Goal: Book appointment/travel/reservation

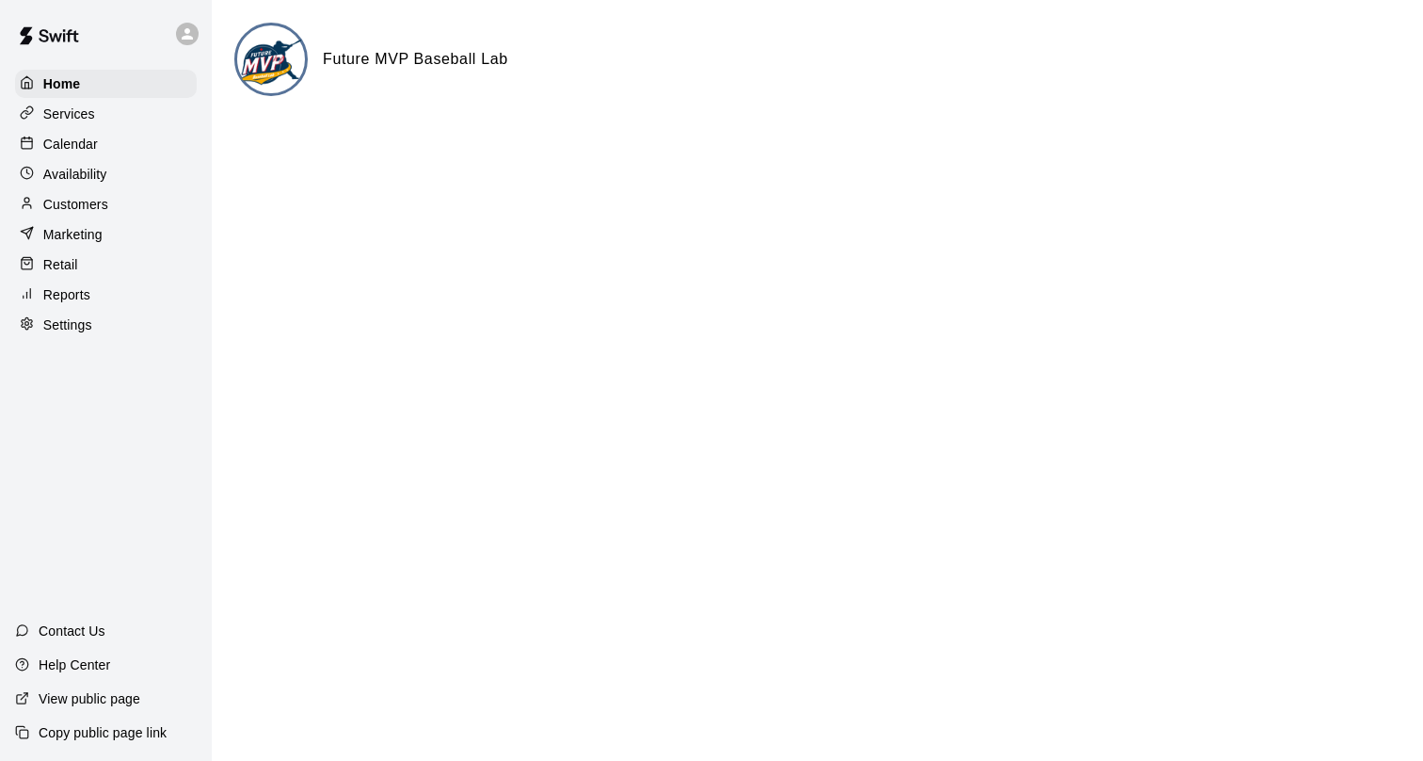
click at [94, 208] on p "Customers" at bounding box center [75, 204] width 65 height 19
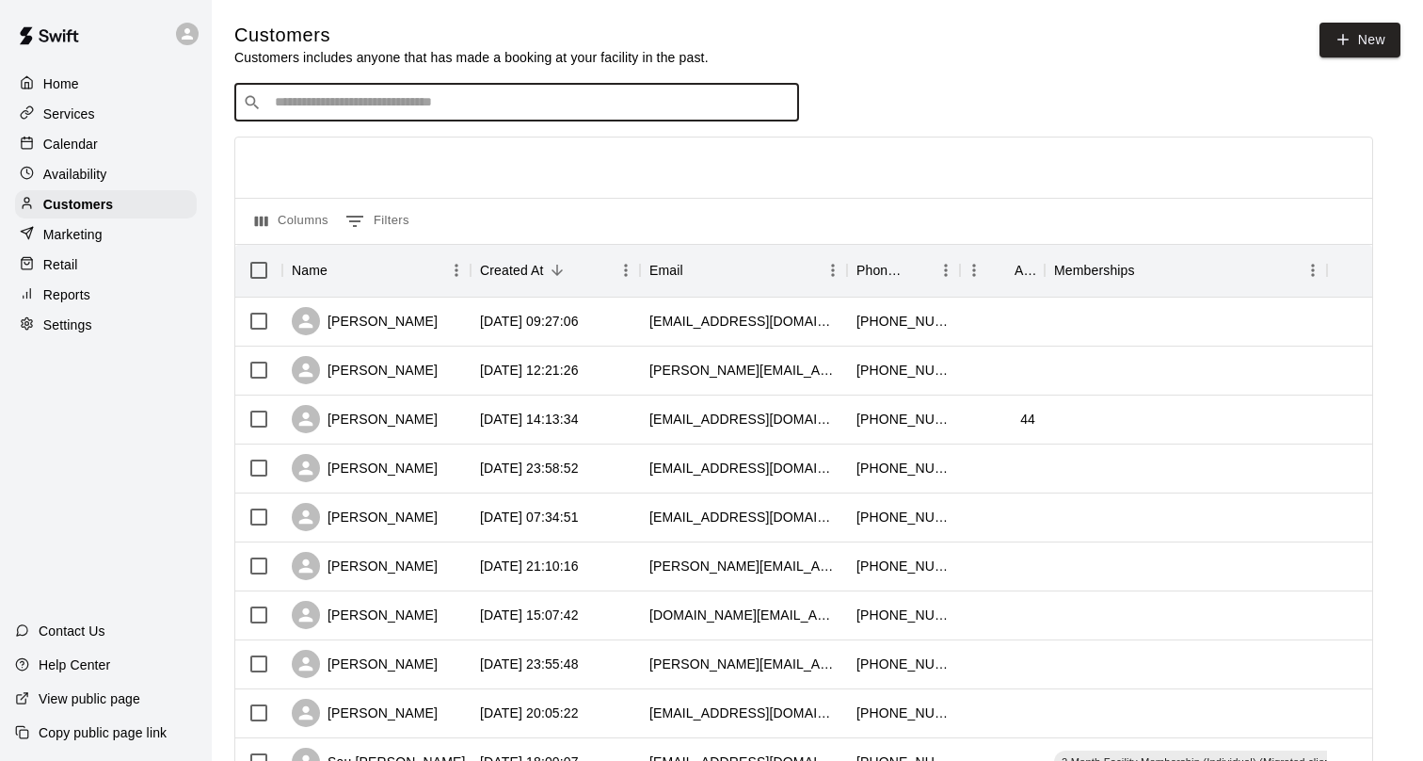
click at [391, 99] on input "Search customers by name or email" at bounding box center [530, 102] width 522 height 19
type input "****"
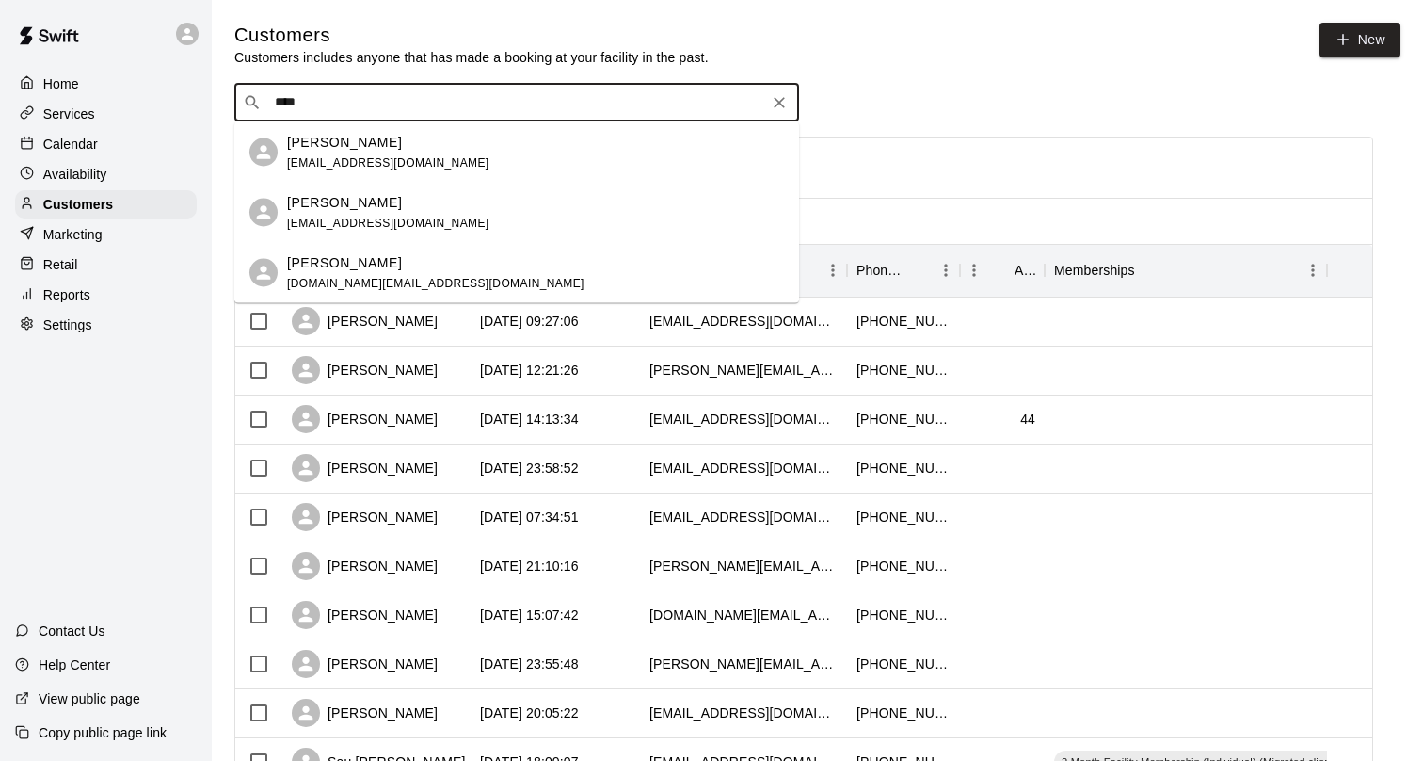
click at [375, 269] on div "[PERSON_NAME]" at bounding box center [435, 262] width 297 height 20
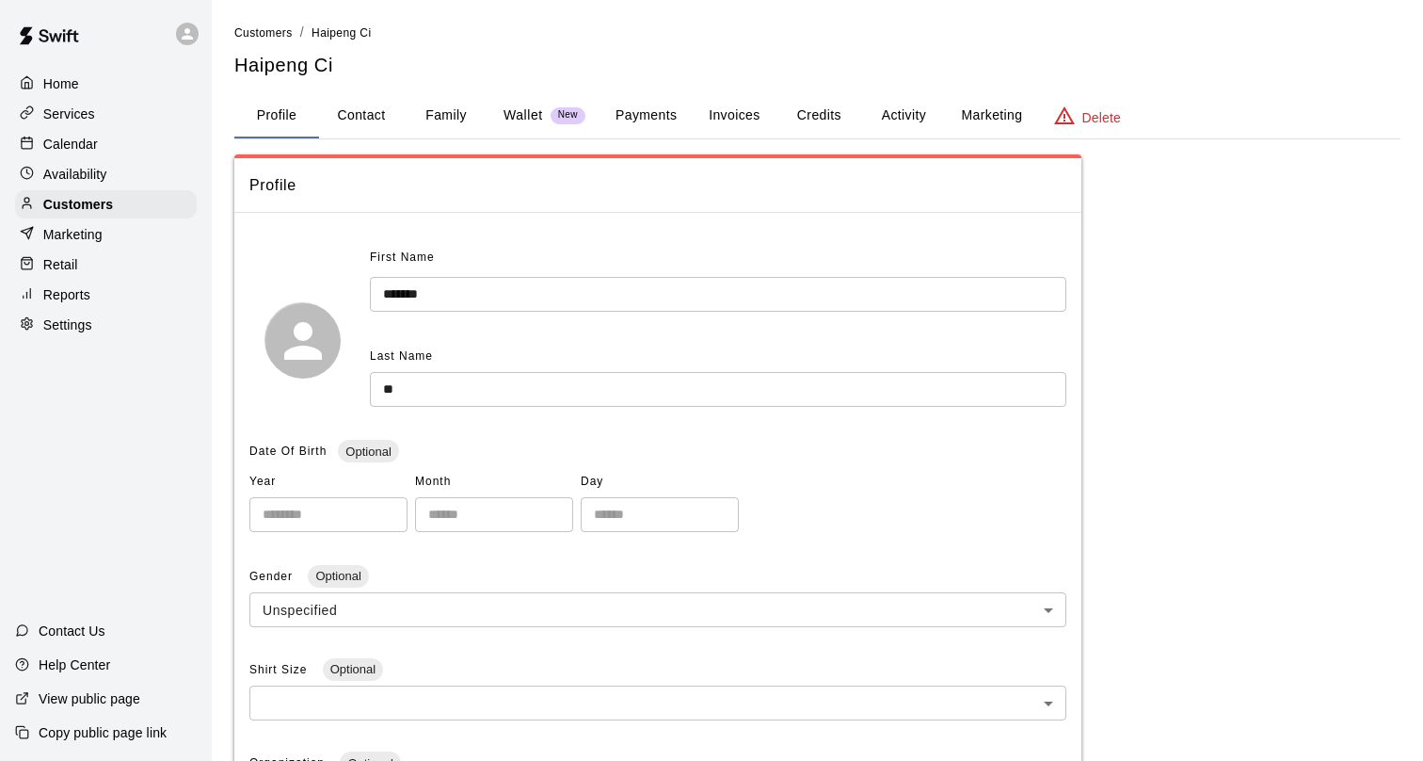
click at [904, 110] on button "Activity" at bounding box center [903, 115] width 85 height 45
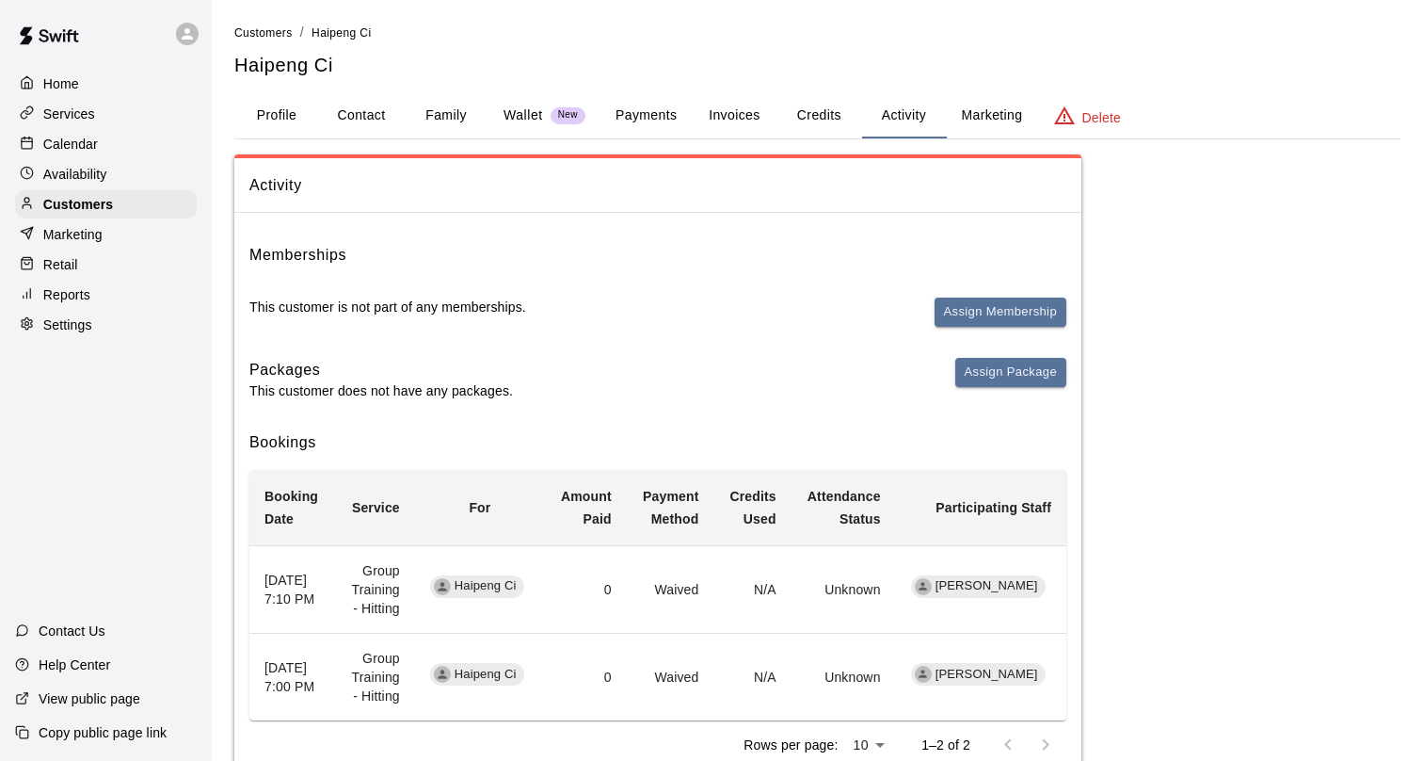
scroll to position [68, 0]
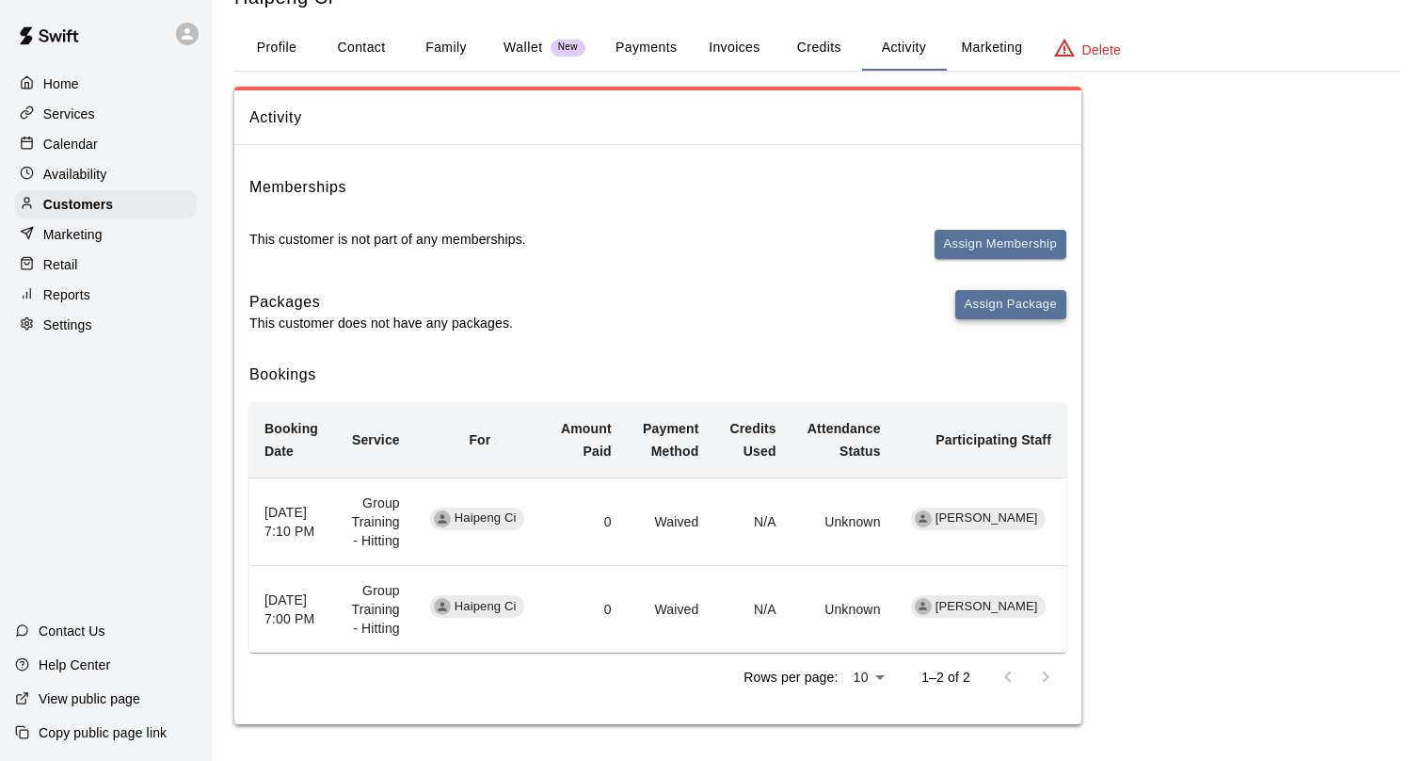
click at [995, 301] on button "Assign Package" at bounding box center [1011, 304] width 111 height 29
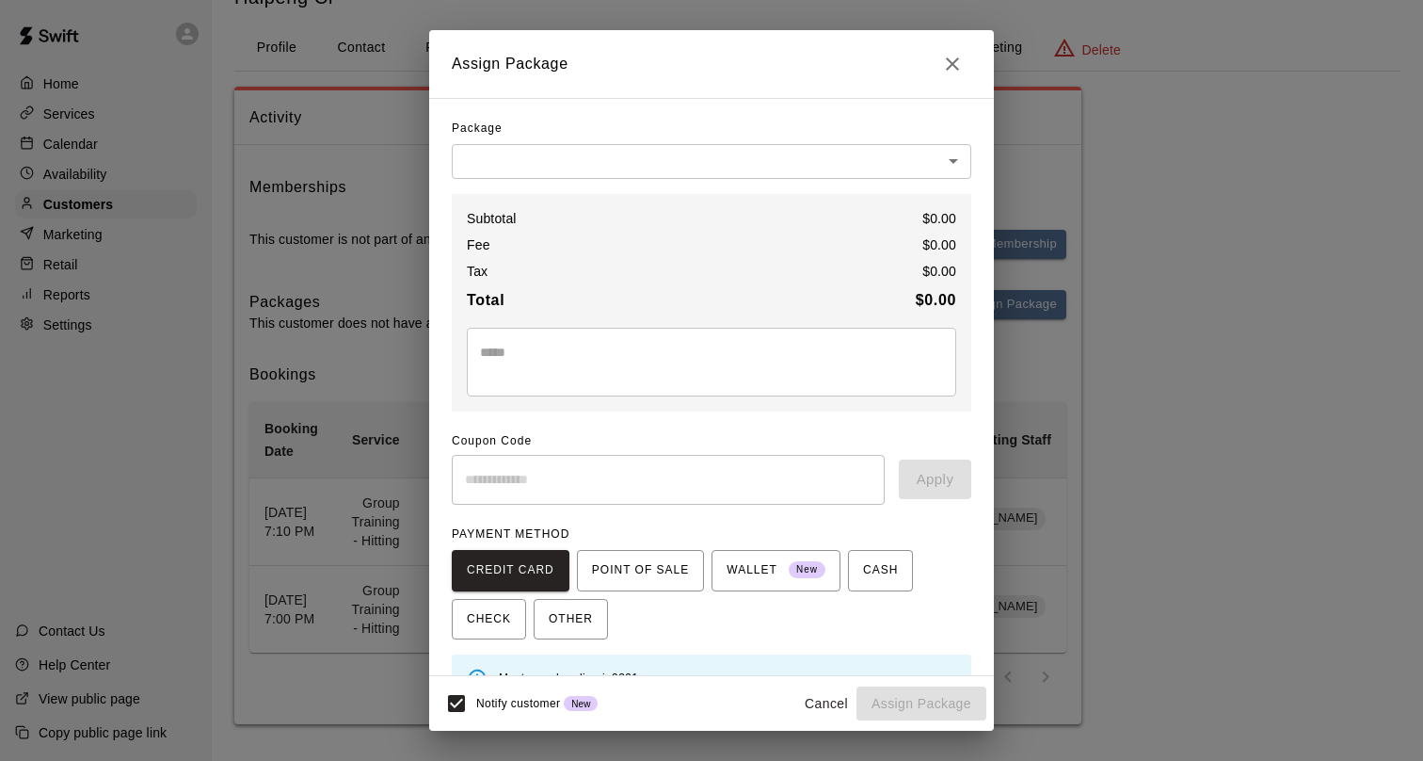
click at [677, 168] on body "Home Services Calendar Availability Customers Marketing Retail Reports Settings…" at bounding box center [711, 346] width 1423 height 829
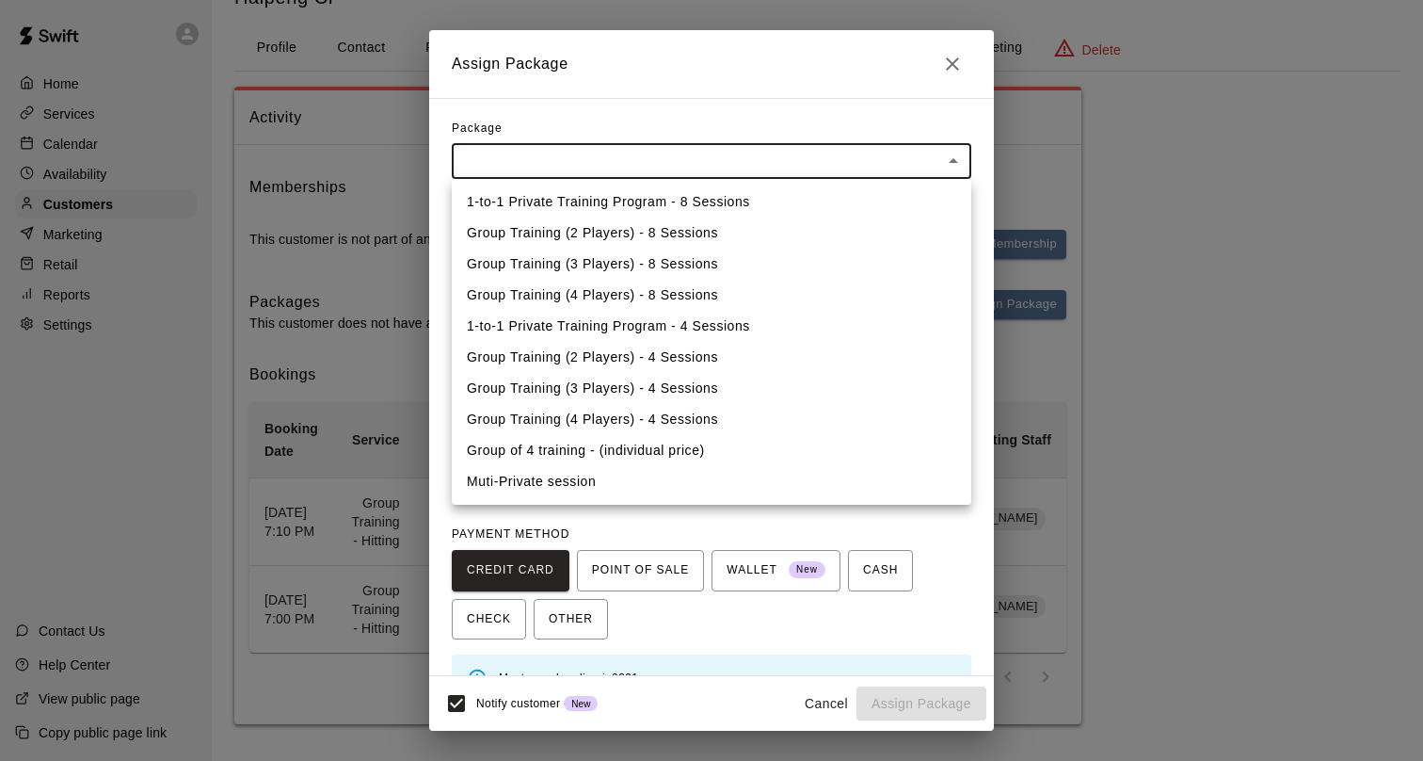
click at [672, 207] on li "1-to-1 Private Training Program - 8 Sessions" at bounding box center [712, 201] width 520 height 31
type input "**********"
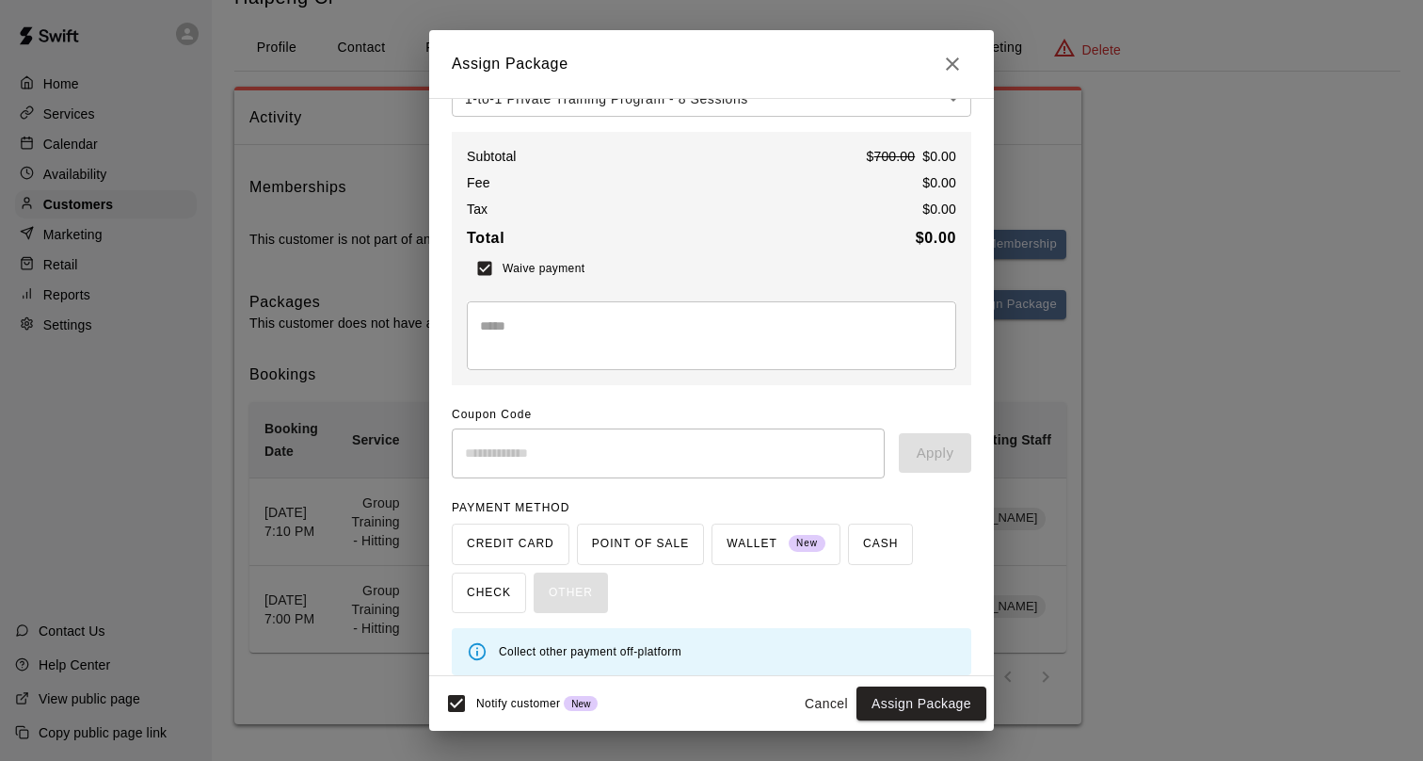
scroll to position [76, 0]
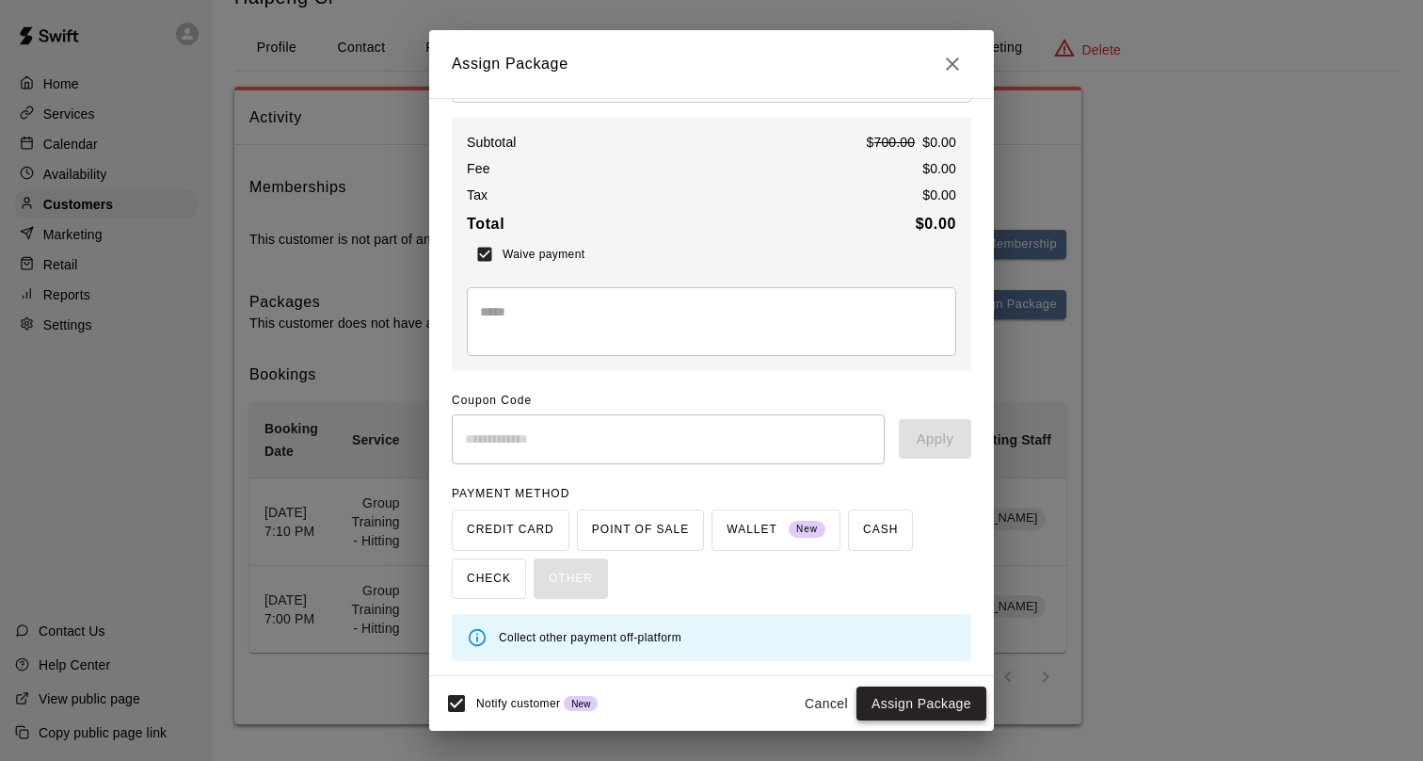
click at [892, 699] on button "Assign Package" at bounding box center [922, 703] width 130 height 35
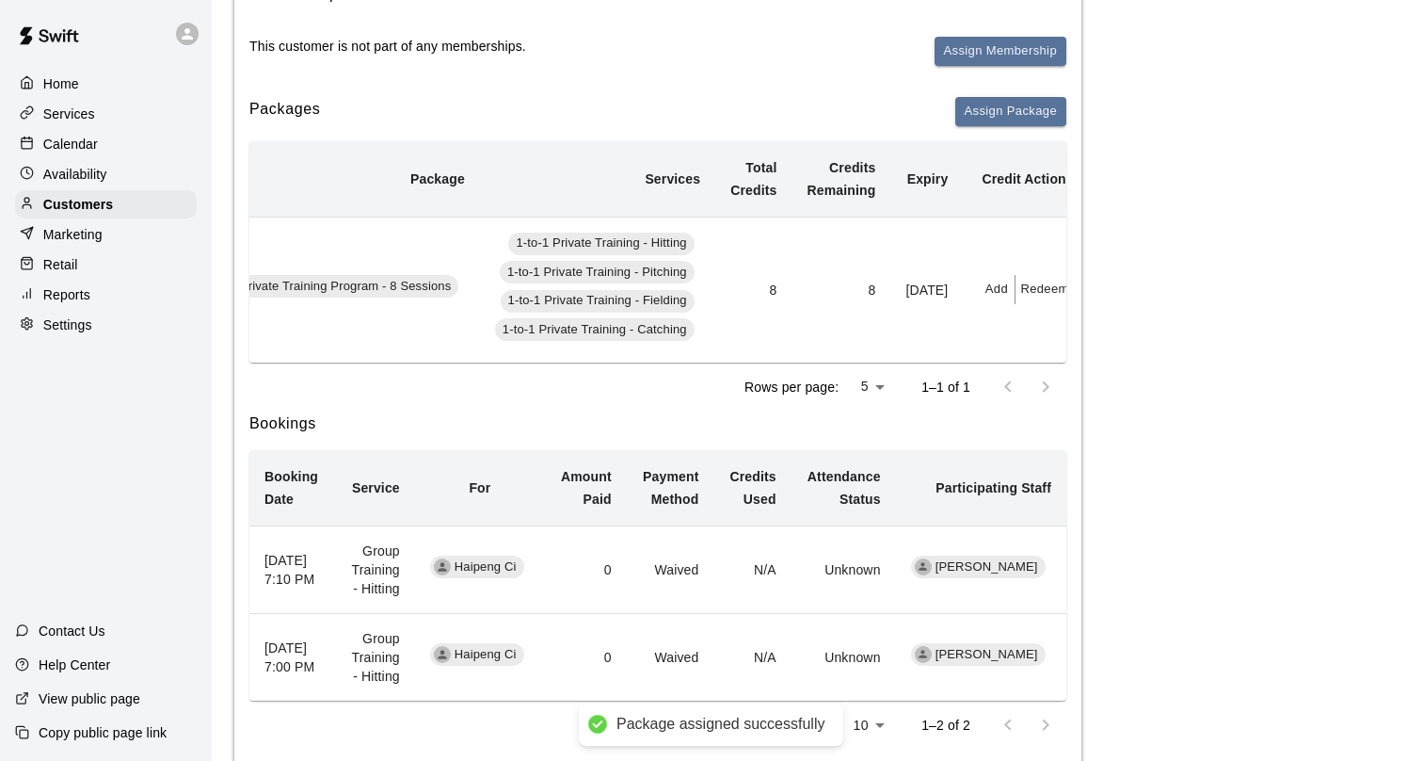
scroll to position [0, 168]
click at [1026, 288] on button "Redeem" at bounding box center [1035, 289] width 57 height 29
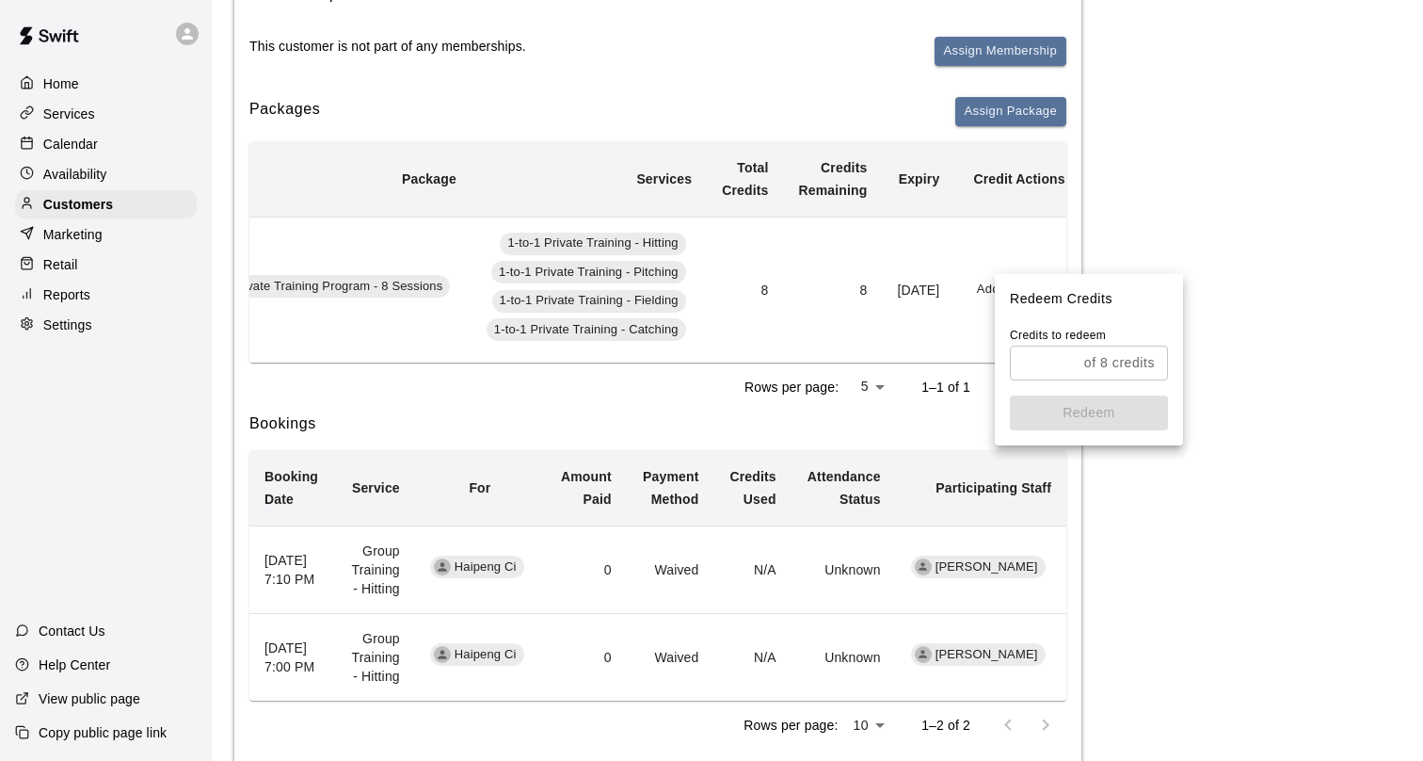
click at [1039, 360] on input "text" at bounding box center [1043, 362] width 67 height 35
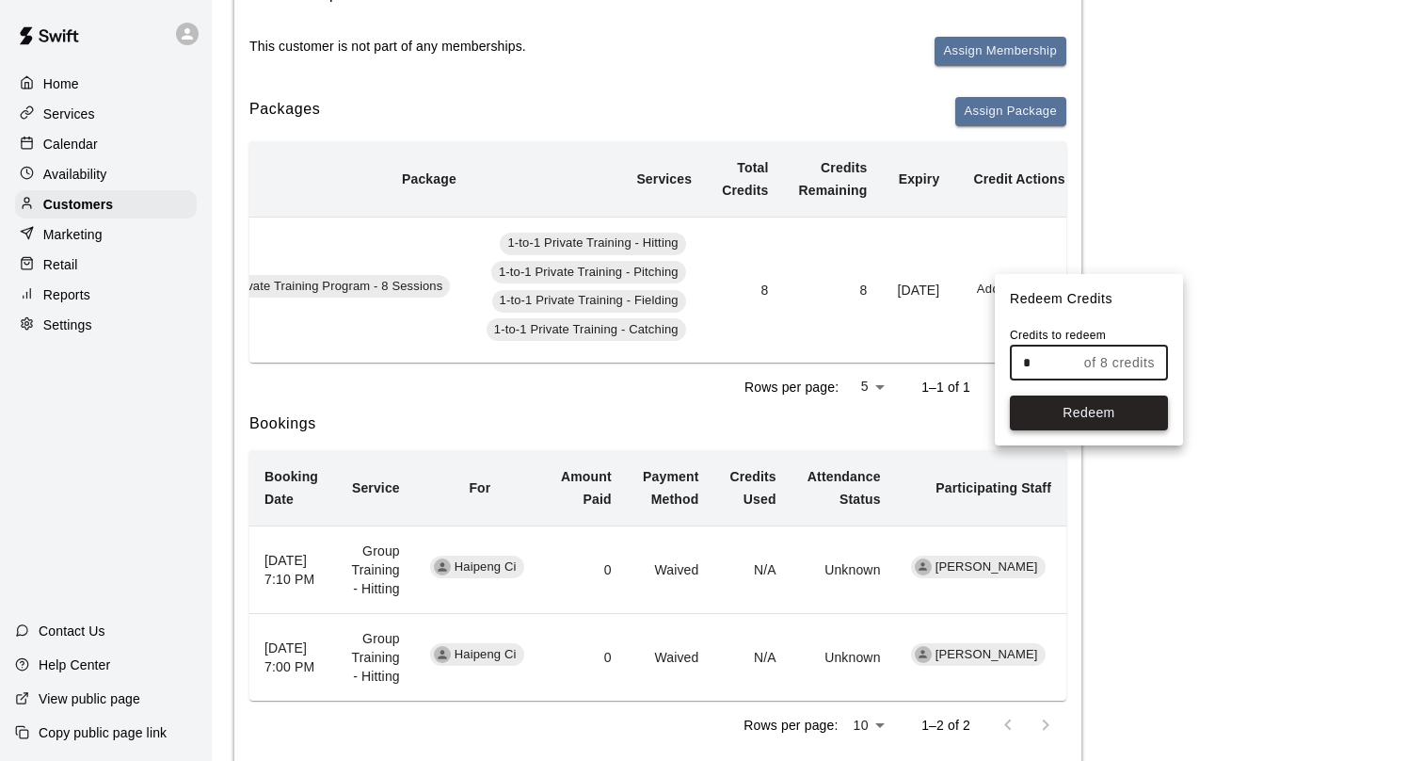
type input "*"
click at [1051, 414] on button "Redeem" at bounding box center [1089, 412] width 158 height 35
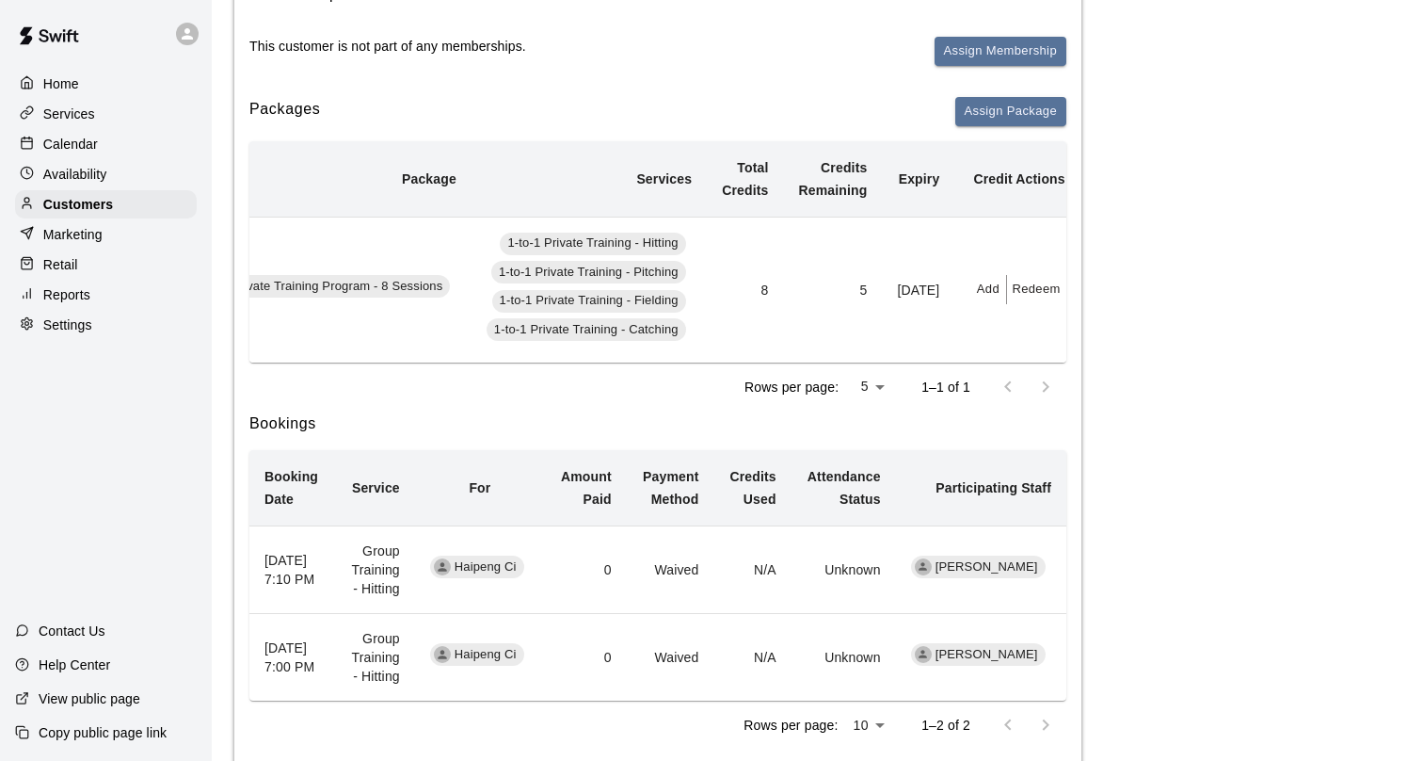
click at [106, 147] on div "Calendar" at bounding box center [106, 144] width 182 height 28
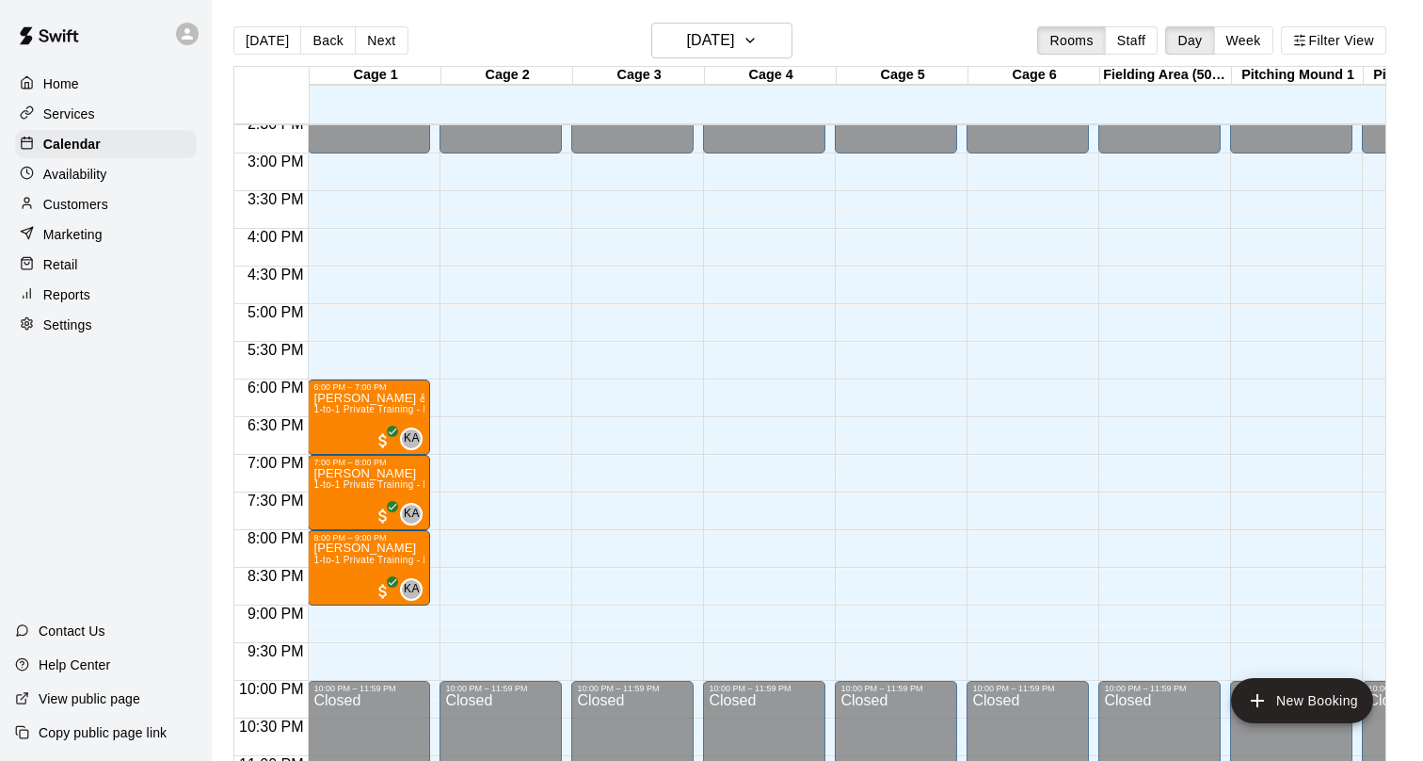
scroll to position [1117, 0]
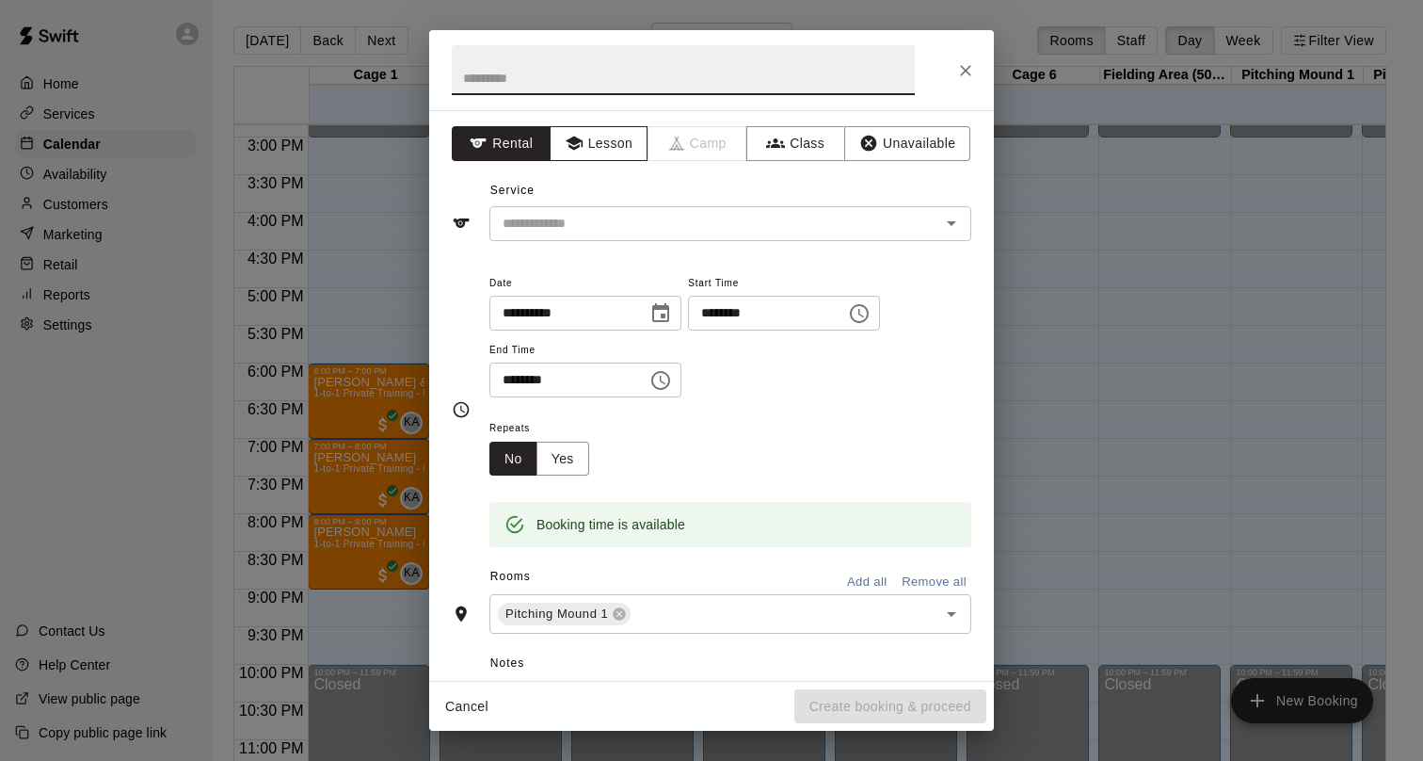
click at [598, 141] on button "Lesson" at bounding box center [599, 143] width 99 height 35
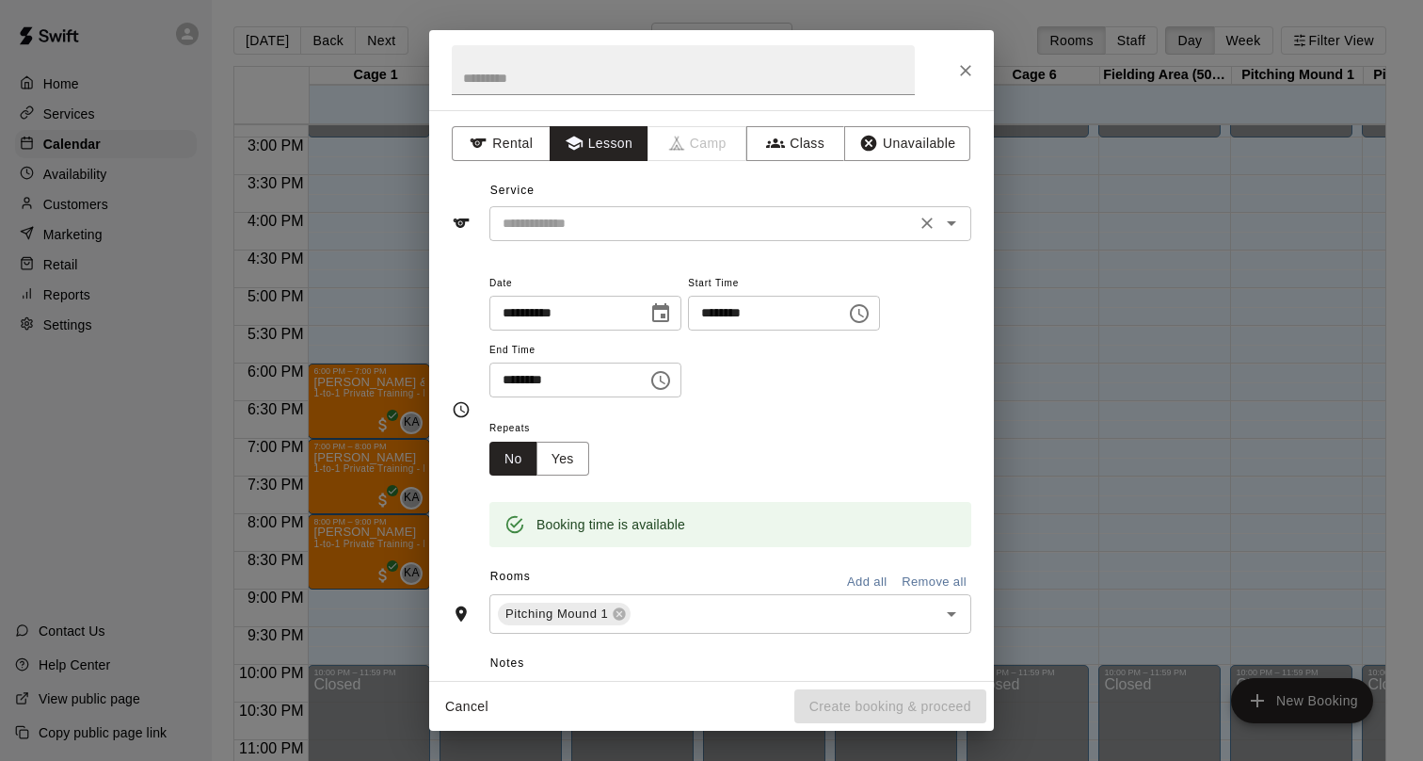
click at [584, 233] on input "text" at bounding box center [702, 224] width 415 height 24
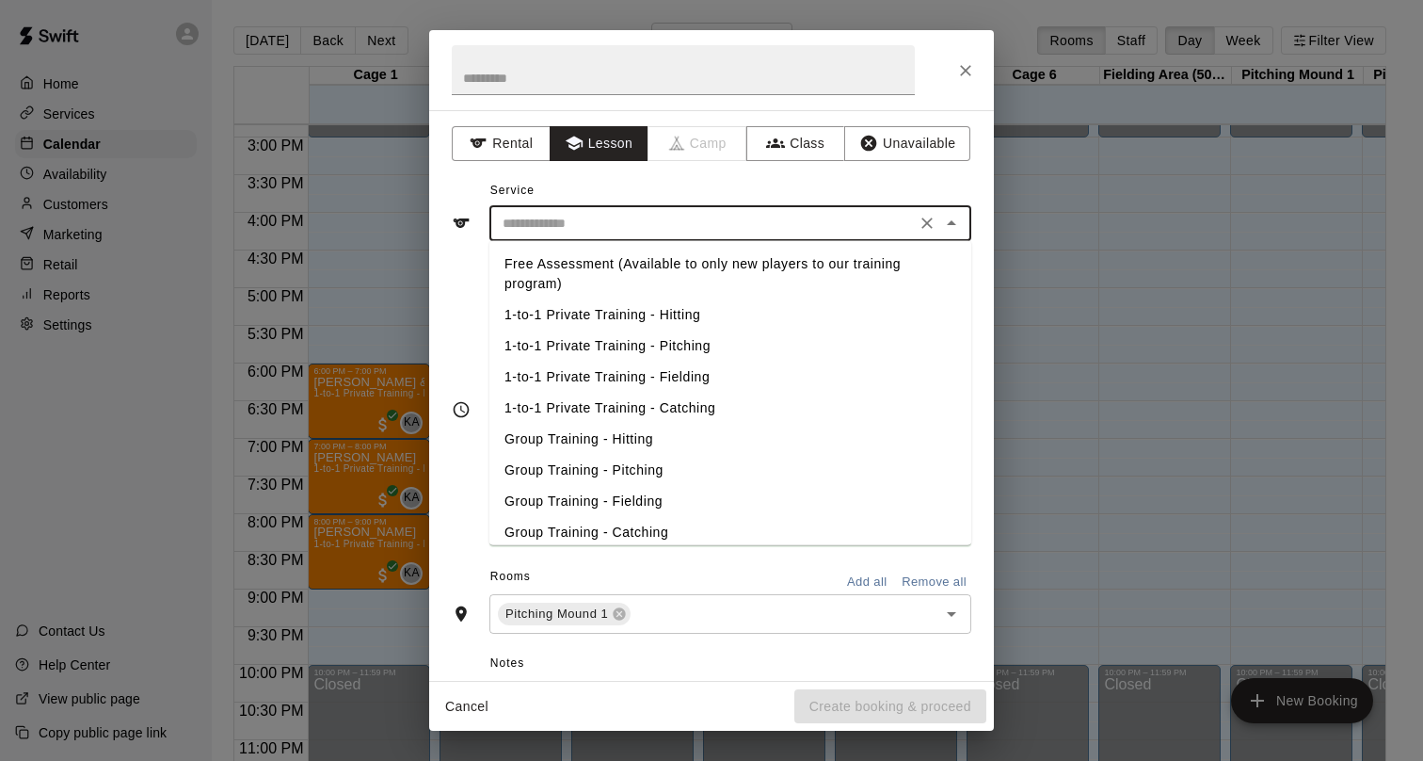
click at [605, 345] on li "1-to-1 Private Training - Pitching" at bounding box center [731, 345] width 482 height 31
type input "**********"
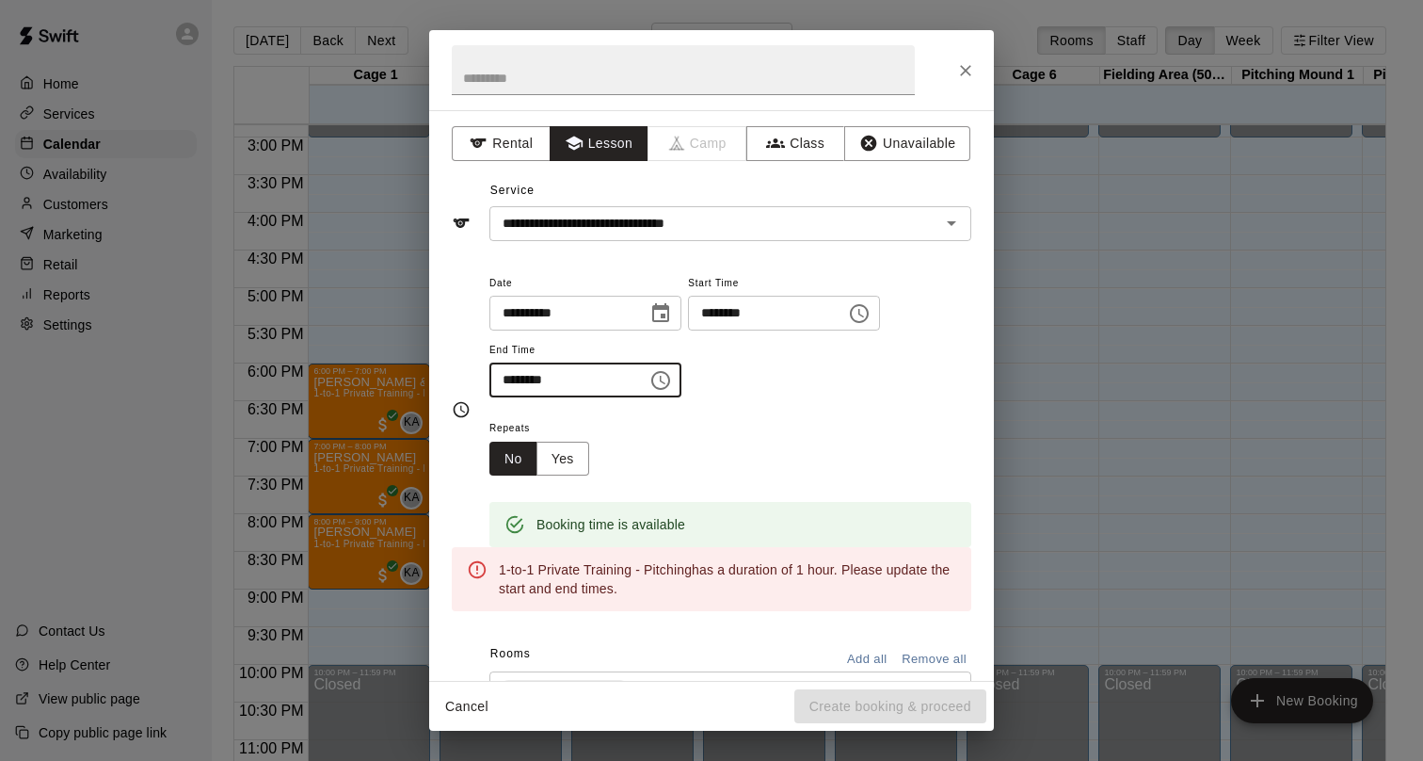
click at [535, 378] on input "********" at bounding box center [562, 379] width 145 height 35
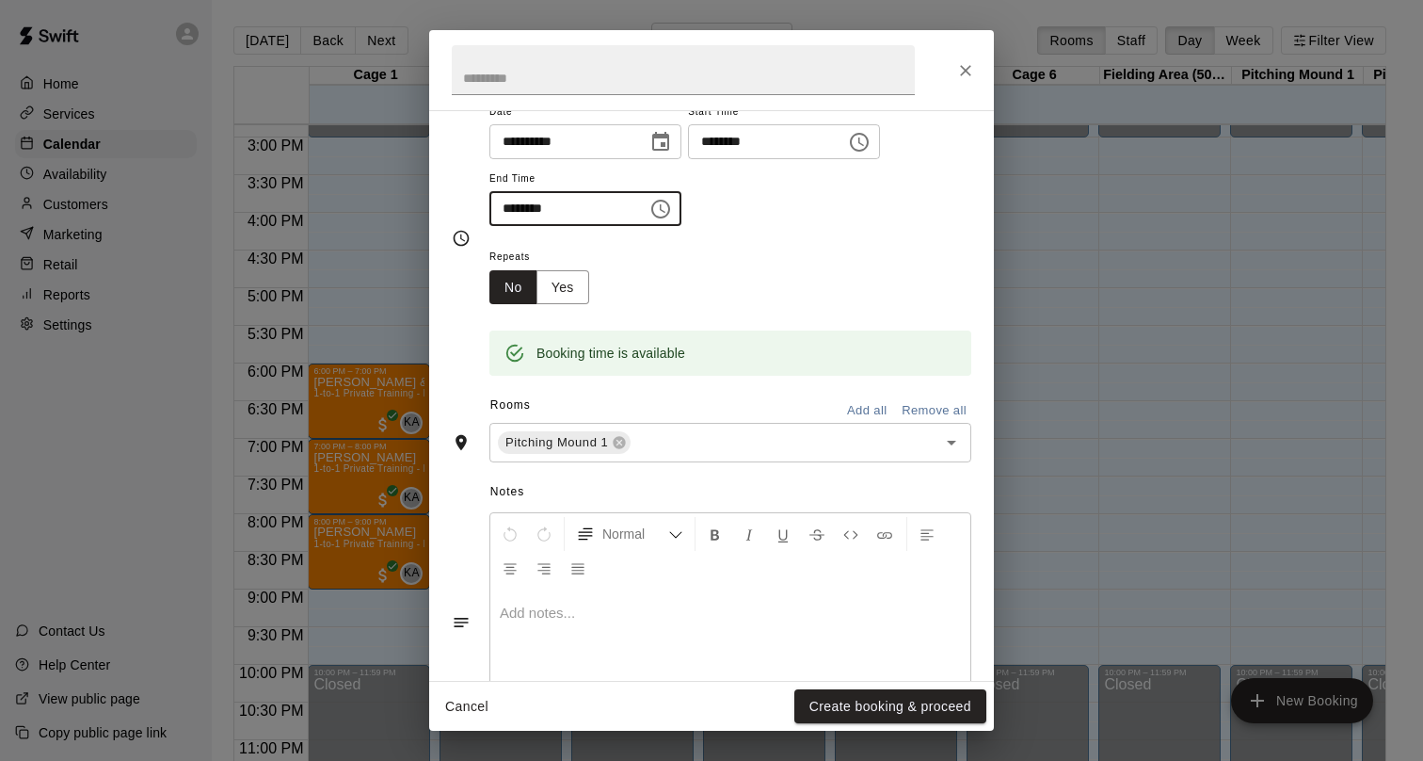
scroll to position [257, 0]
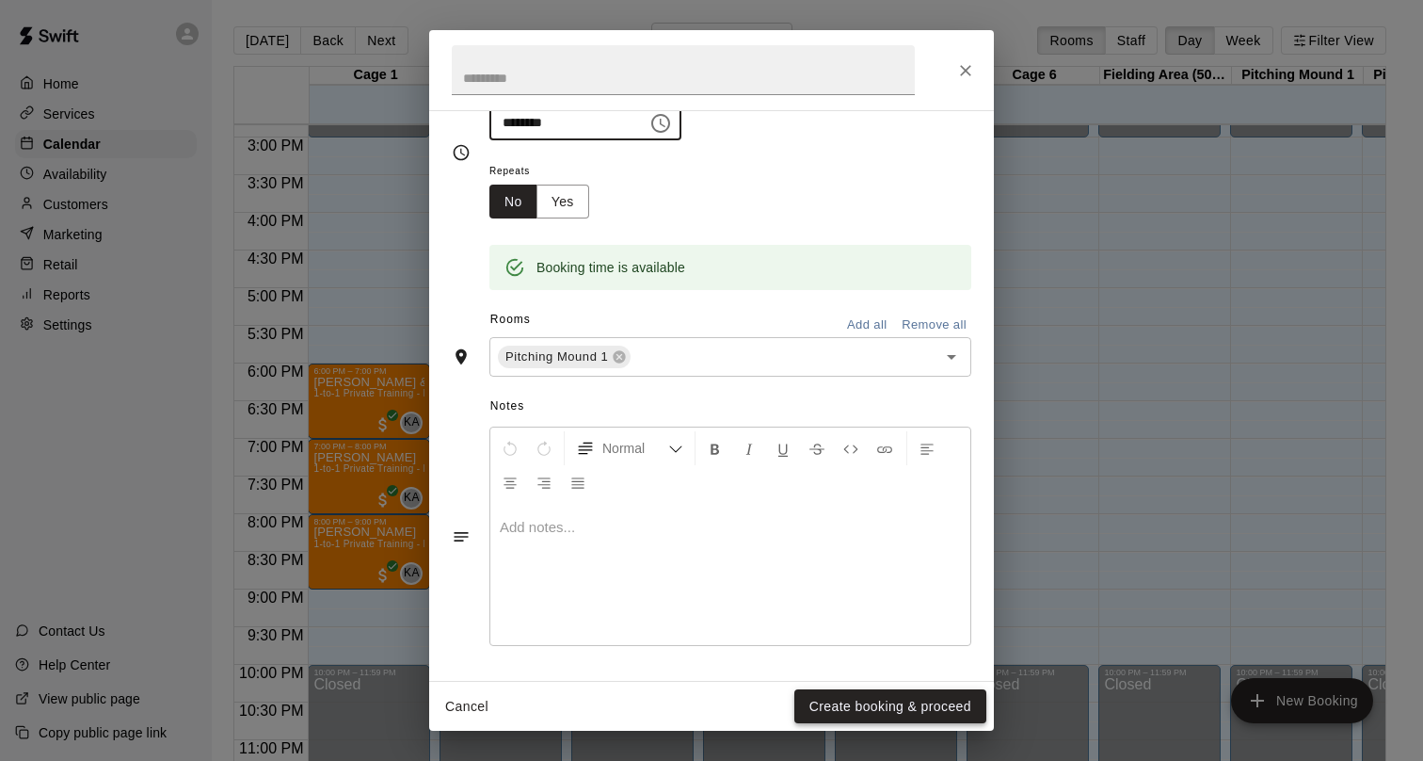
type input "********"
click at [880, 699] on button "Create booking & proceed" at bounding box center [891, 706] width 192 height 35
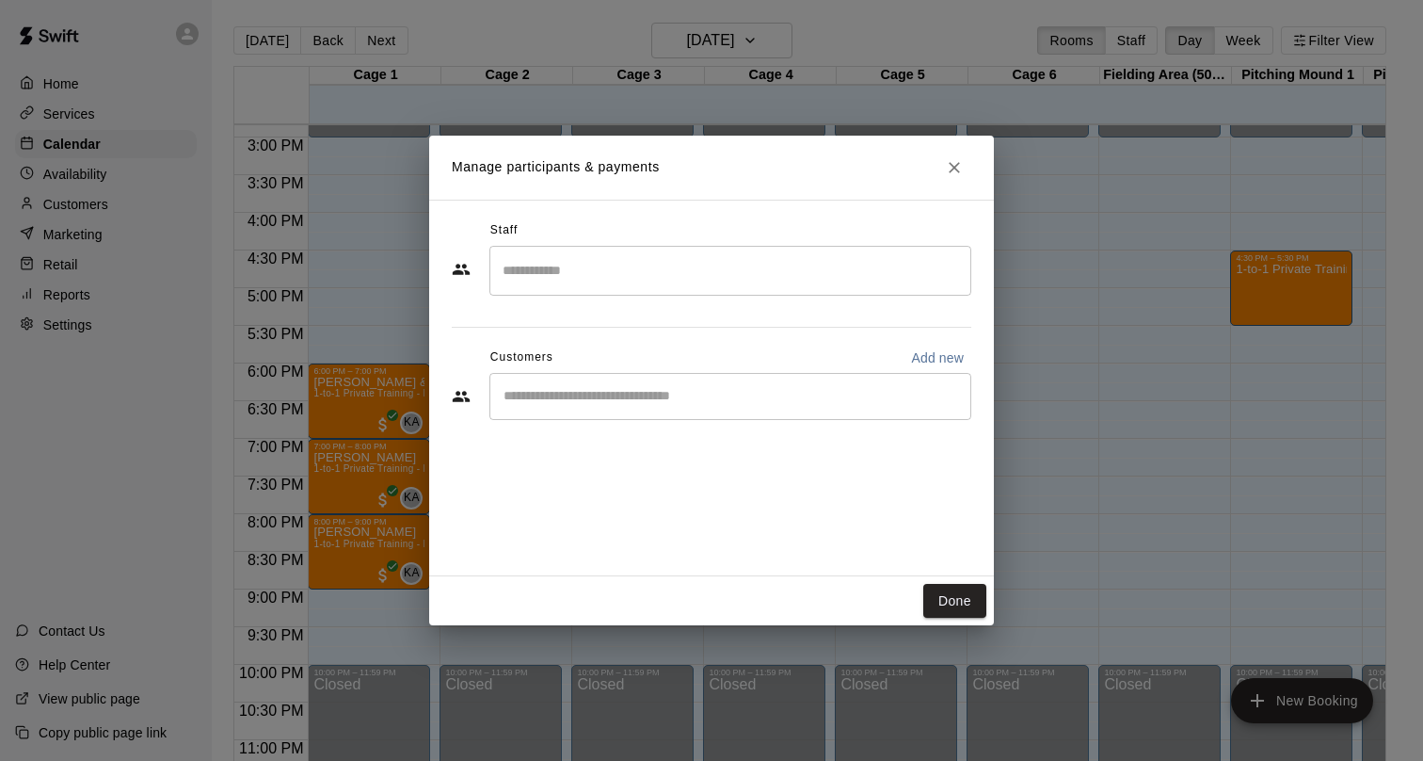
click at [679, 272] on input "Search staff" at bounding box center [730, 270] width 465 height 33
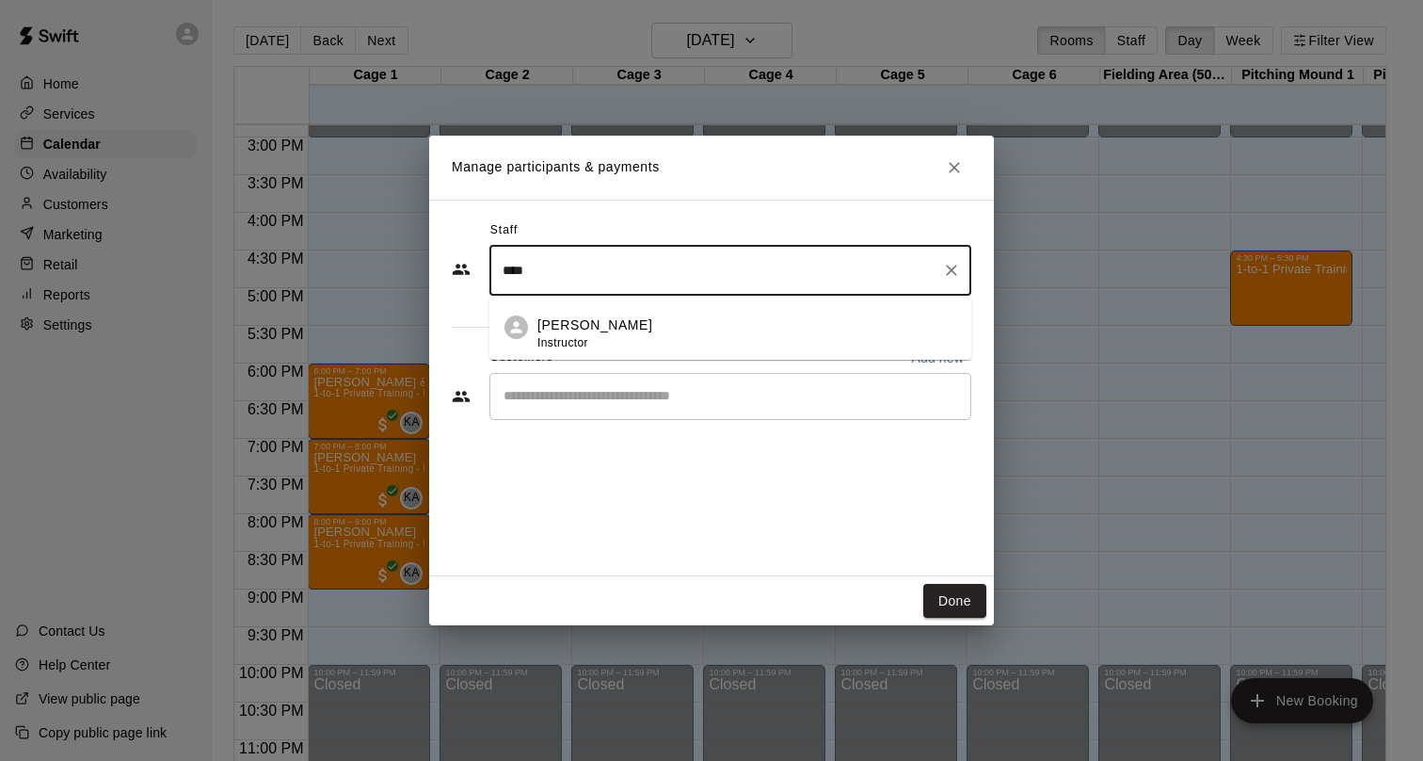
click at [655, 324] on div "[PERSON_NAME] Instructor" at bounding box center [747, 333] width 419 height 37
type input "****"
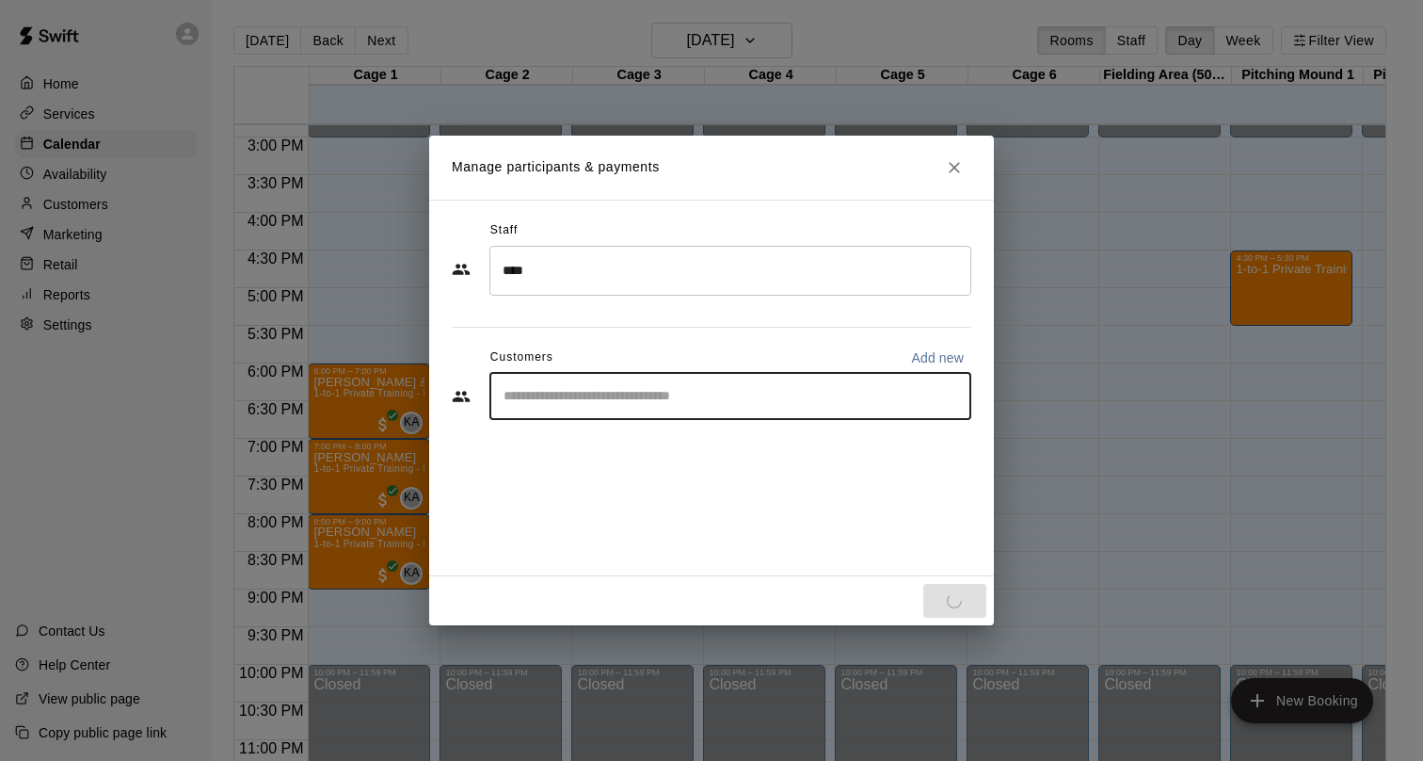
click at [622, 404] on input "Start typing to search customers..." at bounding box center [730, 396] width 465 height 19
type input "***"
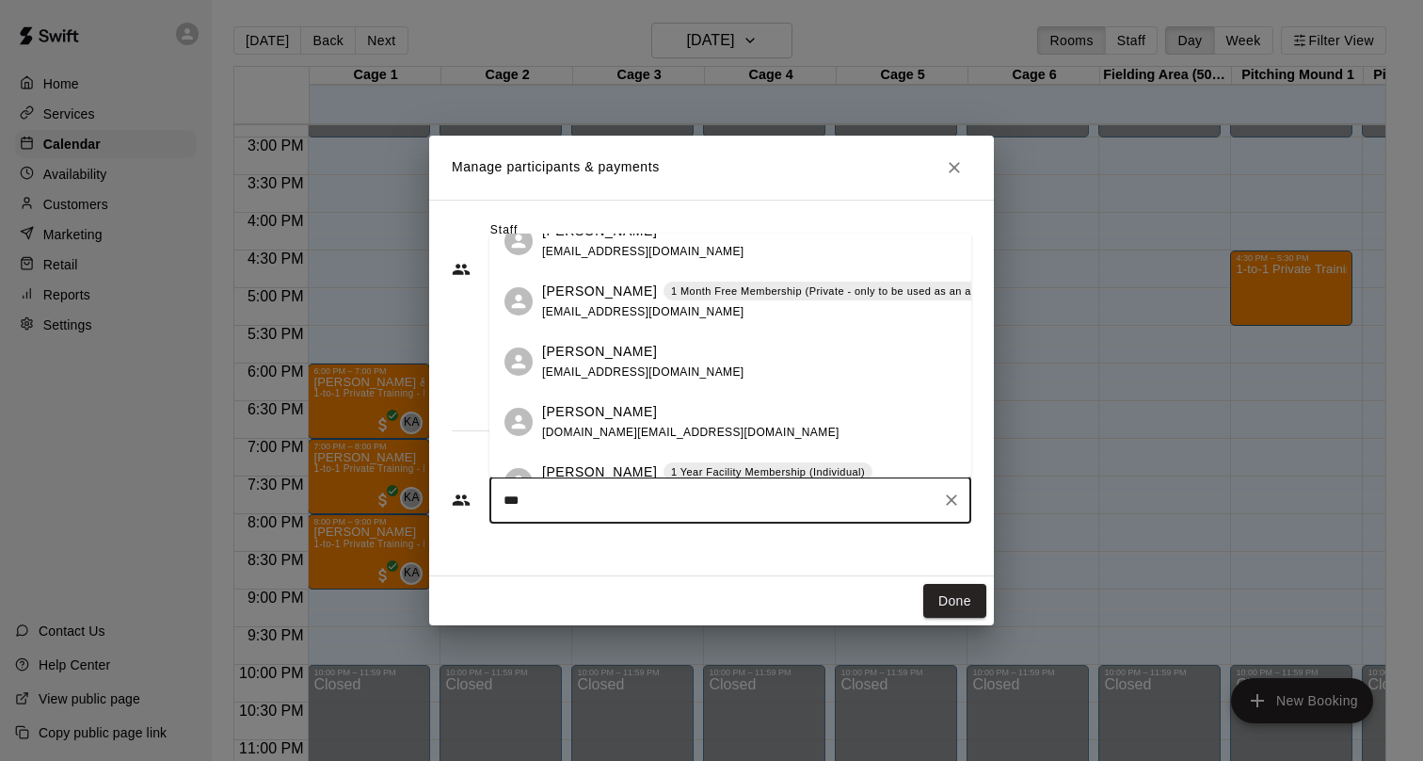
scroll to position [298, 0]
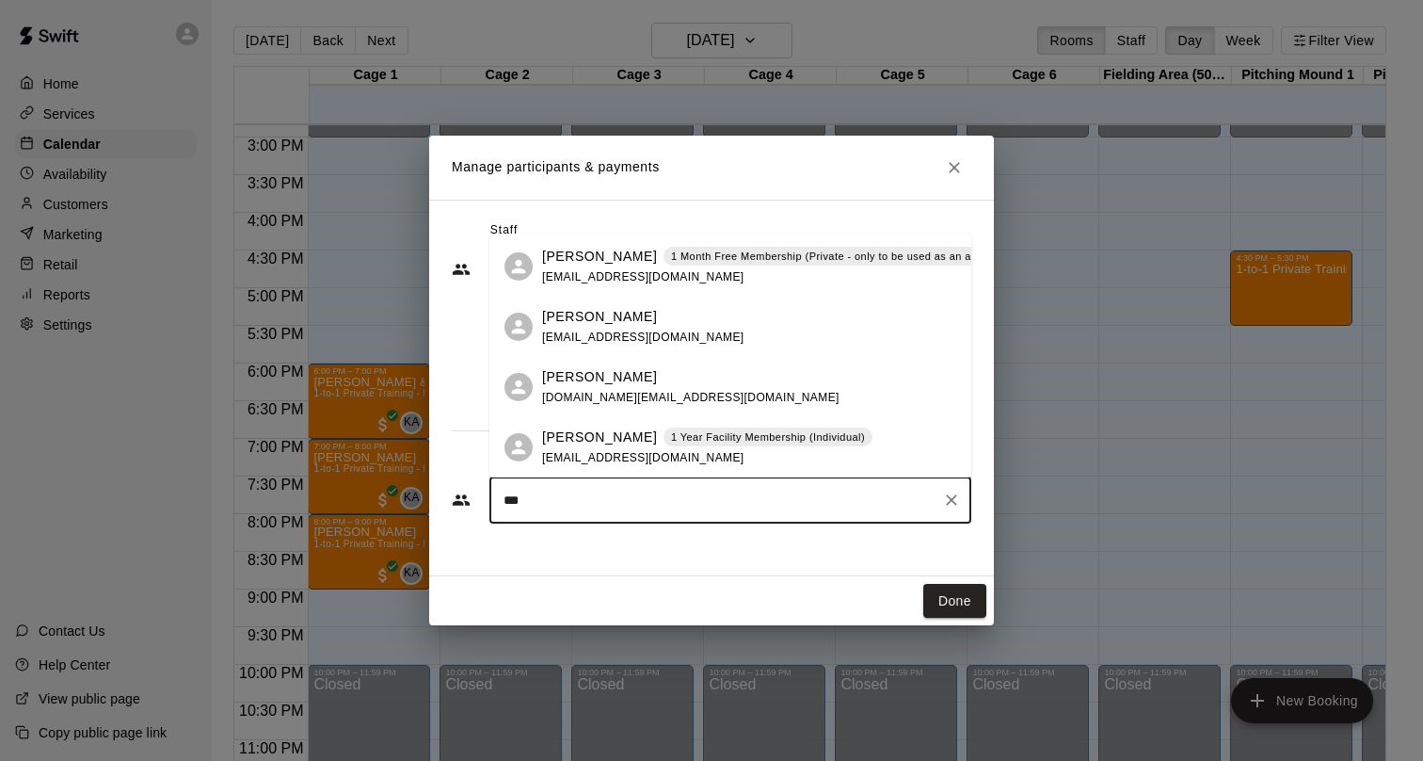
click at [635, 380] on div "[PERSON_NAME]" at bounding box center [690, 377] width 297 height 20
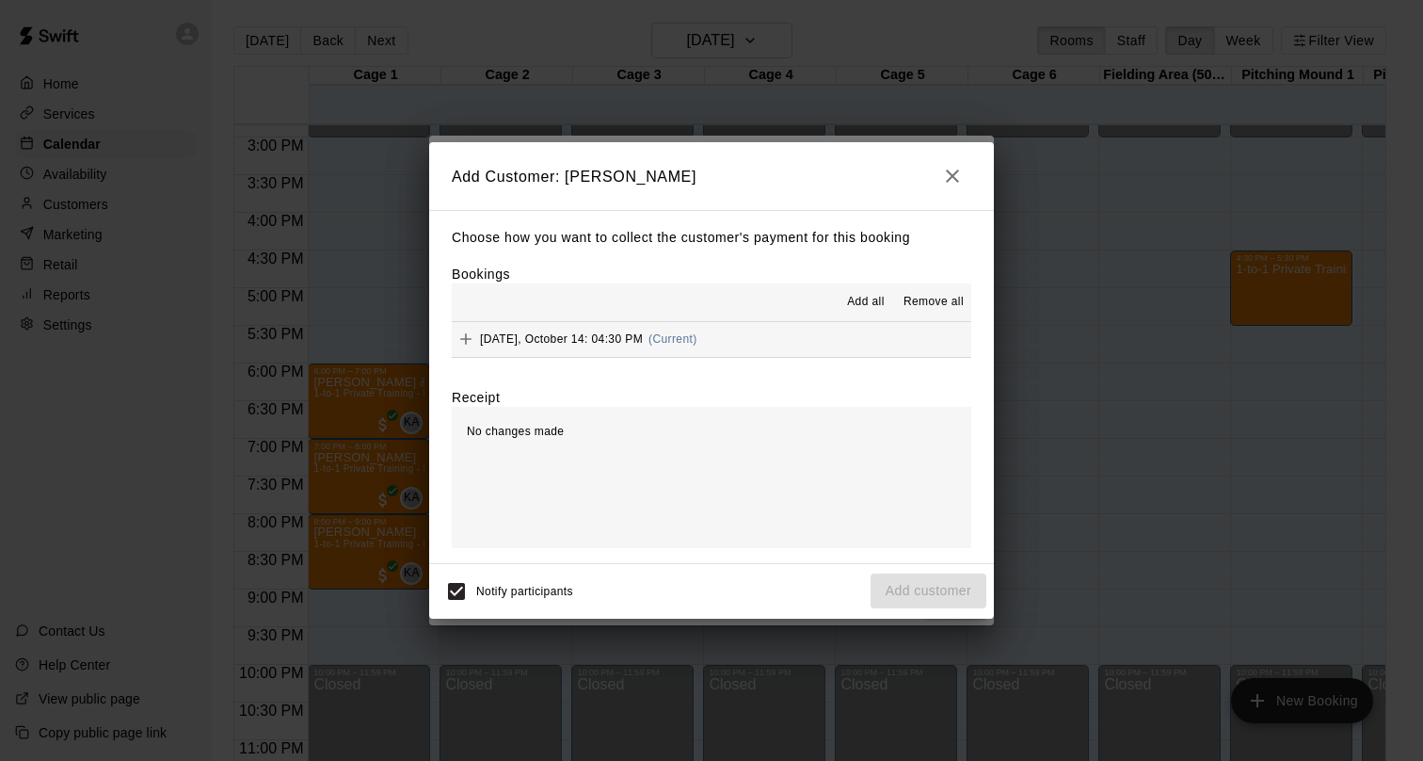
click at [859, 304] on span "Add all" at bounding box center [866, 302] width 38 height 19
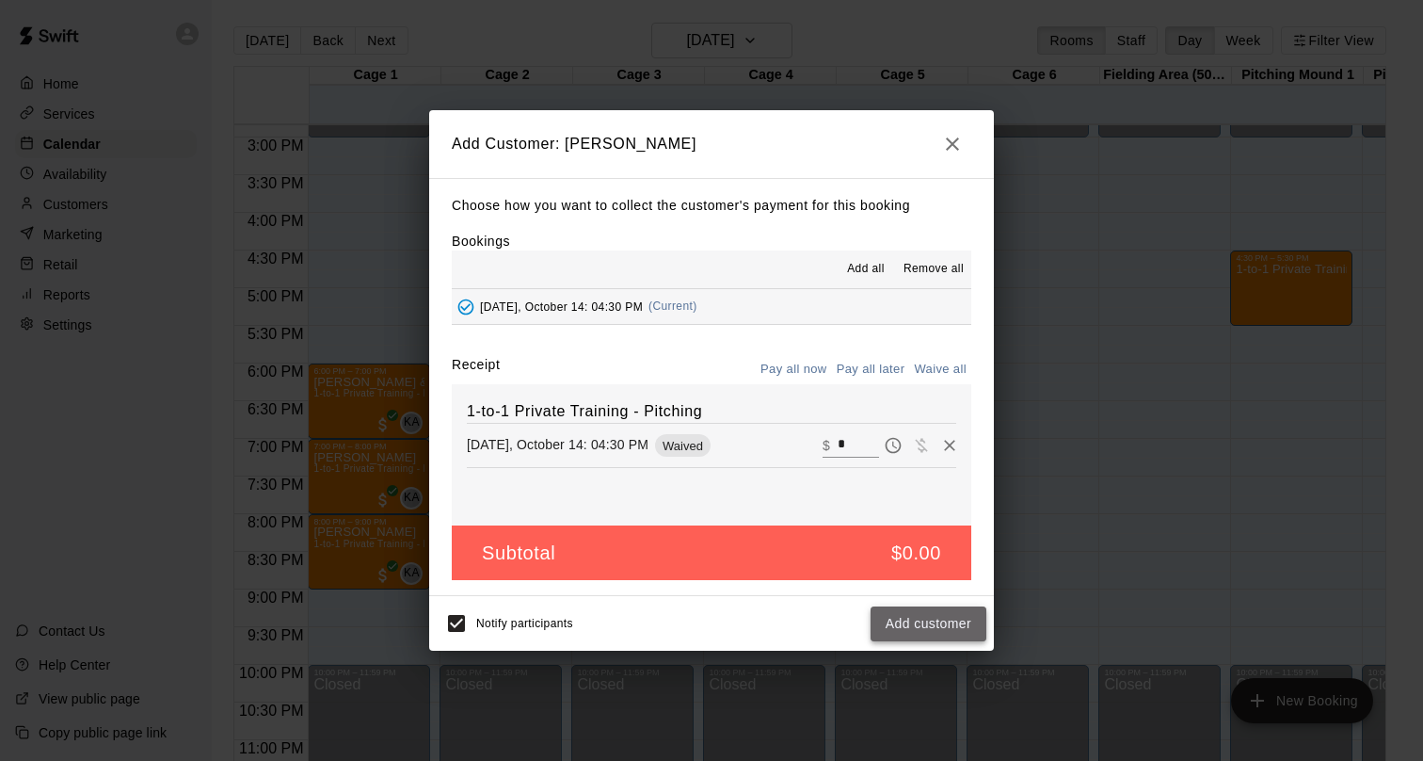
click at [908, 623] on button "Add customer" at bounding box center [929, 623] width 116 height 35
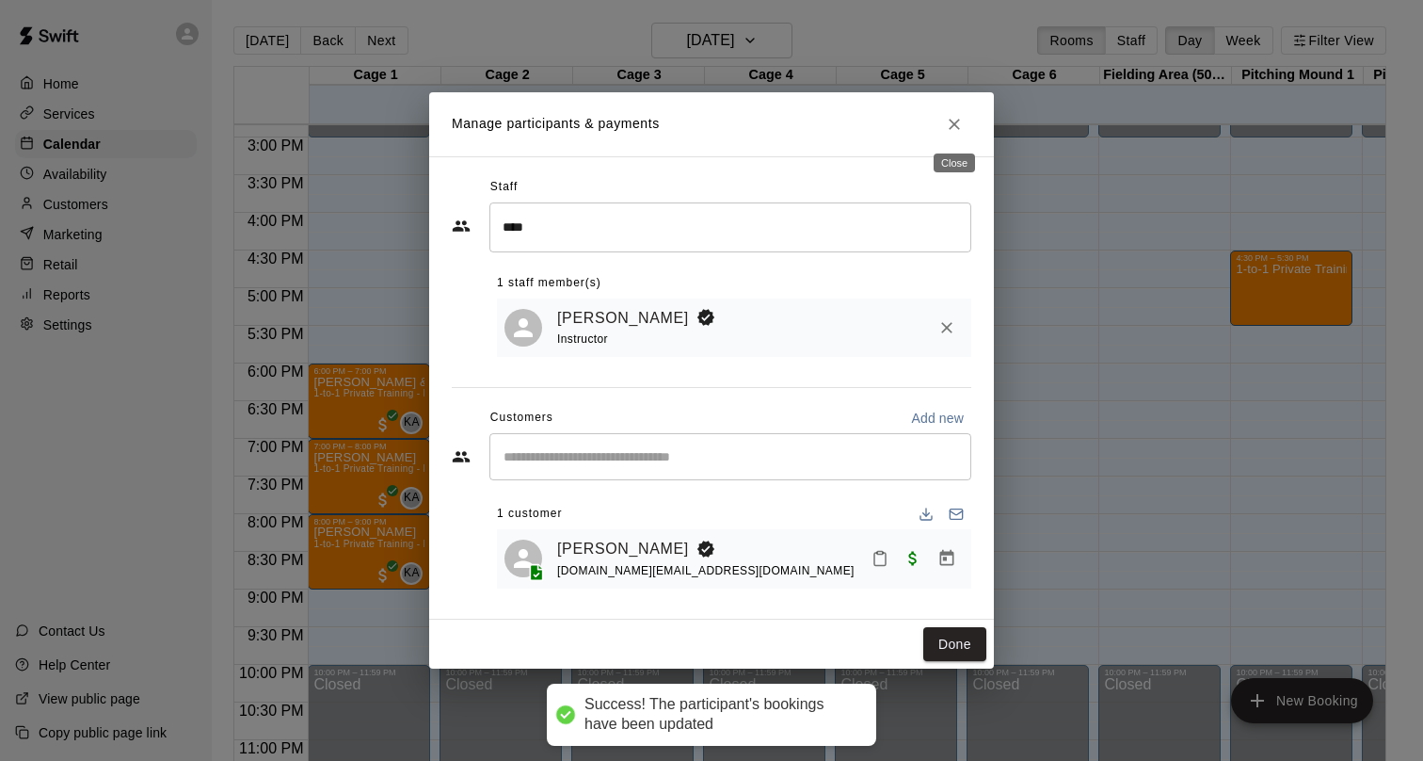
click at [954, 122] on icon "Close" at bounding box center [954, 124] width 11 height 11
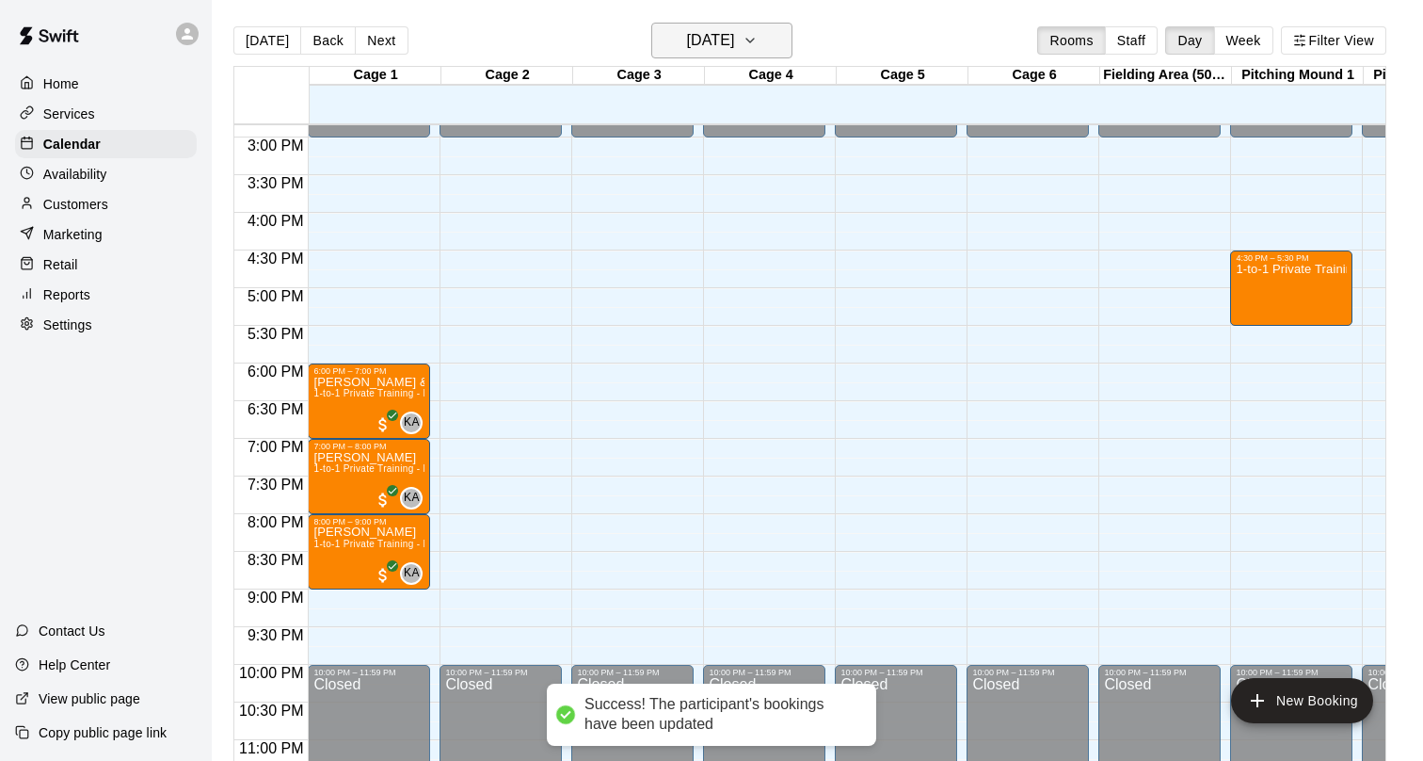
click at [758, 44] on icon "button" at bounding box center [750, 40] width 15 height 23
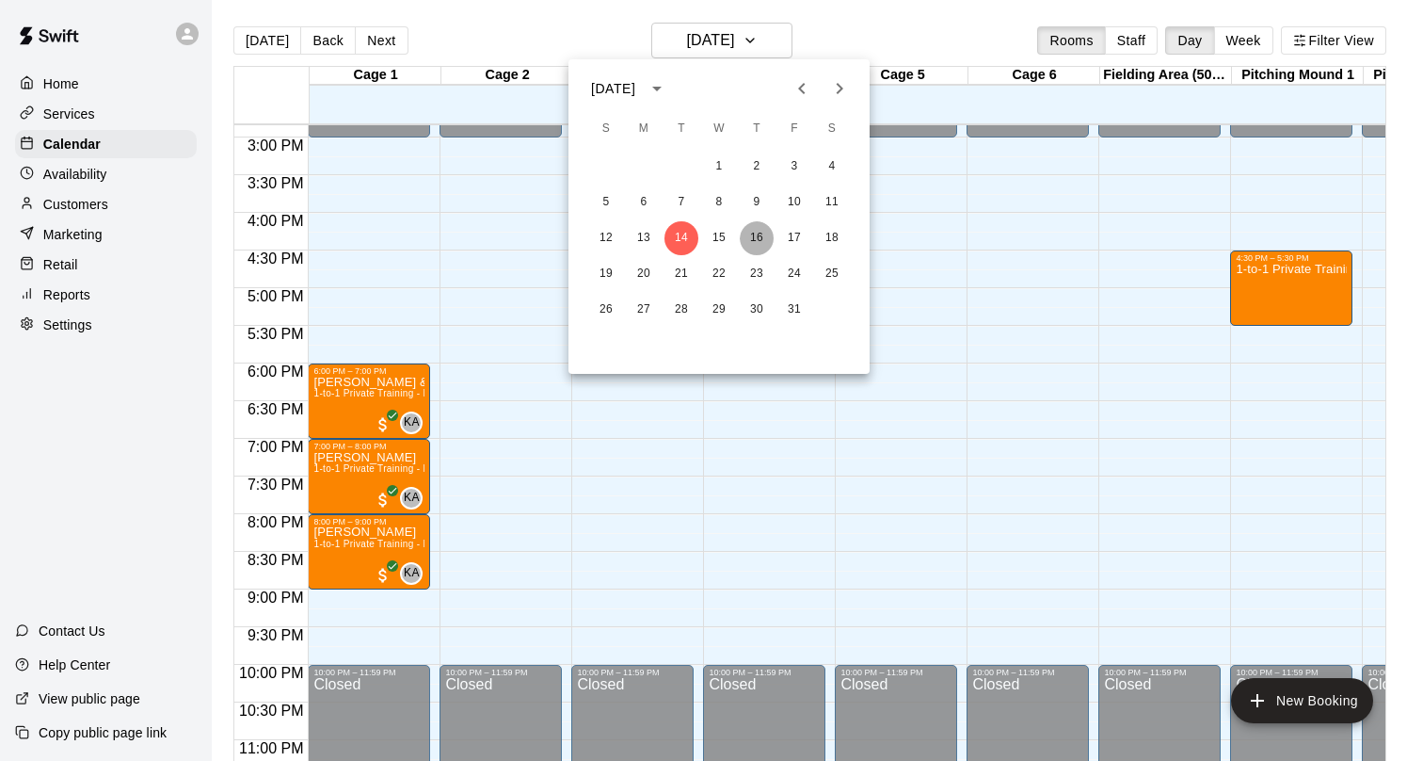
click at [749, 238] on button "16" at bounding box center [757, 238] width 34 height 34
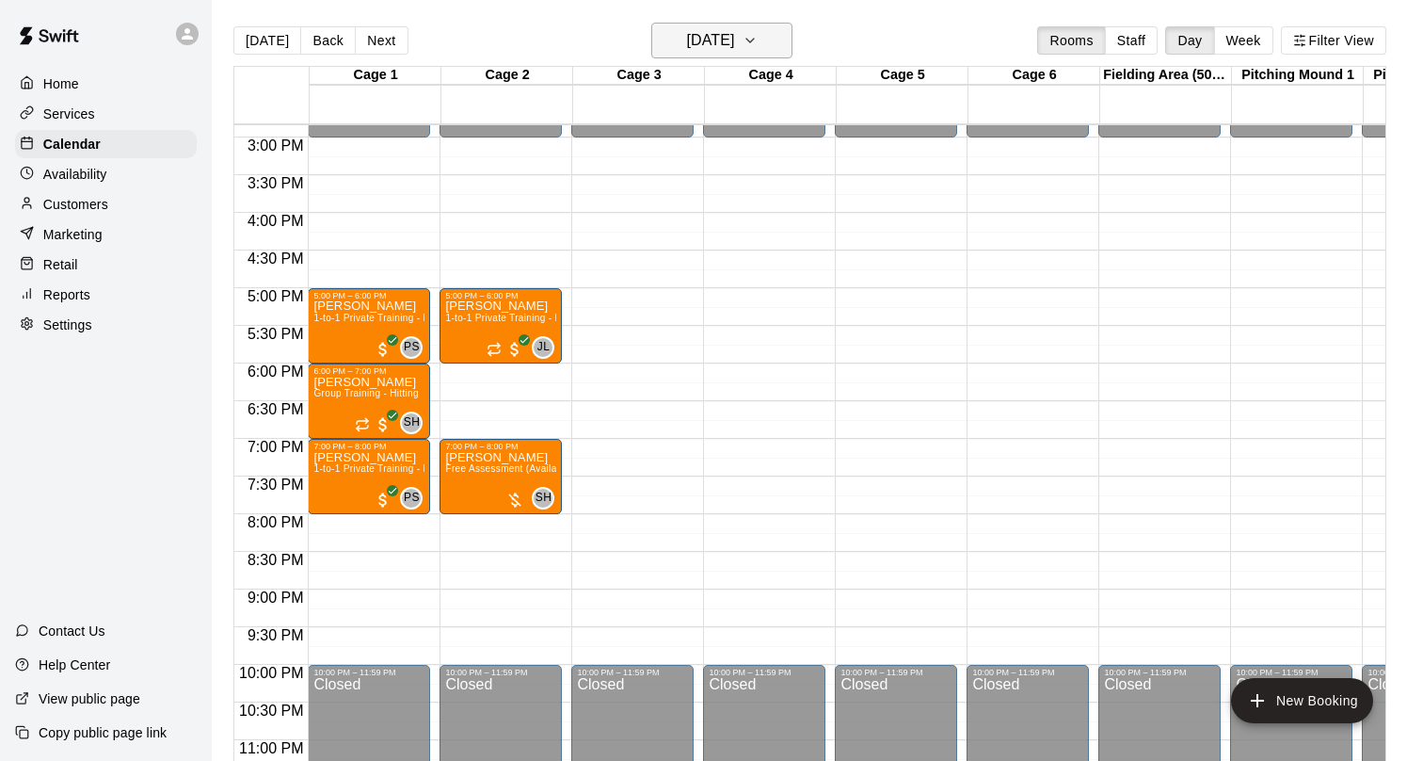
click at [765, 39] on button "[DATE]" at bounding box center [721, 41] width 141 height 36
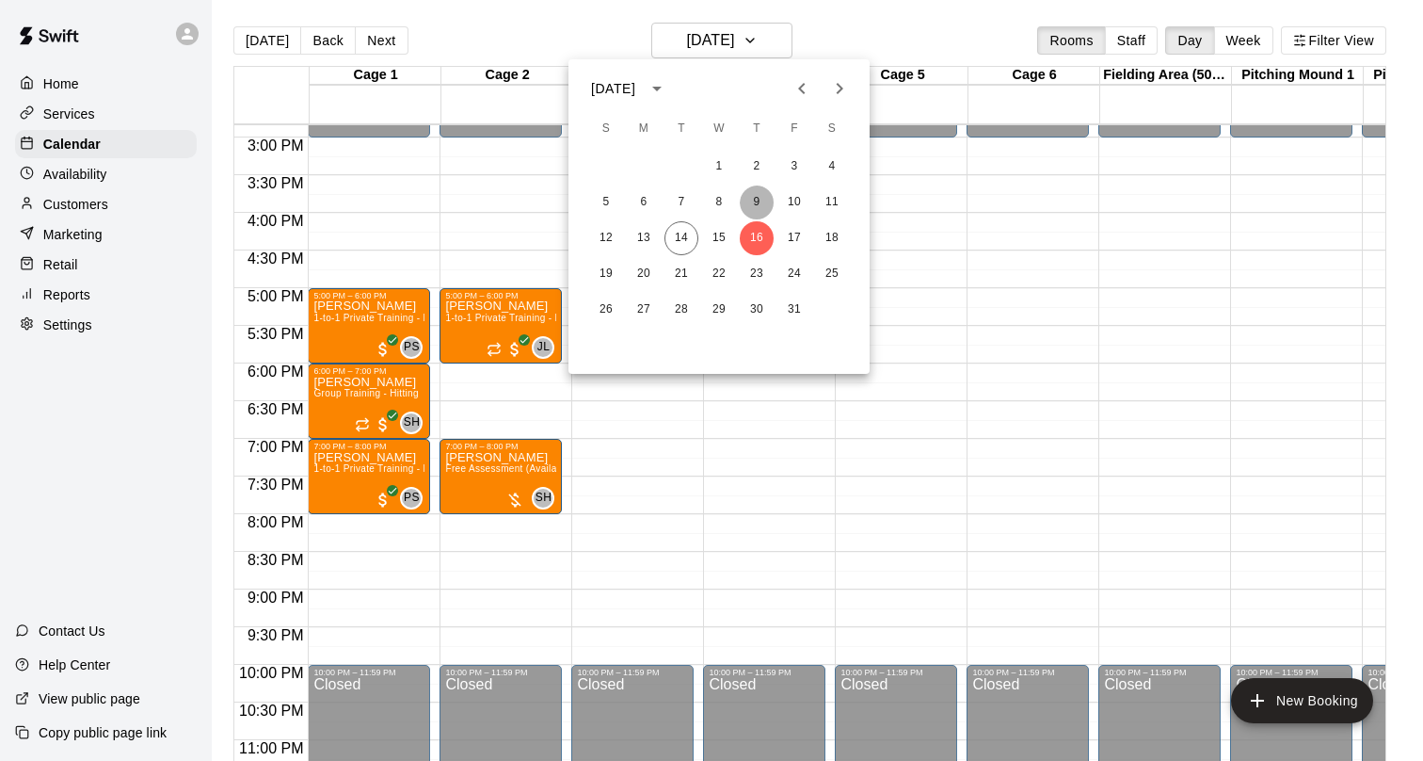
click at [761, 201] on button "9" at bounding box center [757, 202] width 34 height 34
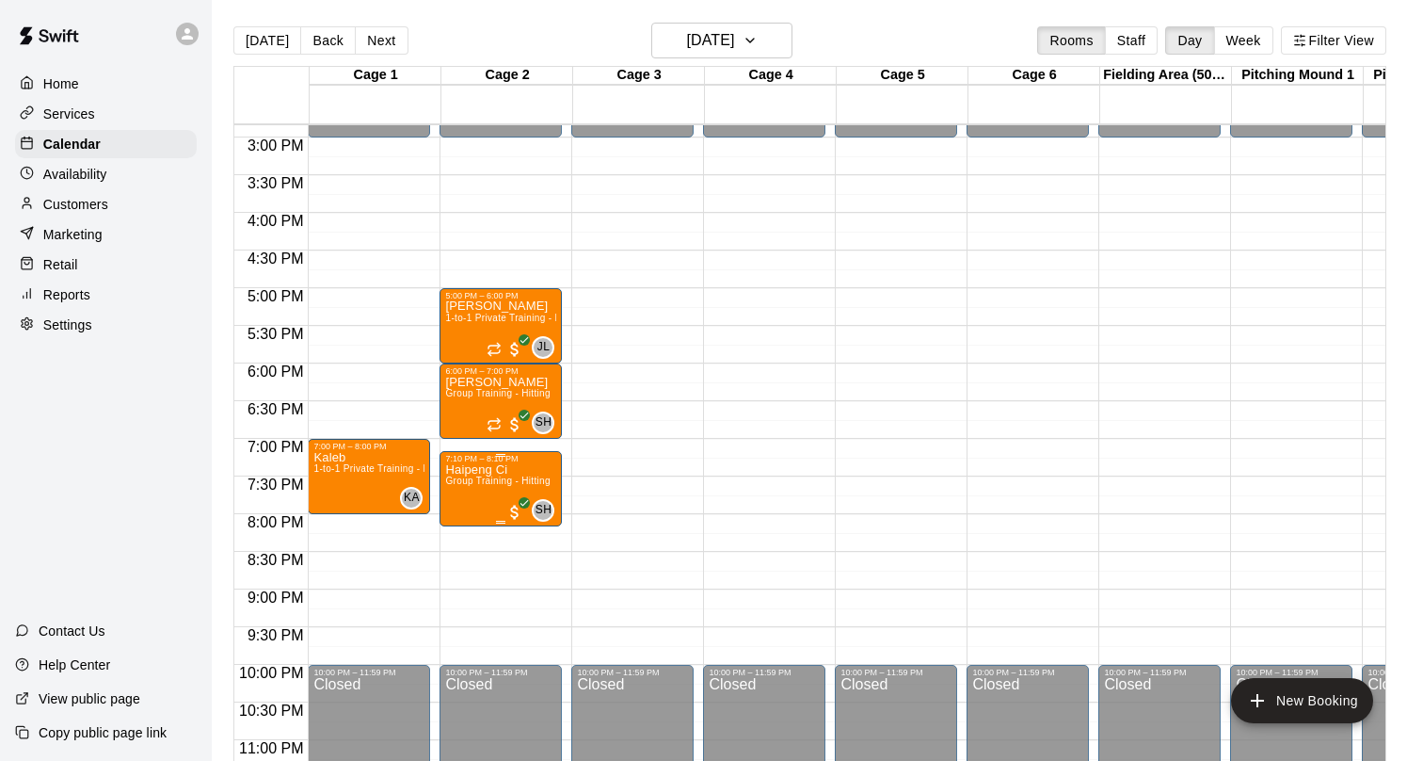
click at [469, 530] on img "edit" at bounding box center [466, 528] width 22 height 22
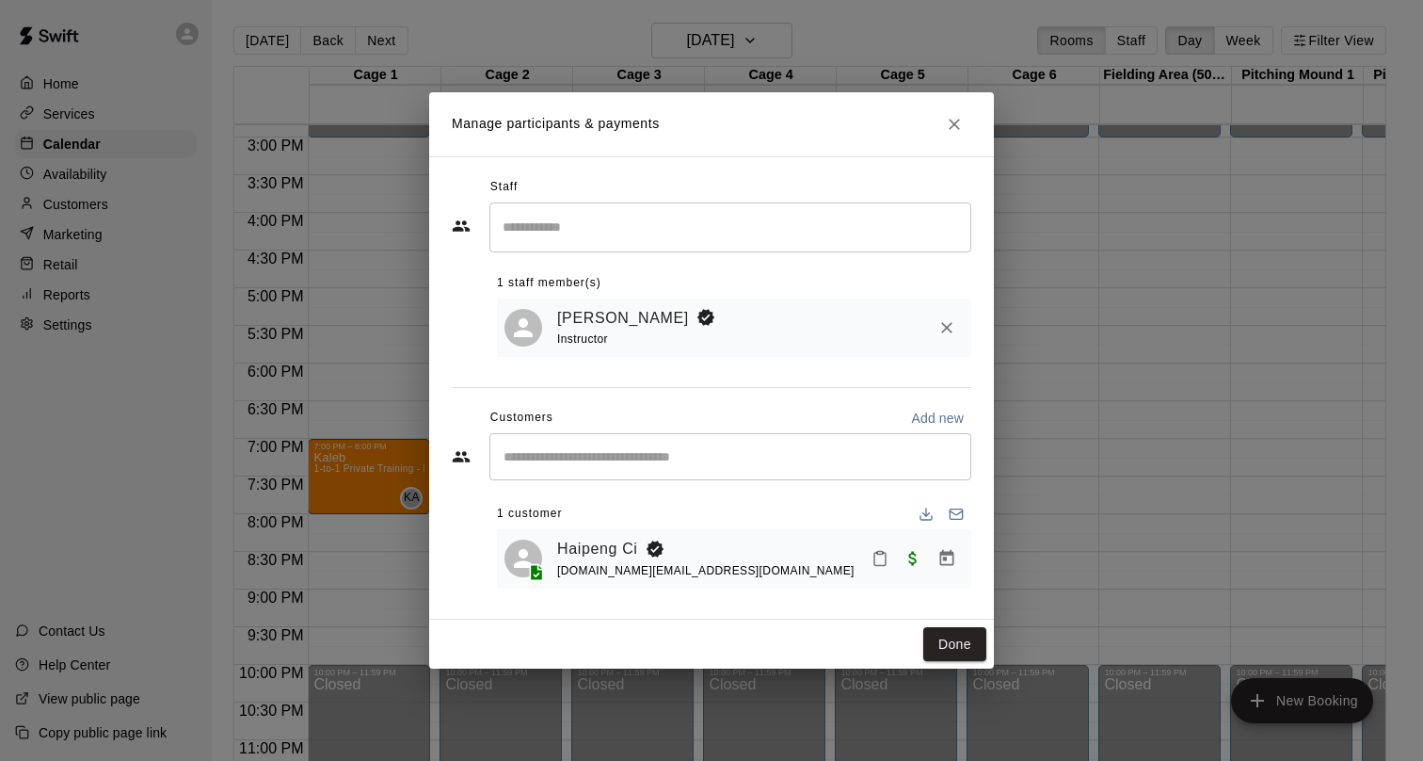
click at [977, 113] on h2 "Manage participants & payments" at bounding box center [711, 124] width 565 height 64
click at [952, 118] on icon "Close" at bounding box center [954, 124] width 19 height 19
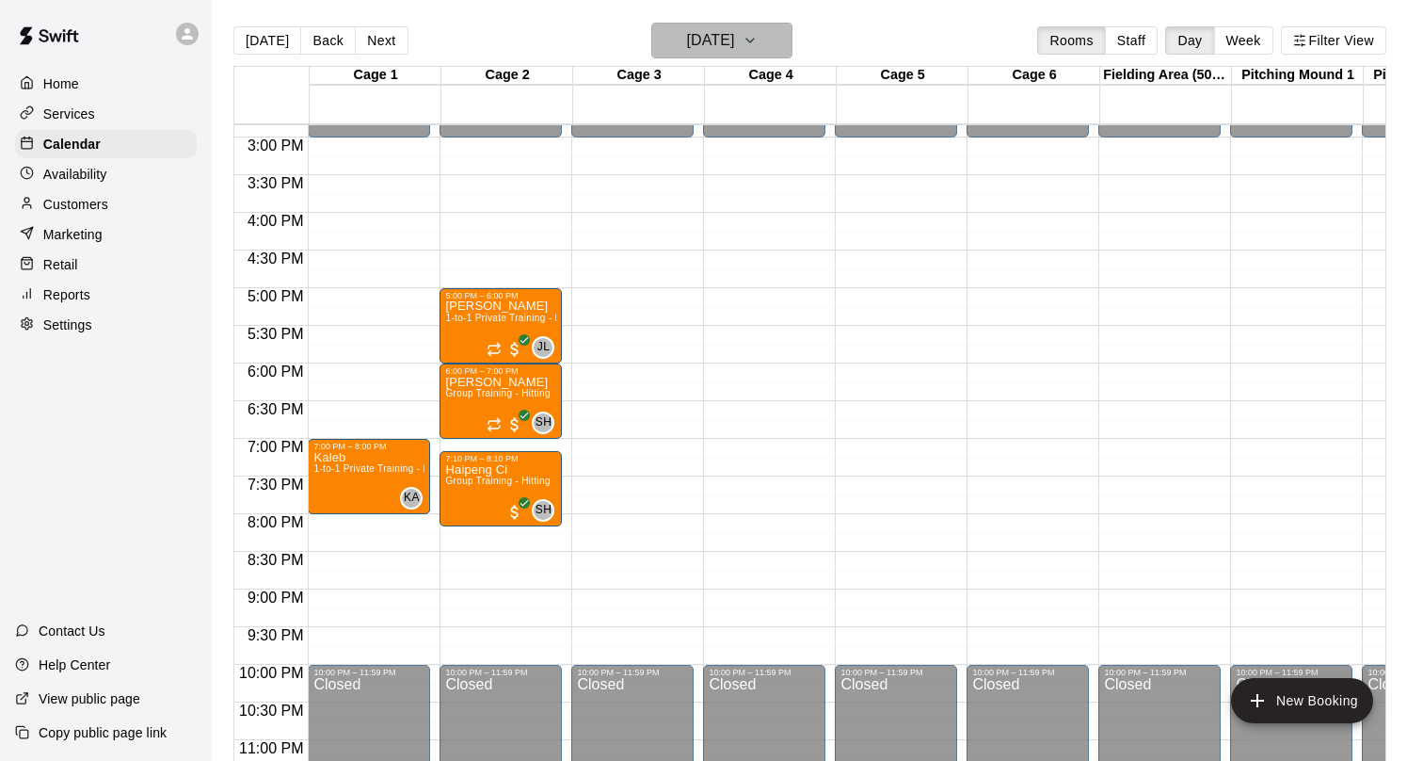
click at [734, 50] on h6 "[DATE]" at bounding box center [710, 40] width 48 height 26
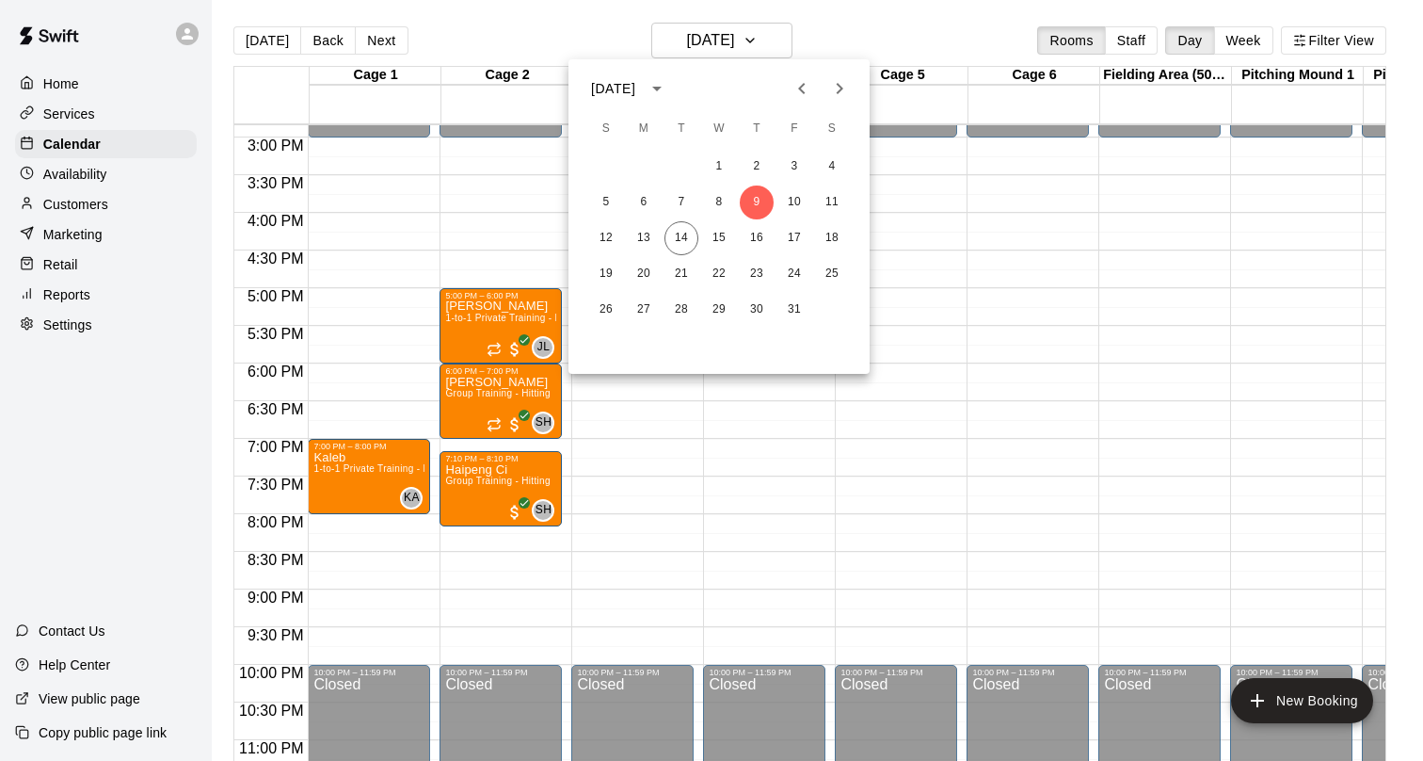
click at [763, 33] on div at bounding box center [711, 380] width 1423 height 761
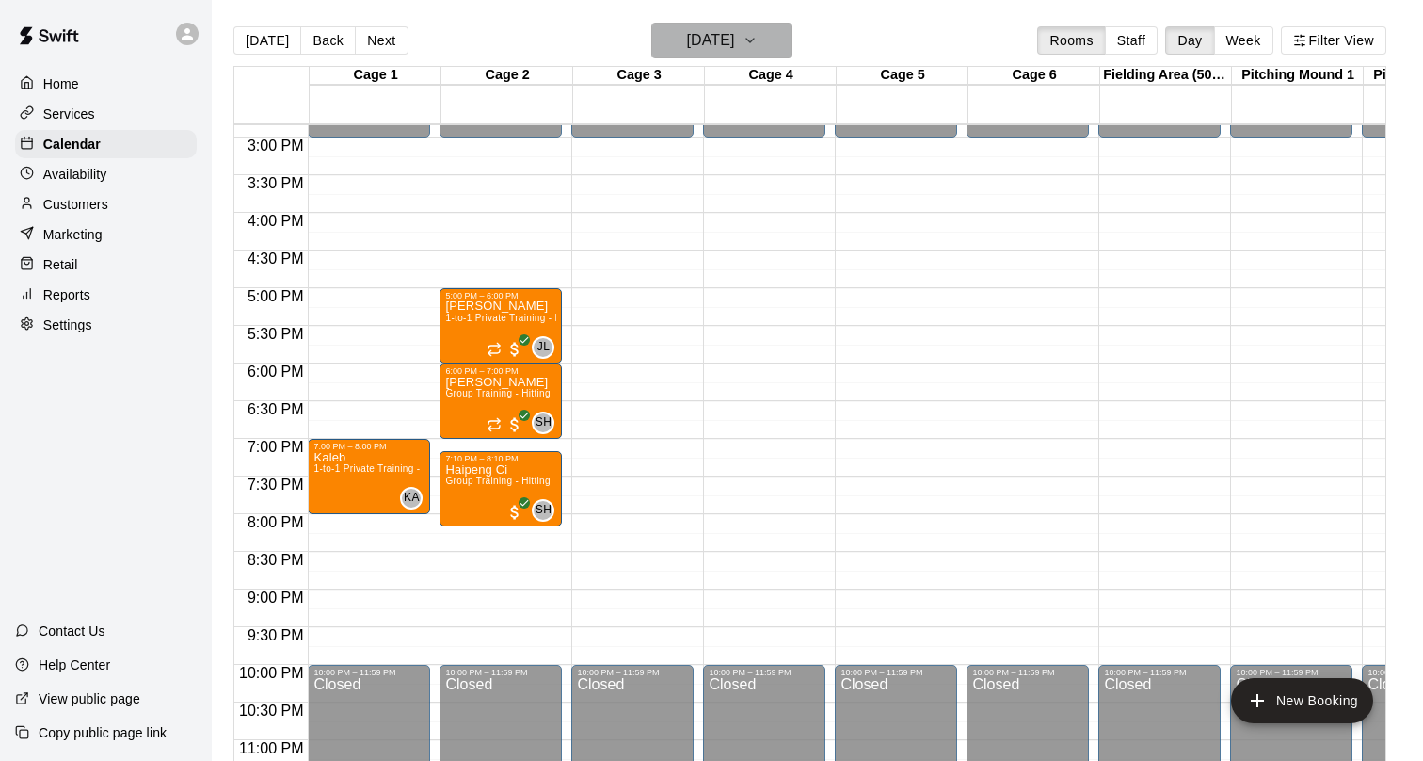
click at [734, 33] on h6 "[DATE]" at bounding box center [710, 40] width 48 height 26
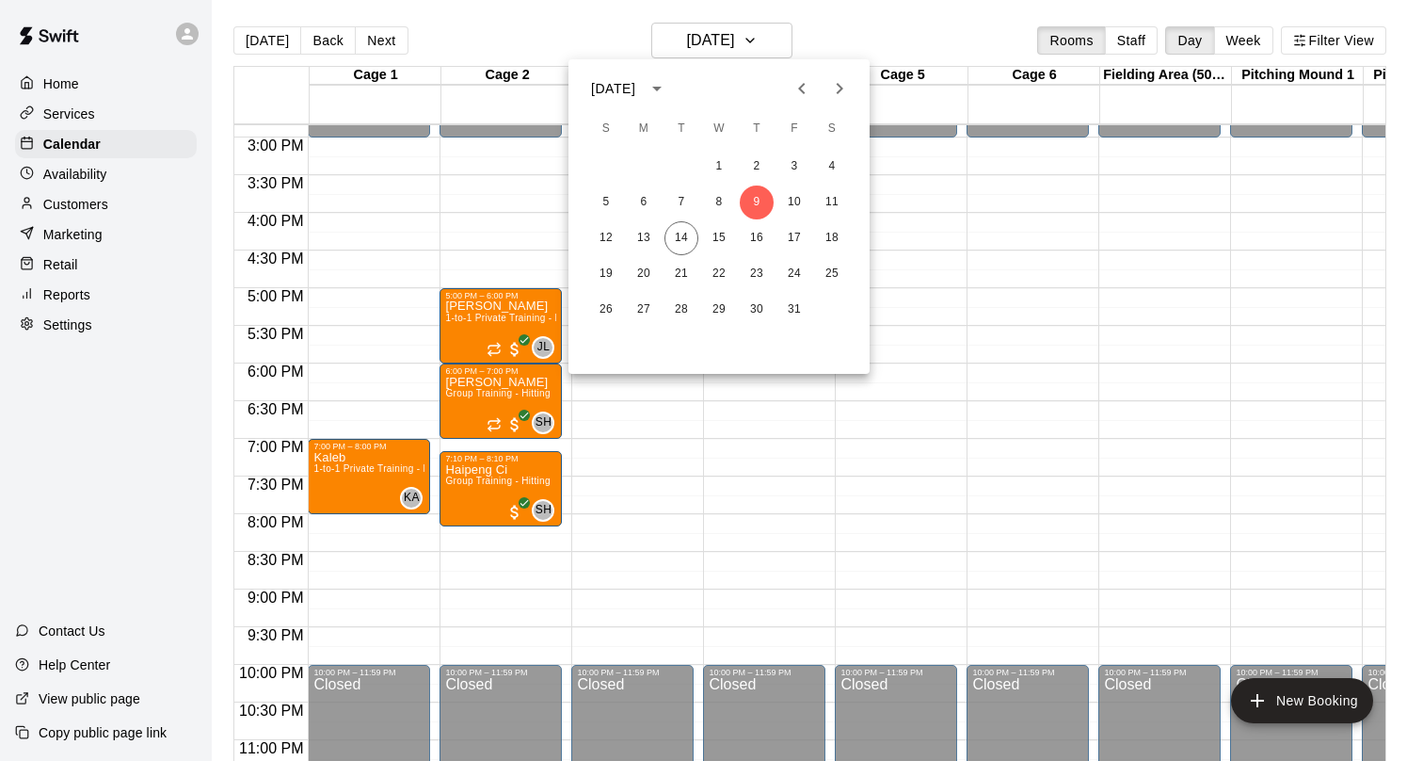
click at [483, 482] on div at bounding box center [711, 380] width 1423 height 761
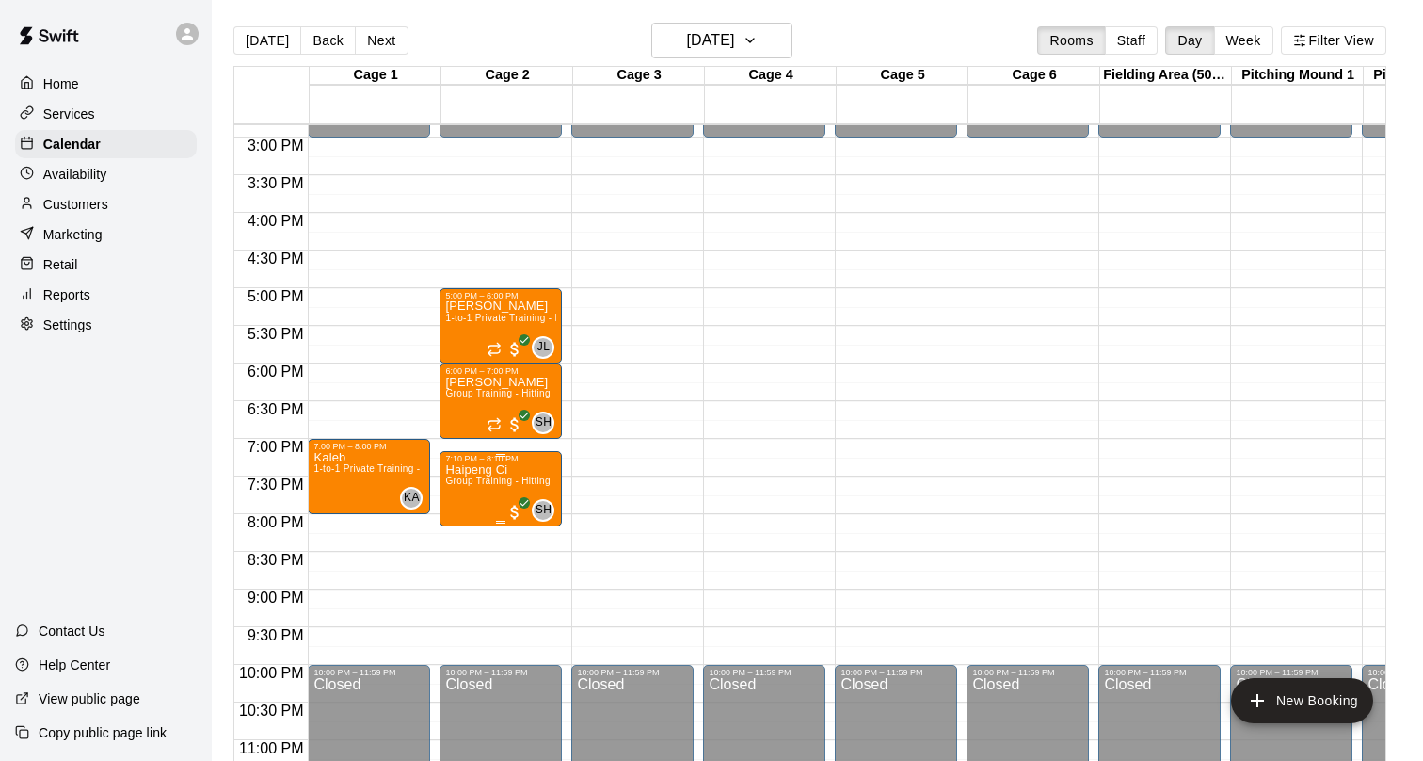
click at [479, 454] on div "7:10 PM – 8:10 PM Haipeng Ci Group Training - Hitting SH 0" at bounding box center [501, 488] width 122 height 75
click at [454, 516] on img "edit" at bounding box center [460, 516] width 22 height 22
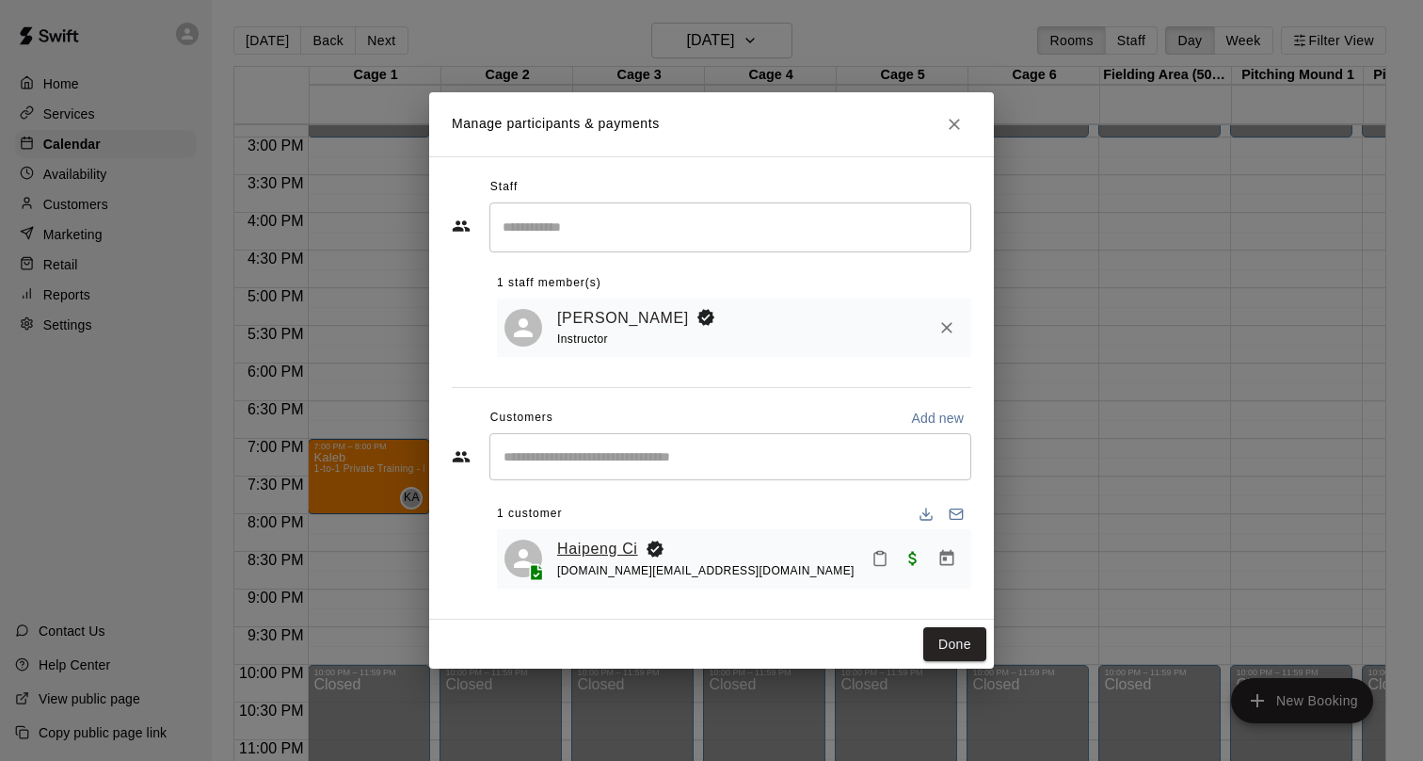
click at [577, 541] on link "Haipeng Ci" at bounding box center [597, 549] width 81 height 24
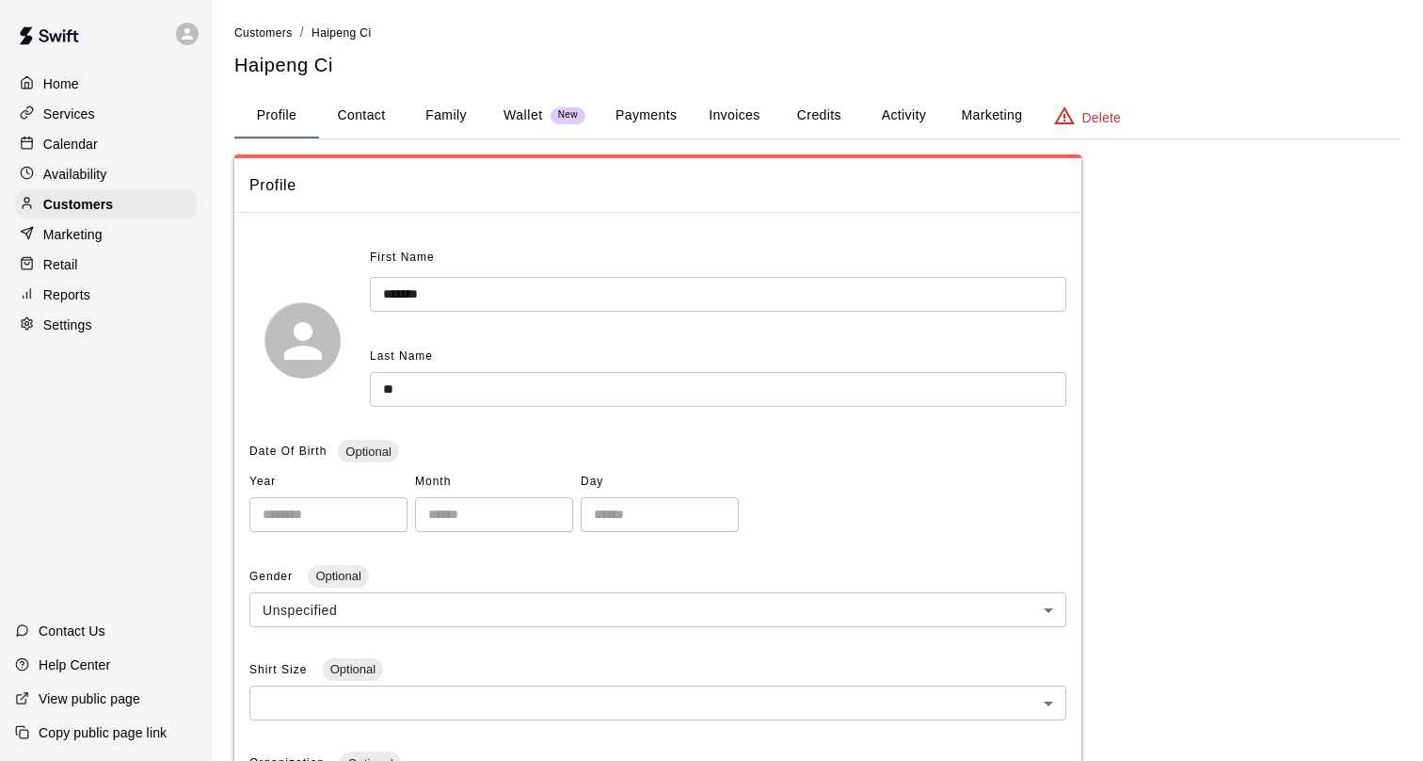
click at [445, 125] on button "Family" at bounding box center [446, 115] width 85 height 45
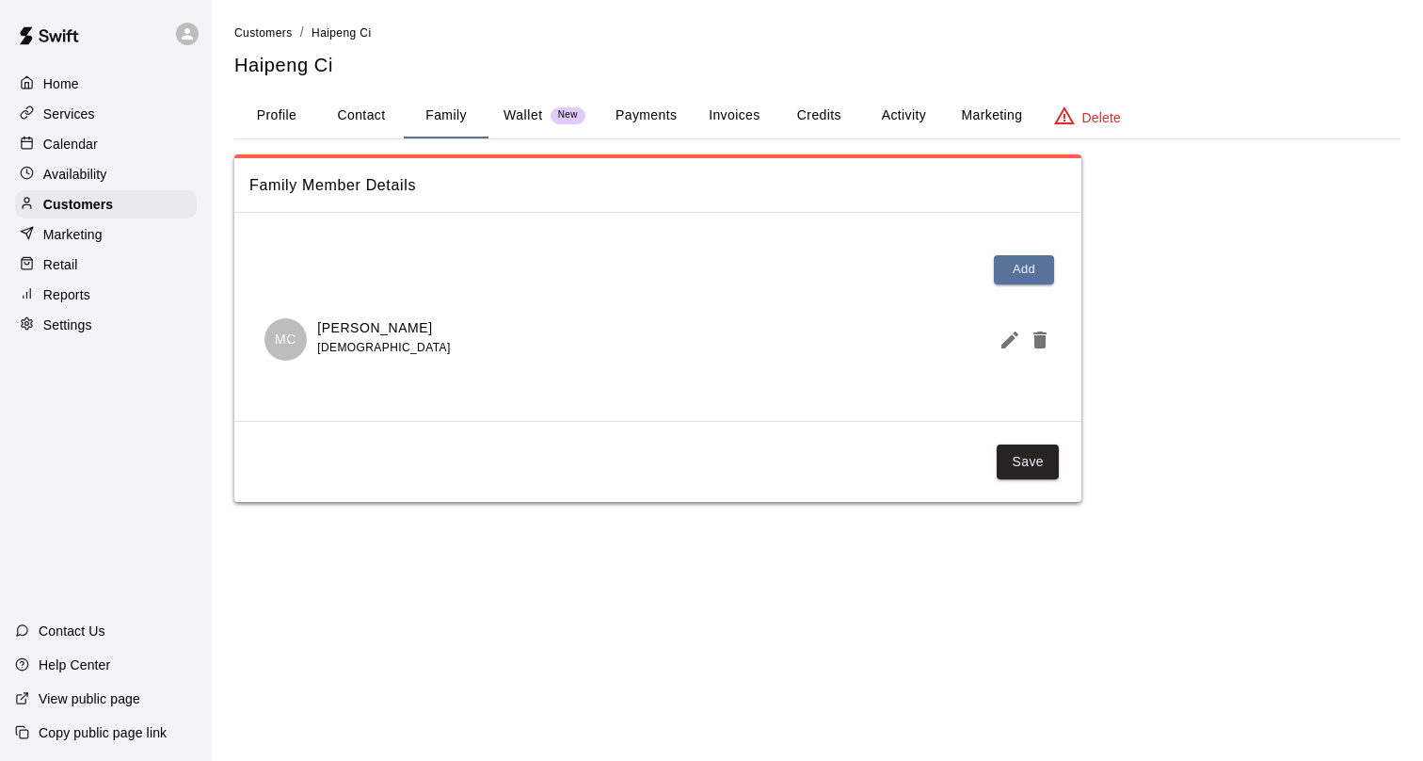
click at [888, 116] on button "Activity" at bounding box center [903, 115] width 85 height 45
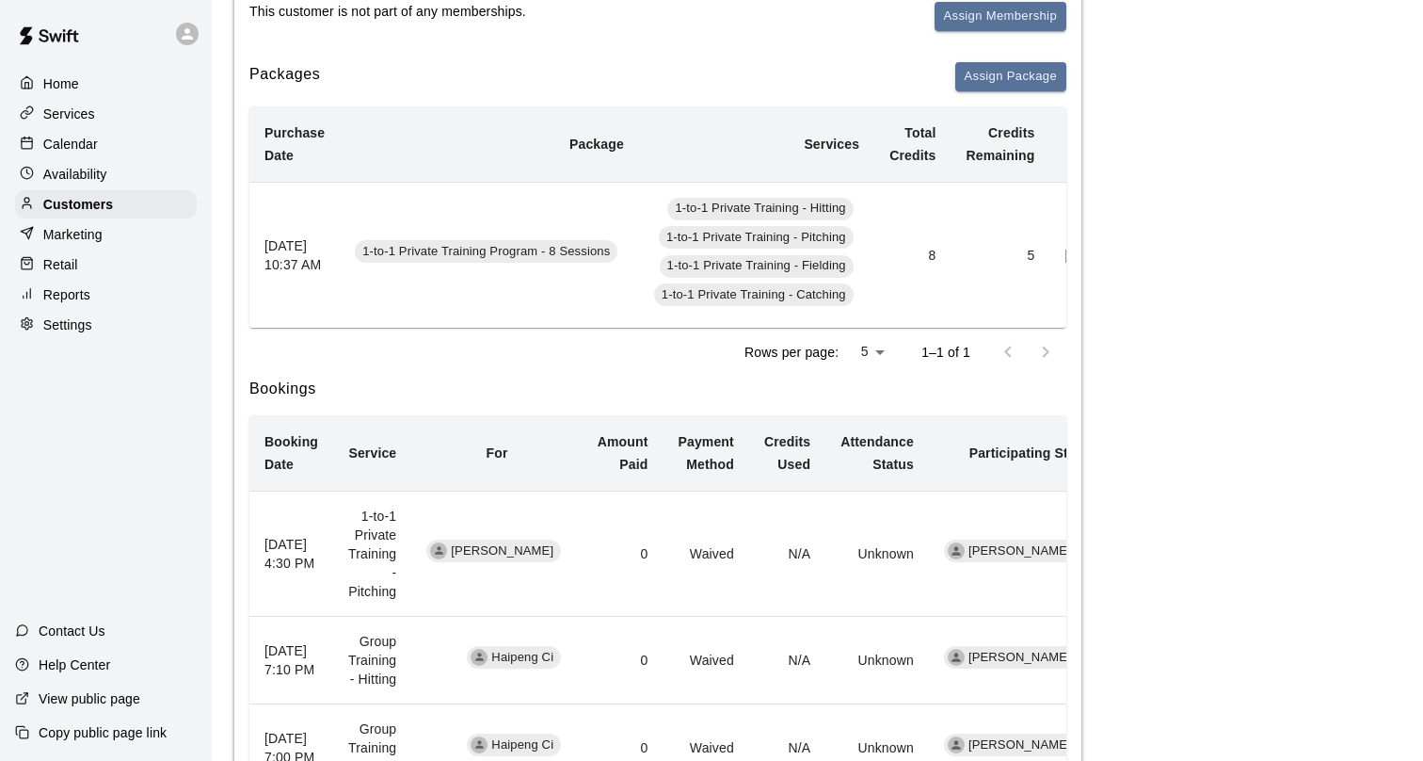
scroll to position [230, 0]
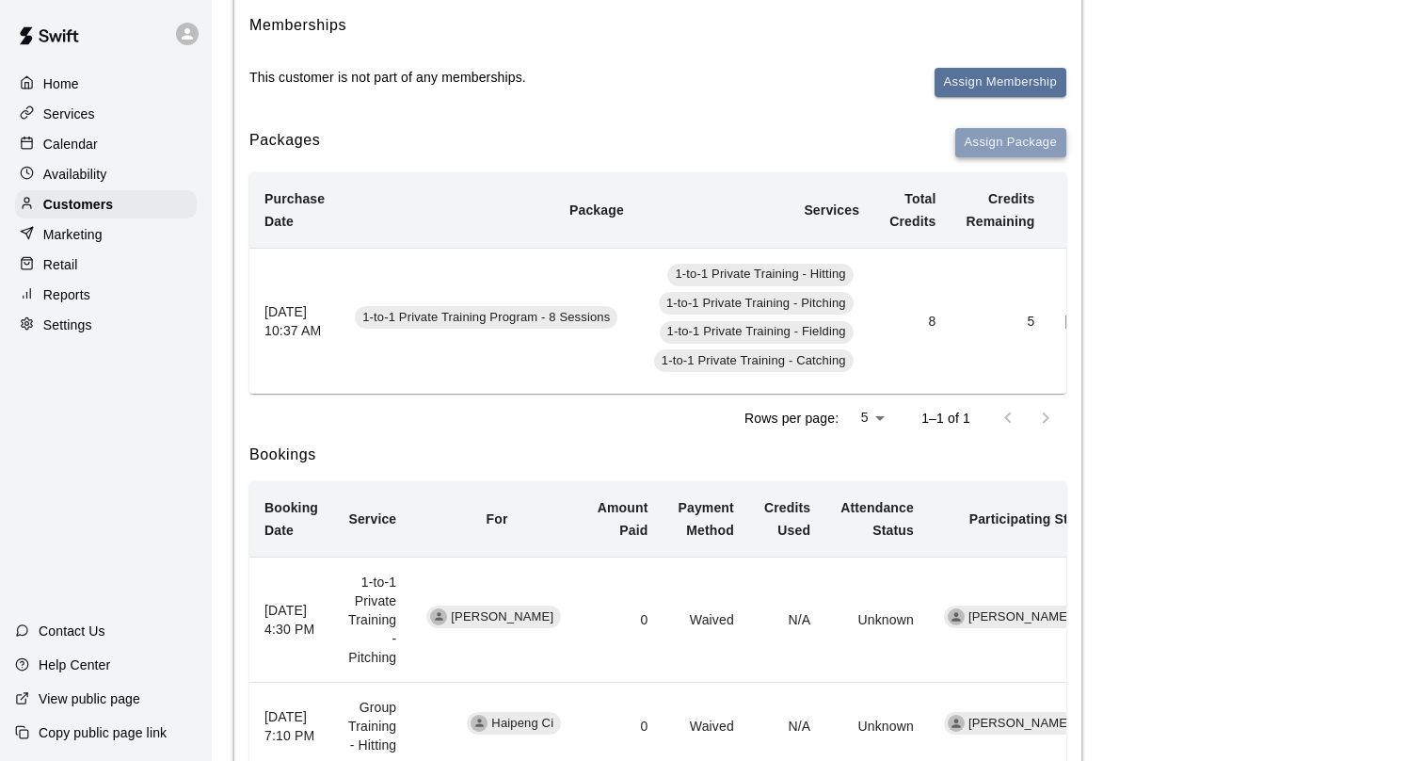
click at [1004, 152] on button "Assign Package" at bounding box center [1011, 142] width 111 height 29
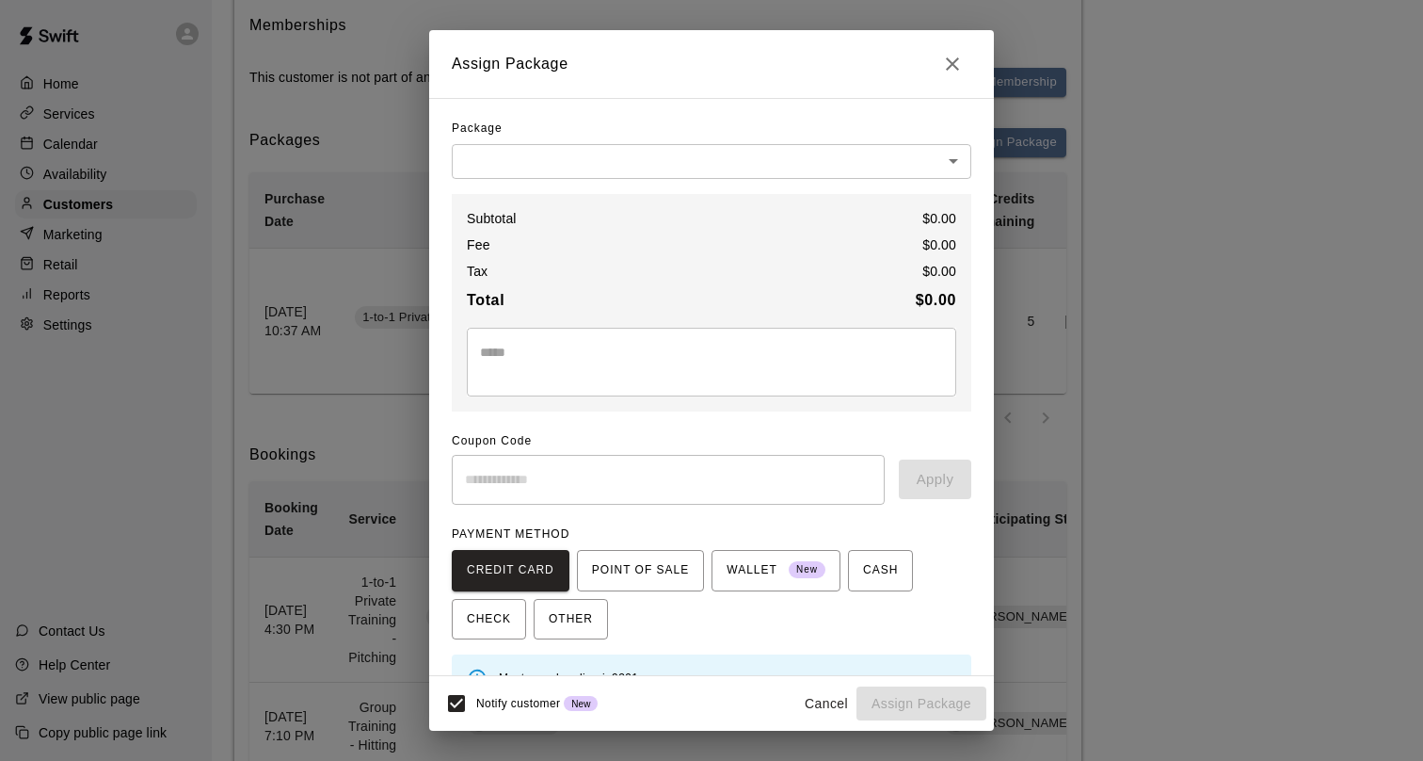
click at [744, 167] on body "Home Services Calendar Availability Customers Marketing Retail Reports Settings…" at bounding box center [711, 368] width 1423 height 1196
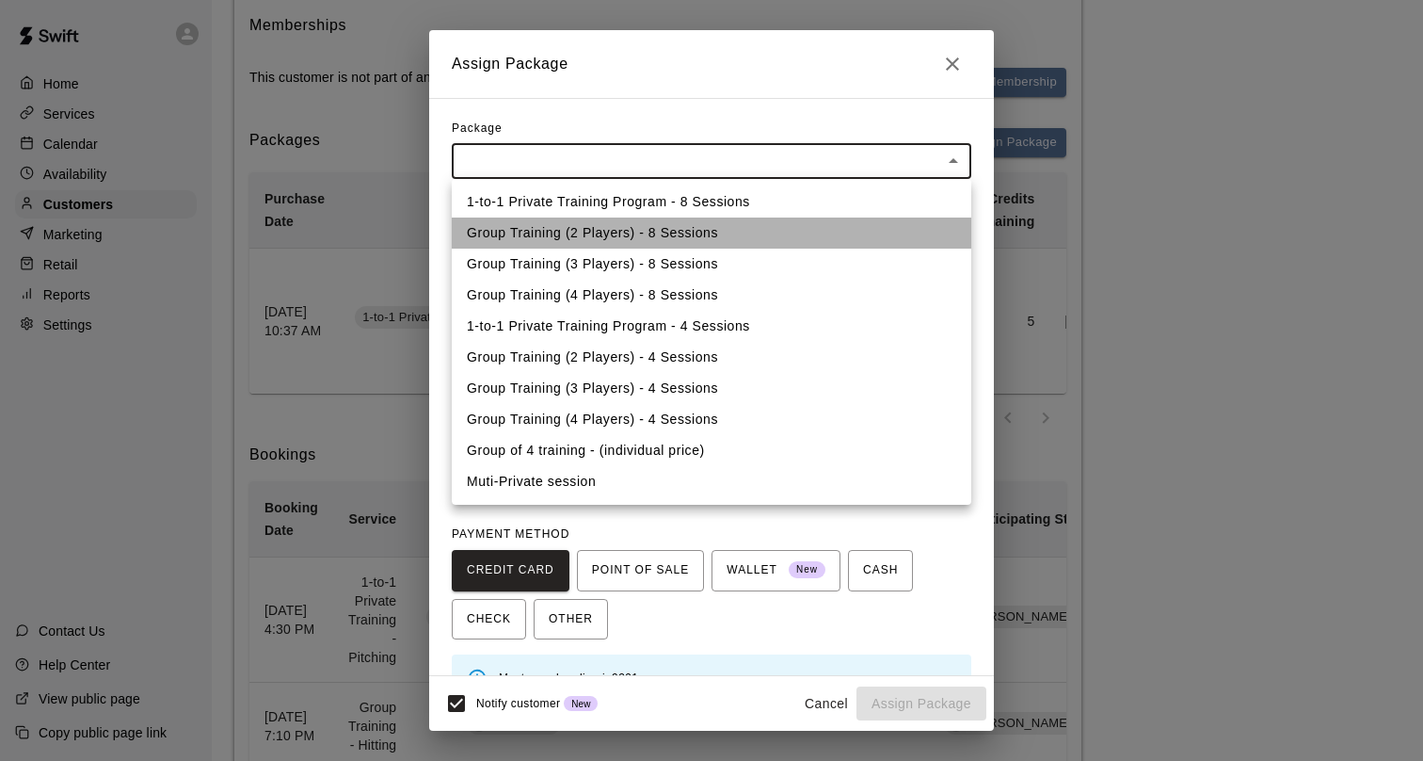
click at [701, 236] on li "Group Training (2 Players) - 8 Sessions" at bounding box center [712, 232] width 520 height 31
type input "**********"
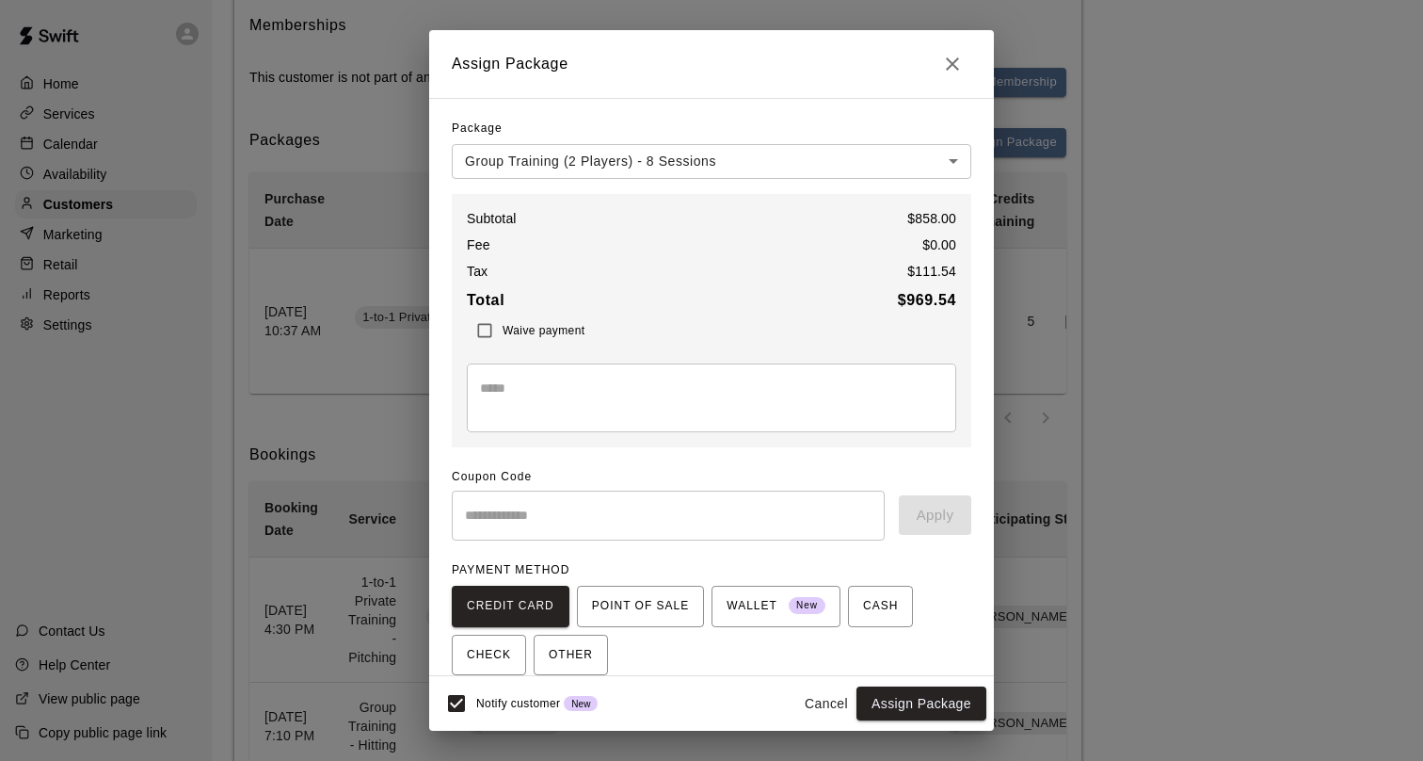
click at [514, 327] on span "Waive payment" at bounding box center [544, 330] width 82 height 13
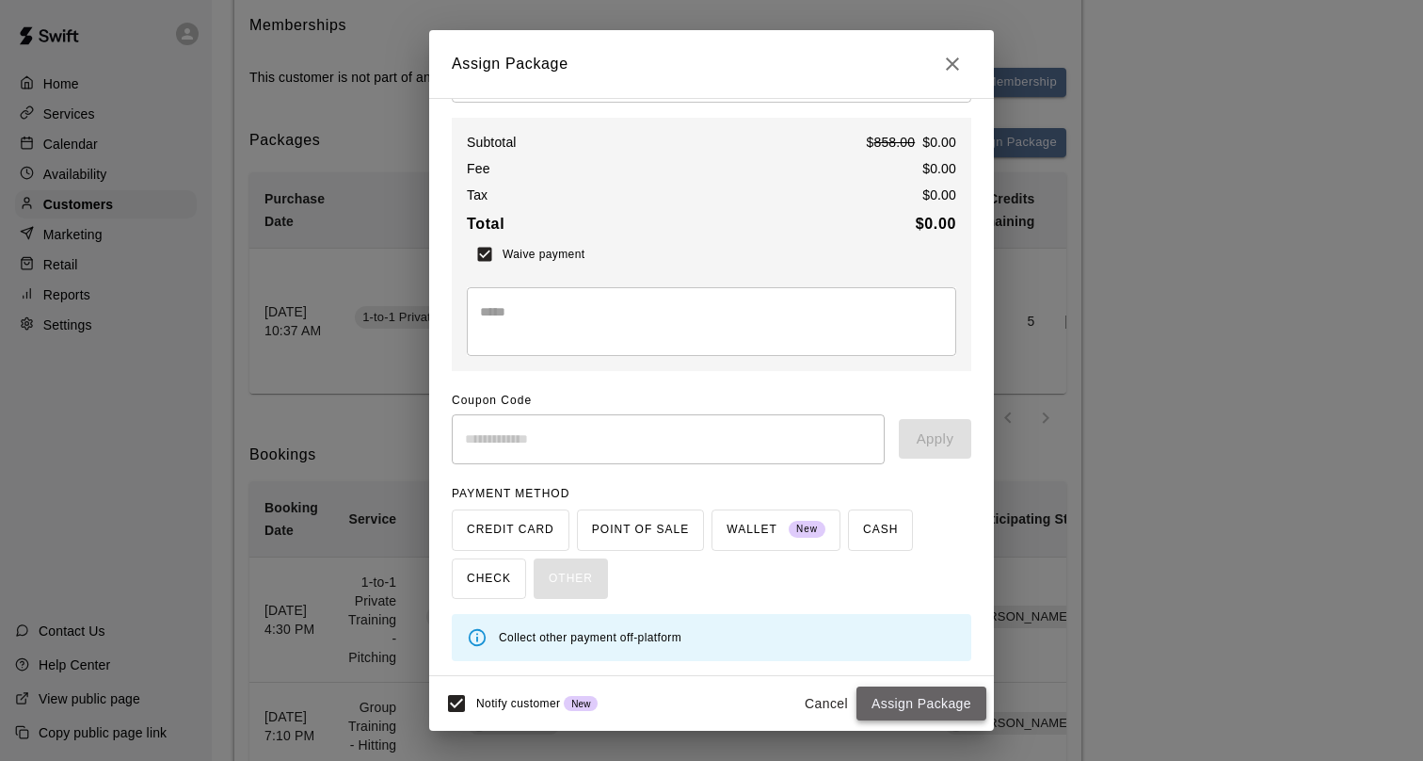
click at [877, 702] on button "Assign Package" at bounding box center [922, 703] width 130 height 35
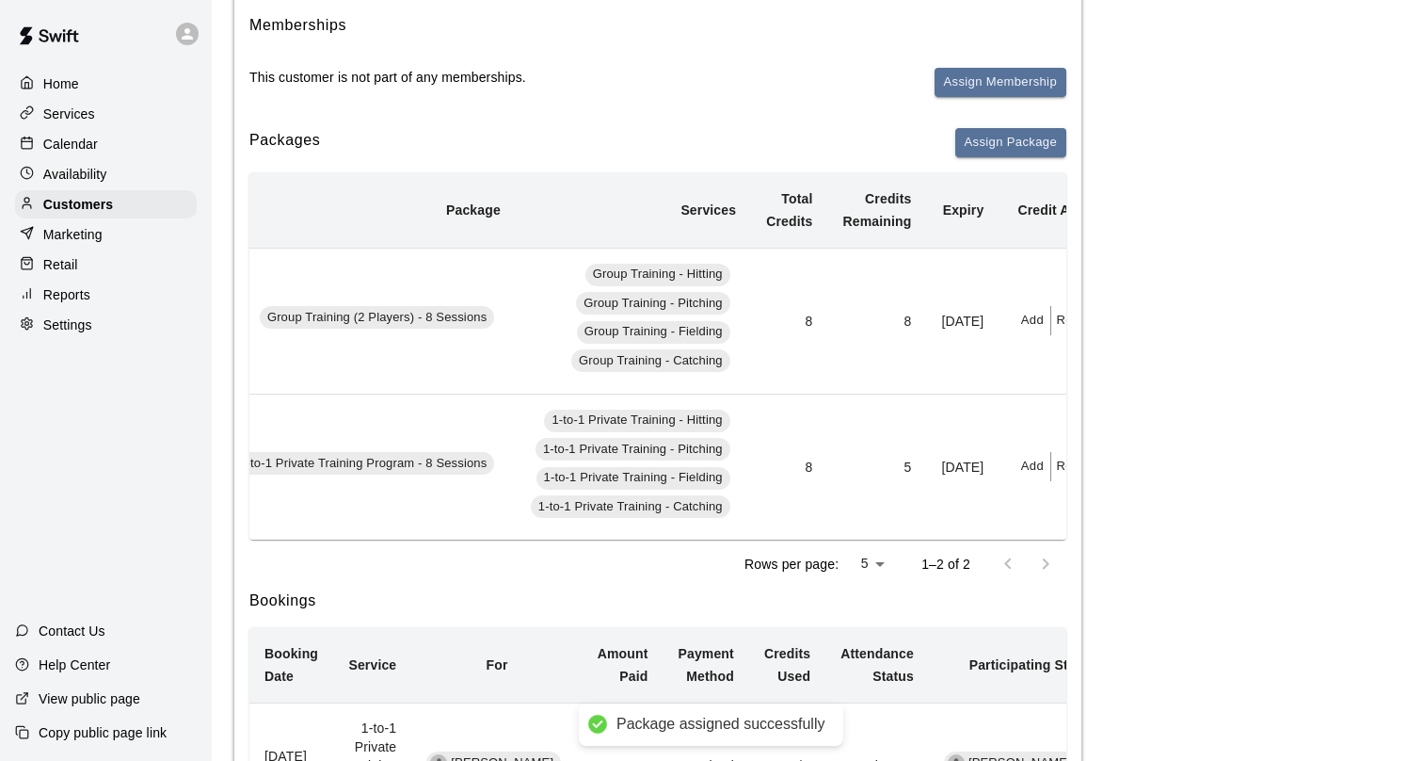
scroll to position [0, 168]
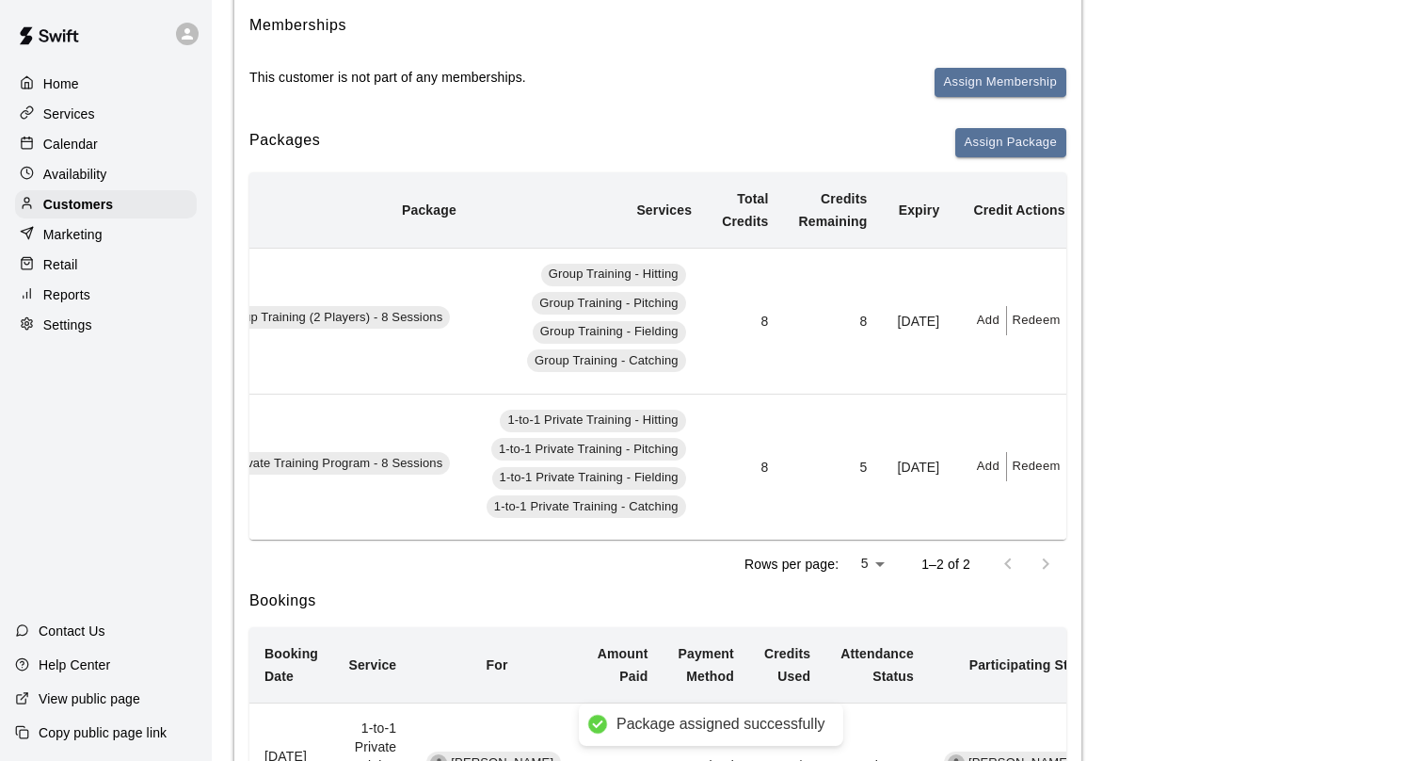
click at [970, 320] on button "Add" at bounding box center [989, 320] width 38 height 29
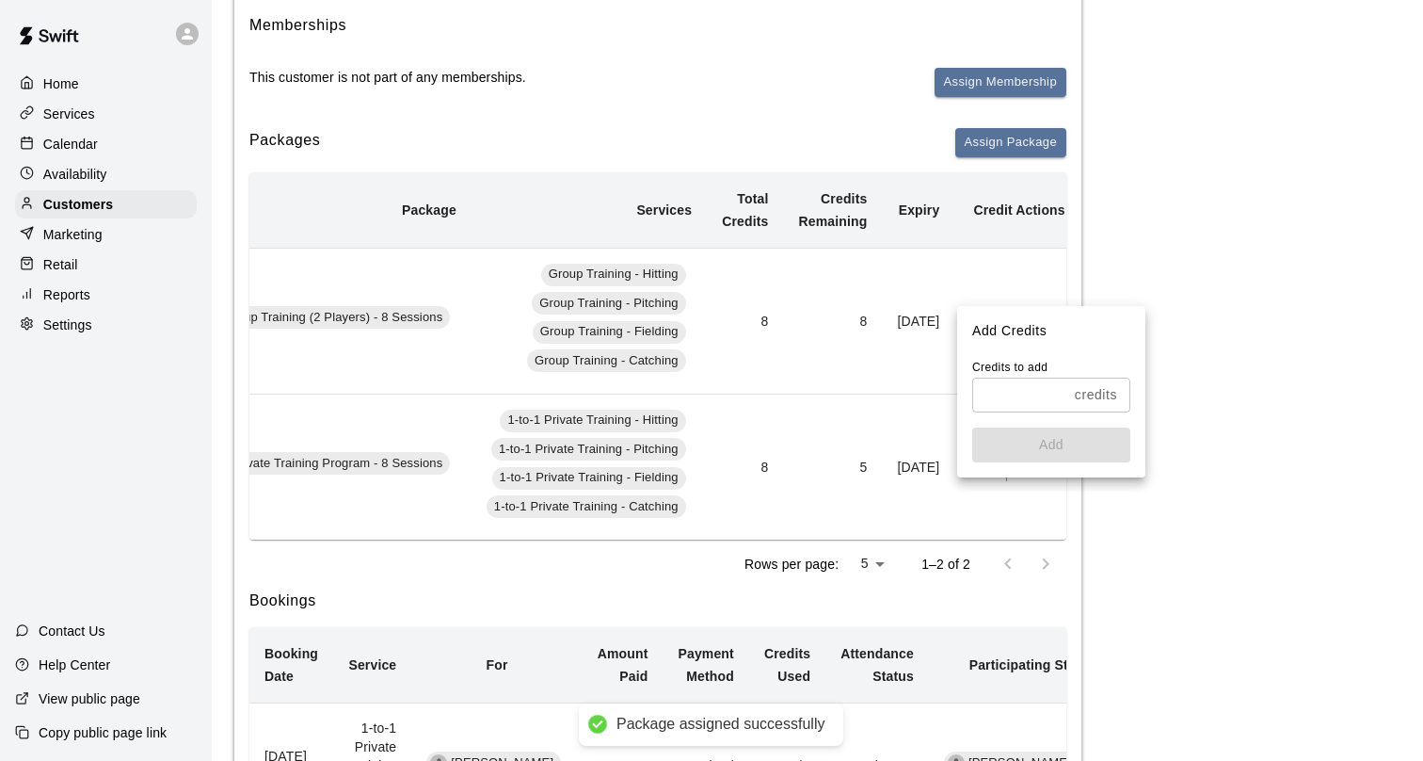
click at [987, 397] on input "text" at bounding box center [1019, 395] width 95 height 35
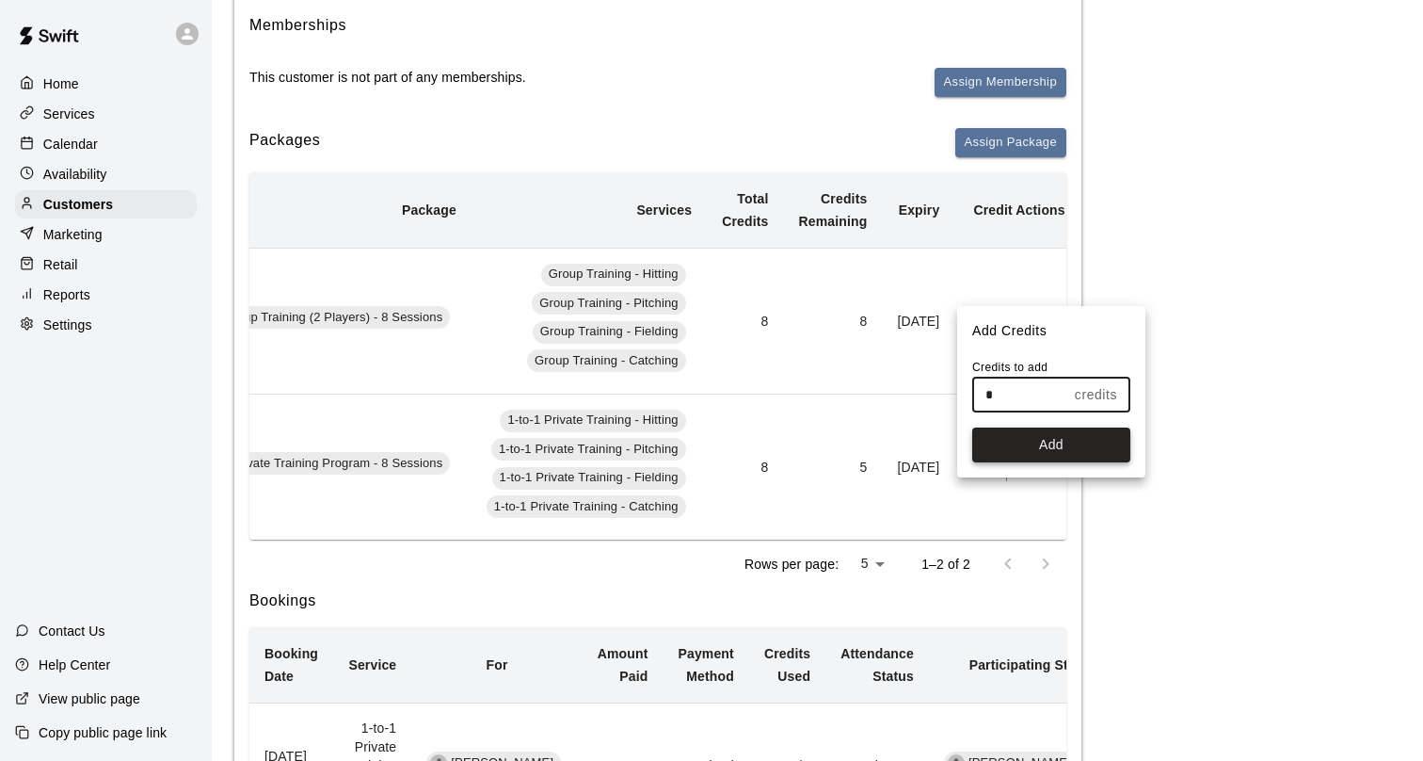
type input "*"
click at [1010, 441] on button "Add" at bounding box center [1051, 444] width 158 height 35
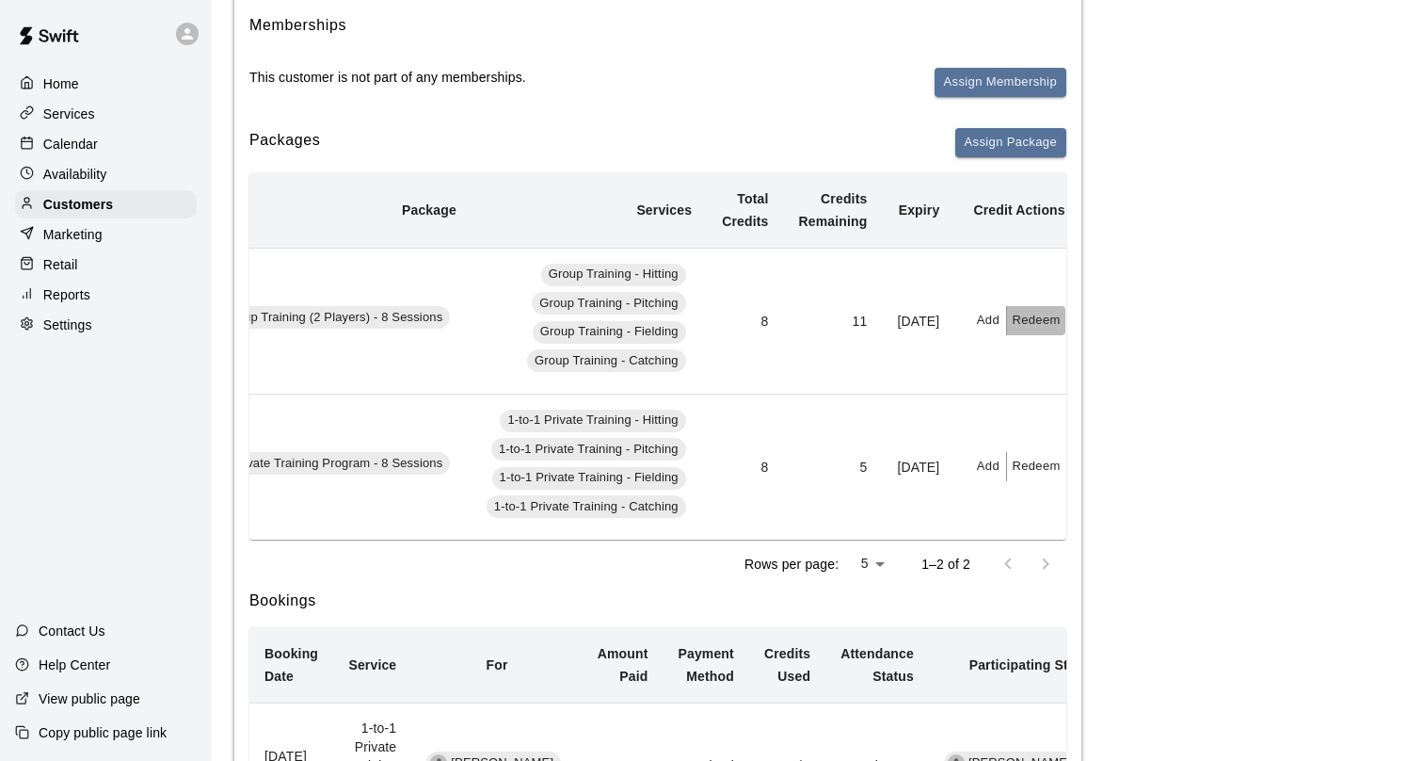
click at [1021, 321] on button "Redeem" at bounding box center [1035, 320] width 57 height 29
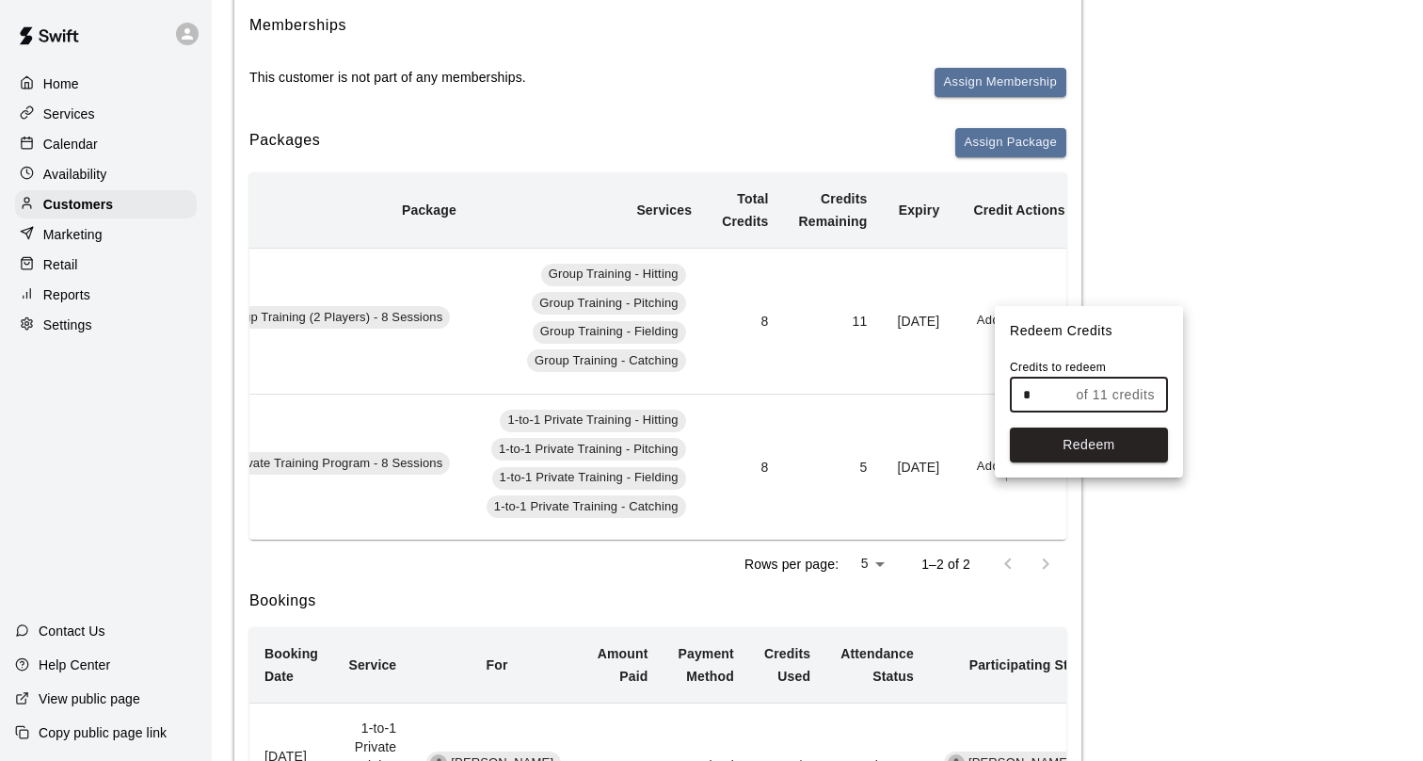
drag, startPoint x: 1044, startPoint y: 399, endPoint x: 957, endPoint y: 398, distance: 86.6
click at [957, 398] on div "Redeem Credits Credits to redeem * of 11 credits ​ Redeem" at bounding box center [711, 380] width 1423 height 761
type input "*"
click at [1080, 446] on button "Redeem" at bounding box center [1089, 444] width 158 height 35
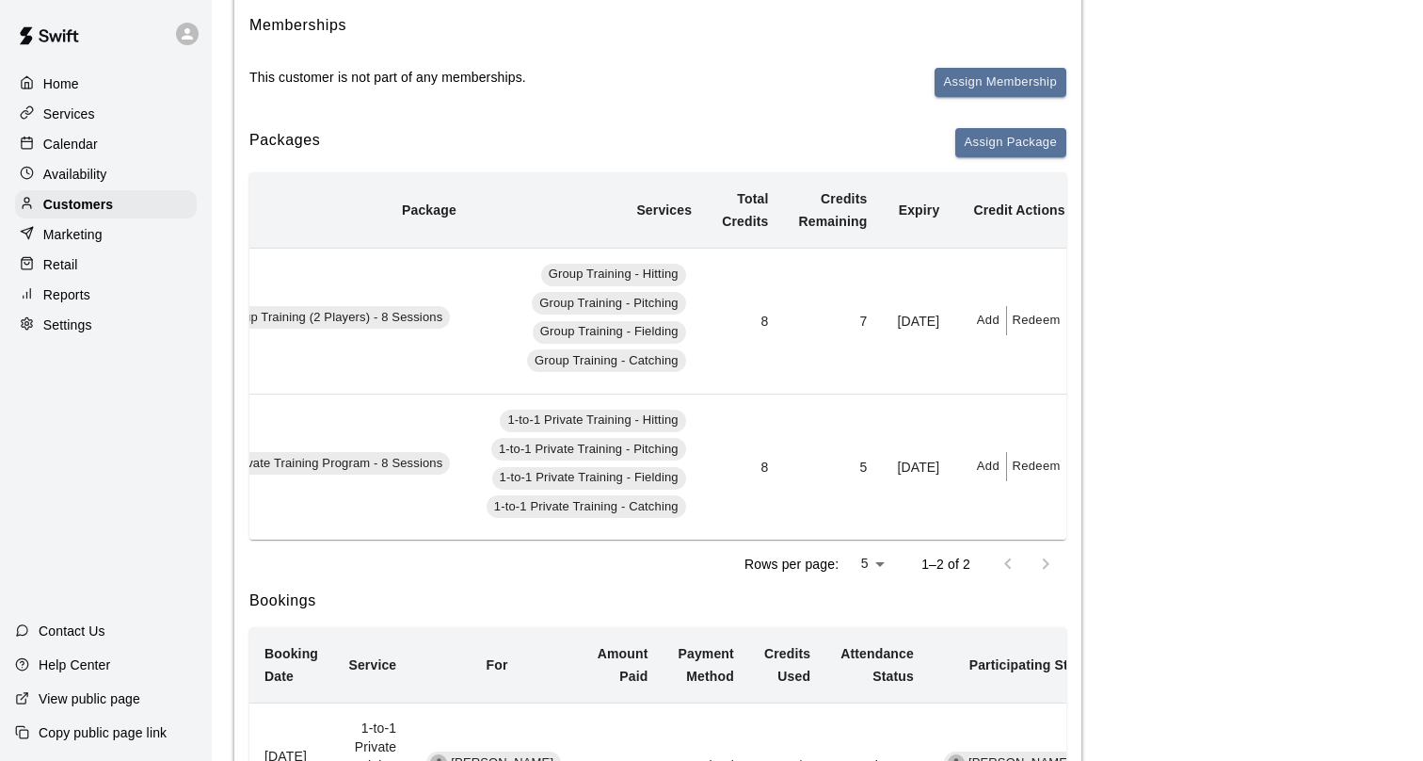
click at [1025, 320] on button "Redeem" at bounding box center [1035, 320] width 57 height 29
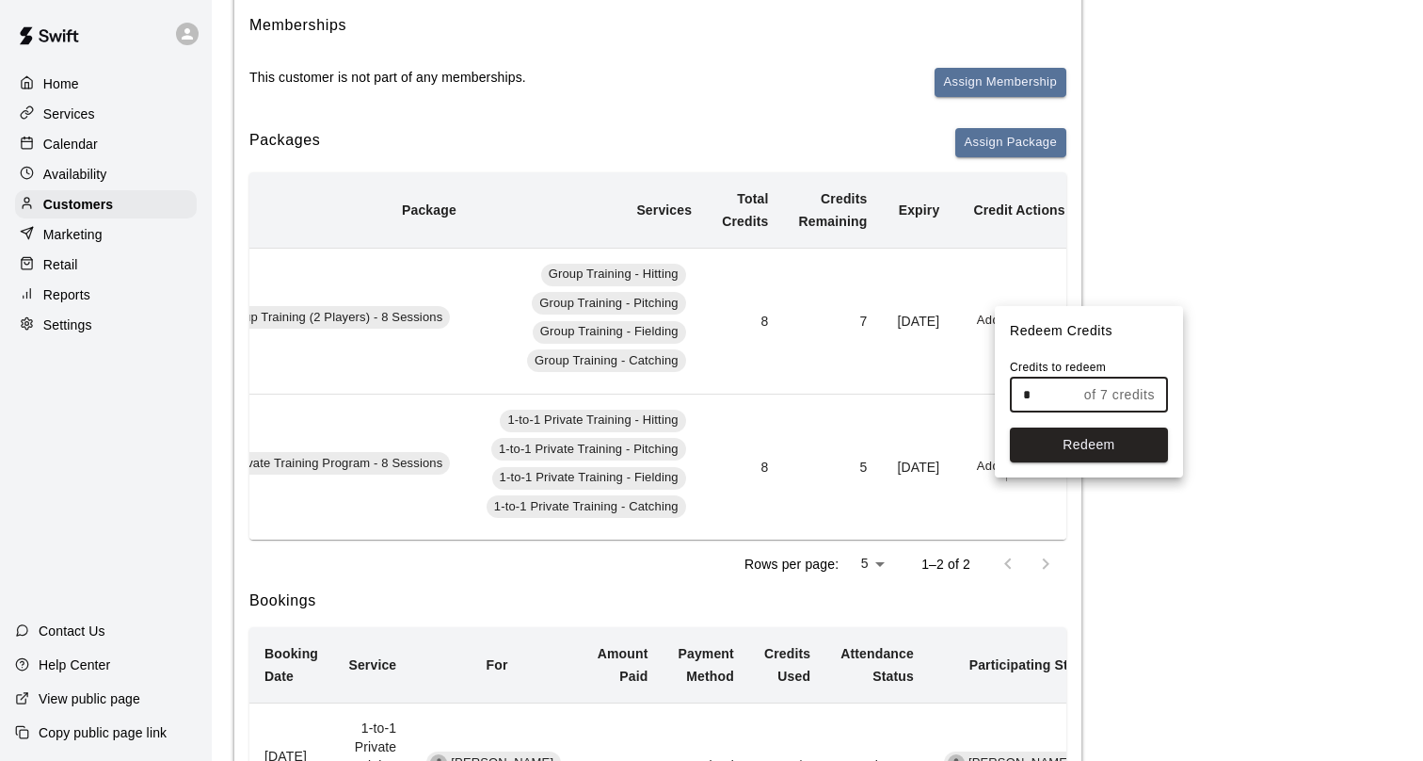
drag, startPoint x: 1043, startPoint y: 394, endPoint x: 1025, endPoint y: 394, distance: 17.9
click at [1031, 394] on input "*" at bounding box center [1043, 395] width 67 height 35
type input "*"
click at [1059, 453] on button "Redeem" at bounding box center [1089, 444] width 158 height 35
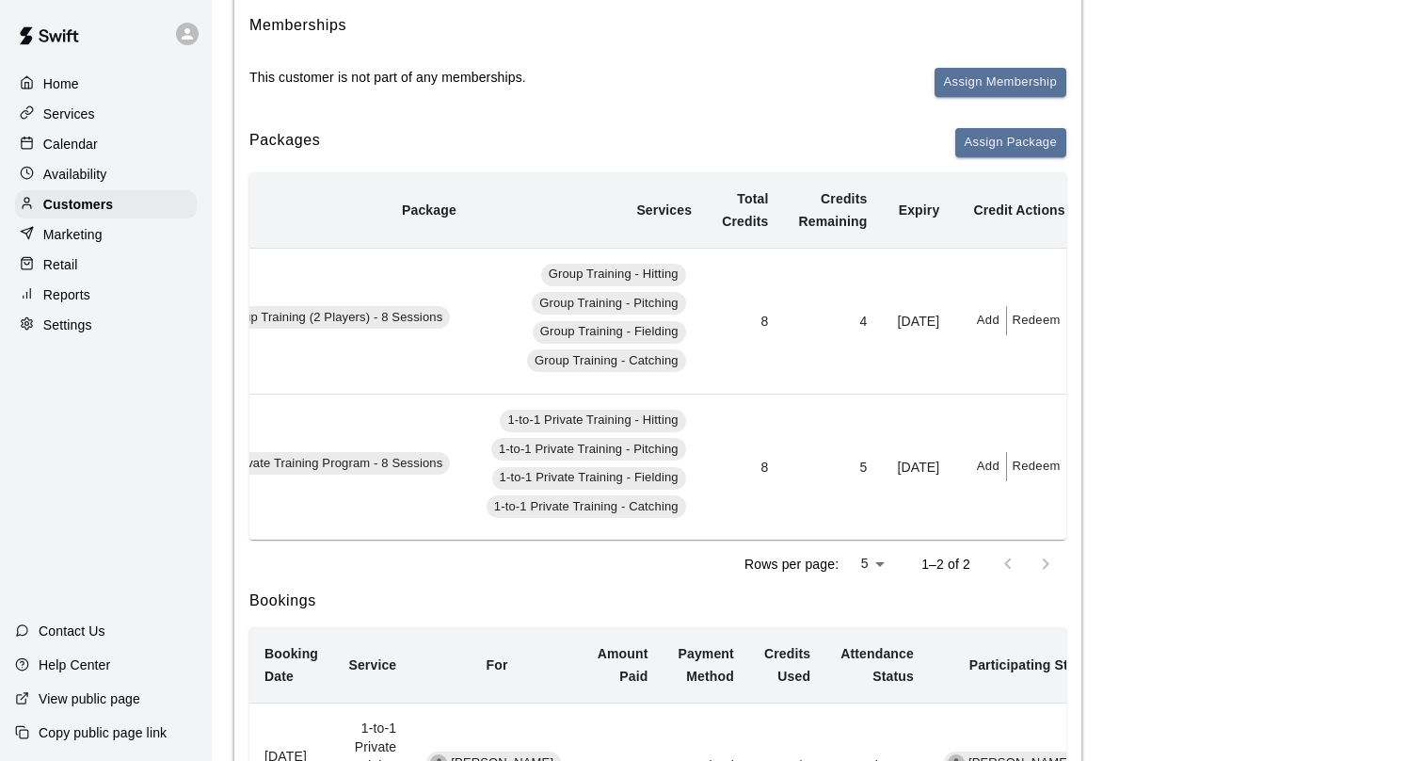
click at [88, 145] on p "Calendar" at bounding box center [70, 144] width 55 height 19
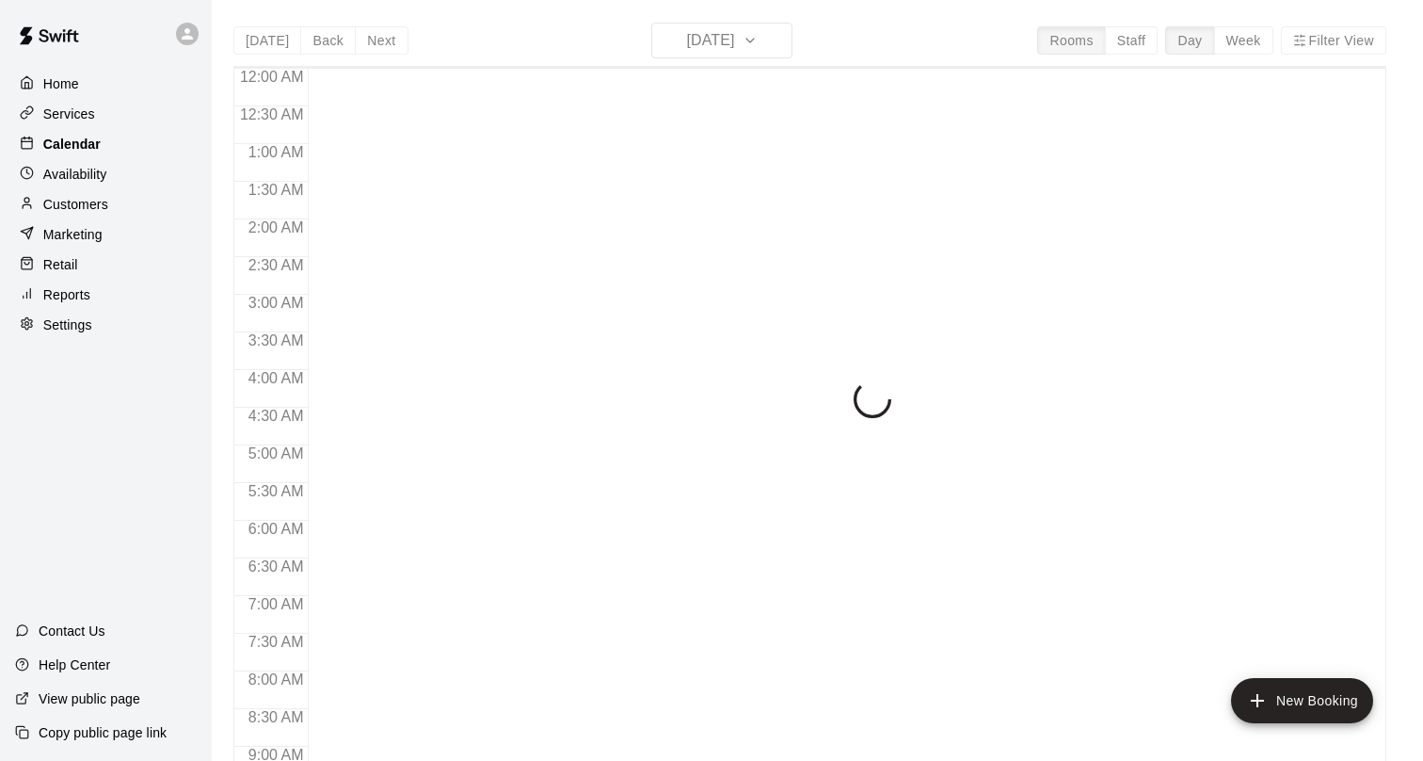
scroll to position [803, 0]
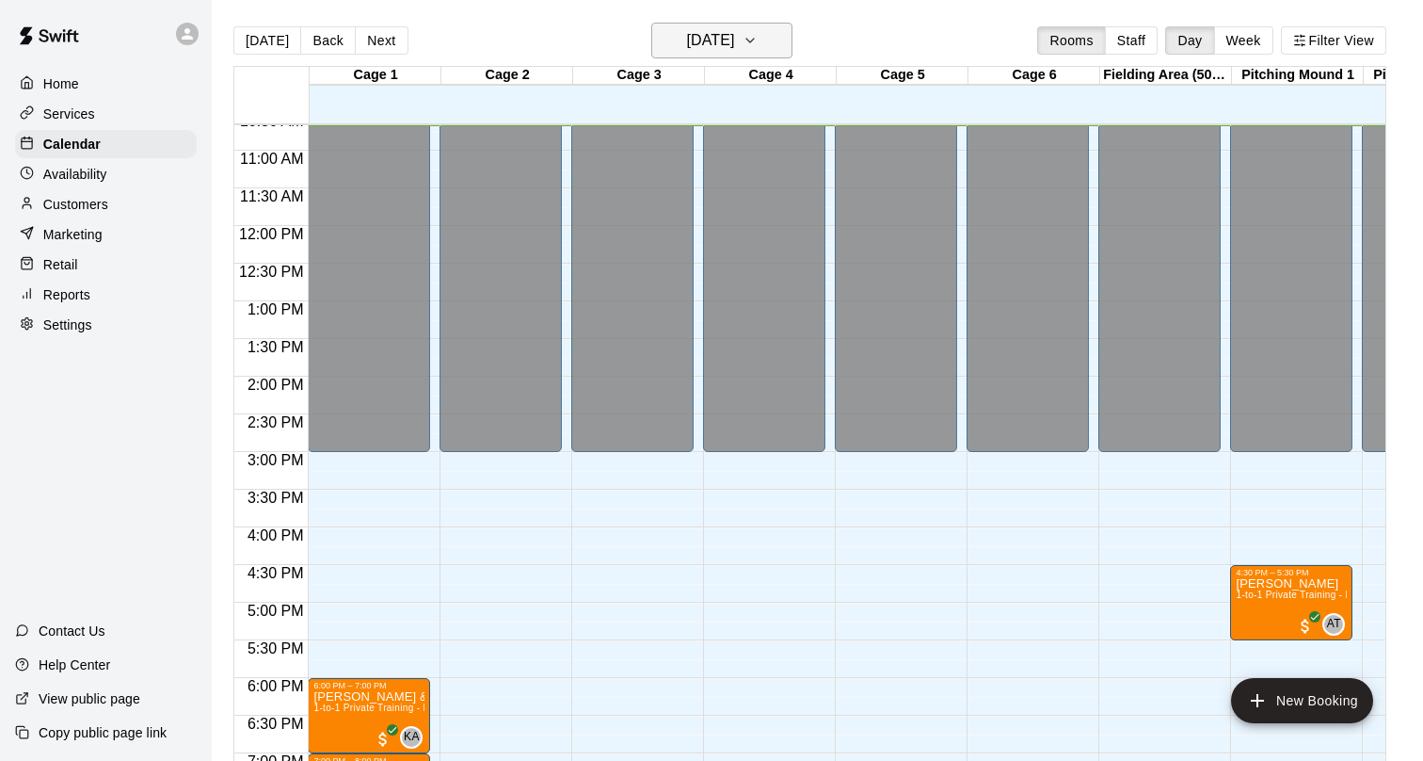
click at [719, 38] on h6 "[DATE]" at bounding box center [710, 40] width 48 height 26
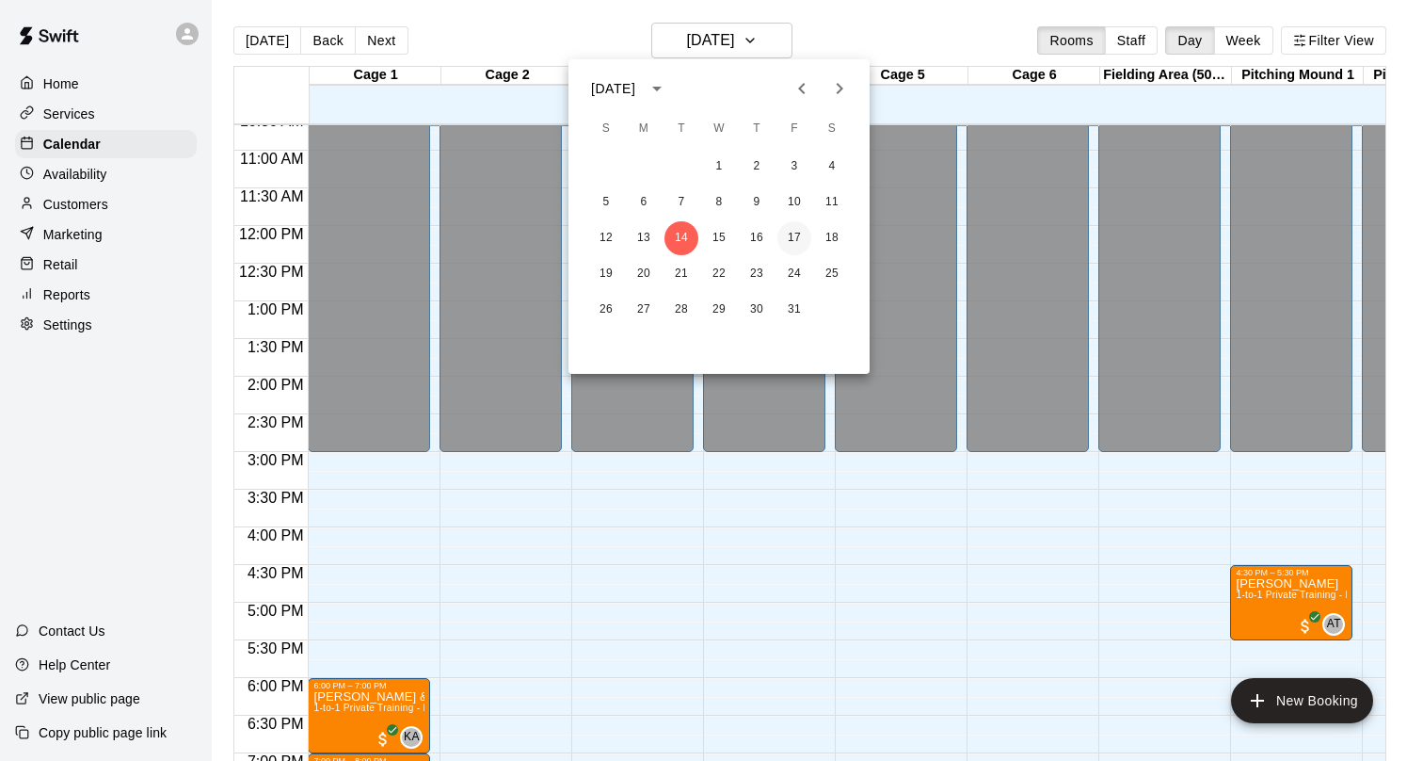
click at [795, 234] on button "17" at bounding box center [795, 238] width 34 height 34
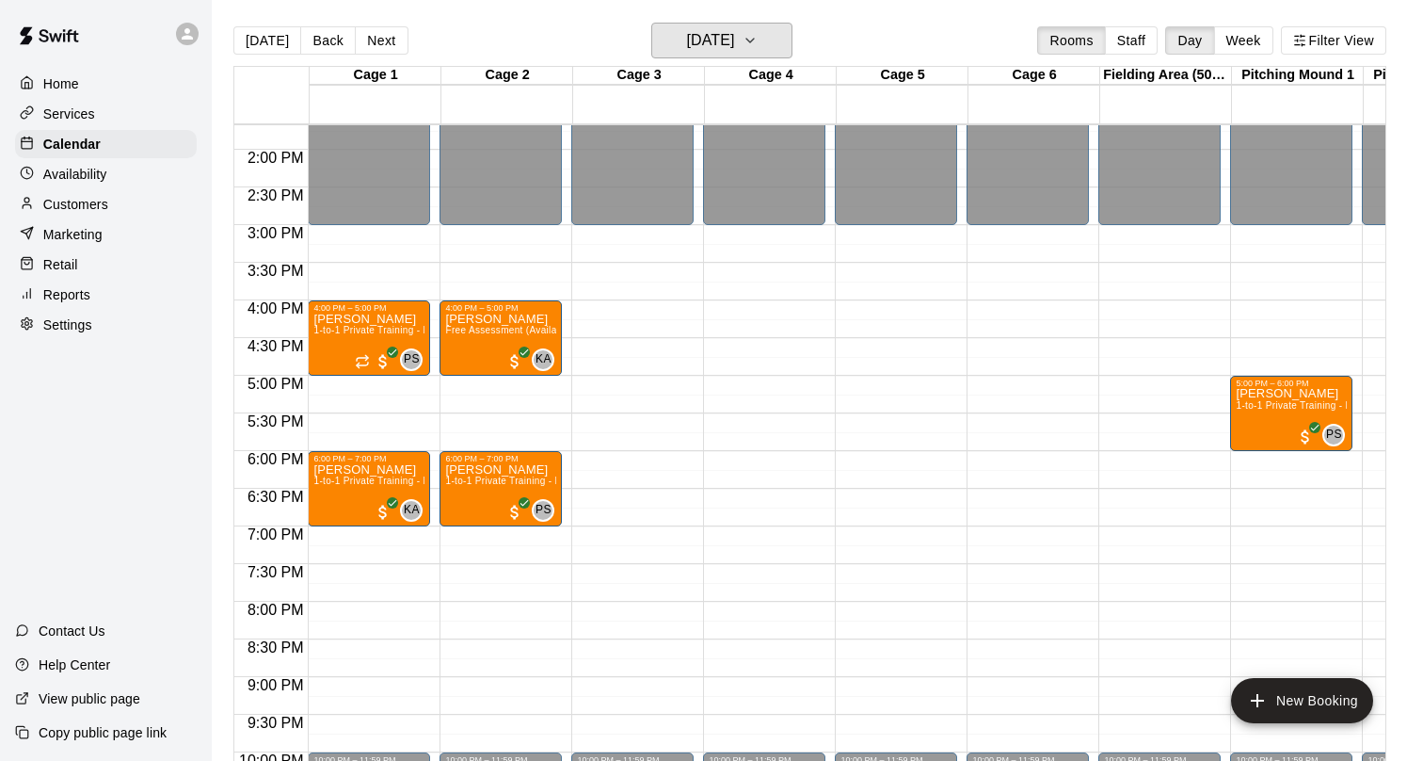
scroll to position [1037, 0]
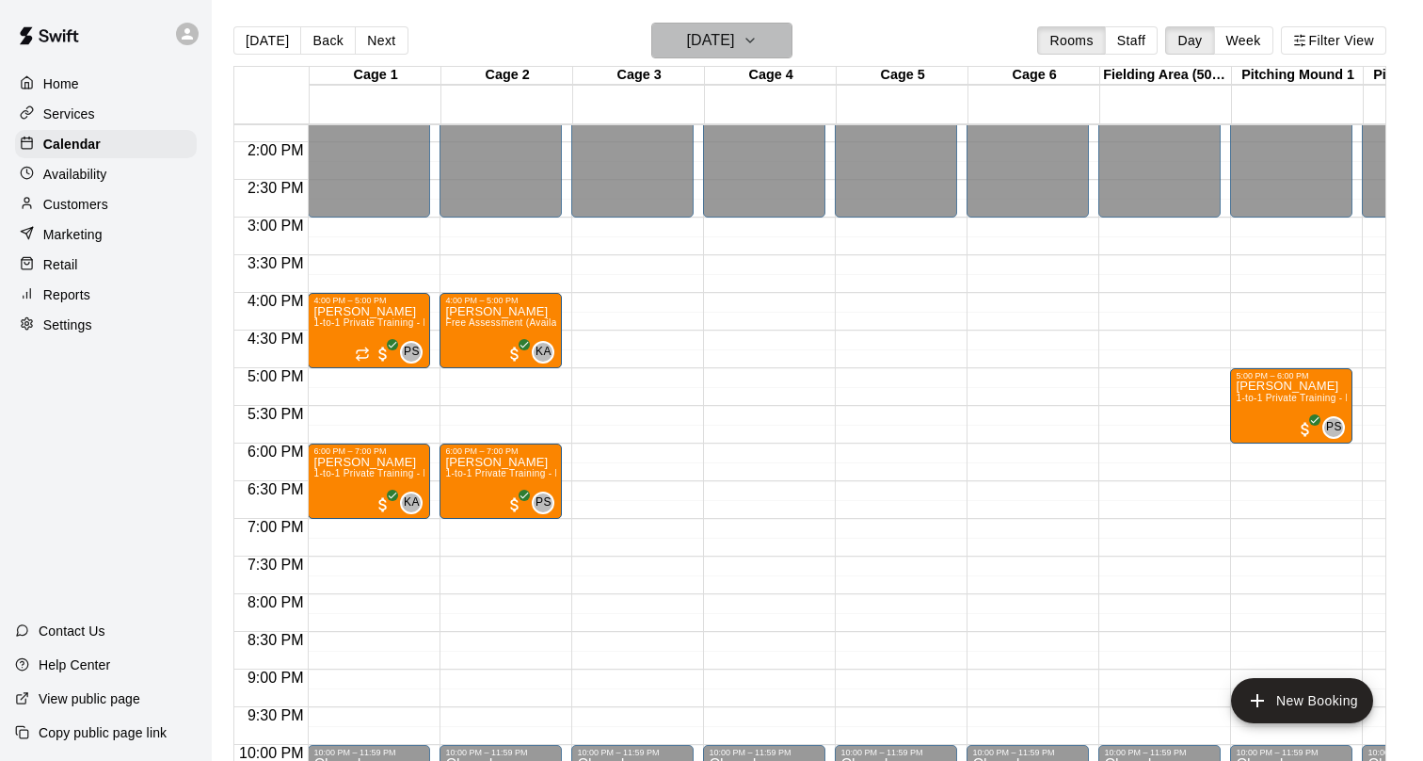
click at [686, 32] on h6 "[DATE]" at bounding box center [710, 40] width 48 height 26
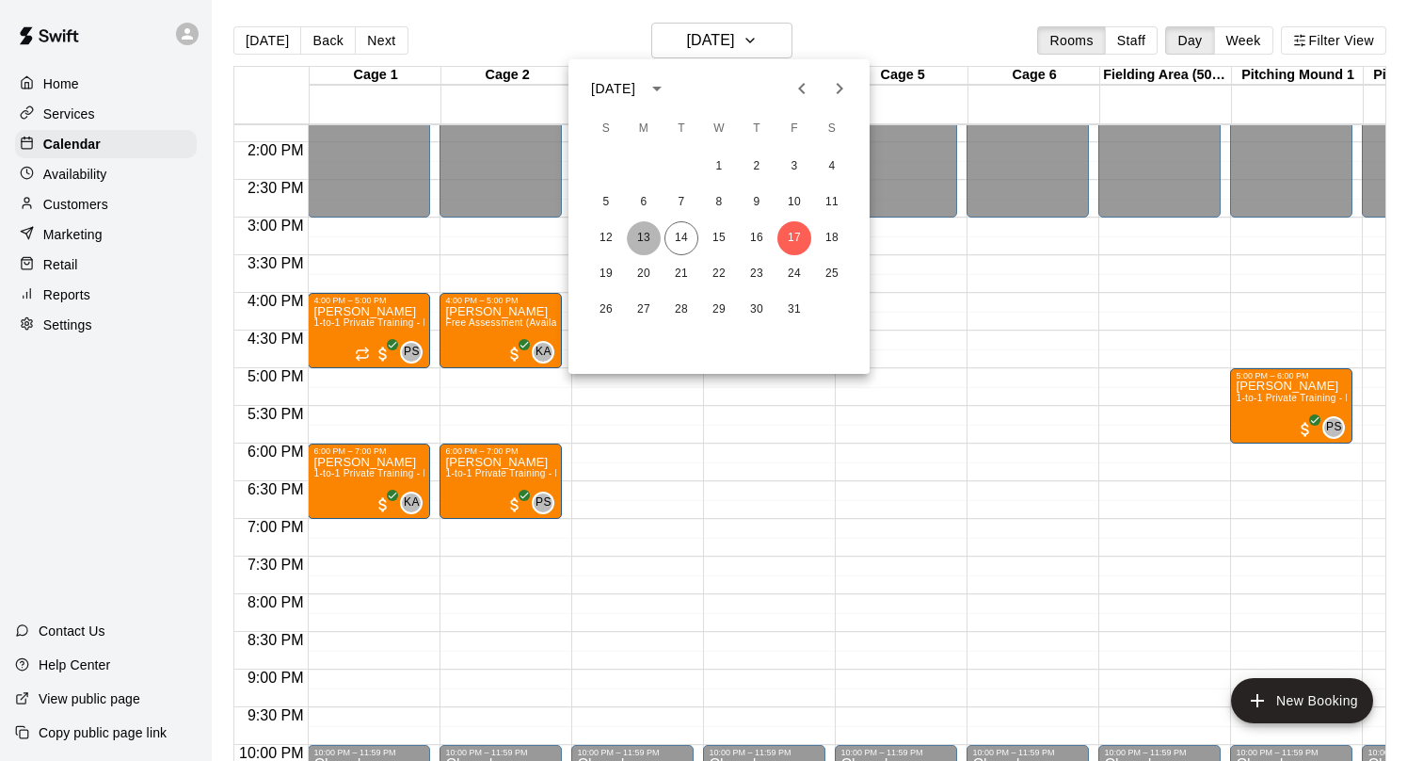
click at [648, 235] on button "13" at bounding box center [644, 238] width 34 height 34
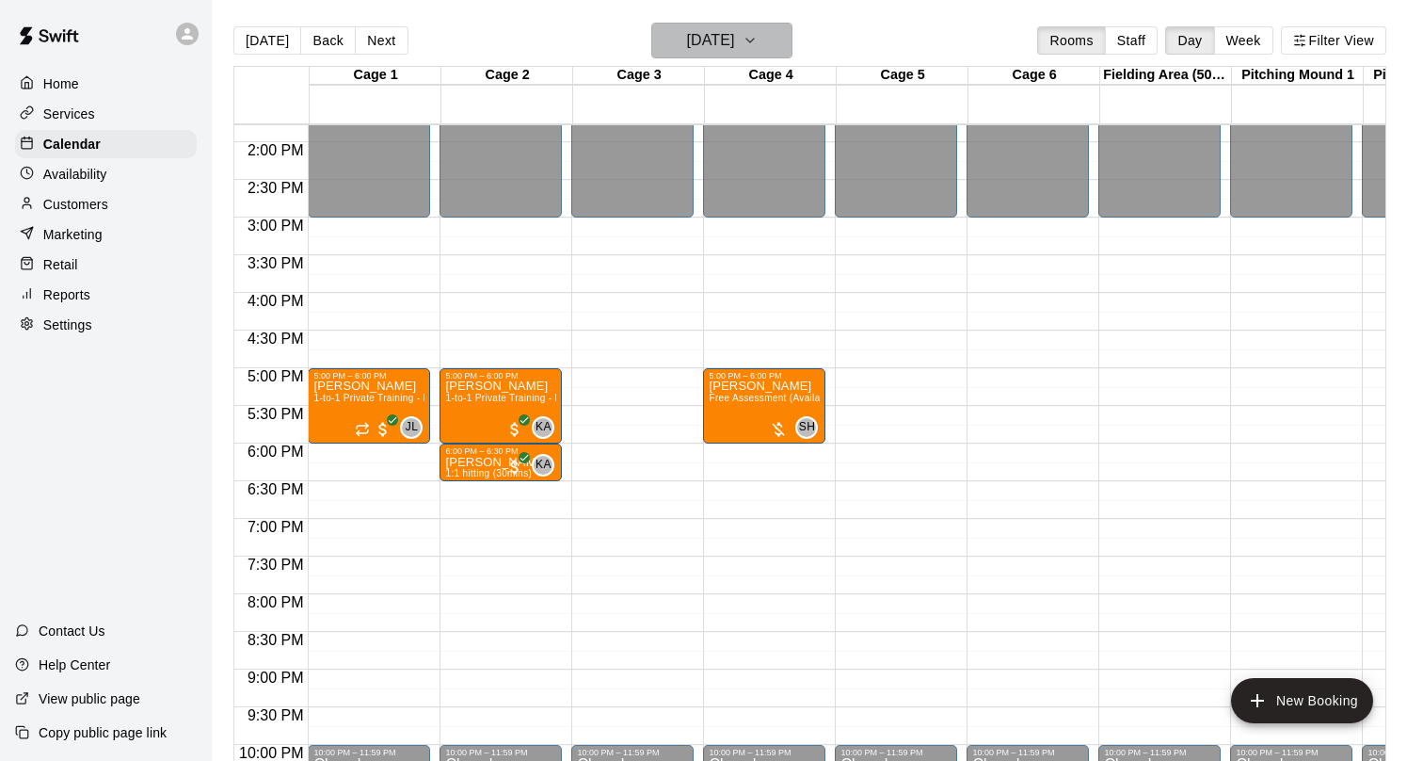
click at [717, 39] on h6 "[DATE]" at bounding box center [710, 40] width 48 height 26
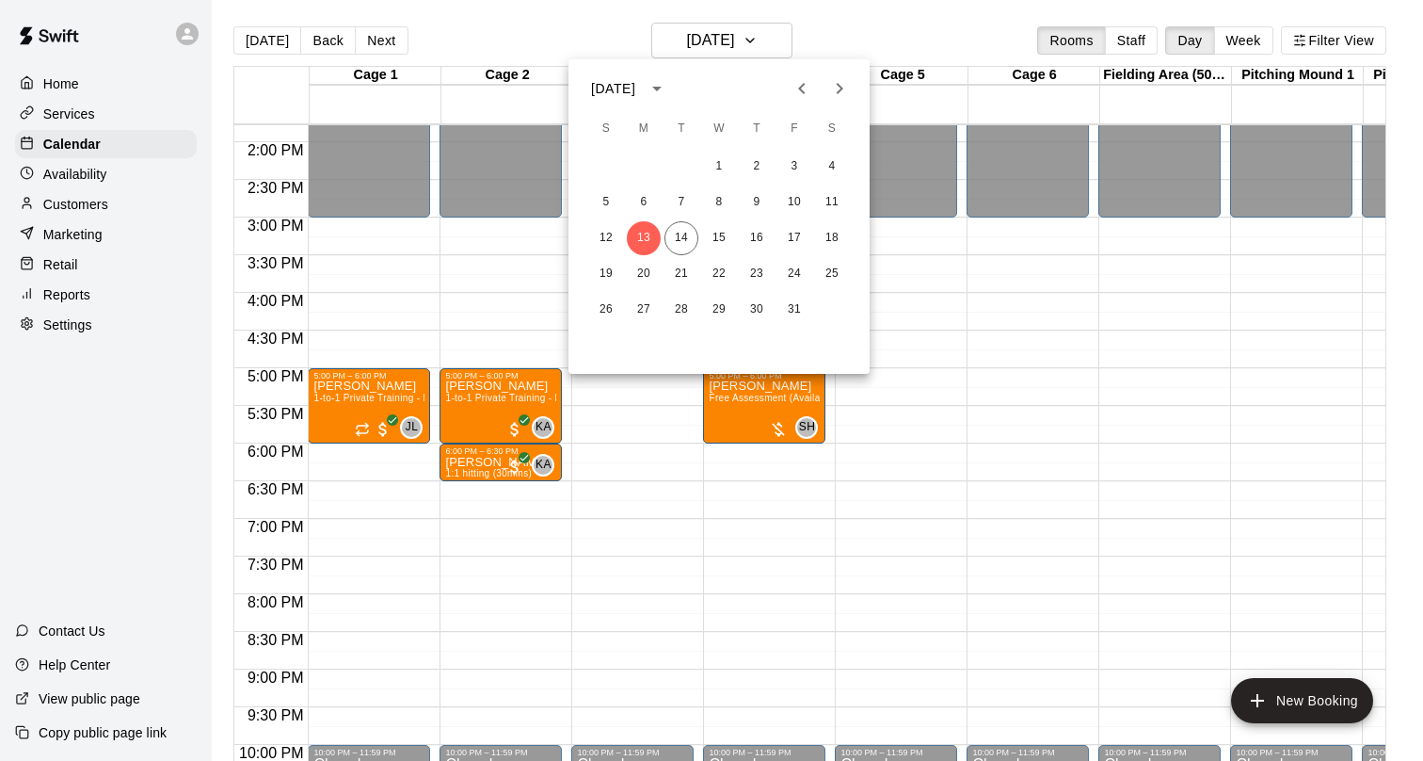
click at [107, 185] on div at bounding box center [711, 380] width 1423 height 761
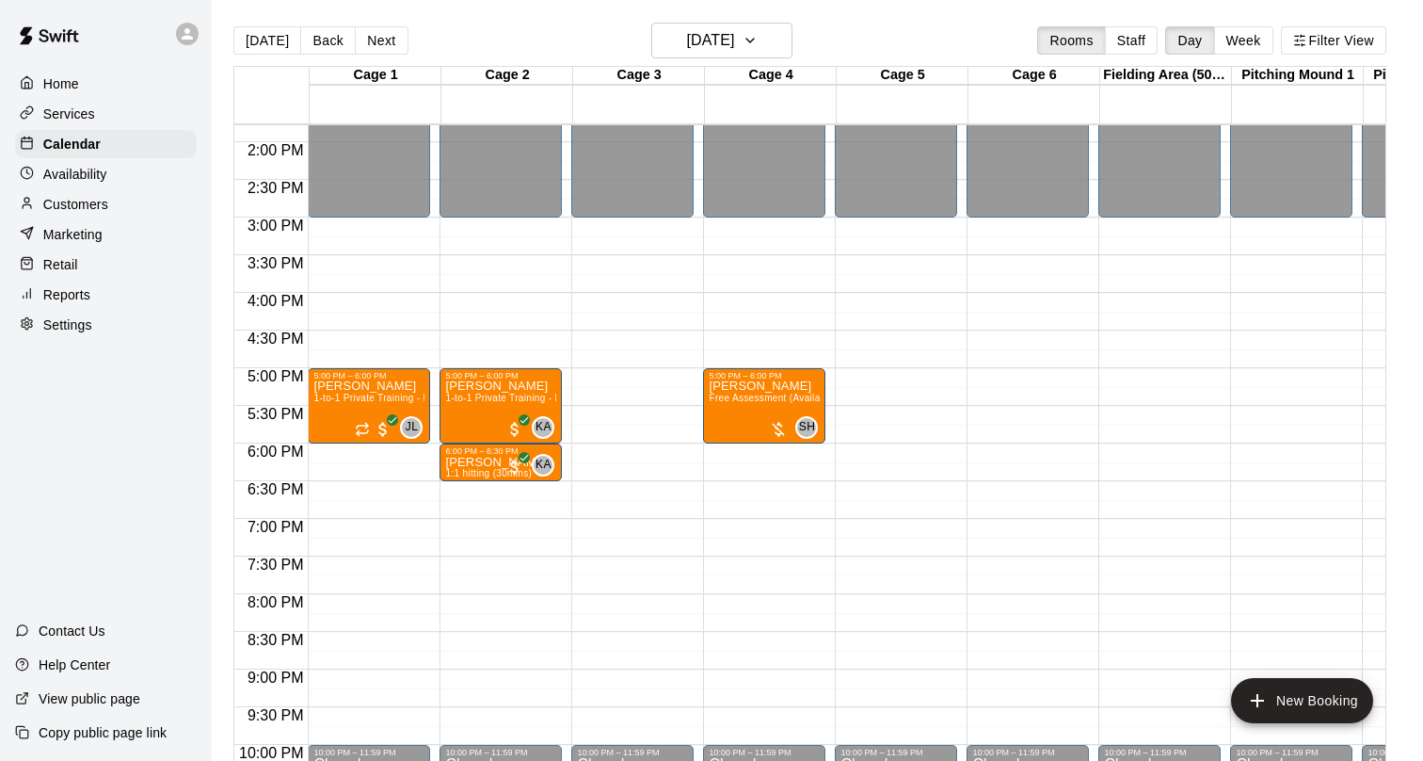
click at [91, 172] on p "Availability" at bounding box center [75, 174] width 64 height 19
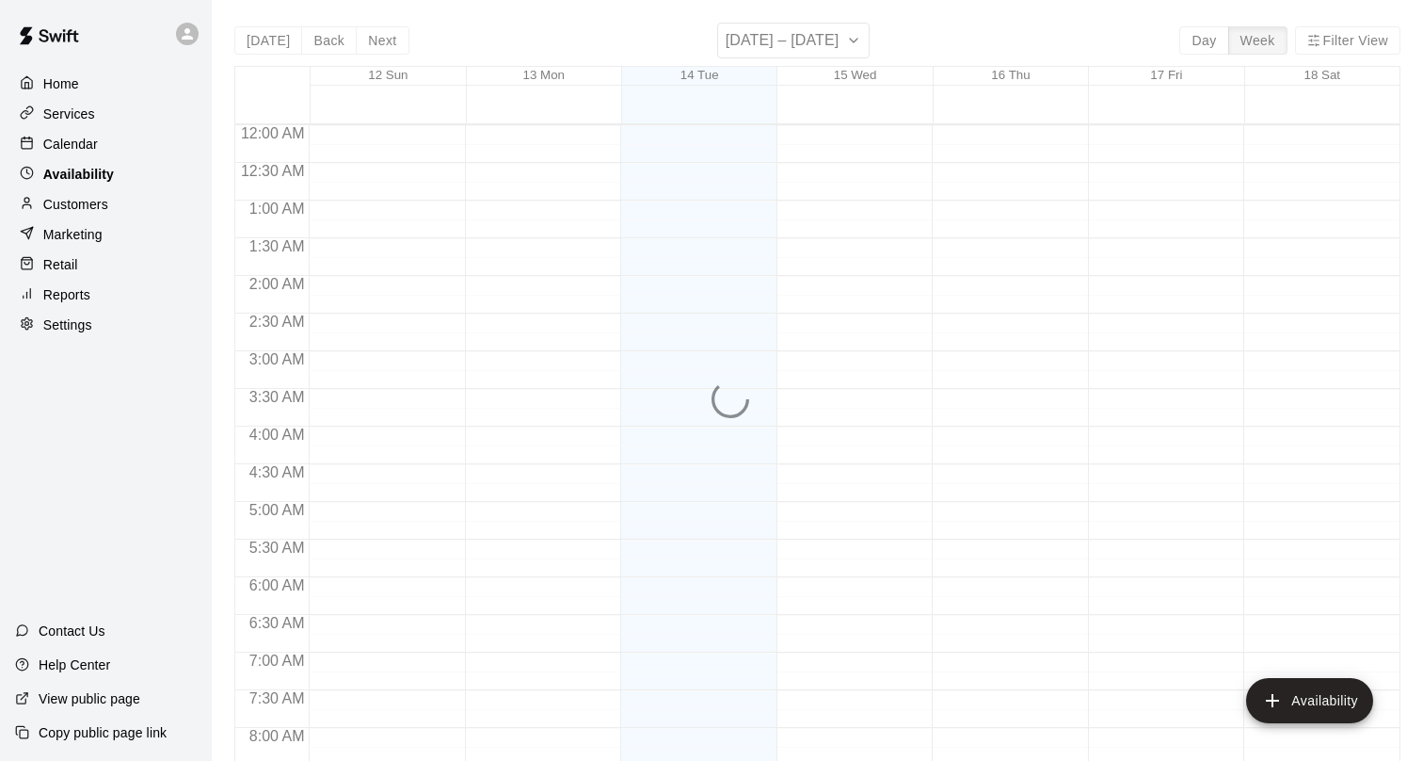
scroll to position [806, 0]
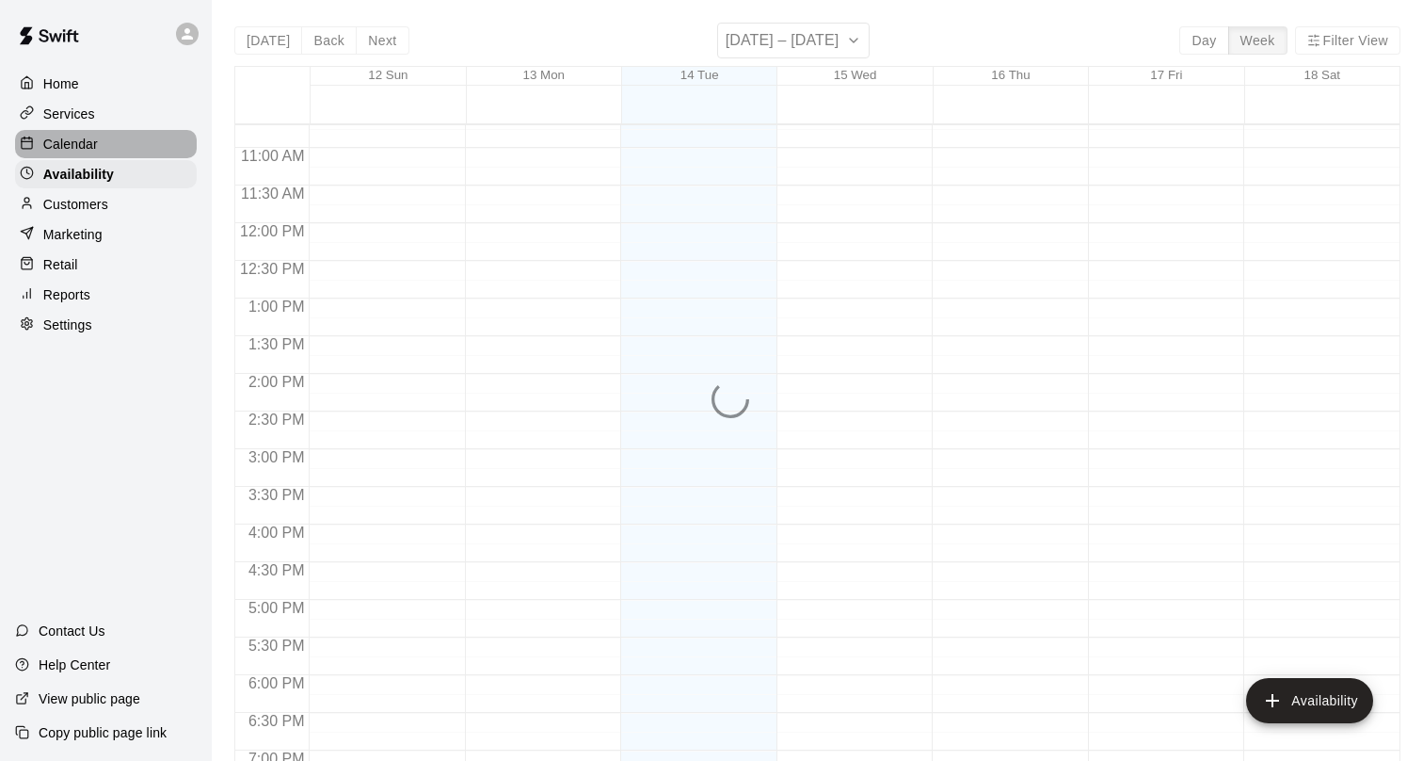
click at [88, 148] on p "Calendar" at bounding box center [70, 144] width 55 height 19
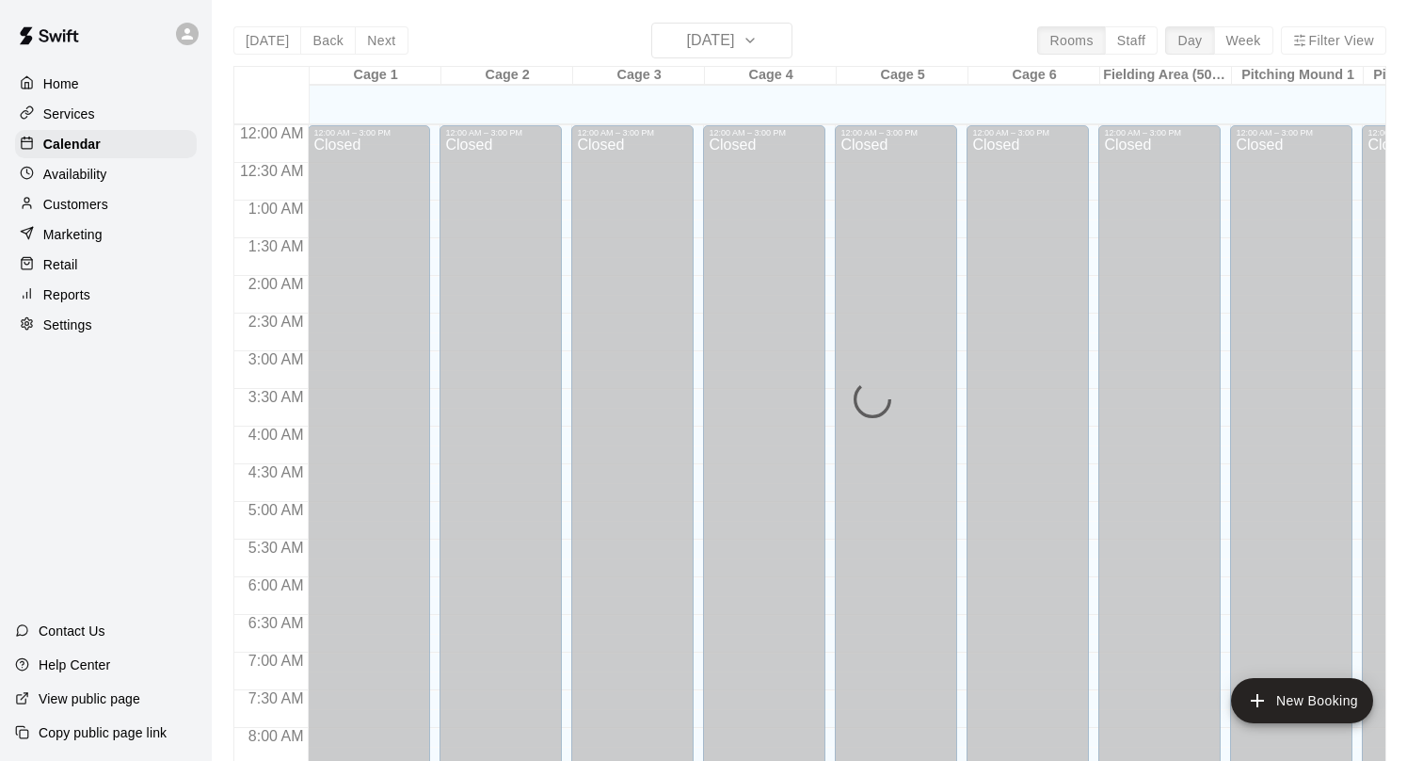
scroll to position [806, 0]
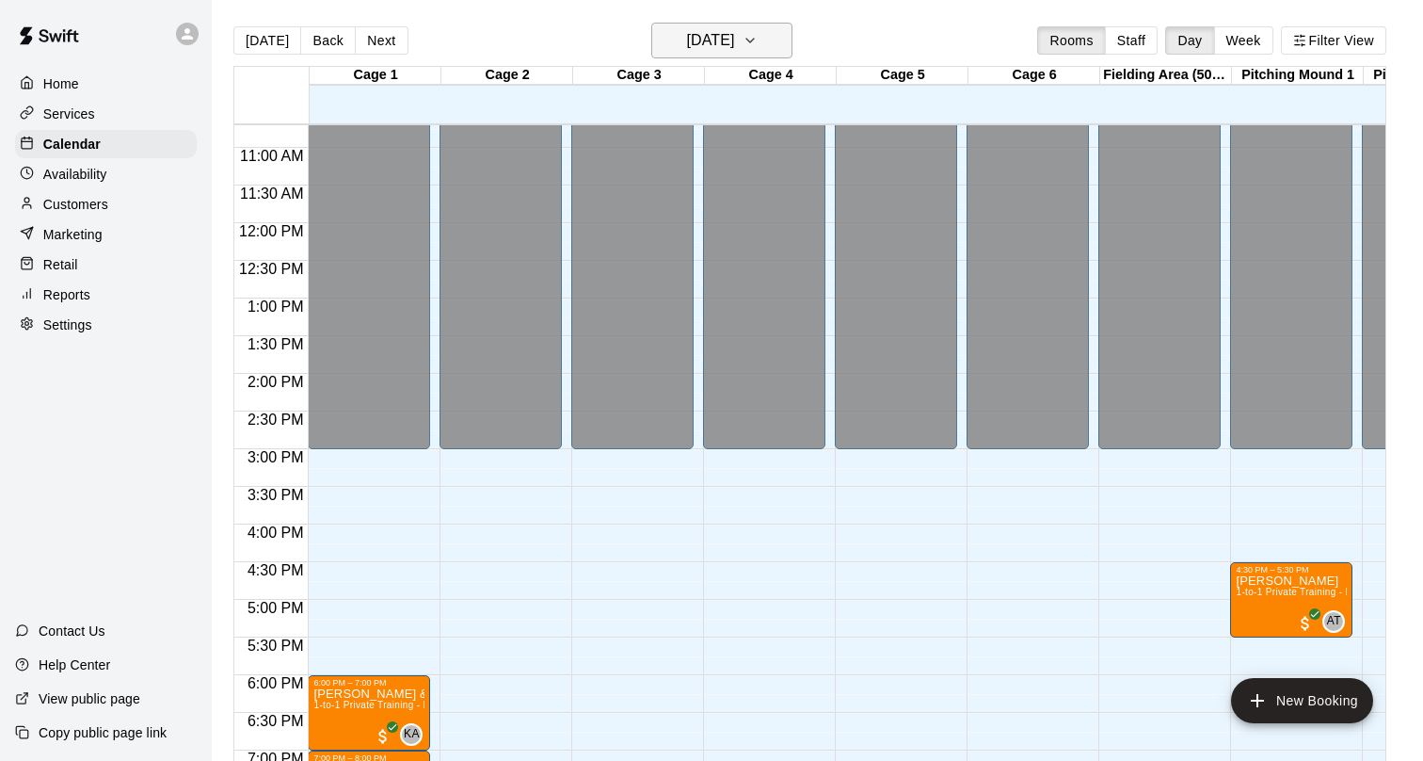
click at [709, 50] on h6 "[DATE]" at bounding box center [710, 40] width 48 height 26
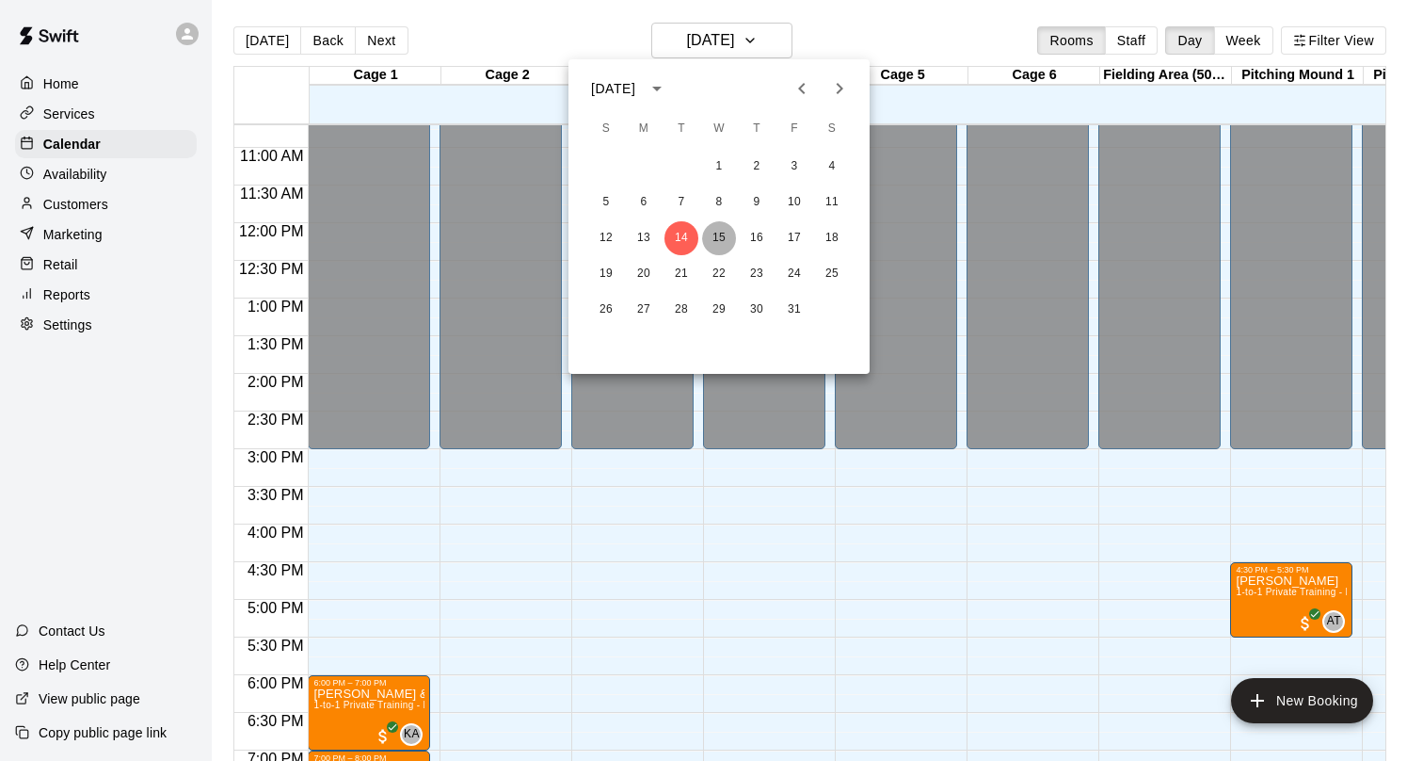
click at [721, 230] on button "15" at bounding box center [719, 238] width 34 height 34
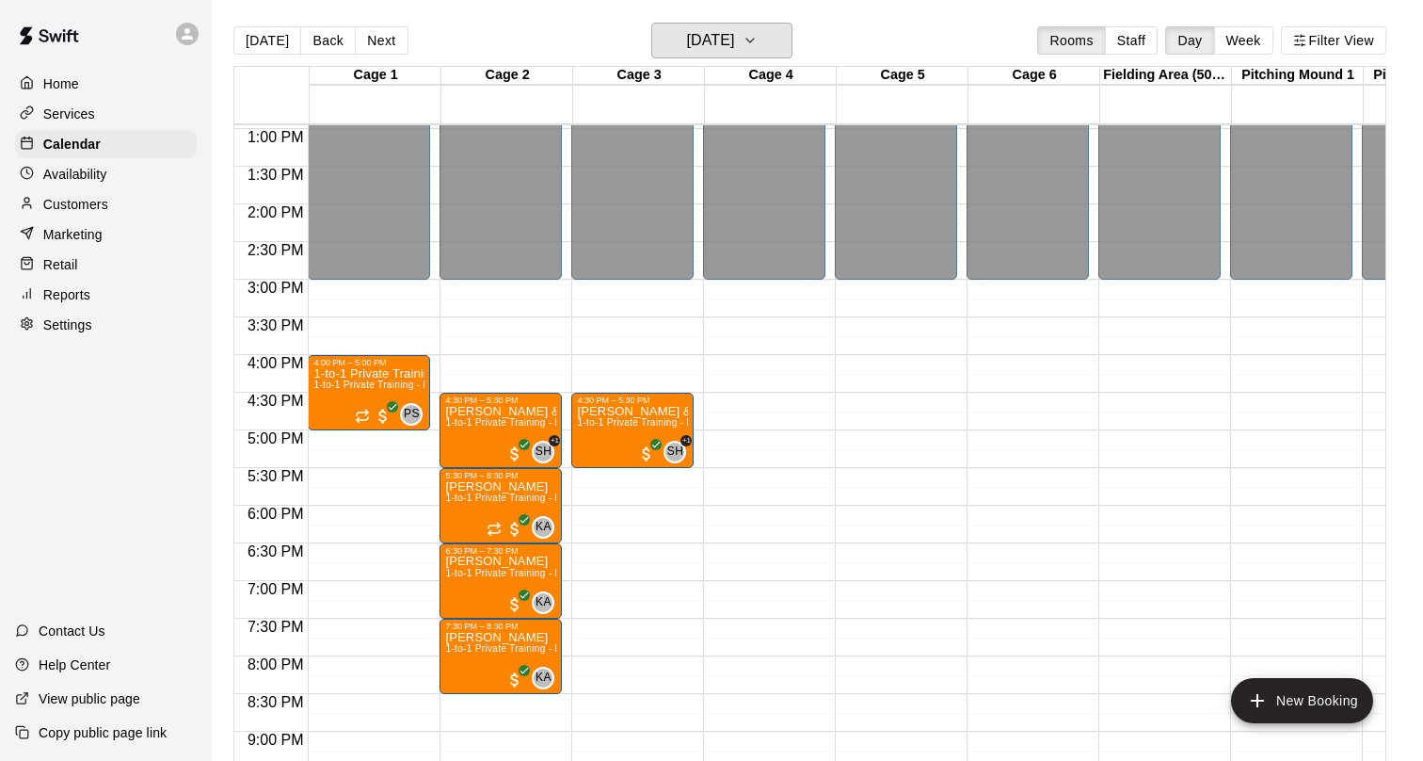
scroll to position [1010, 0]
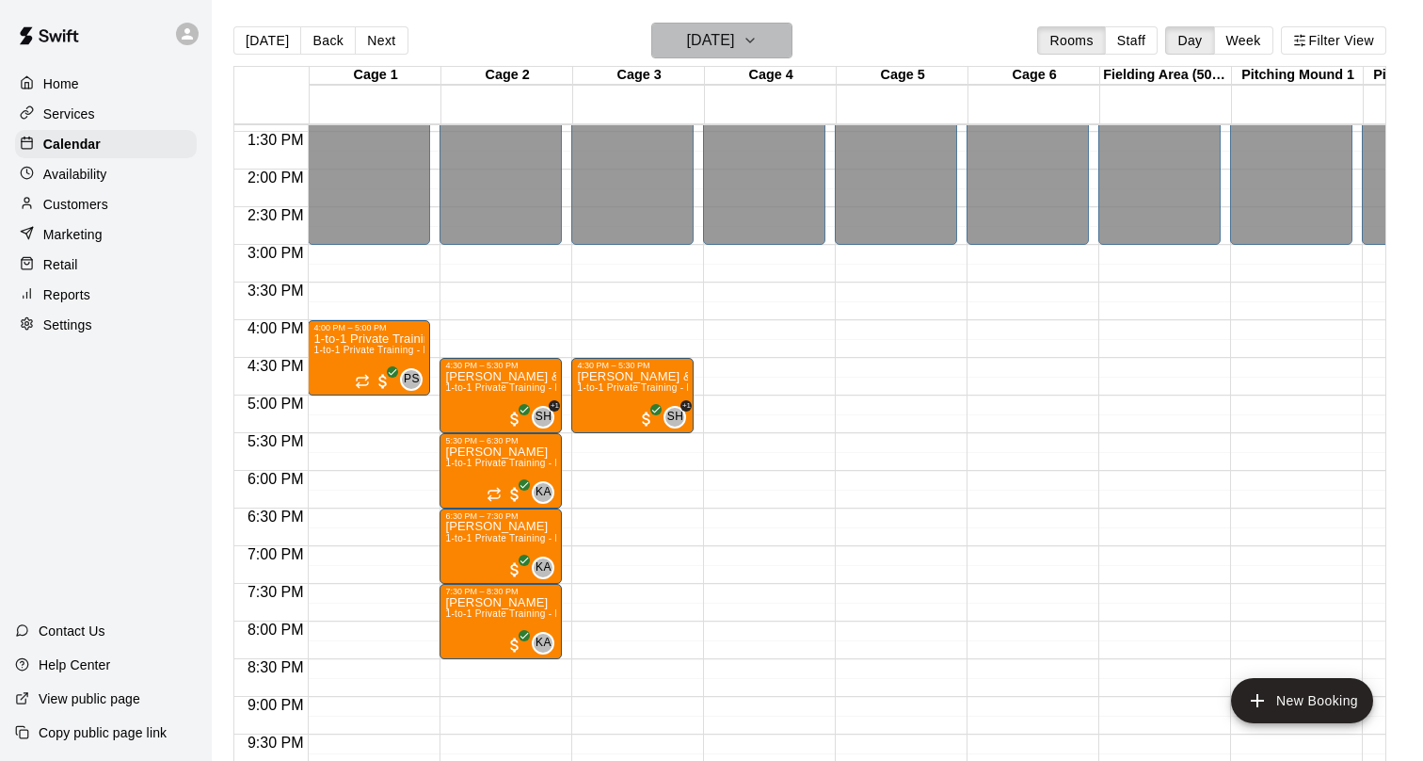
click at [734, 53] on h6 "[DATE]" at bounding box center [710, 40] width 48 height 26
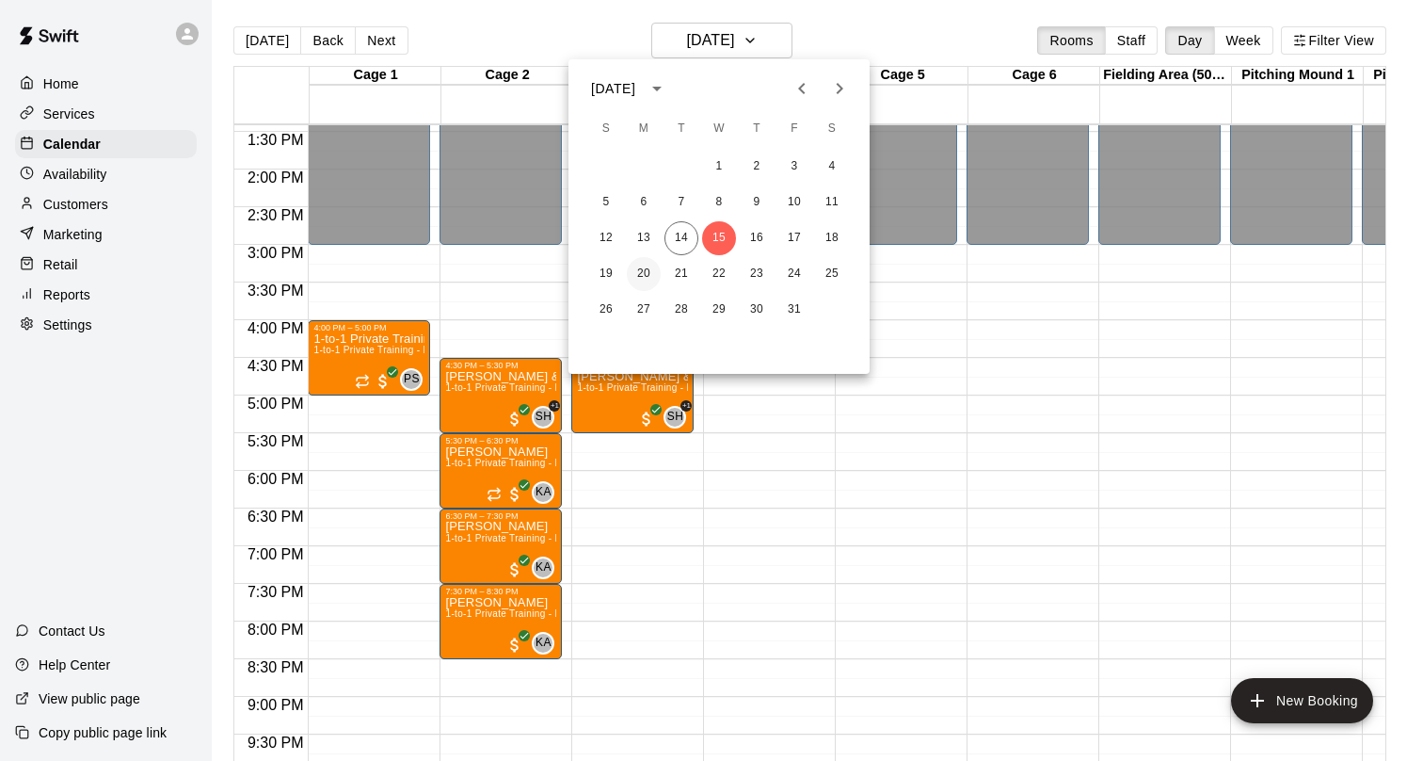
click at [645, 273] on button "20" at bounding box center [644, 274] width 34 height 34
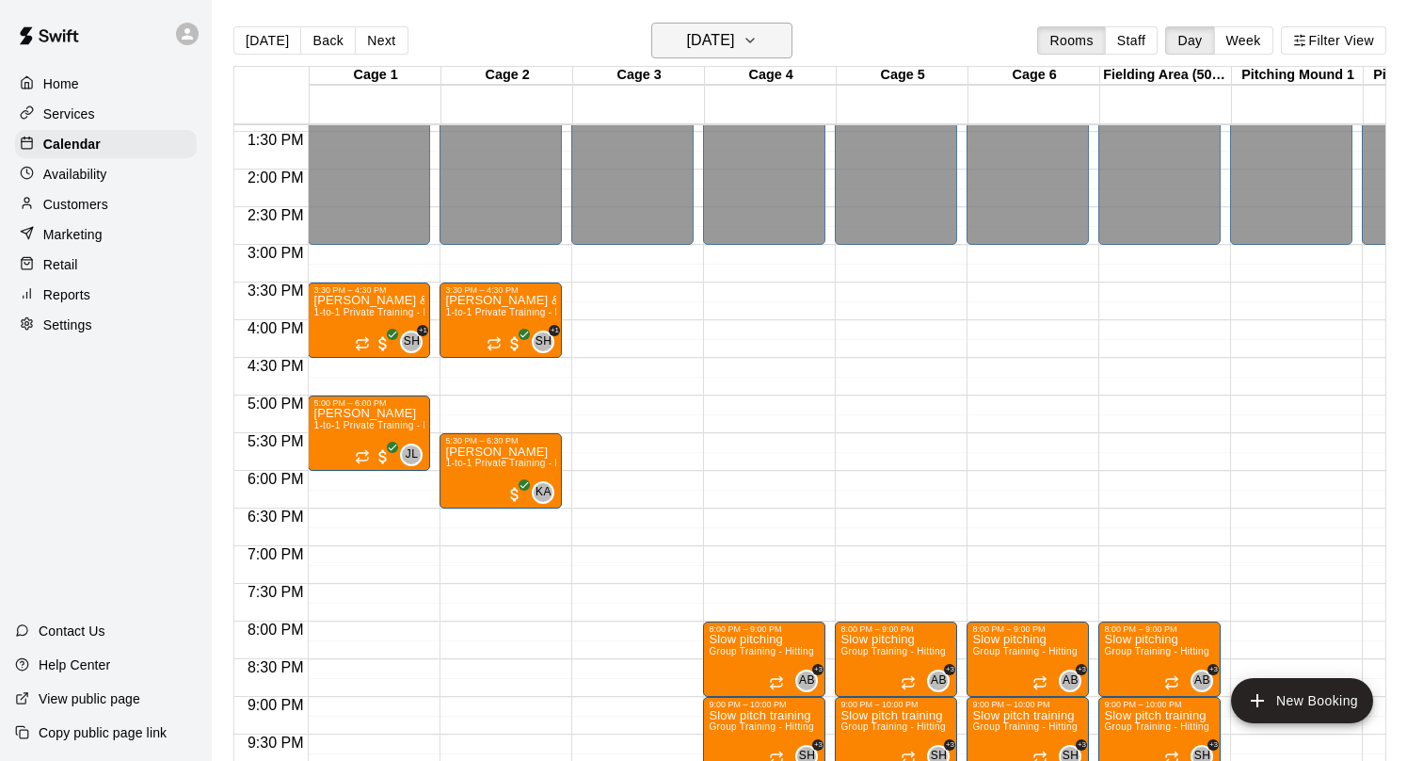
click at [723, 56] on button "[DATE]" at bounding box center [721, 41] width 141 height 36
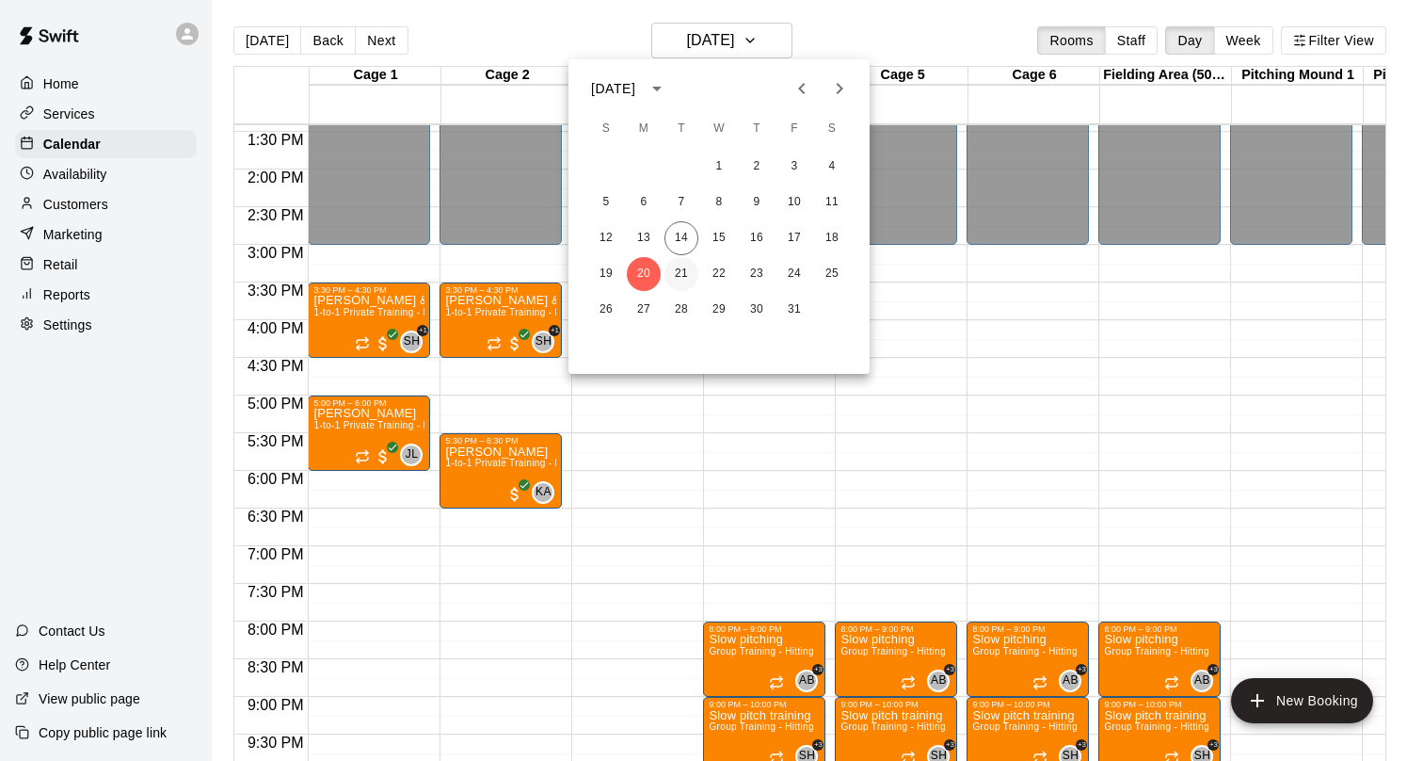
click at [676, 265] on button "21" at bounding box center [682, 274] width 34 height 34
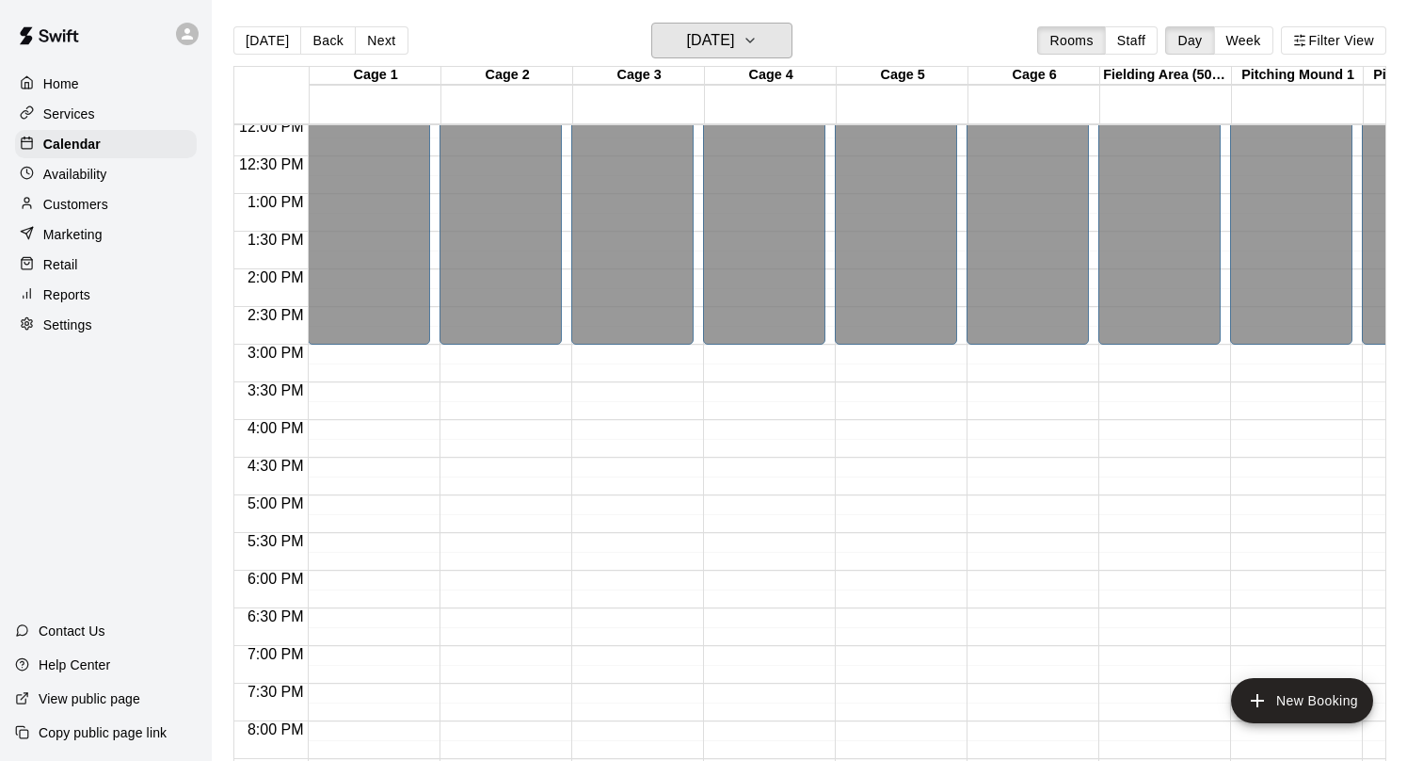
scroll to position [827, 0]
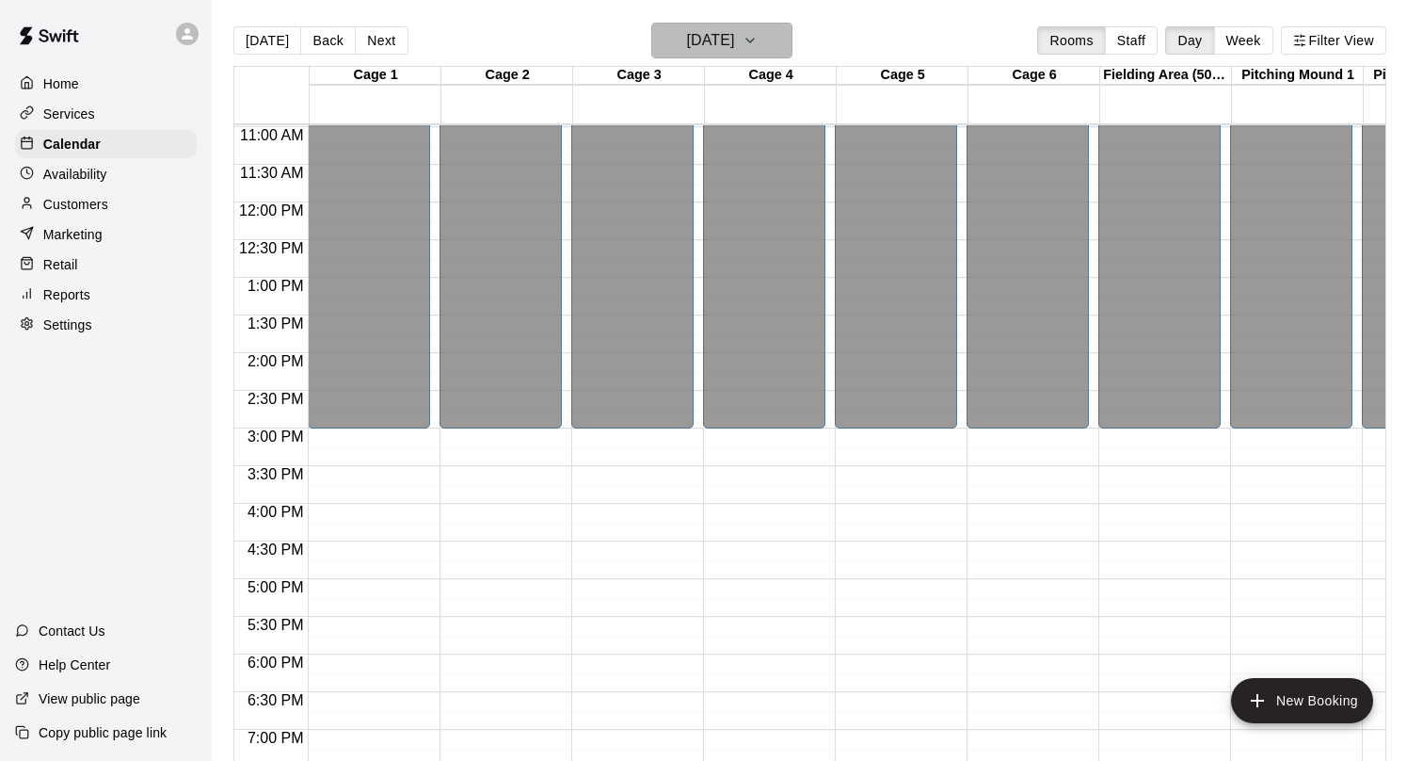
click at [734, 31] on h6 "[DATE]" at bounding box center [710, 40] width 48 height 26
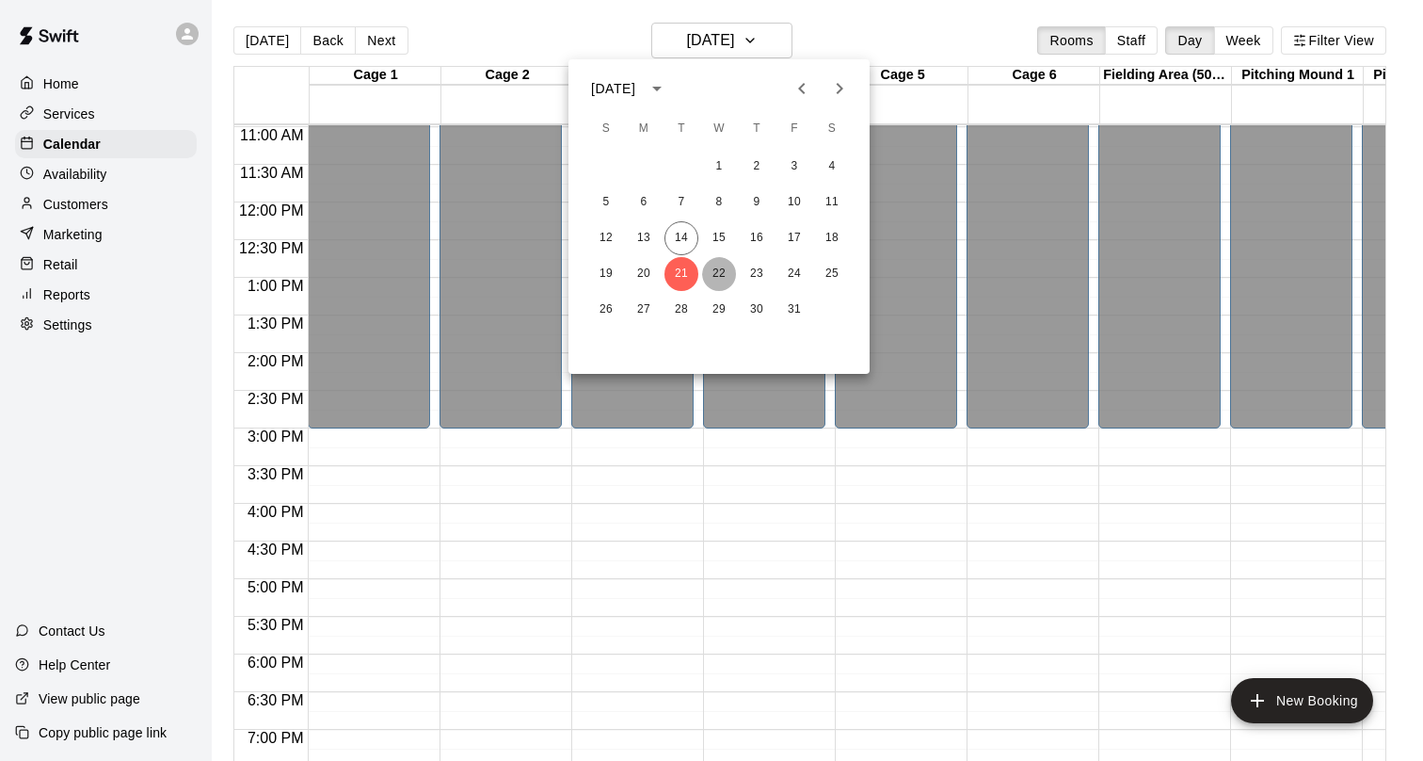
click at [716, 268] on button "22" at bounding box center [719, 274] width 34 height 34
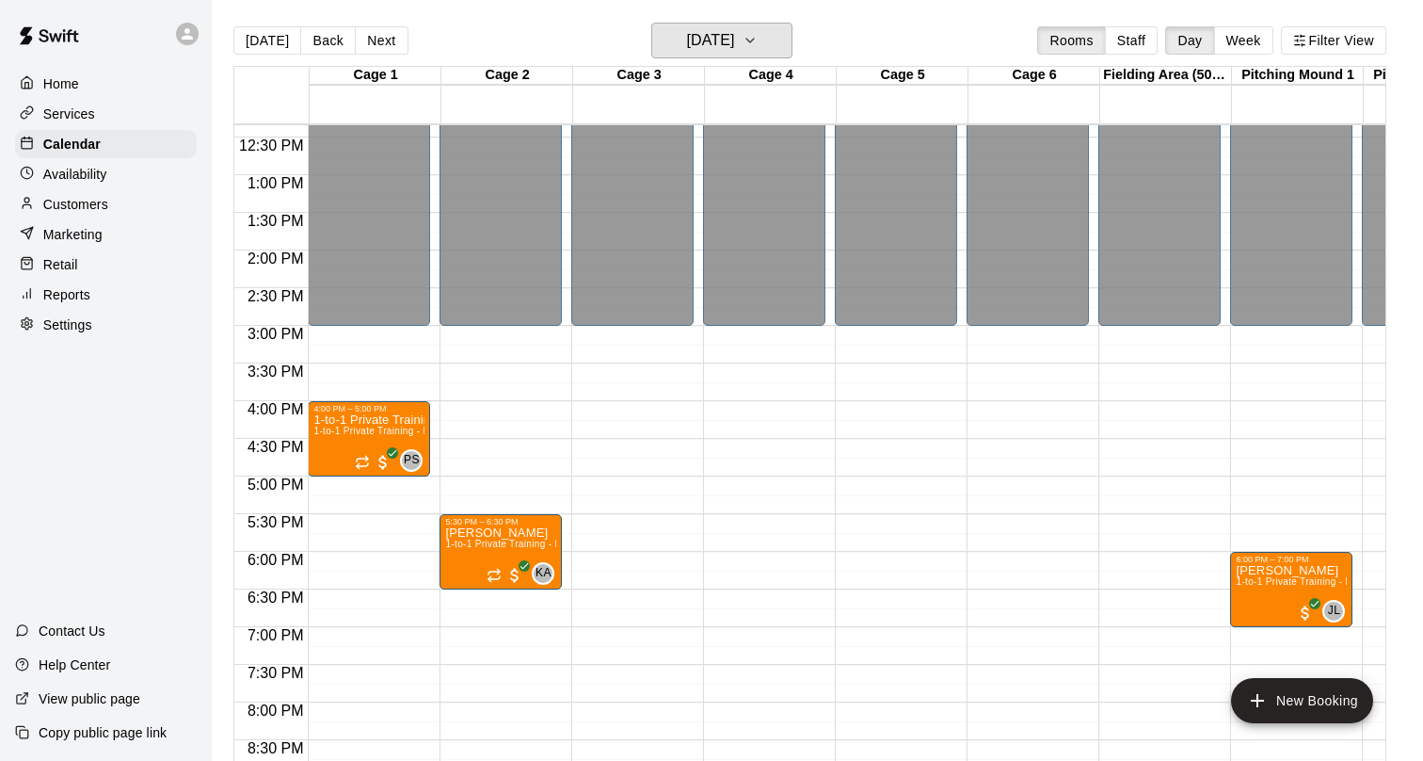
scroll to position [935, 0]
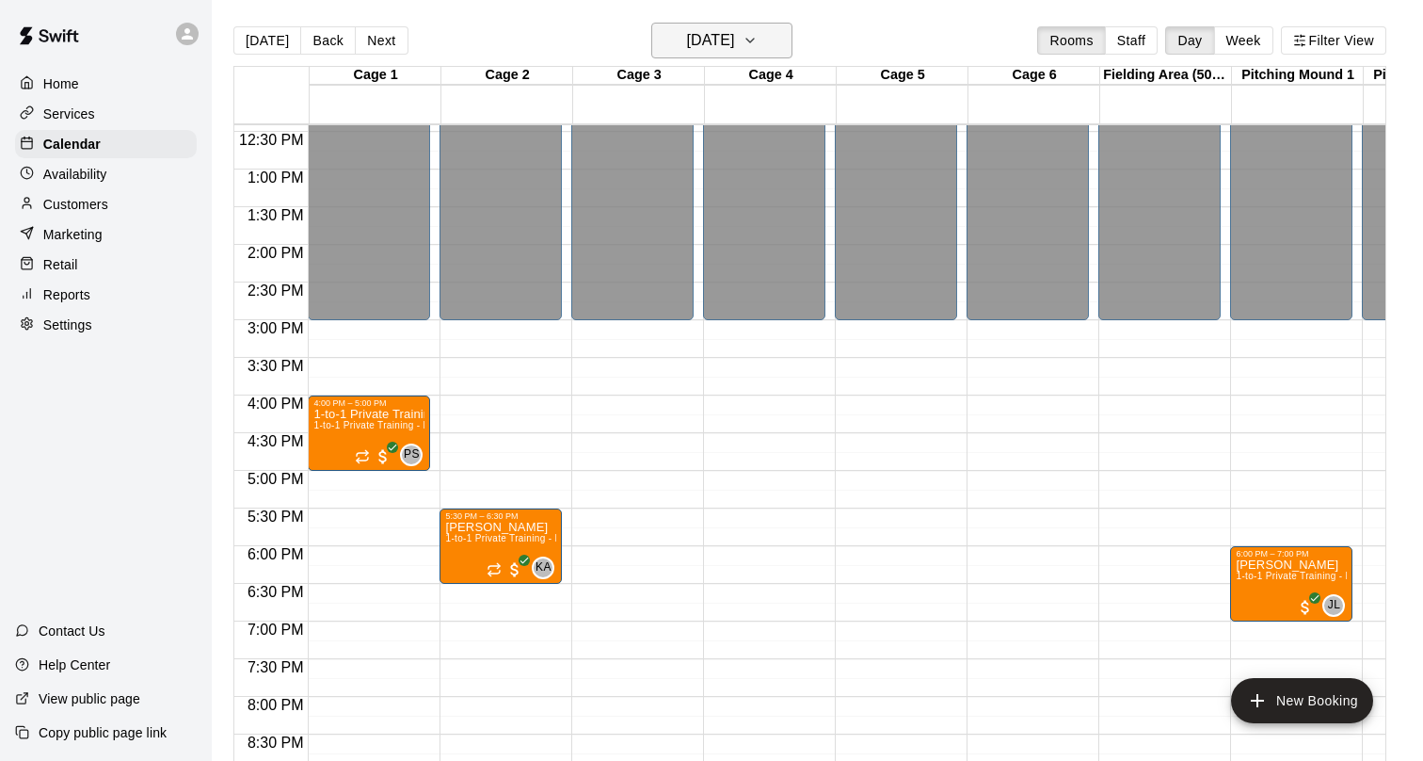
click at [734, 40] on h6 "[DATE]" at bounding box center [710, 40] width 48 height 26
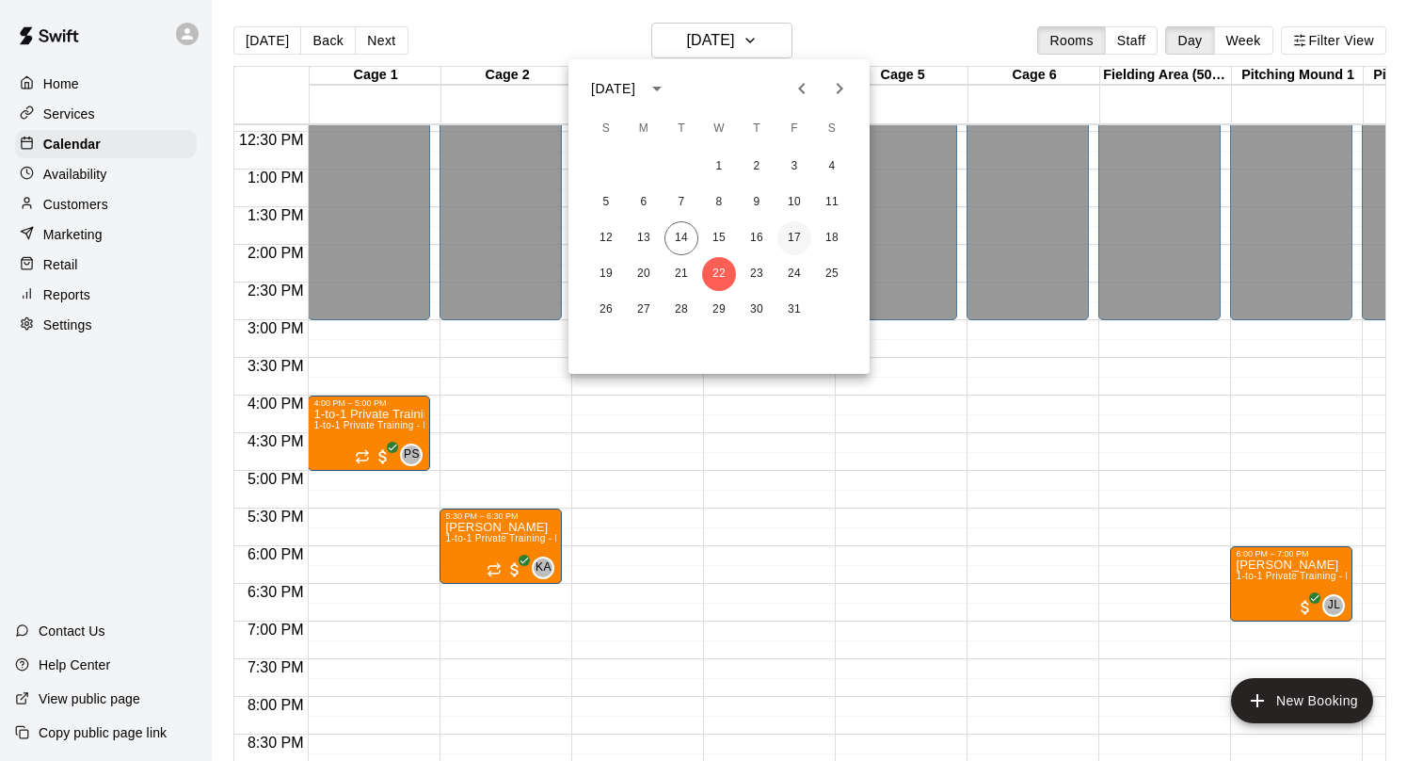
click at [793, 235] on button "17" at bounding box center [795, 238] width 34 height 34
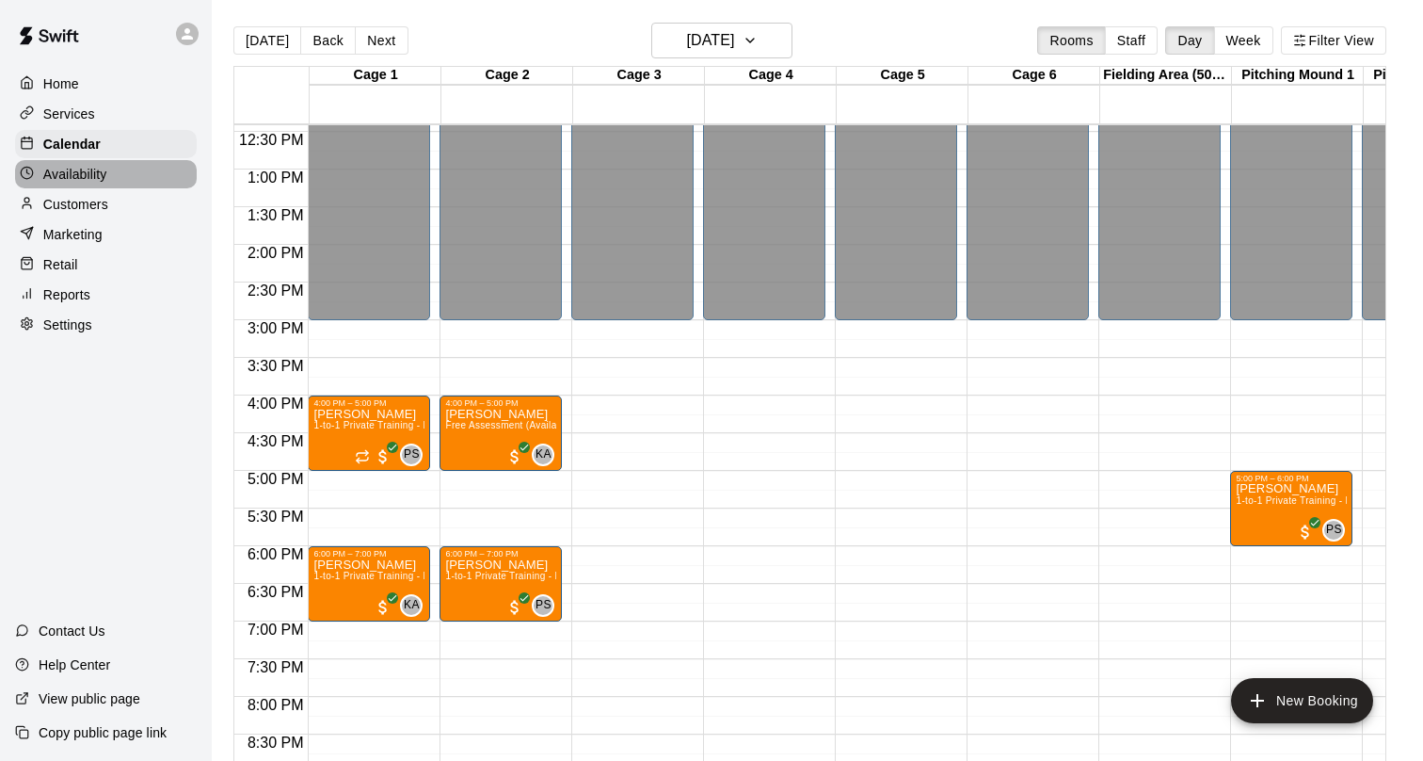
click at [105, 178] on p "Availability" at bounding box center [75, 174] width 64 height 19
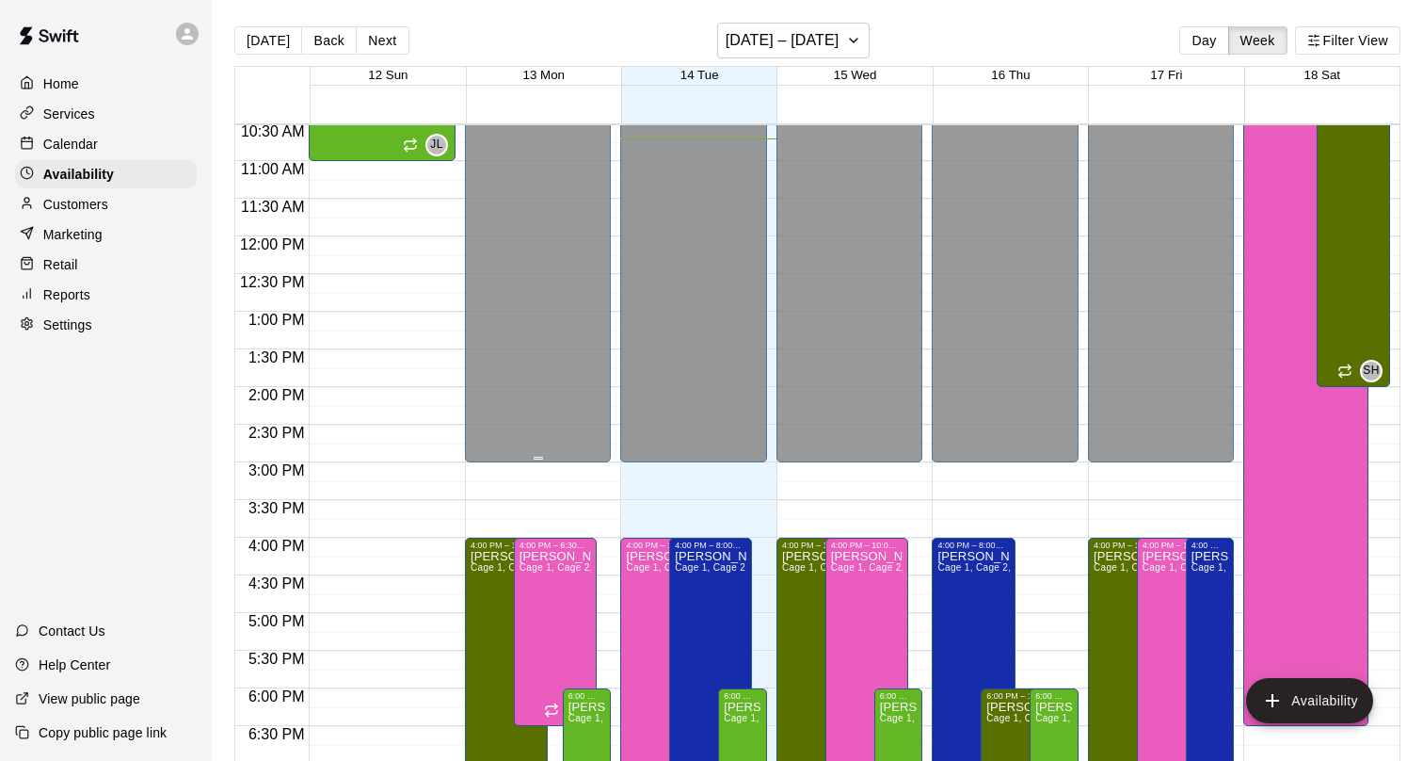
scroll to position [1151, 0]
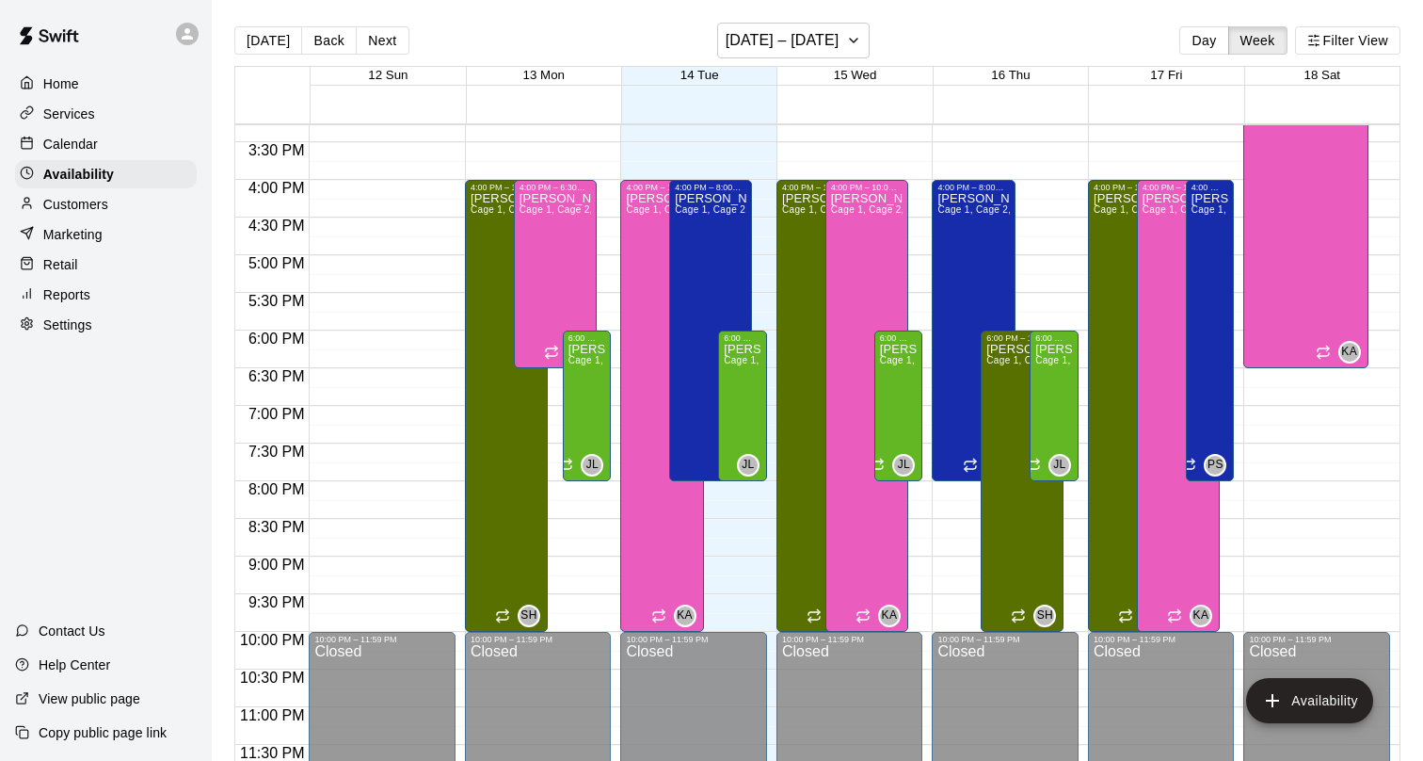
click at [105, 146] on div "Calendar" at bounding box center [106, 144] width 182 height 28
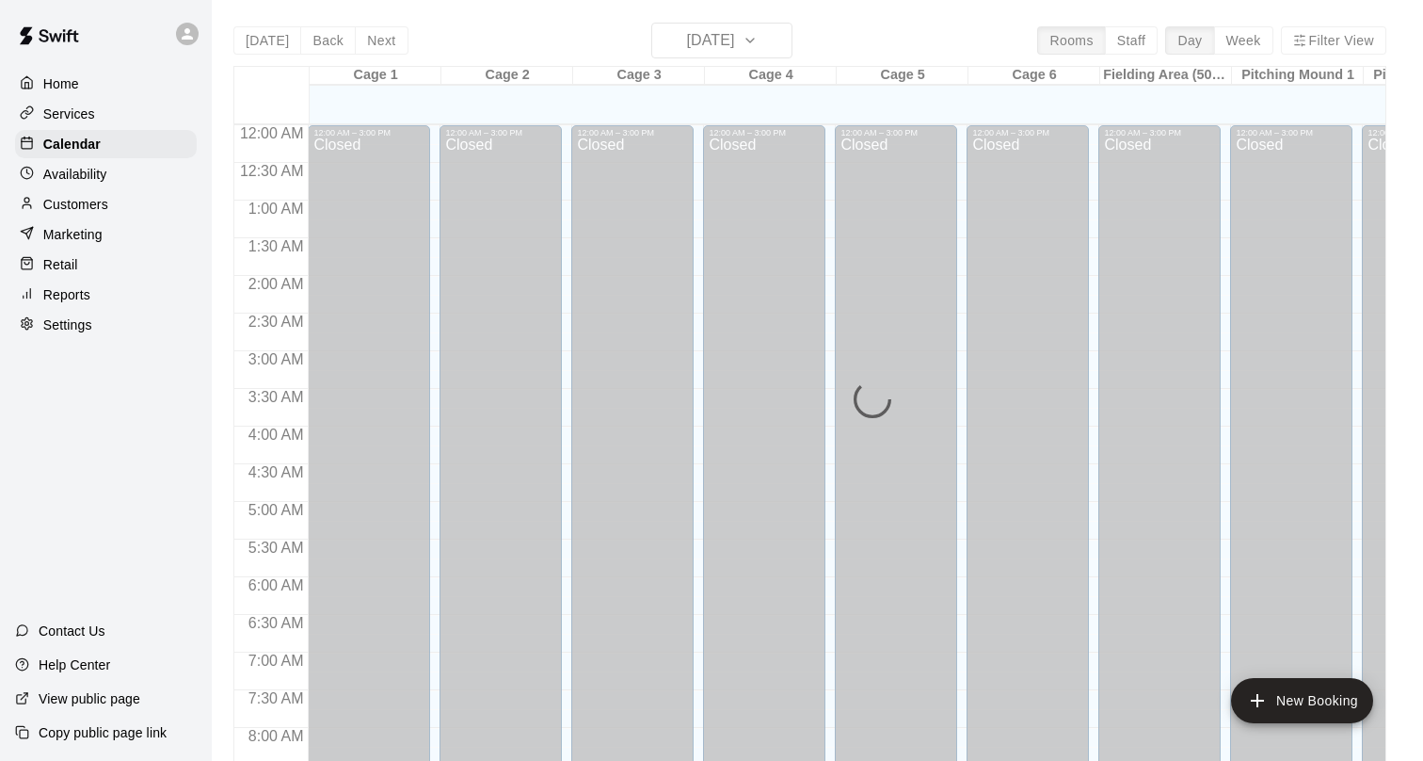
scroll to position [807, 0]
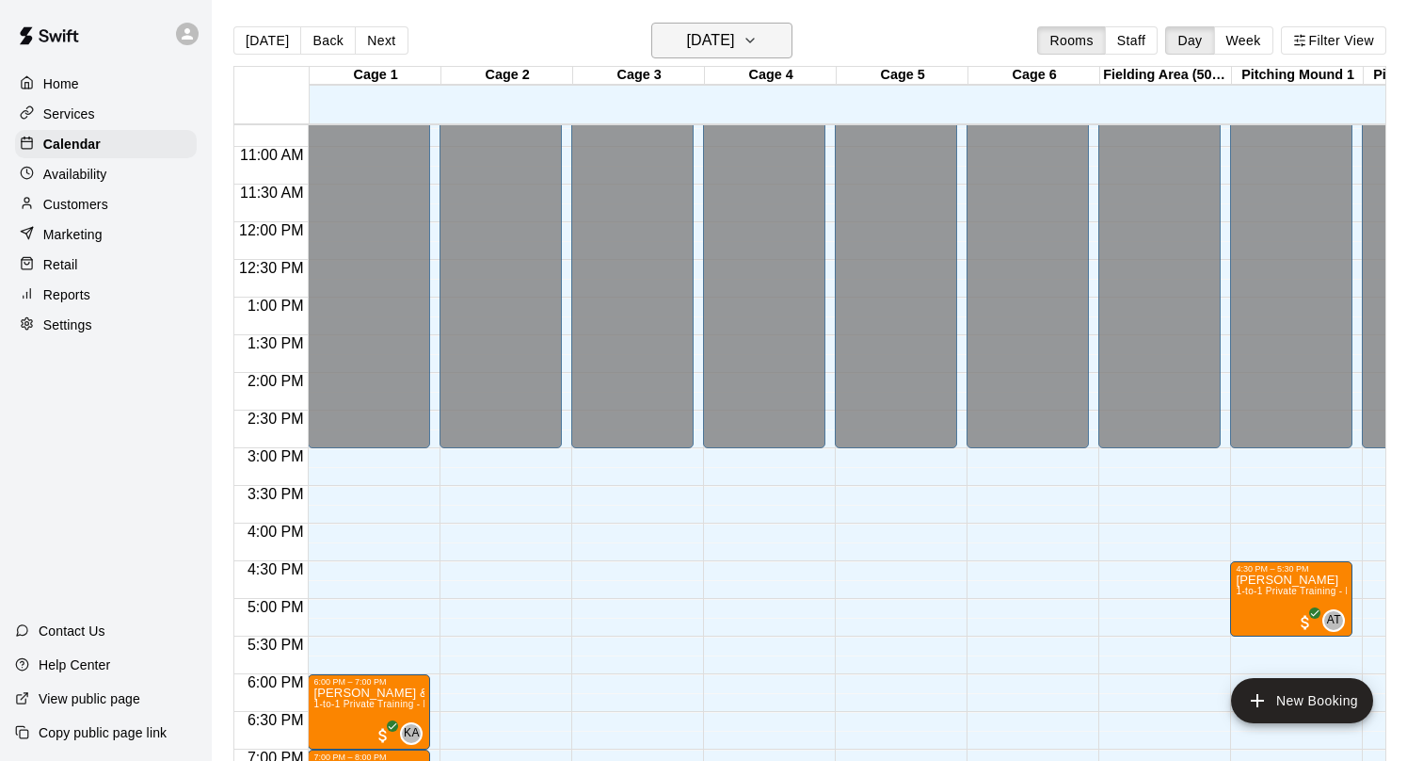
click at [686, 42] on h6 "[DATE]" at bounding box center [710, 40] width 48 height 26
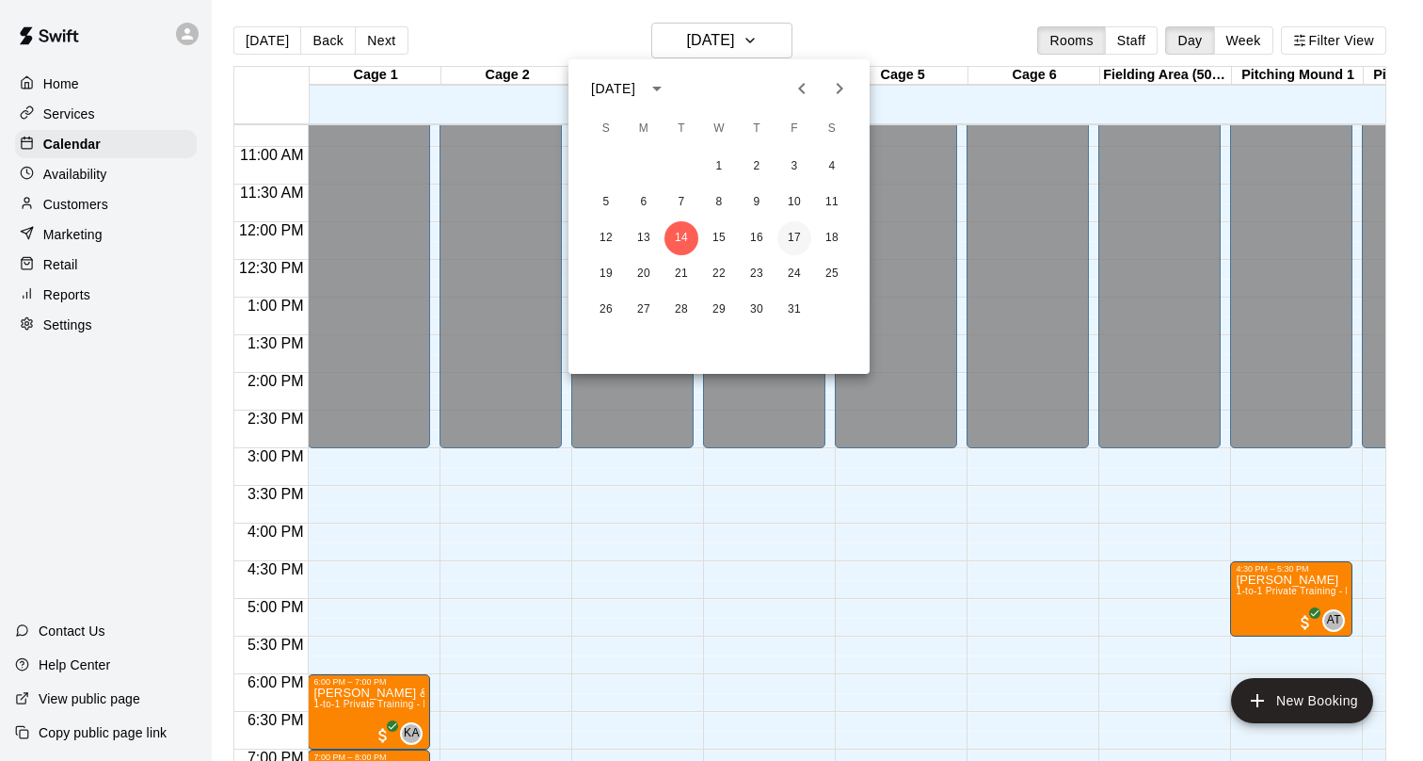
click at [790, 235] on button "17" at bounding box center [795, 238] width 34 height 34
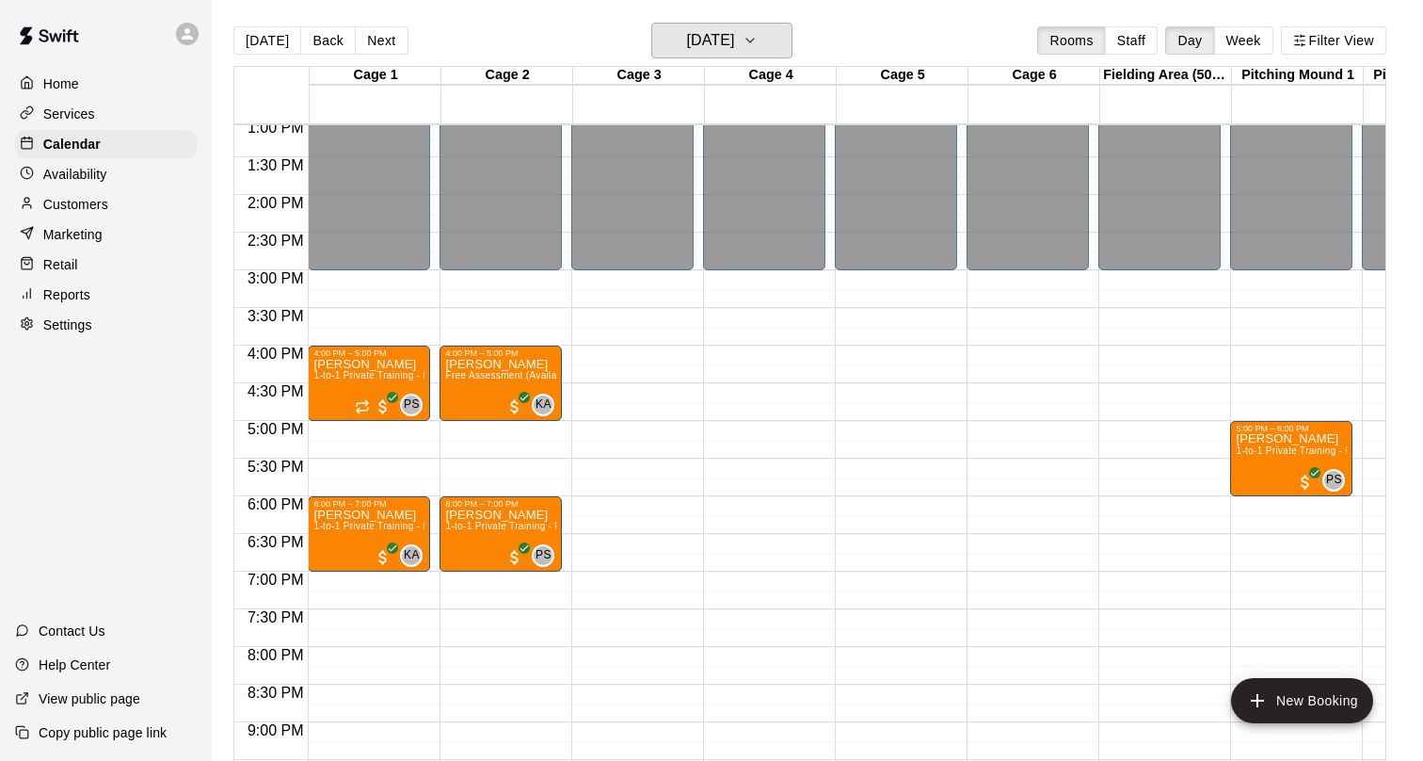
scroll to position [1151, 0]
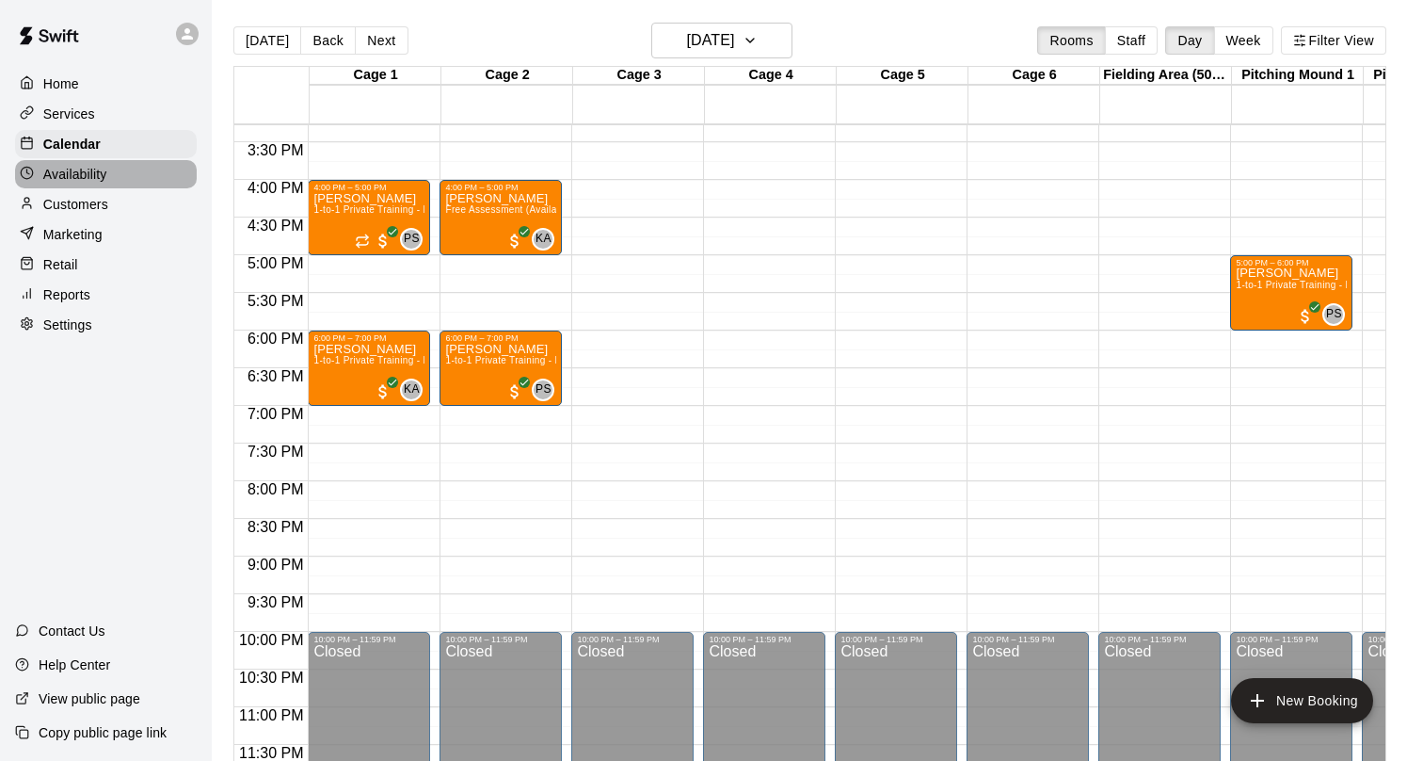
click at [136, 170] on div "Availability" at bounding box center [106, 174] width 182 height 28
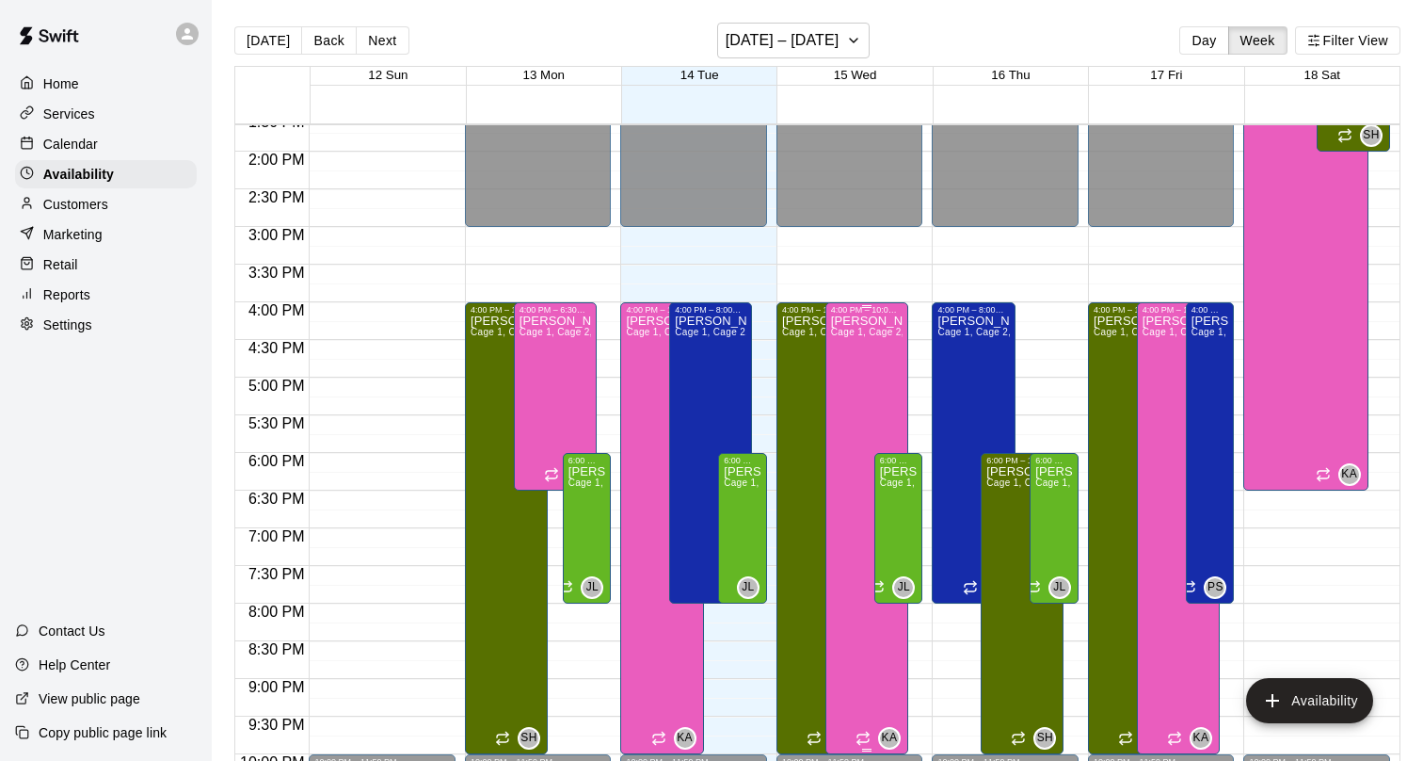
scroll to position [1045, 0]
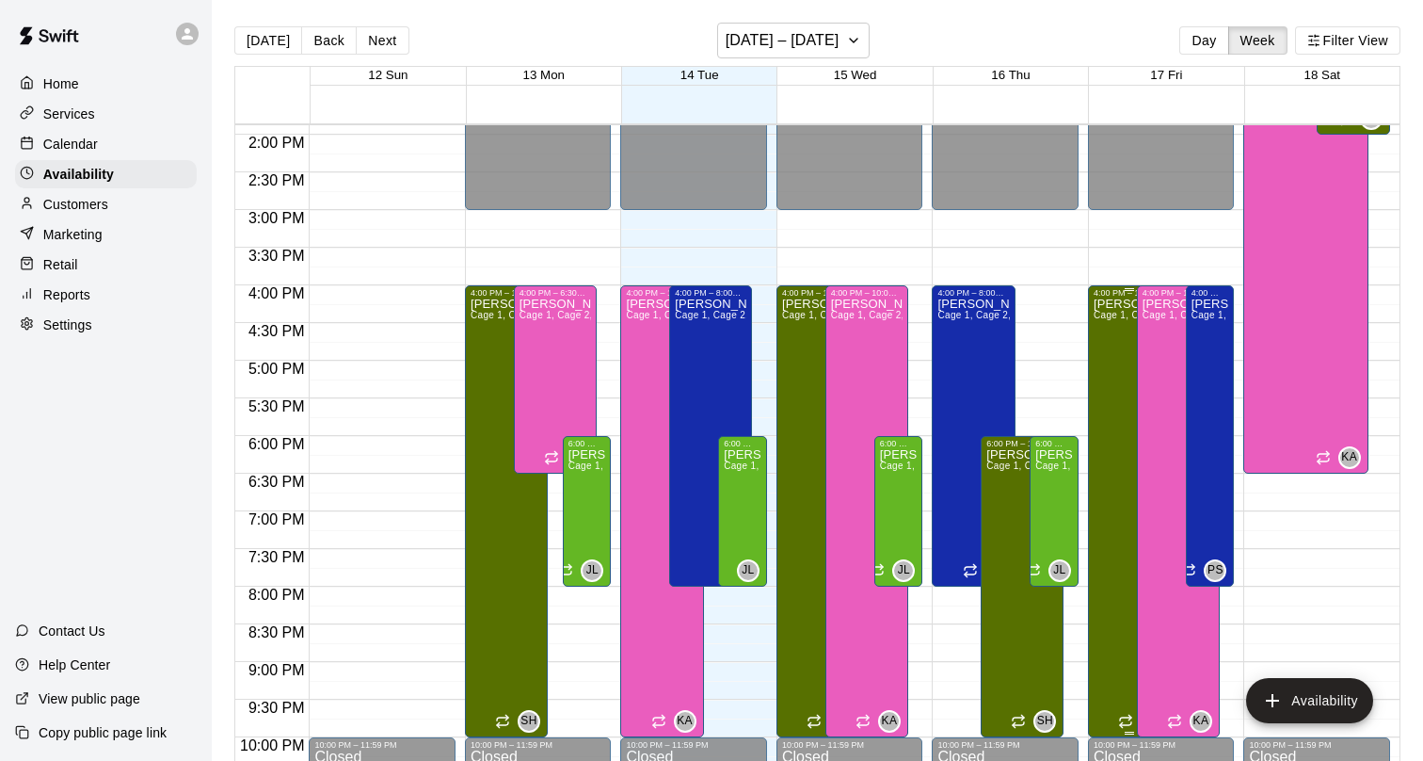
click at [1119, 446] on div "Shoya Hase Cage 1, Cage 2, Cage 3, Cage 4, Cage 5, Cage 6, Pitching Mound 1, Fi…" at bounding box center [1130, 677] width 72 height 761
click at [1109, 318] on icon "edit" at bounding box center [1112, 317] width 17 height 17
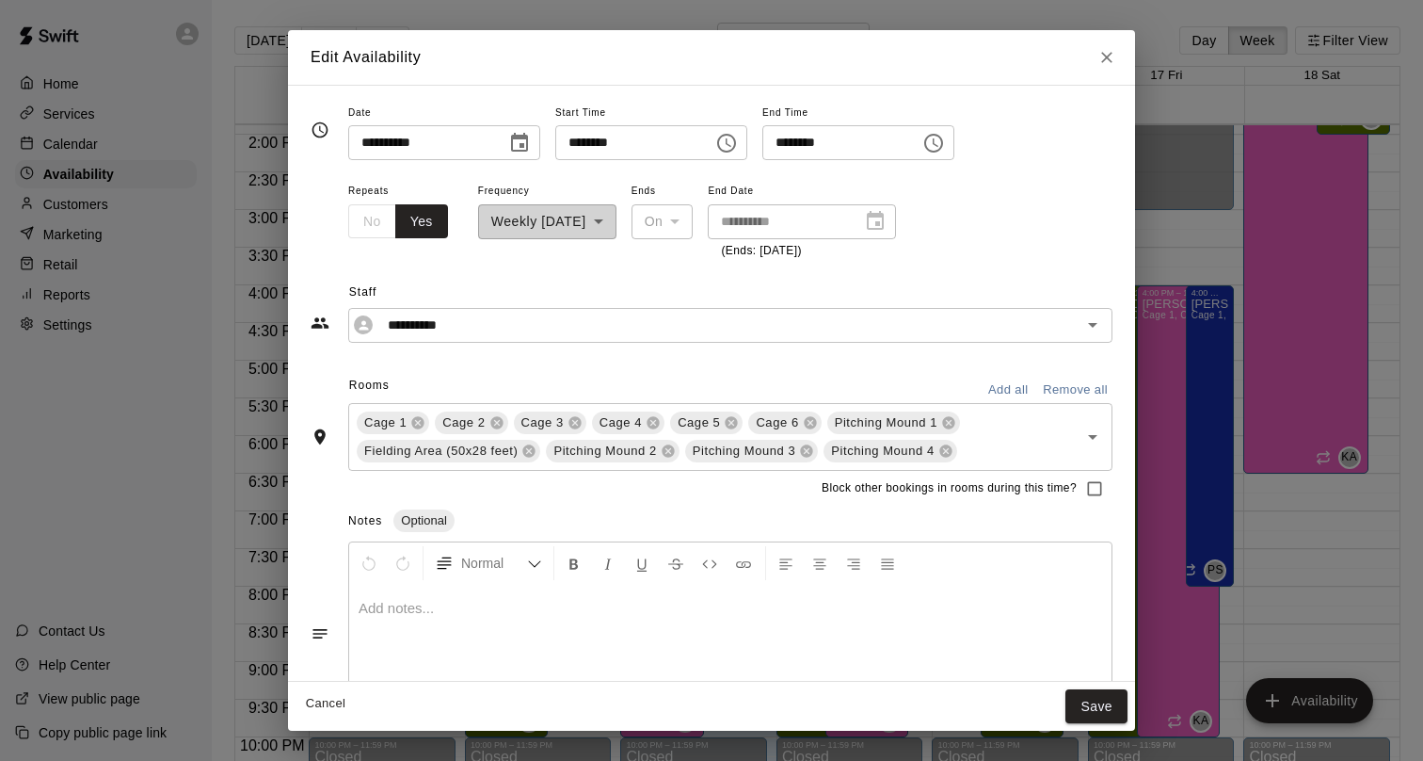
scroll to position [66, 0]
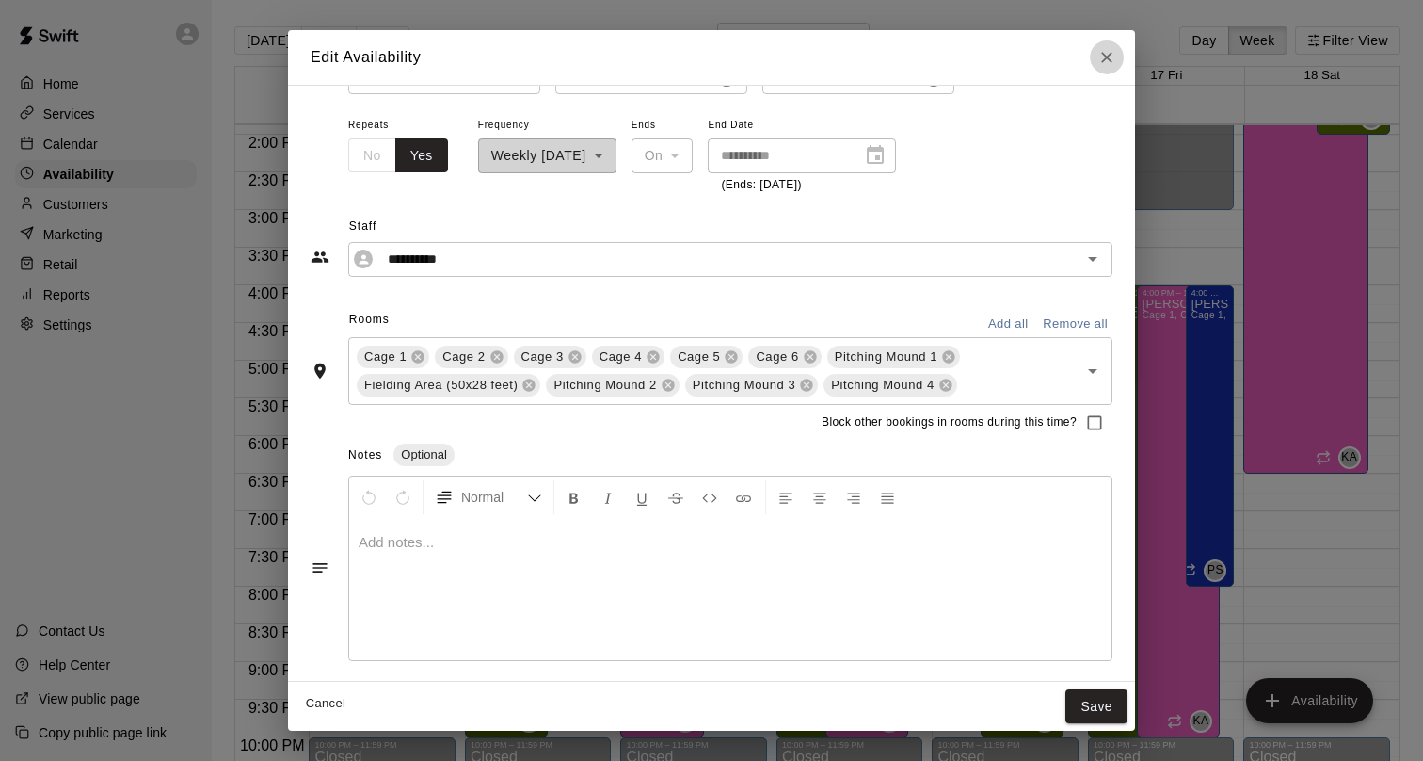
click at [1104, 59] on icon "Close" at bounding box center [1106, 57] width 11 height 11
type input "**********"
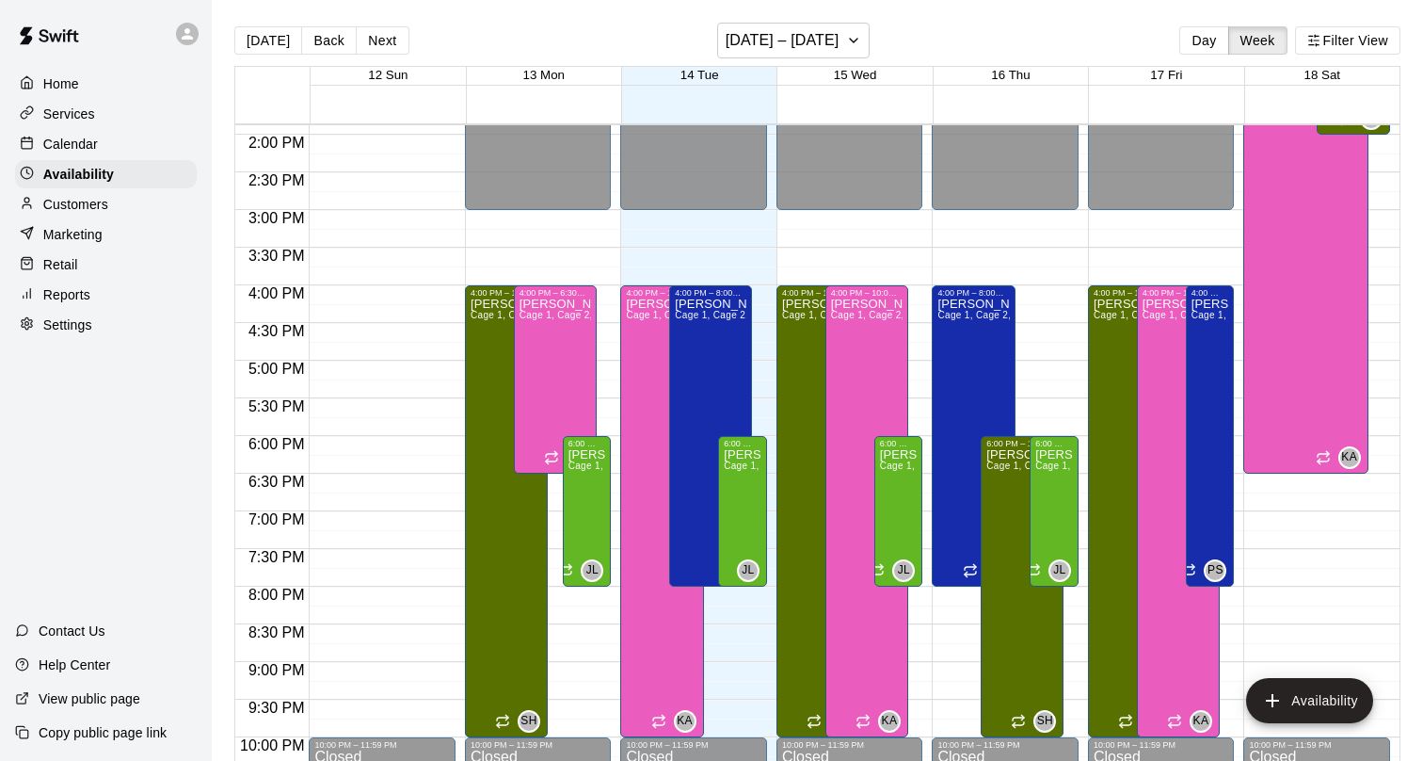
click at [142, 116] on div "Services" at bounding box center [106, 114] width 182 height 28
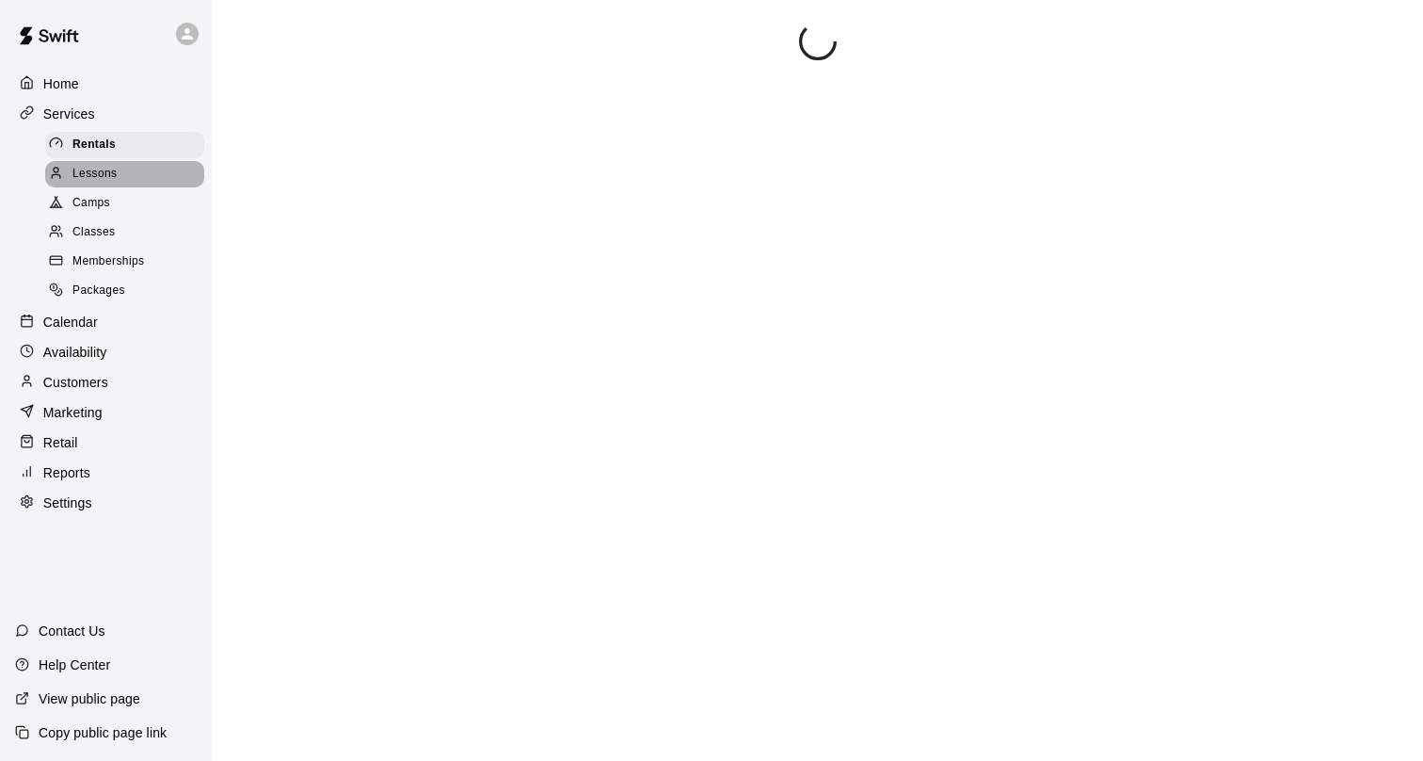
click at [131, 175] on div "Lessons" at bounding box center [124, 174] width 159 height 26
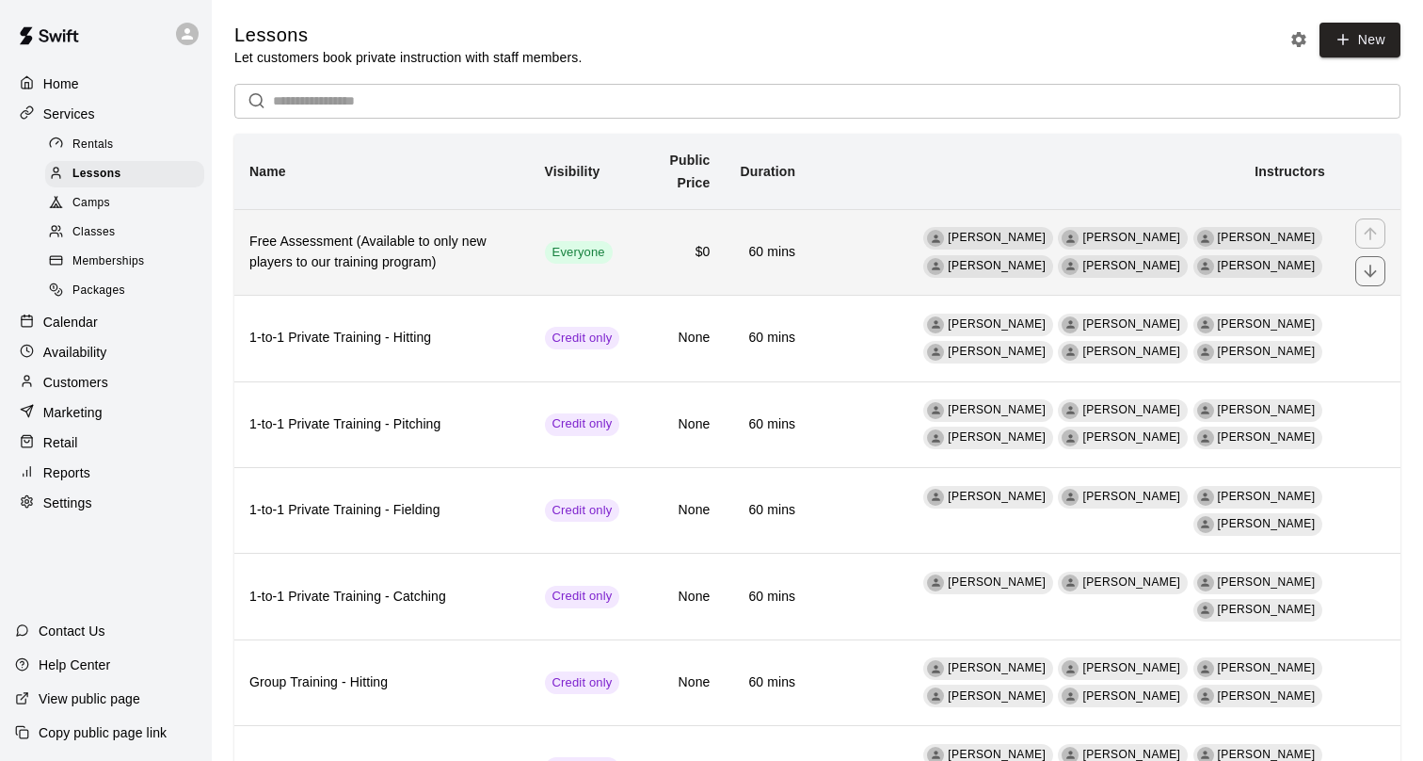
click at [474, 256] on h6 "Free Assessment (Available to only new players to our training program)" at bounding box center [381, 252] width 265 height 41
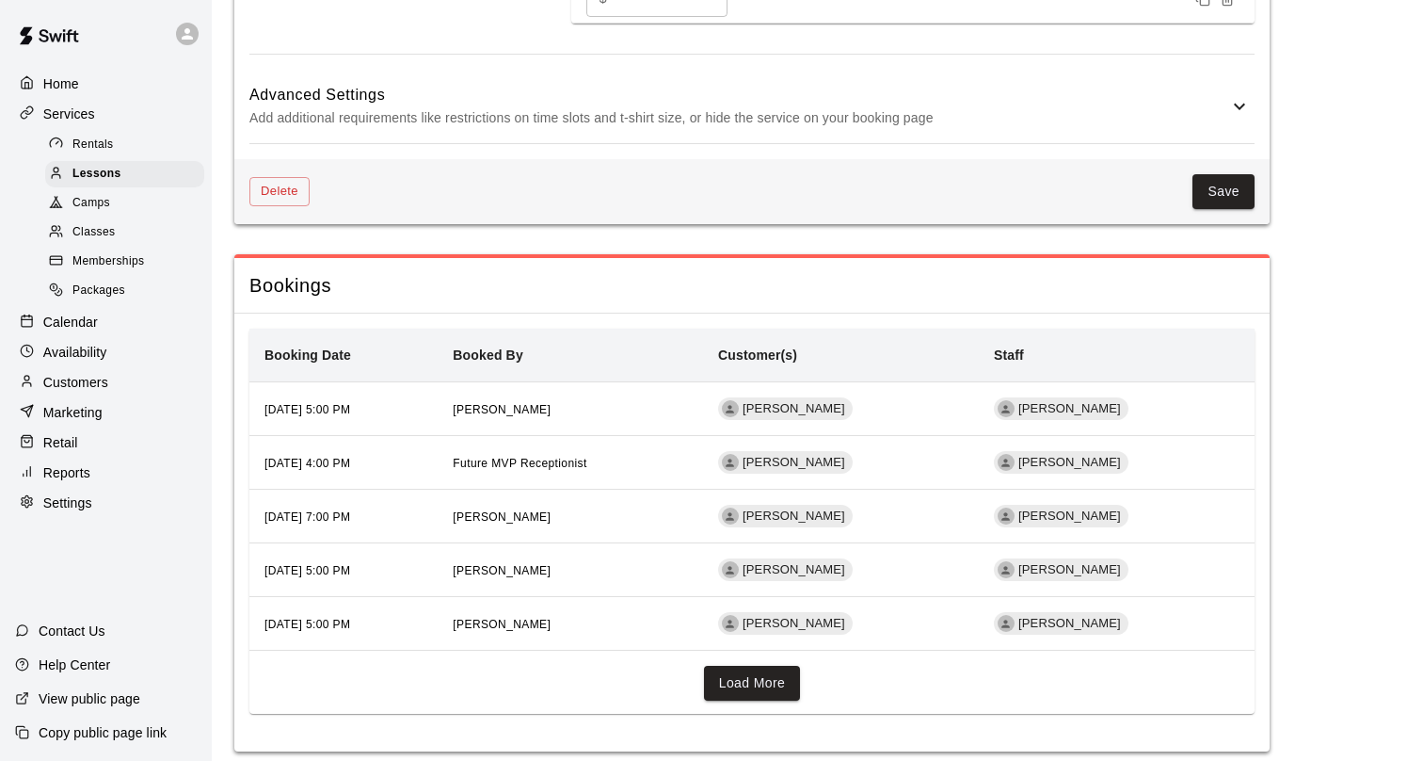
scroll to position [2223, 0]
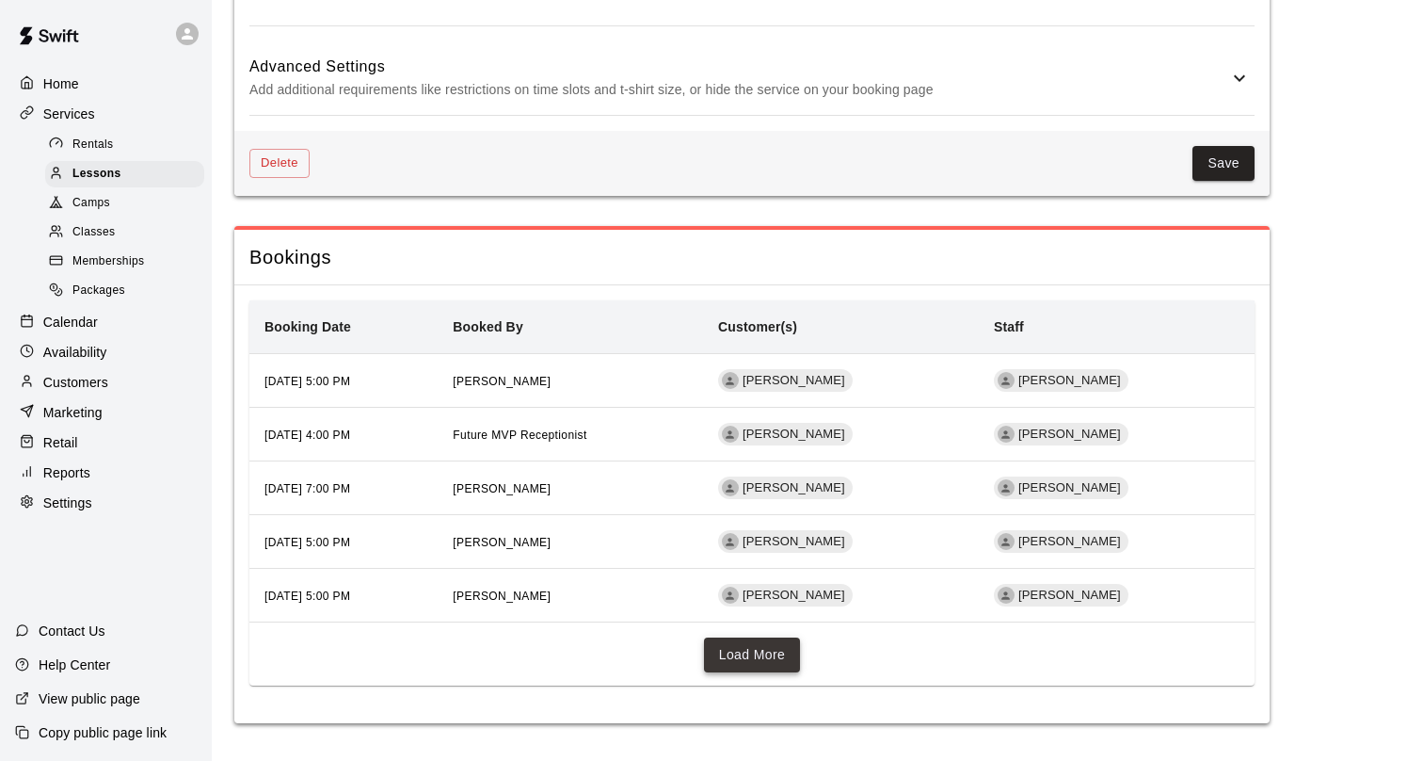
click at [745, 657] on button "Load More" at bounding box center [752, 654] width 97 height 35
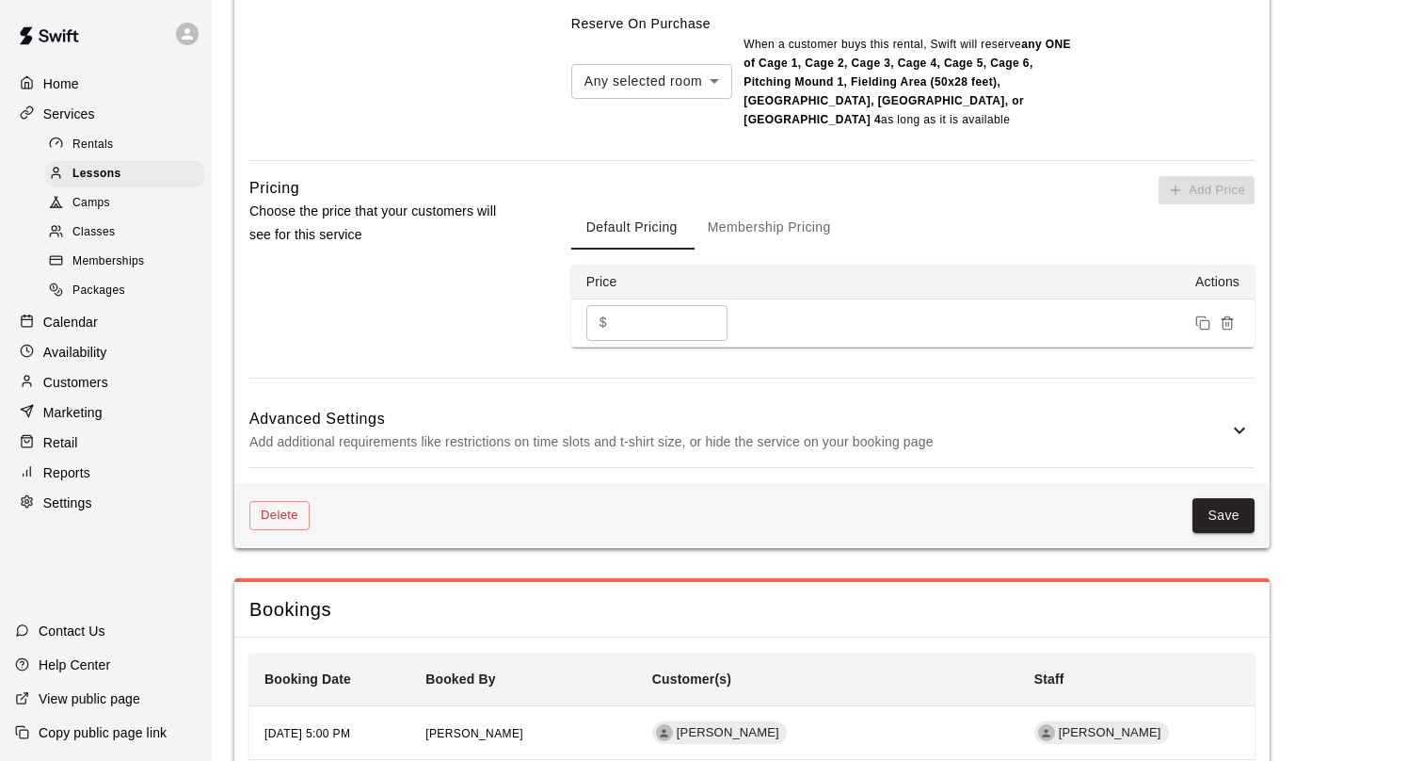
scroll to position [1869, 0]
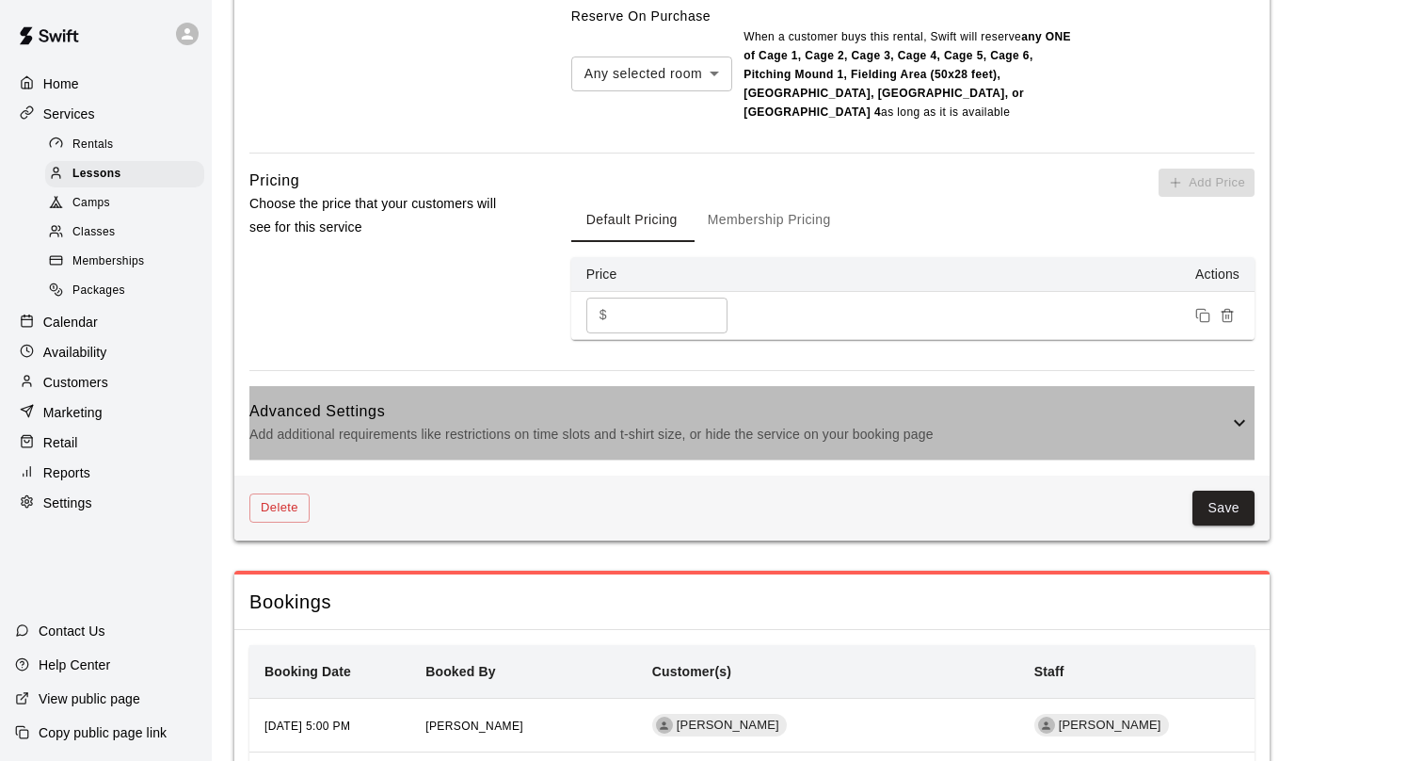
click at [980, 424] on h6 "Advanced Settings" at bounding box center [738, 411] width 979 height 24
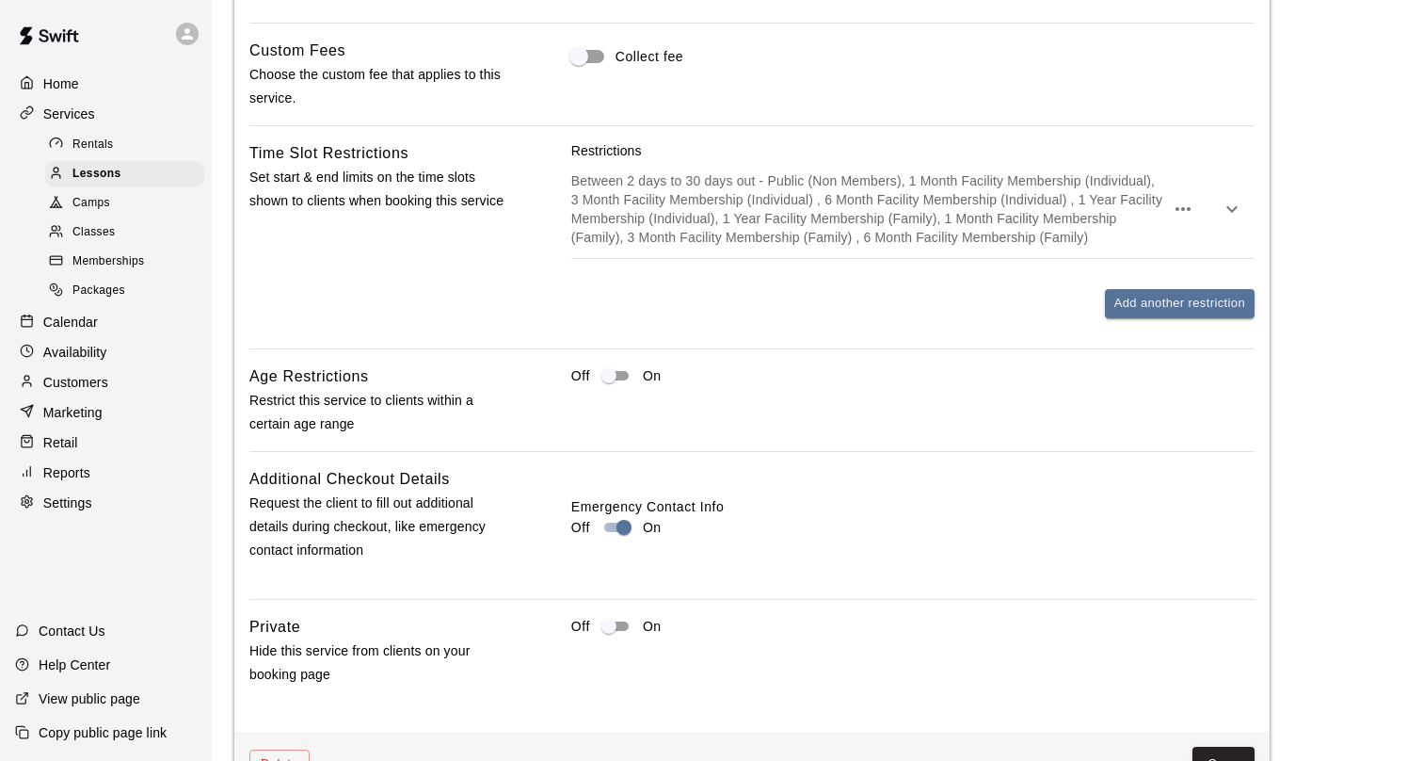
scroll to position [2417, 0]
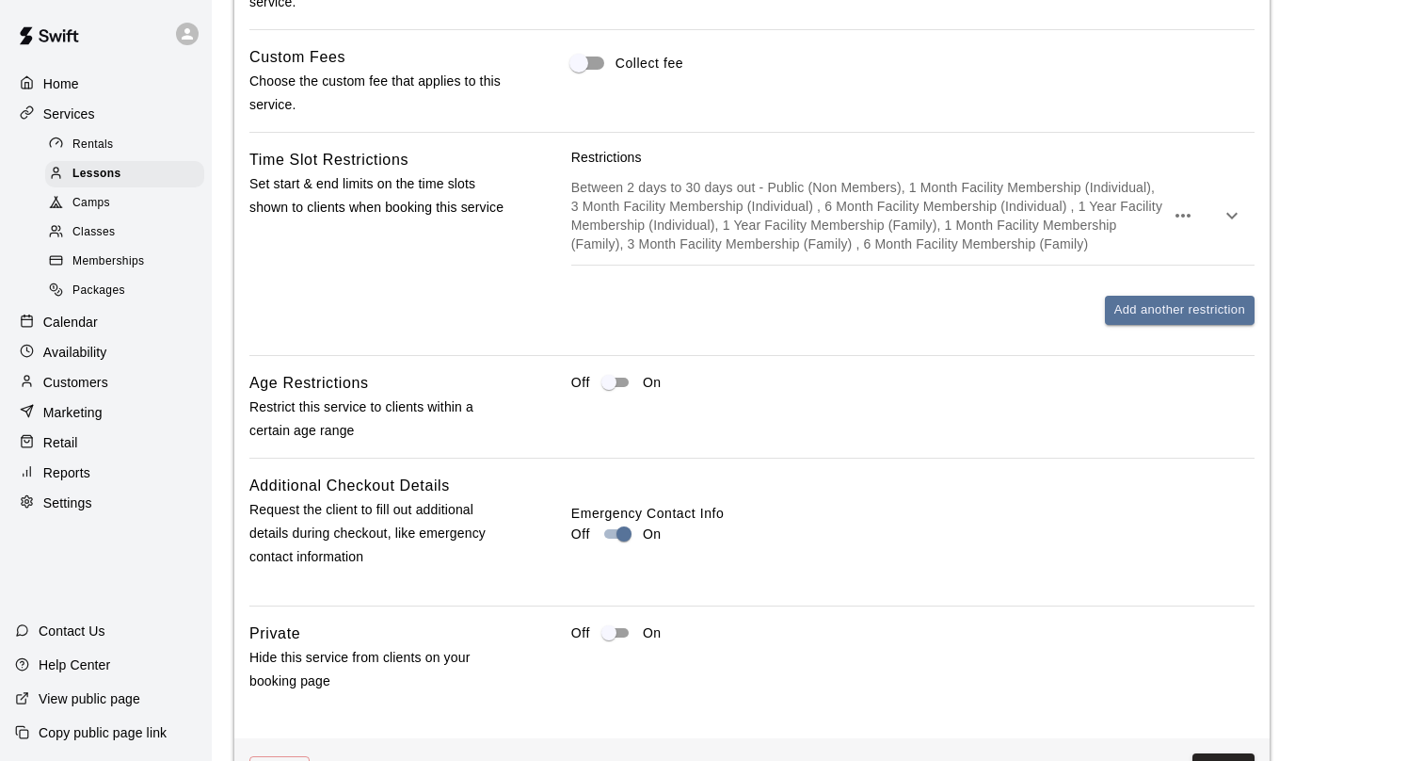
click at [1235, 227] on icon "button" at bounding box center [1232, 215] width 23 height 23
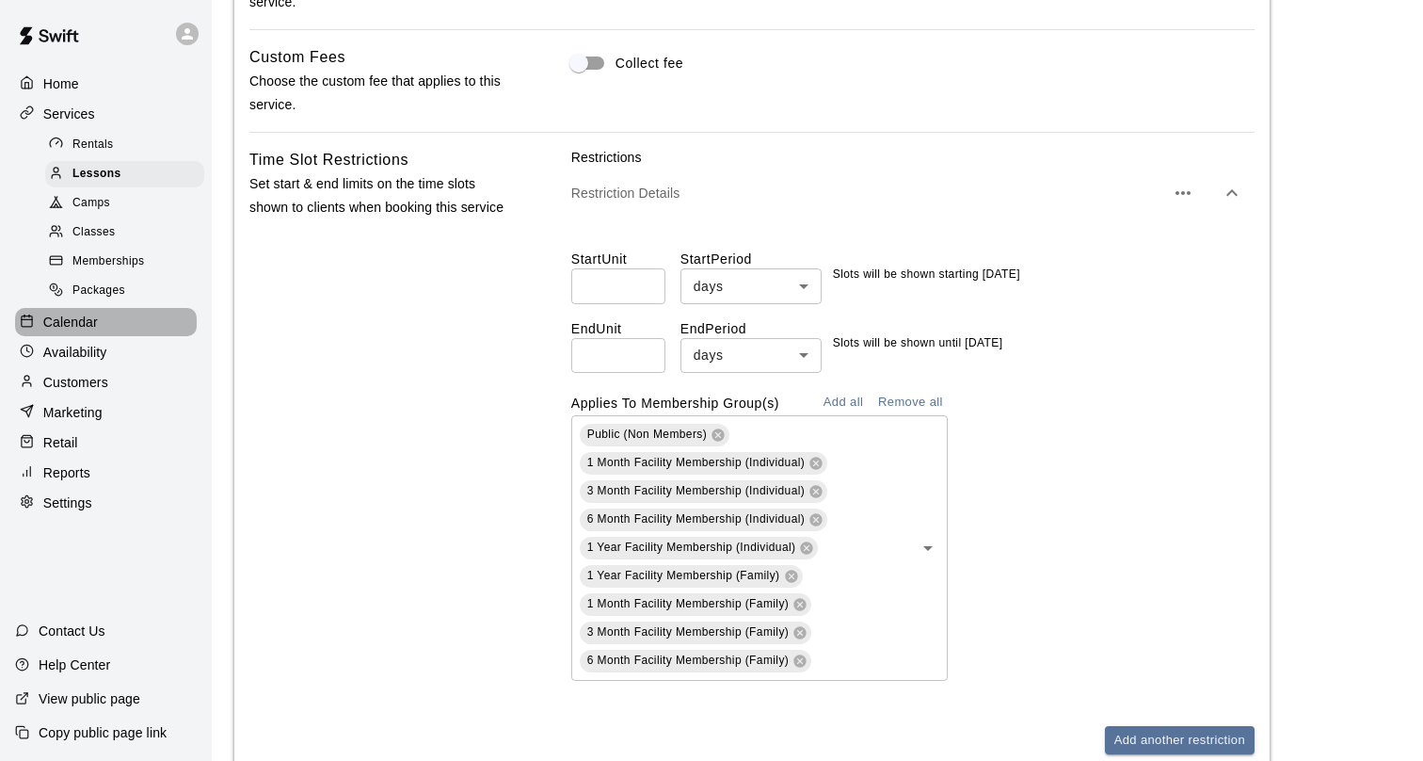
click at [109, 321] on div "Calendar" at bounding box center [106, 322] width 182 height 28
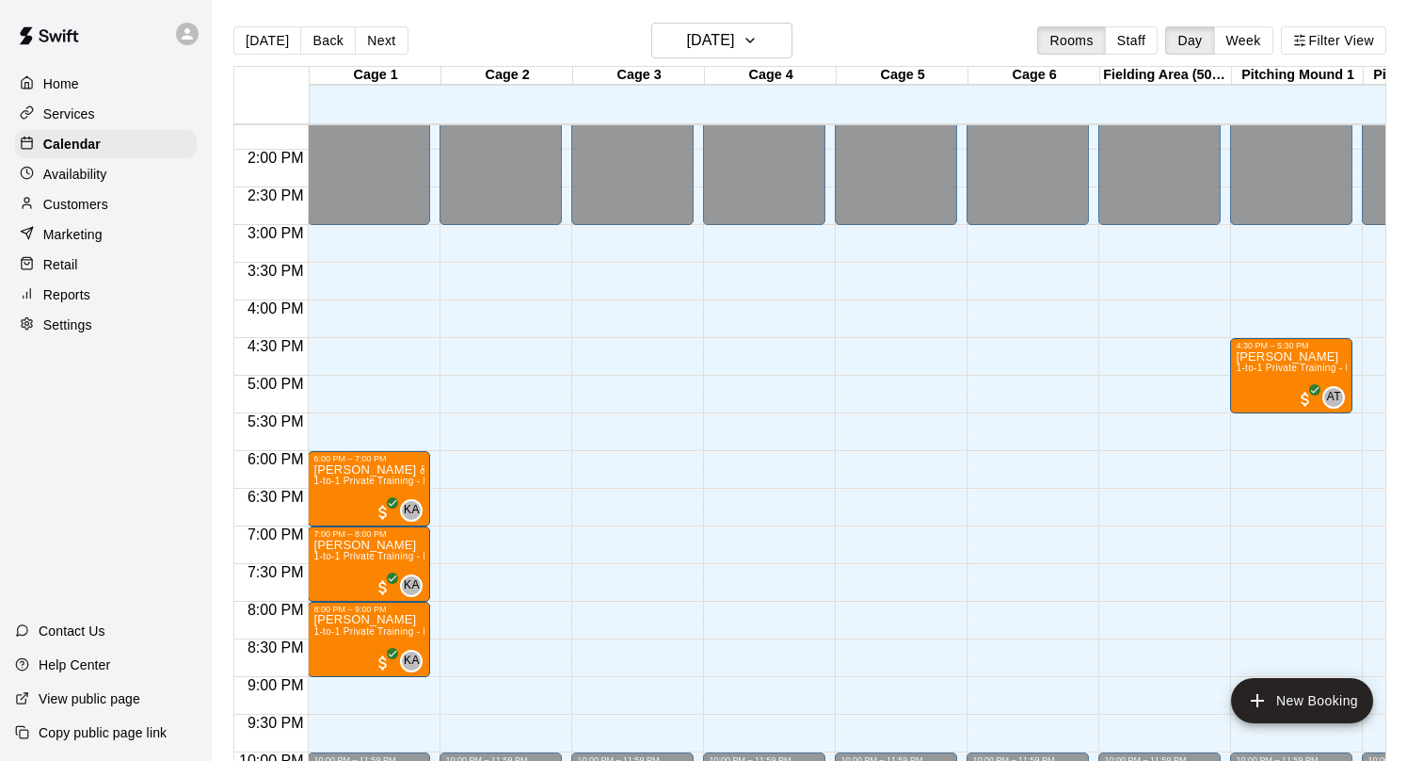
scroll to position [1151, 0]
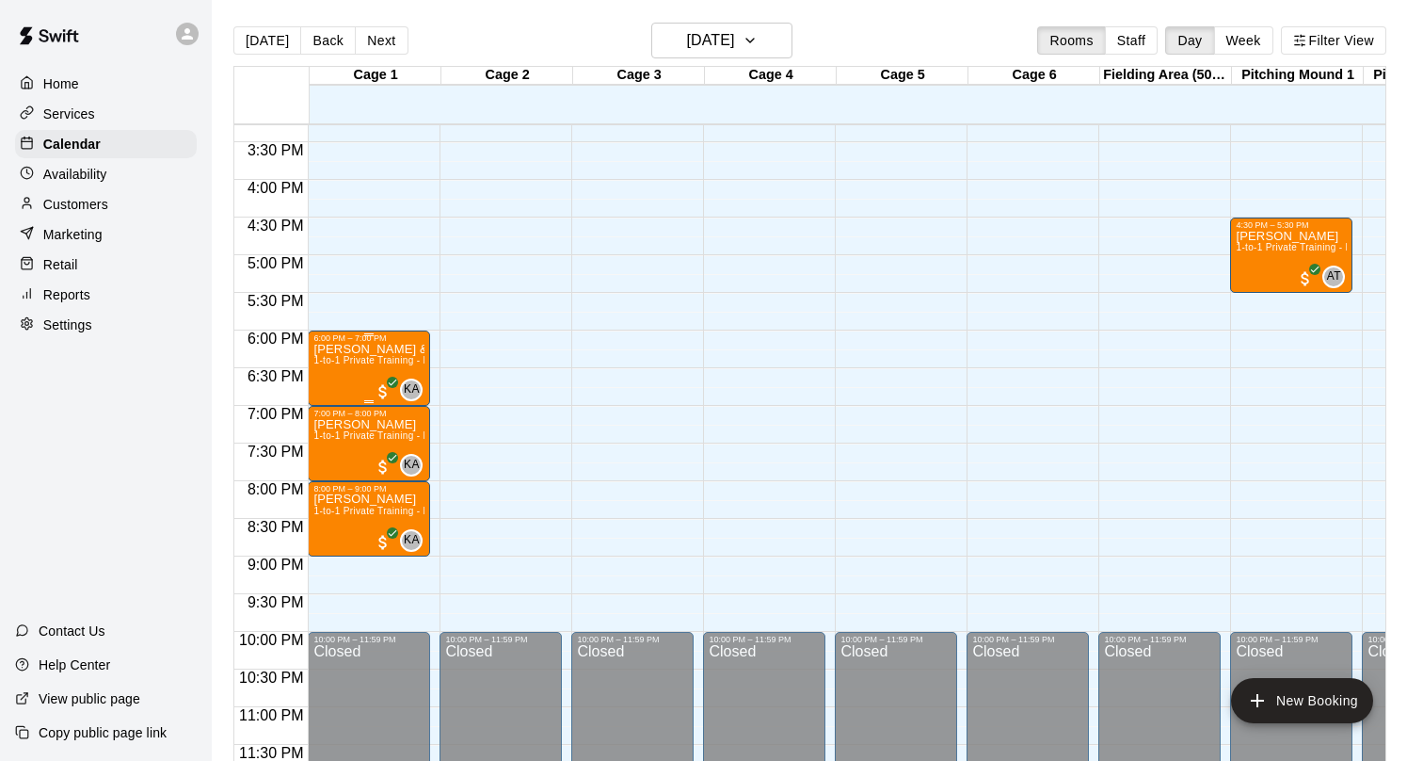
click at [418, 349] on p "[PERSON_NAME] & 1 other" at bounding box center [368, 349] width 111 height 0
click at [331, 372] on icon "edit" at bounding box center [333, 368] width 17 height 17
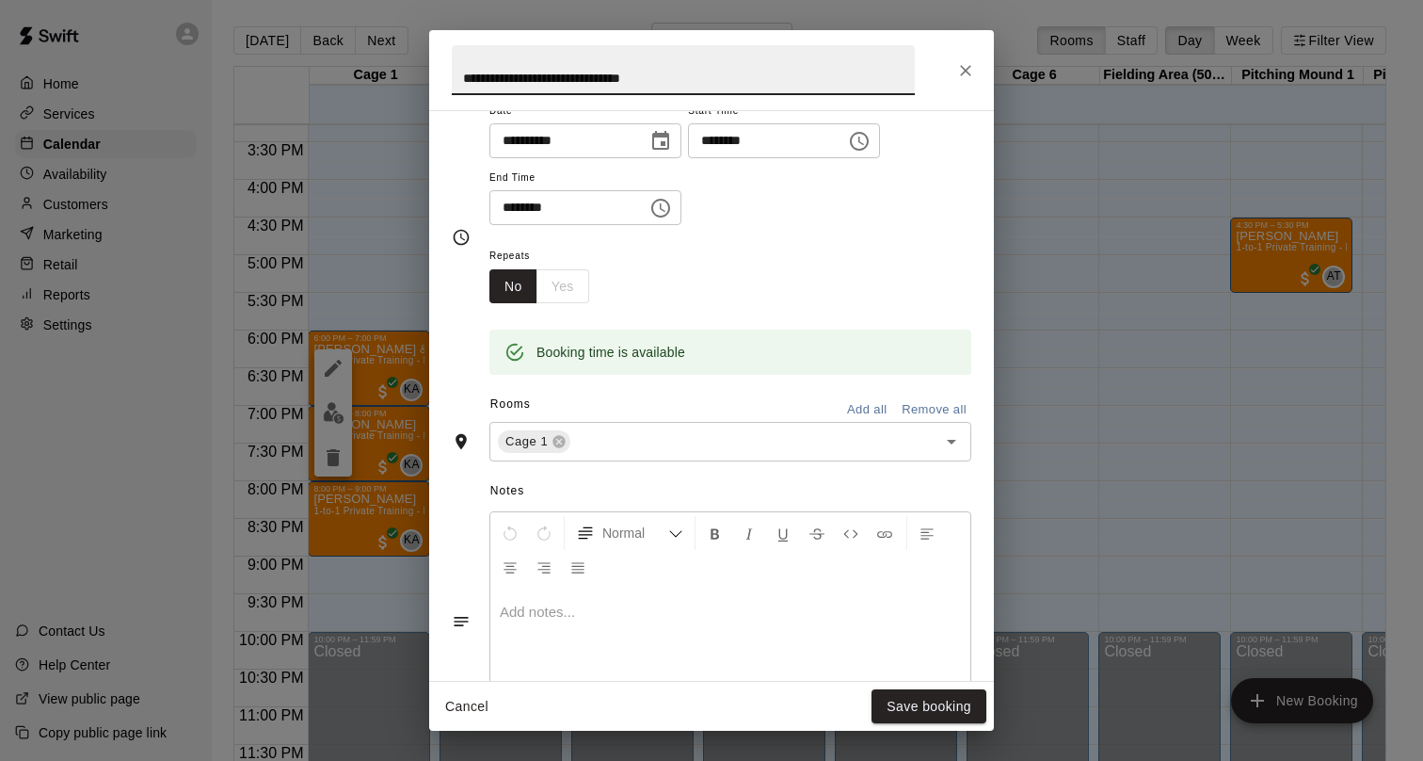
scroll to position [182, 0]
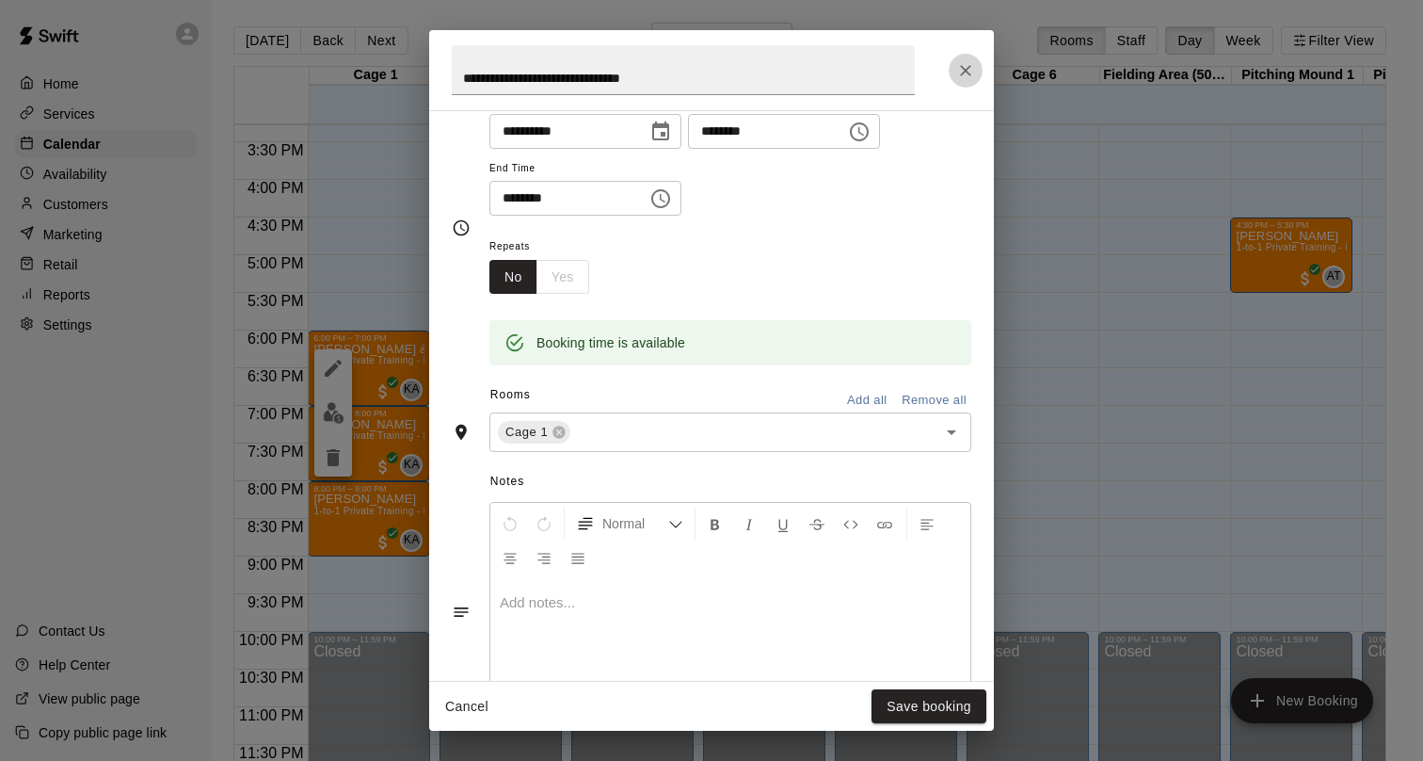
click at [961, 65] on icon "Close" at bounding box center [965, 70] width 11 height 11
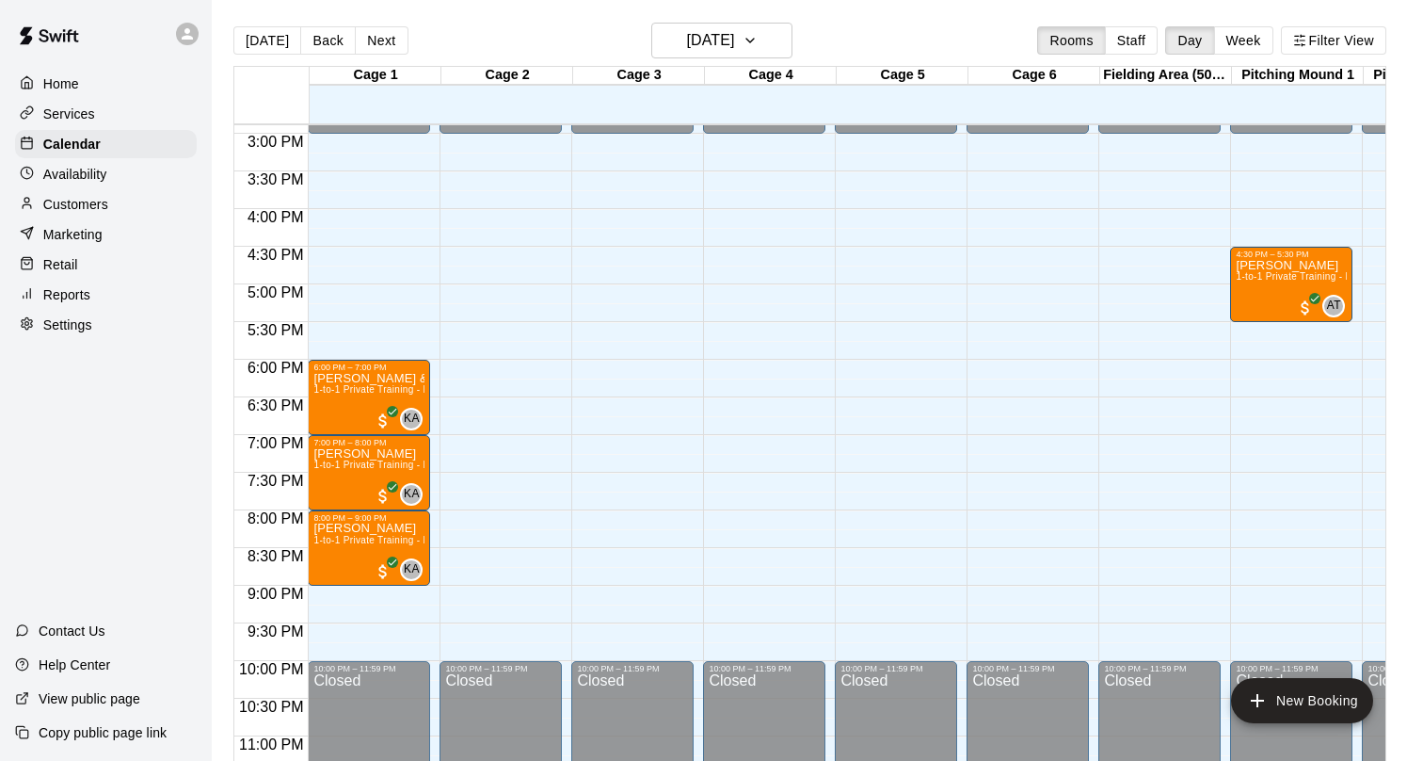
scroll to position [0, 1]
click at [758, 45] on icon "button" at bounding box center [750, 40] width 15 height 23
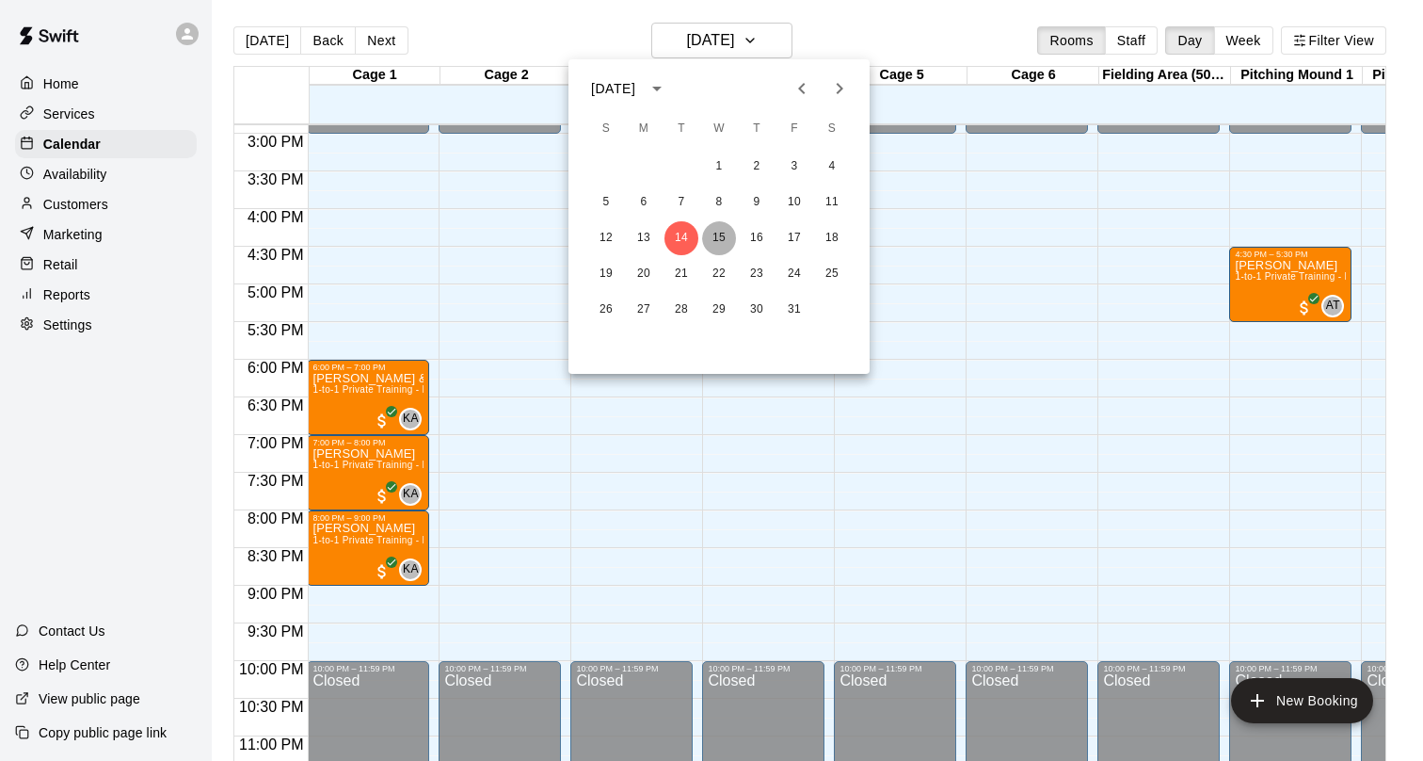
click at [727, 245] on button "15" at bounding box center [719, 238] width 34 height 34
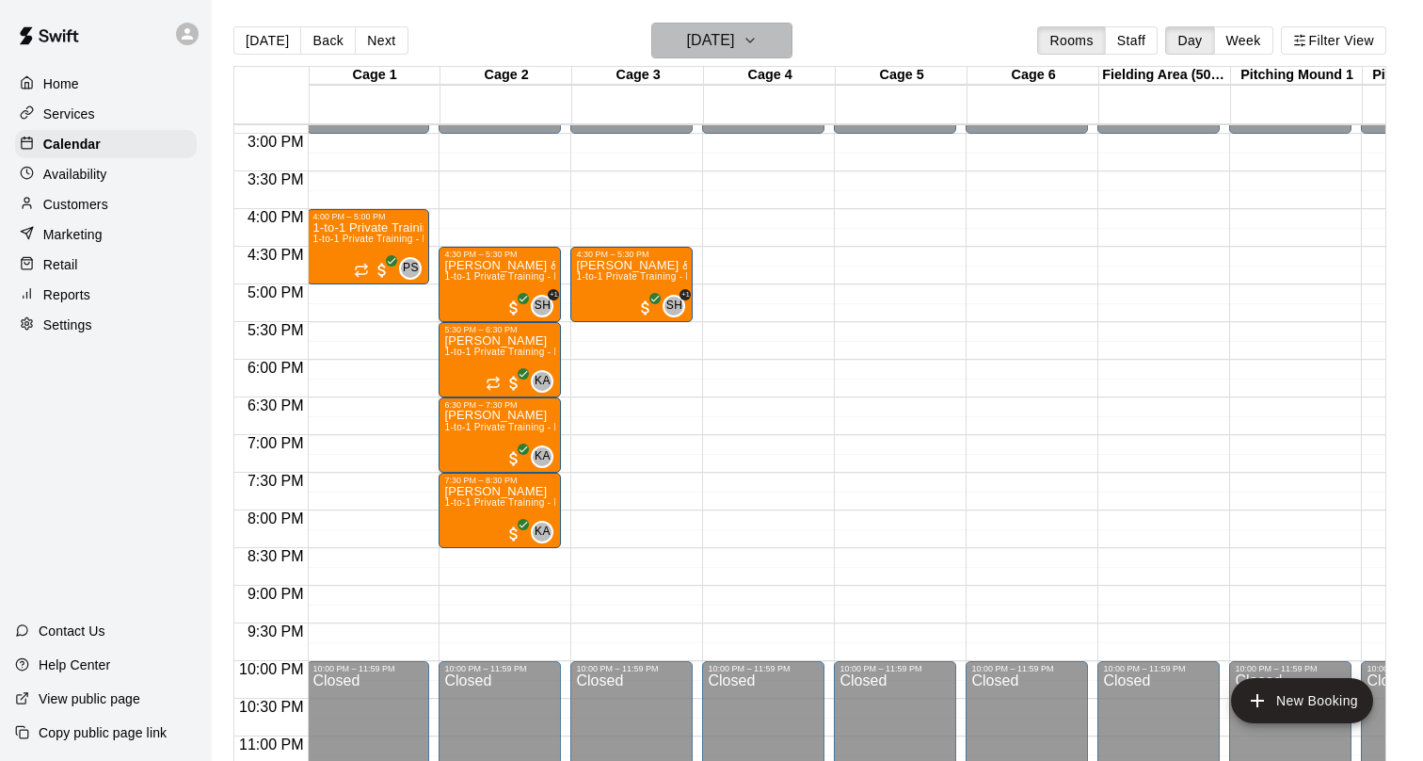
click at [758, 41] on icon "button" at bounding box center [750, 40] width 15 height 23
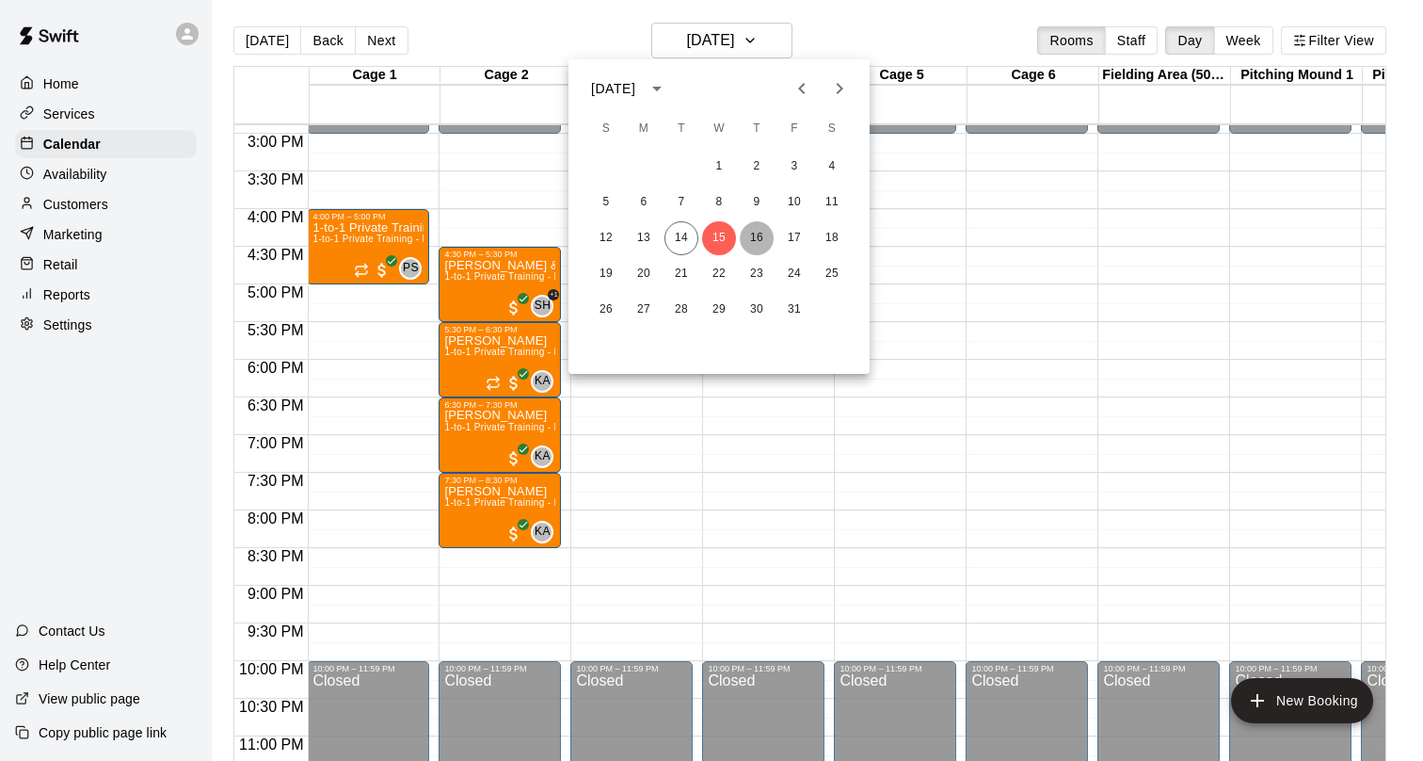
click at [747, 236] on button "16" at bounding box center [757, 238] width 34 height 34
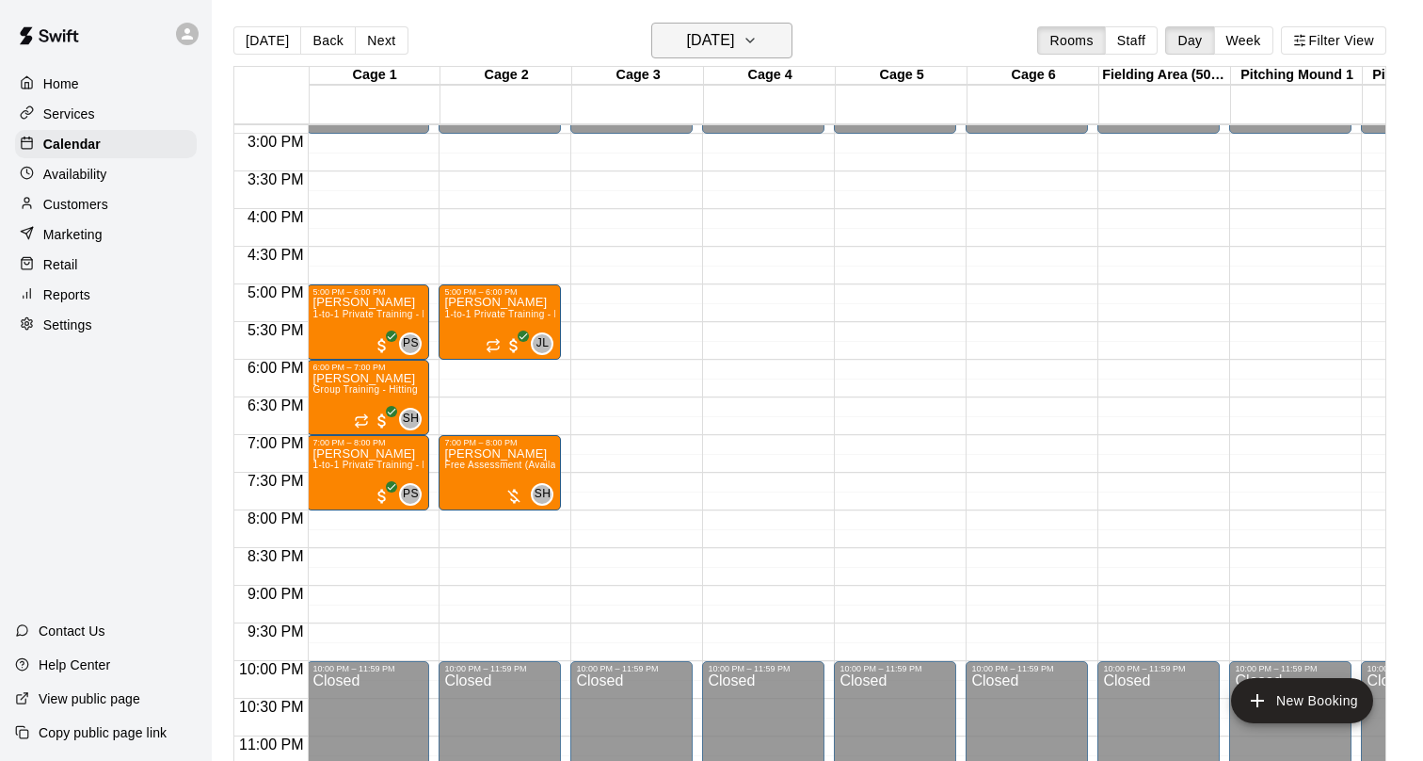
click at [734, 43] on h6 "[DATE]" at bounding box center [710, 40] width 48 height 26
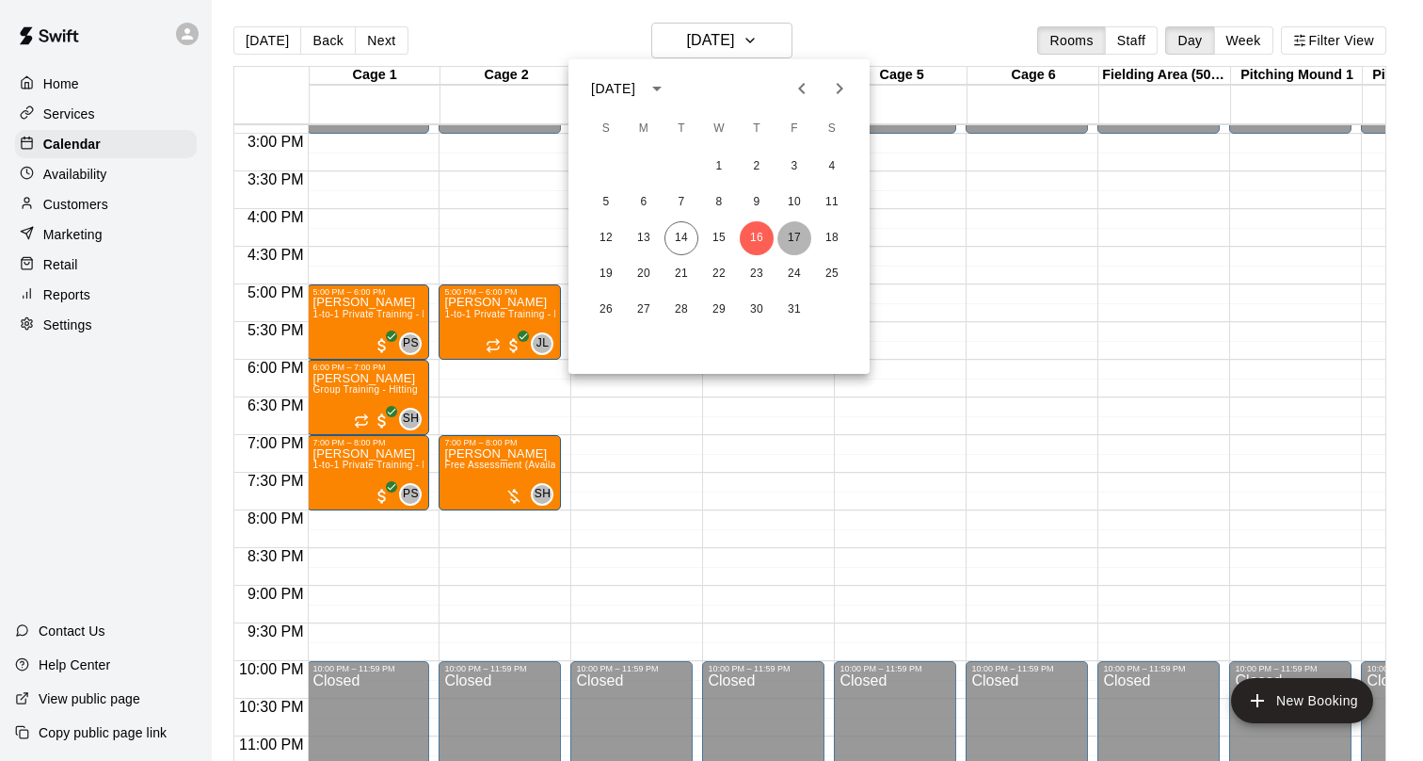
click at [782, 247] on button "17" at bounding box center [795, 238] width 34 height 34
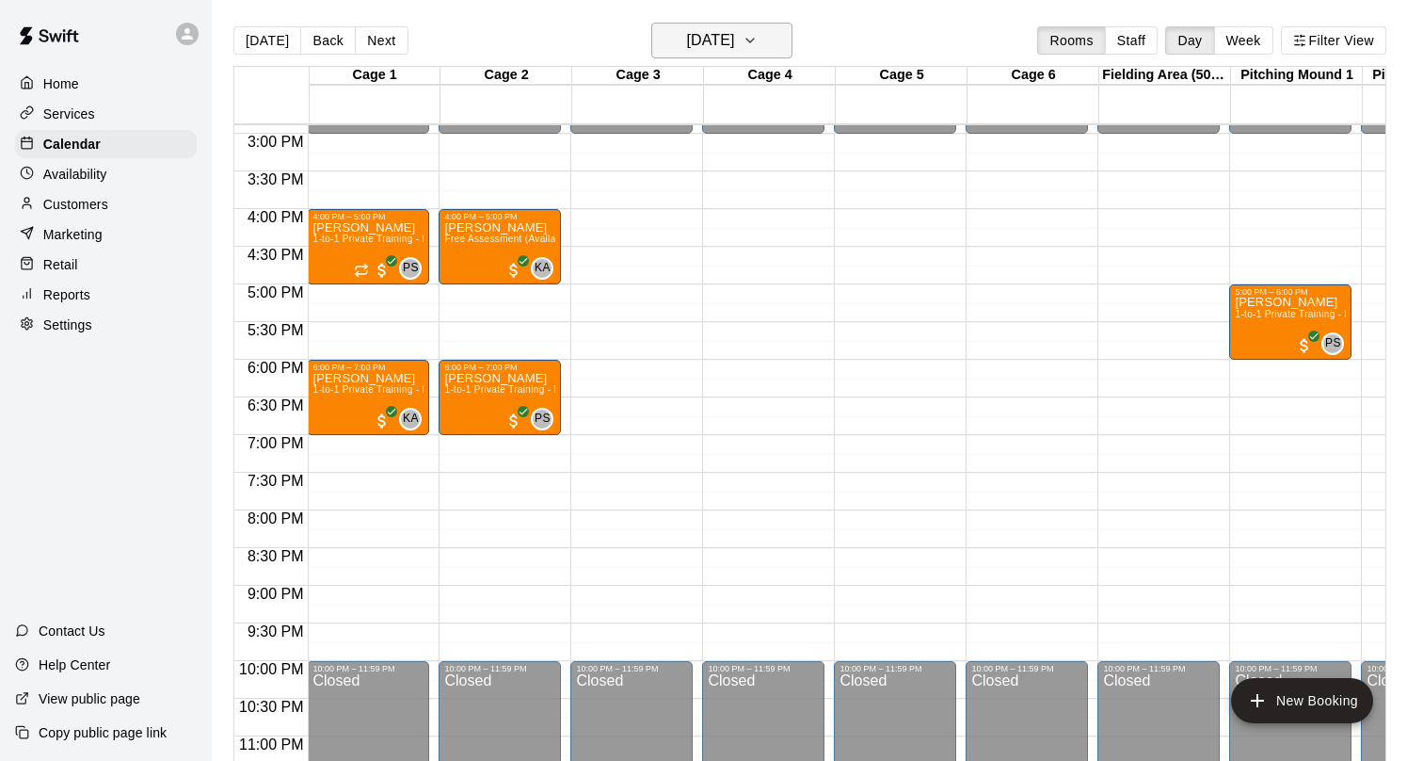
click at [715, 54] on button "[DATE]" at bounding box center [721, 41] width 141 height 36
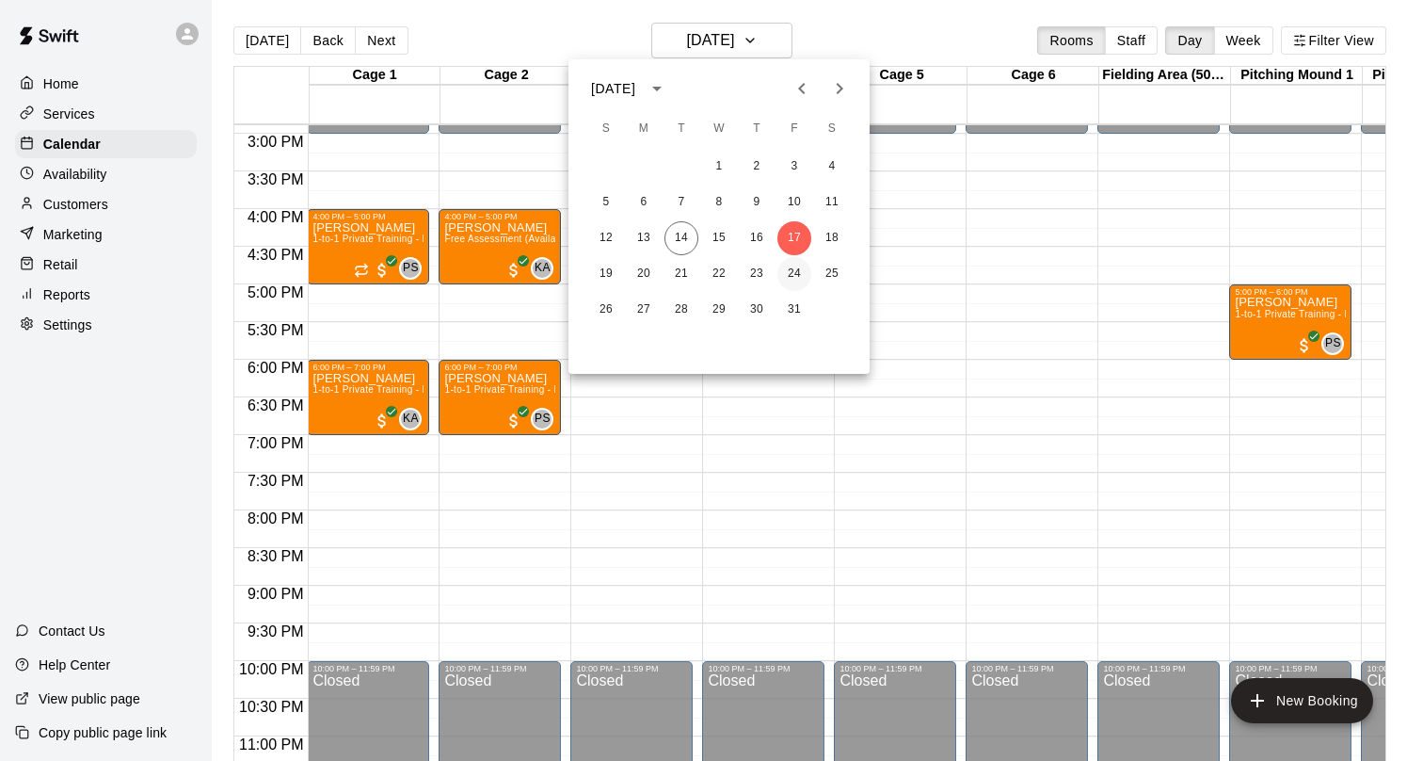
click at [804, 269] on button "24" at bounding box center [795, 274] width 34 height 34
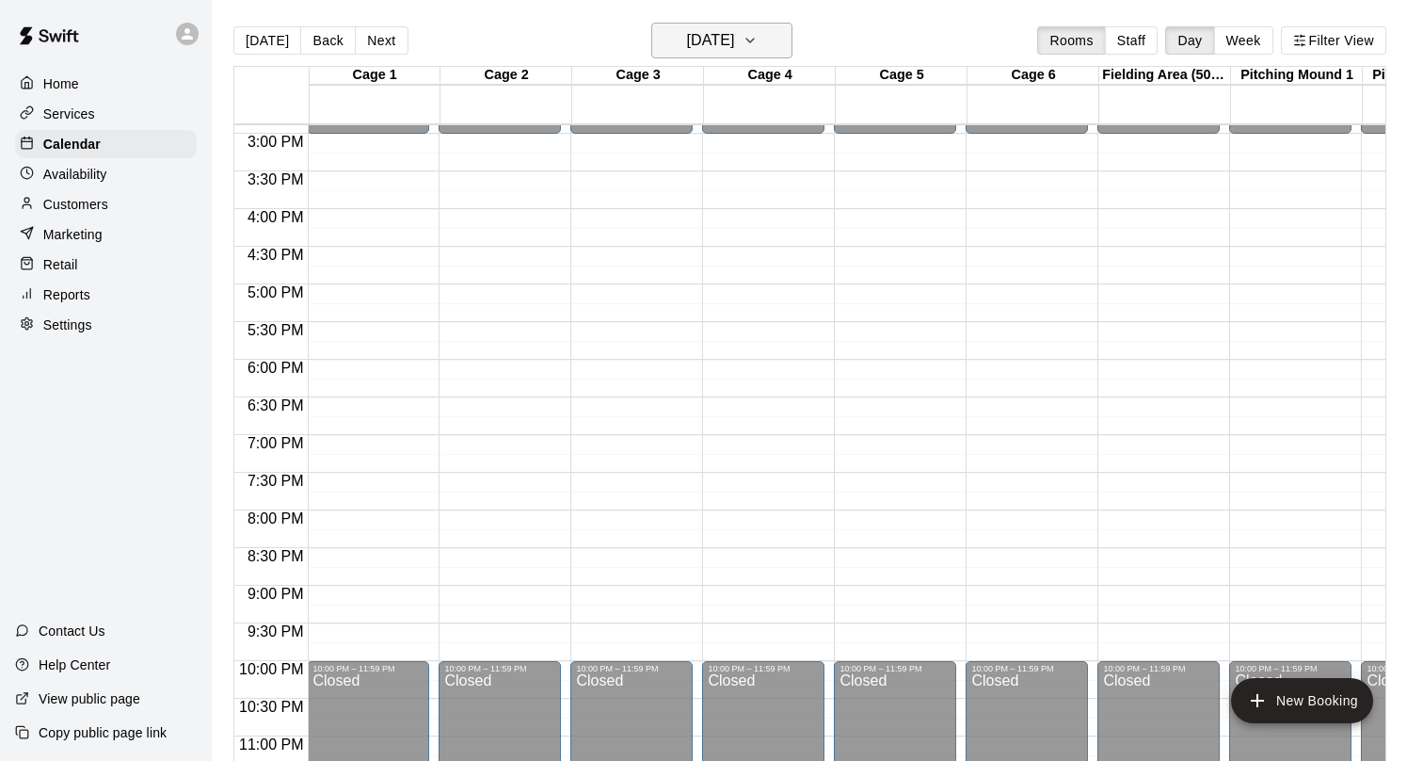
click at [758, 45] on icon "button" at bounding box center [750, 40] width 15 height 23
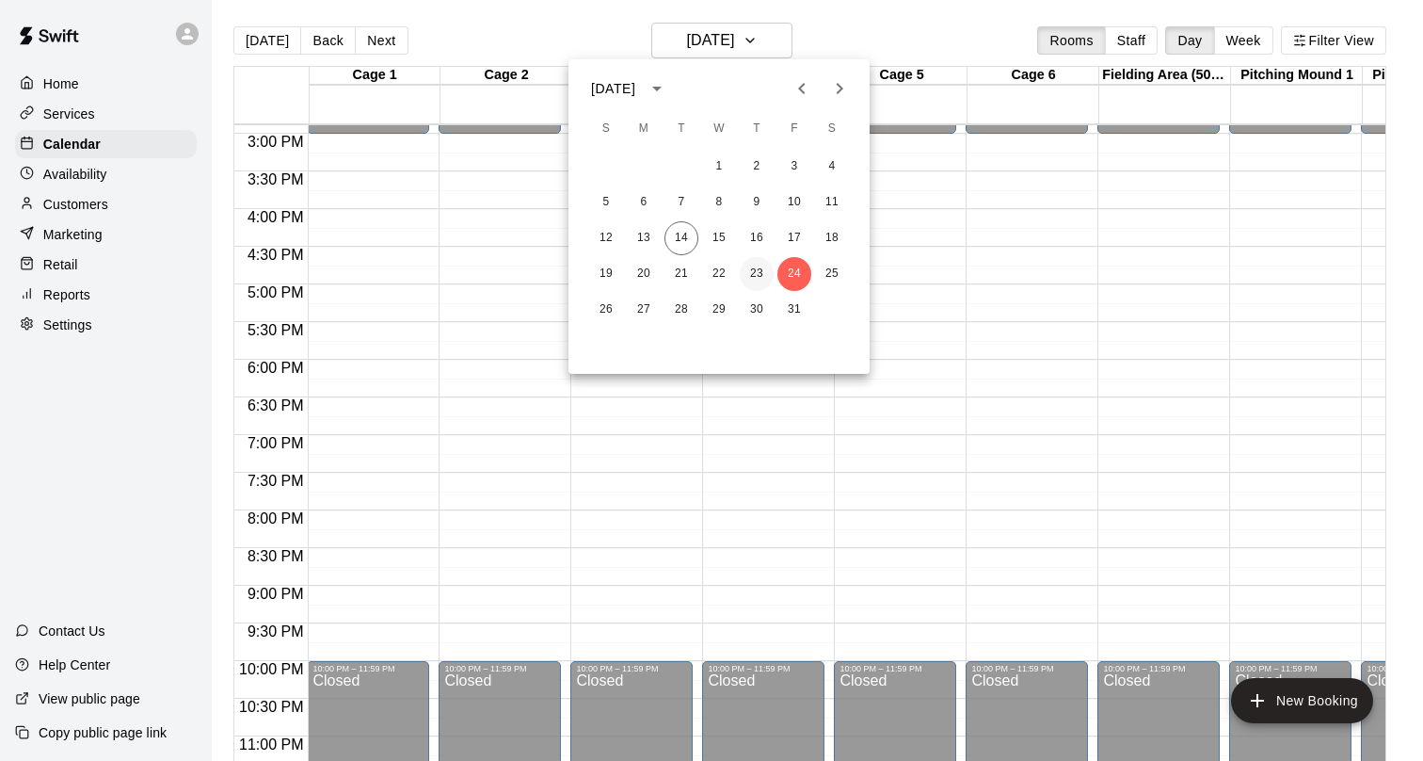
click at [764, 260] on button "23" at bounding box center [757, 274] width 34 height 34
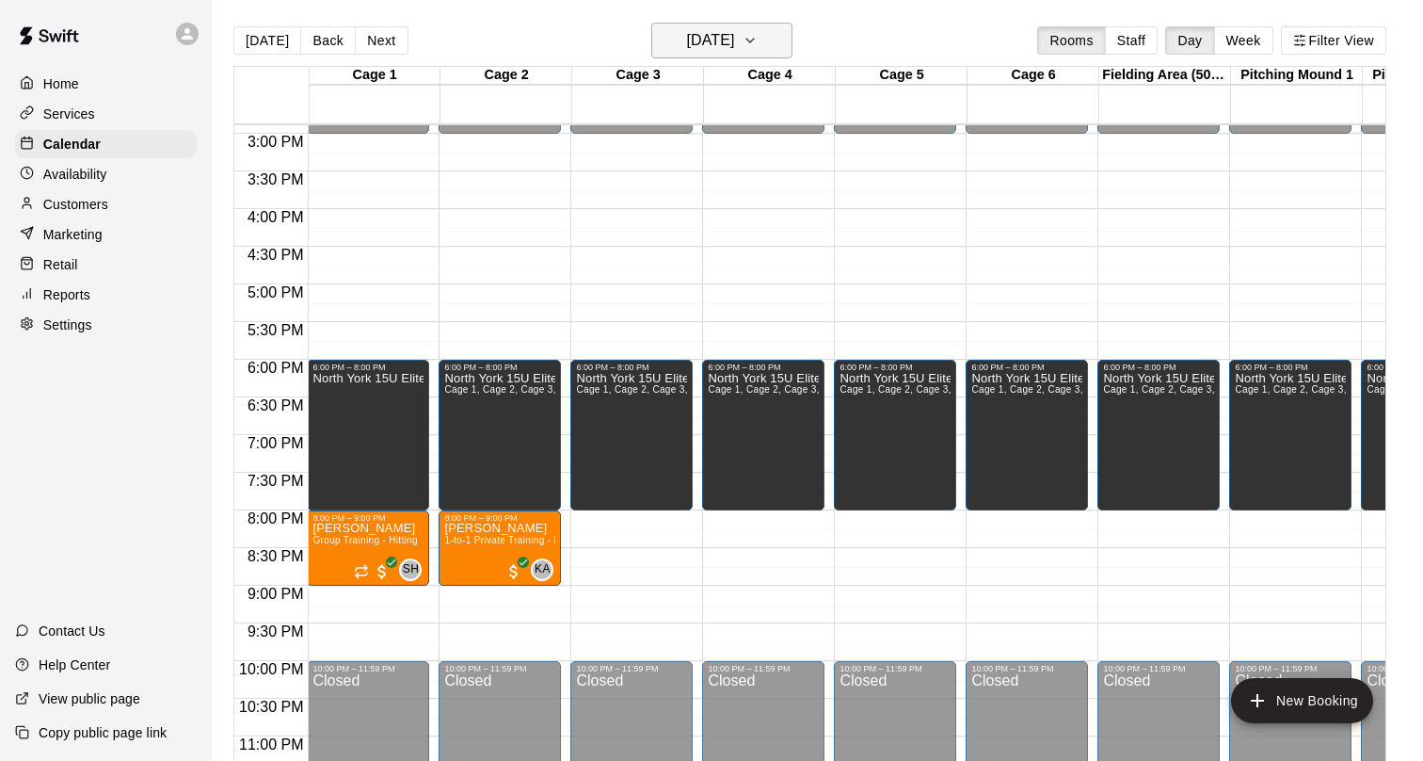
click at [758, 31] on icon "button" at bounding box center [750, 40] width 15 height 23
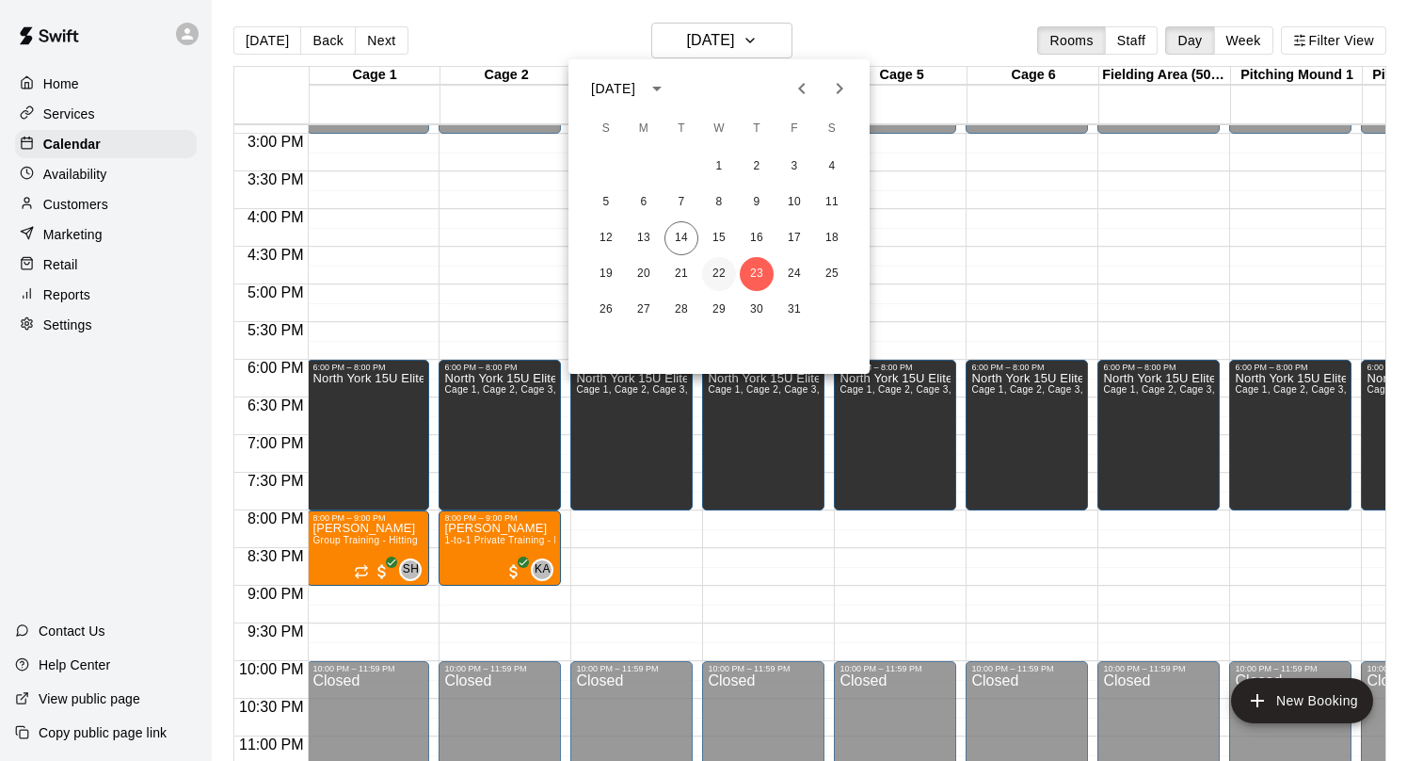
click at [719, 267] on button "22" at bounding box center [719, 274] width 34 height 34
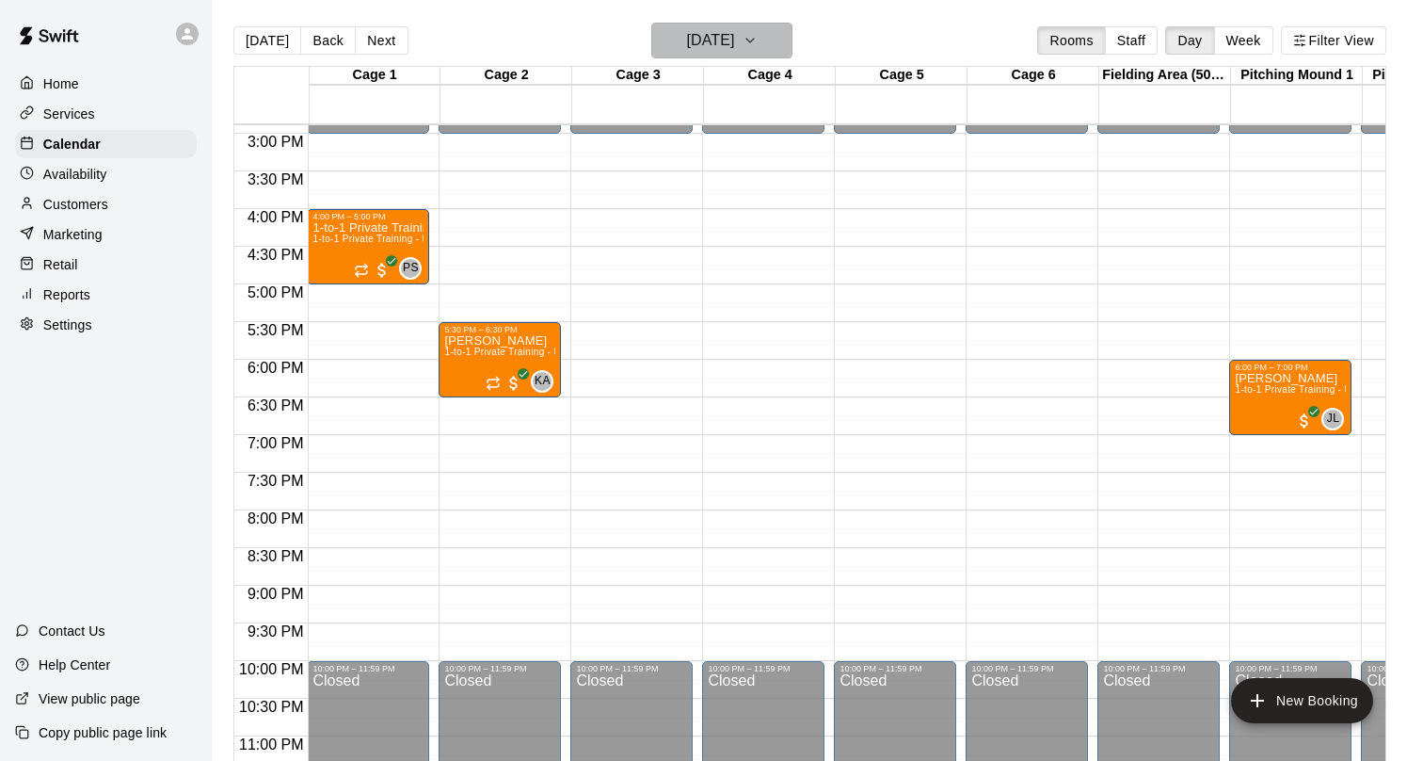
click at [728, 42] on h6 "[DATE]" at bounding box center [710, 40] width 48 height 26
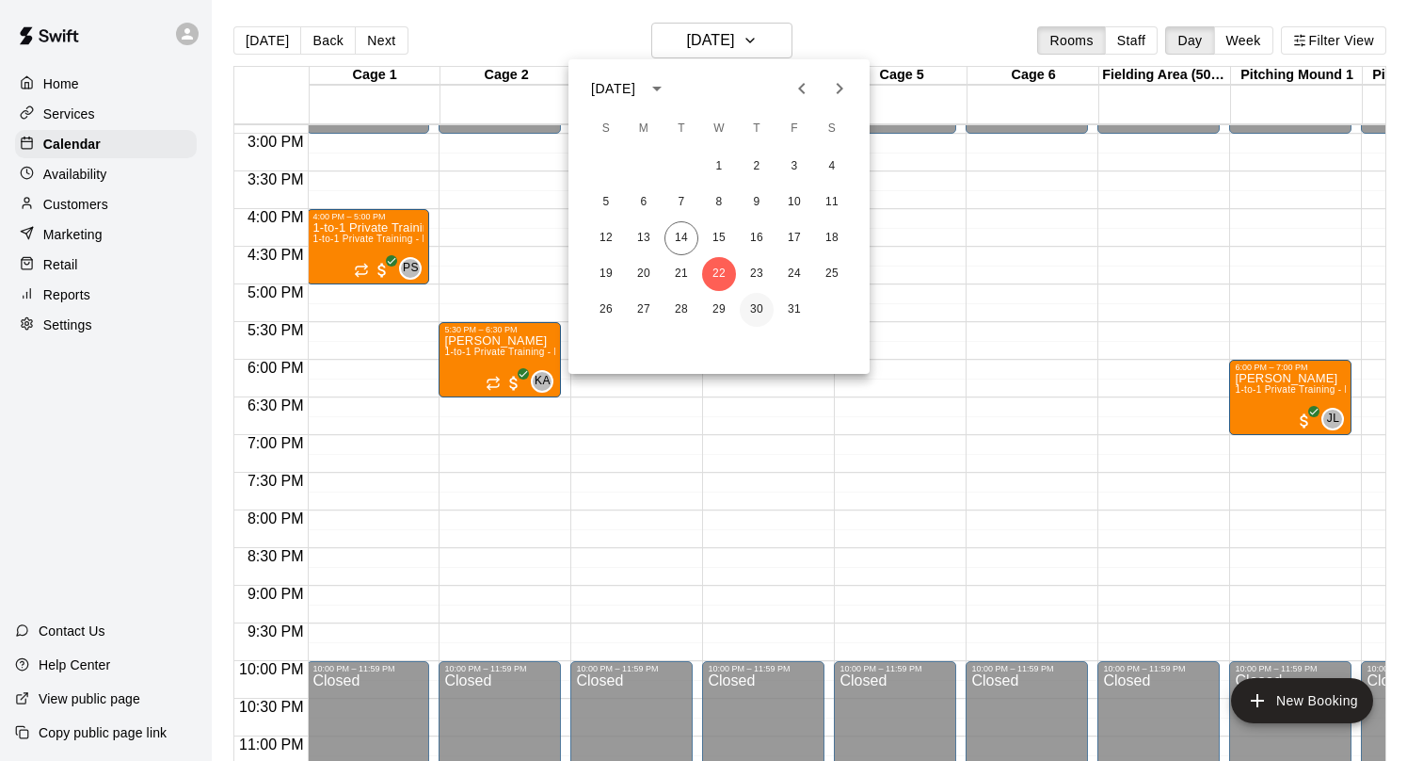
click at [752, 303] on button "30" at bounding box center [757, 310] width 34 height 34
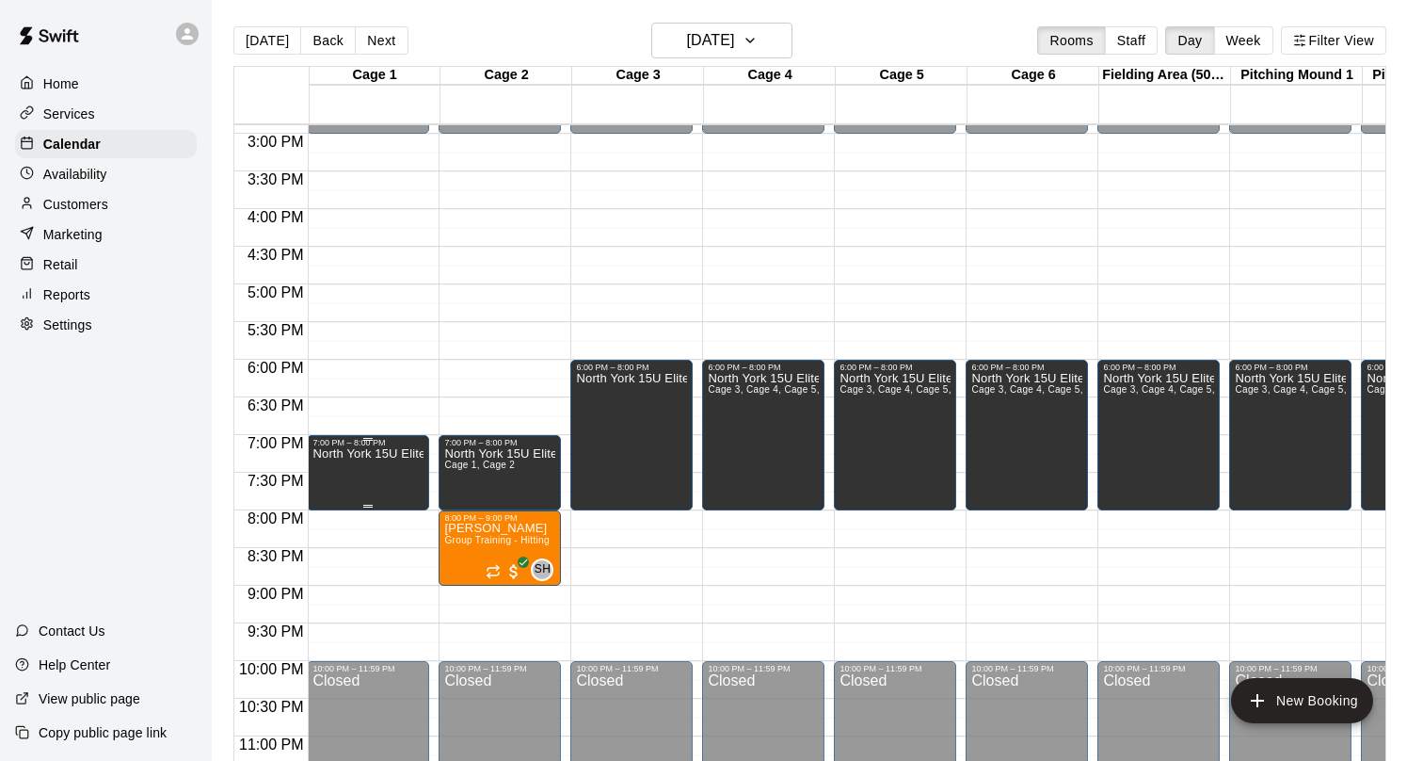
click at [368, 441] on div at bounding box center [711, 380] width 1423 height 761
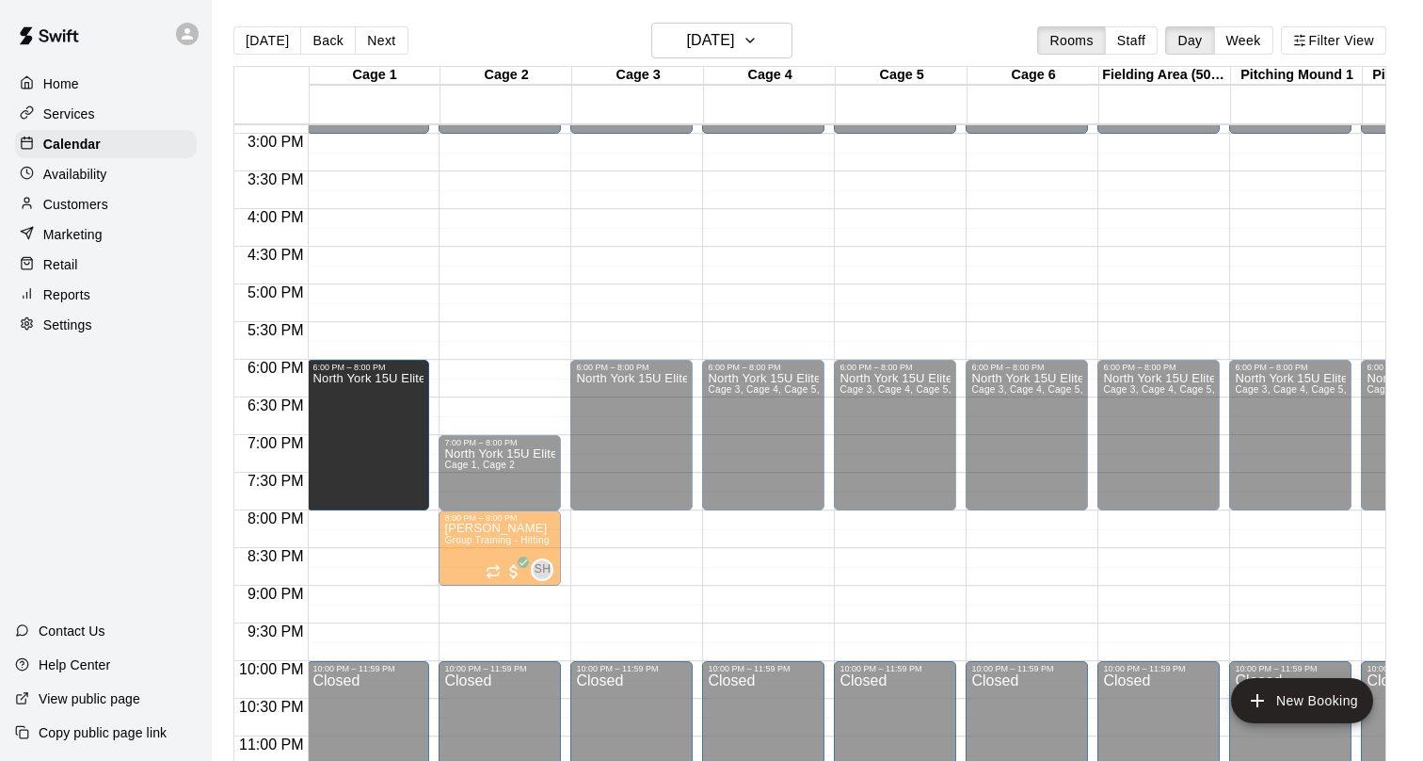
drag, startPoint x: 367, startPoint y: 439, endPoint x: 368, endPoint y: 367, distance: 71.6
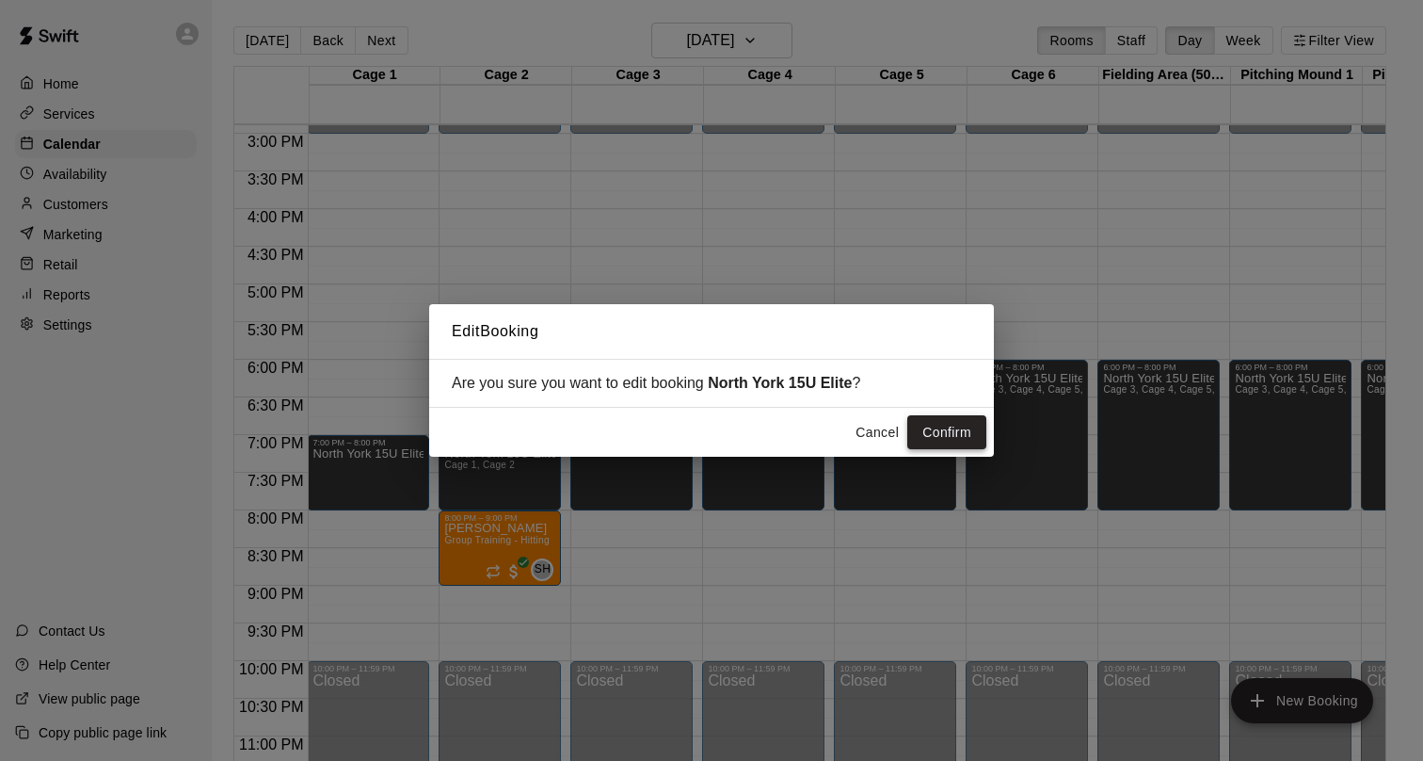
click at [961, 436] on button "Confirm" at bounding box center [947, 432] width 79 height 35
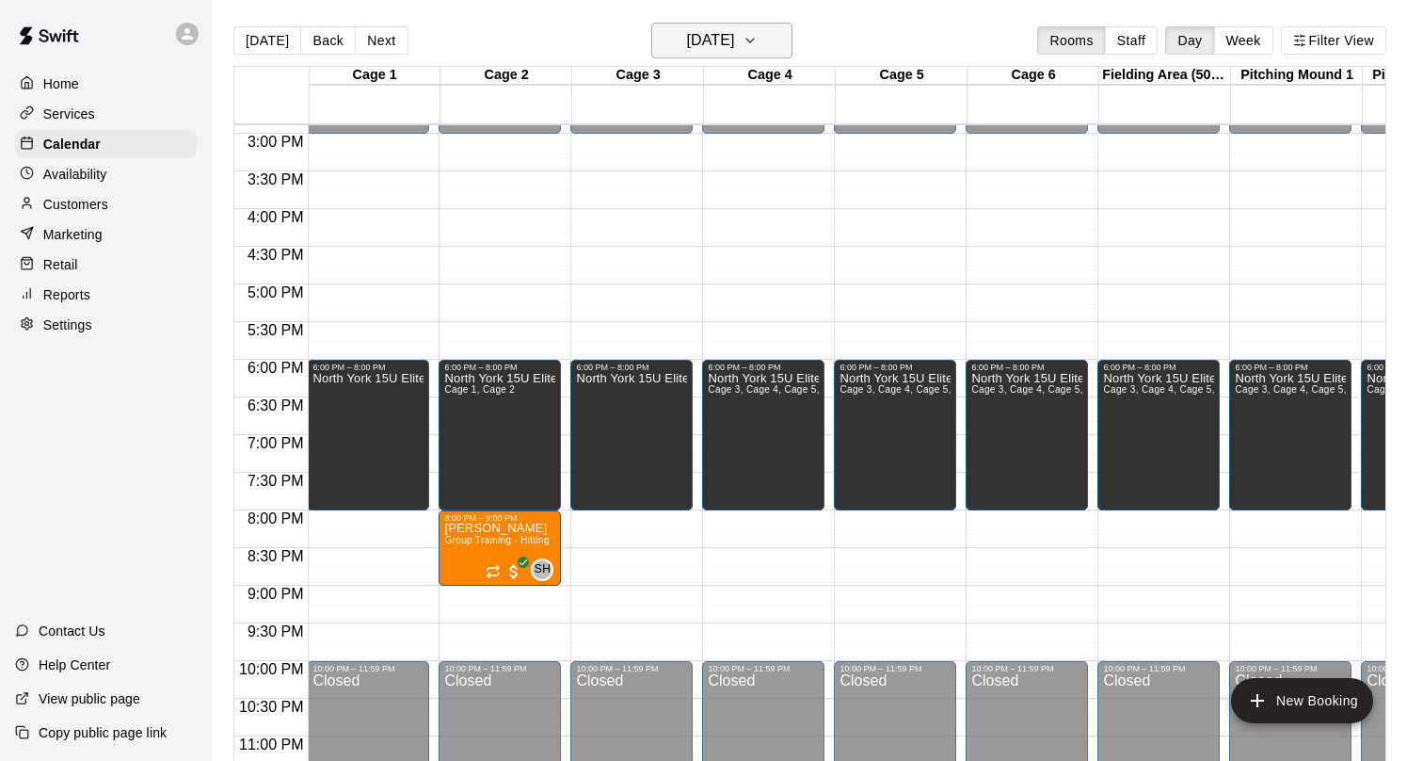
click at [734, 43] on h6 "[DATE]" at bounding box center [710, 40] width 48 height 26
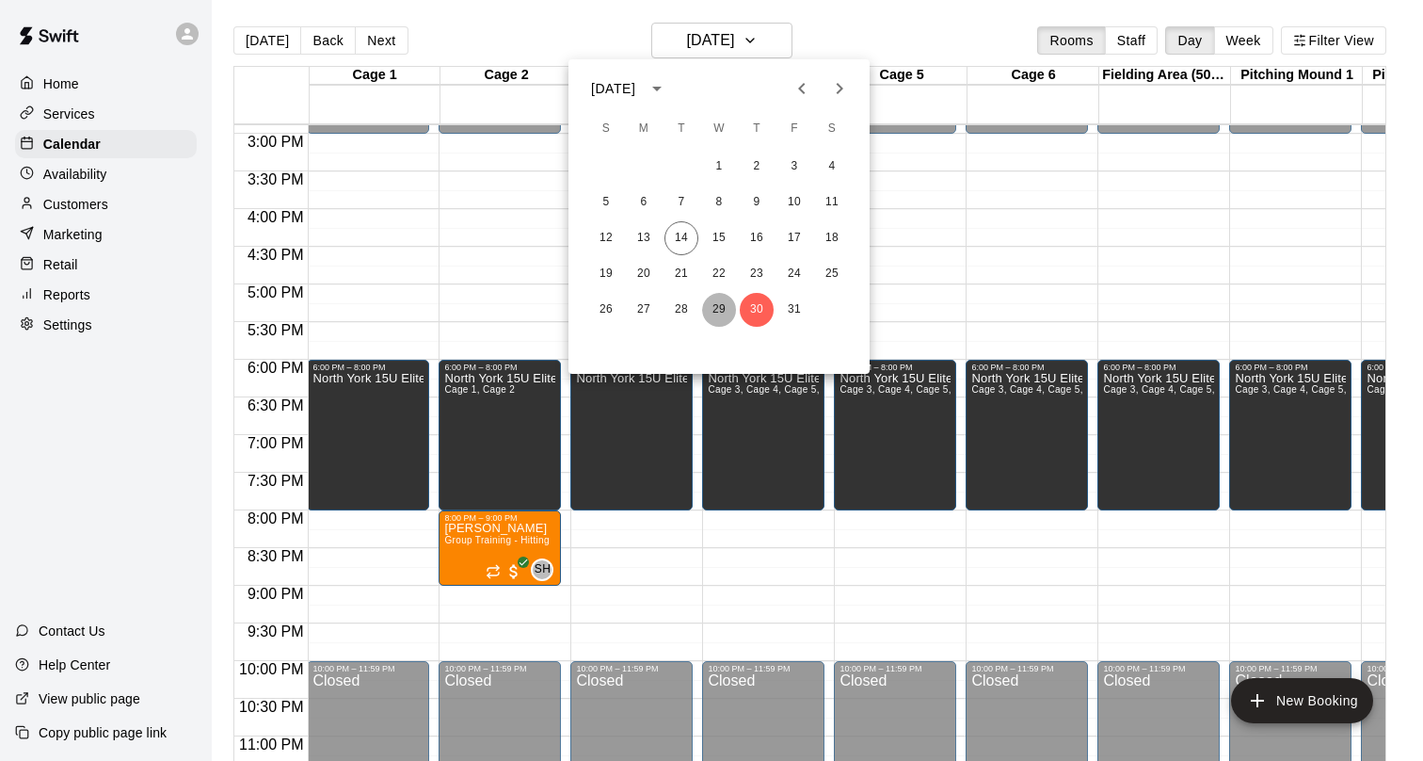
click at [715, 305] on button "29" at bounding box center [719, 310] width 34 height 34
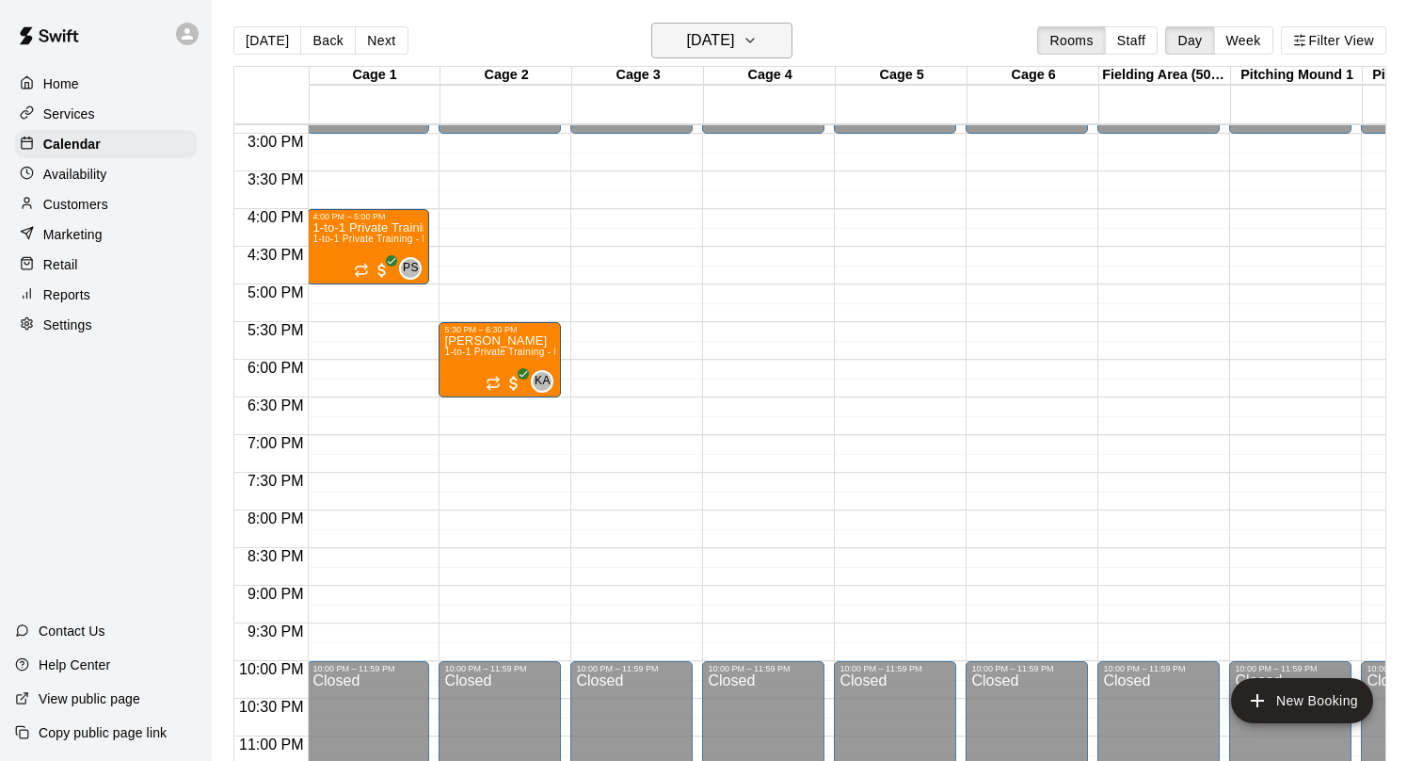
click at [734, 42] on h6 "[DATE]" at bounding box center [710, 40] width 48 height 26
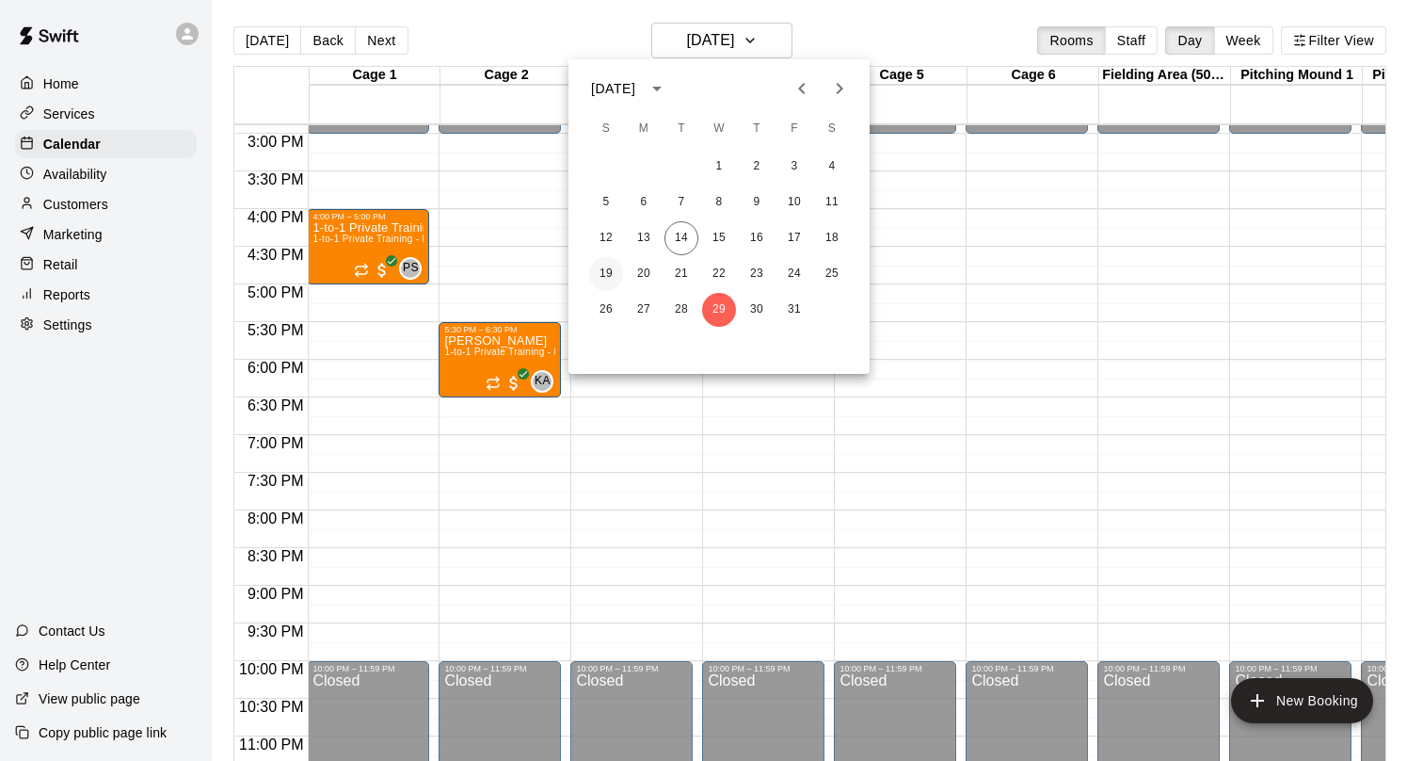
click at [606, 280] on button "19" at bounding box center [606, 274] width 34 height 34
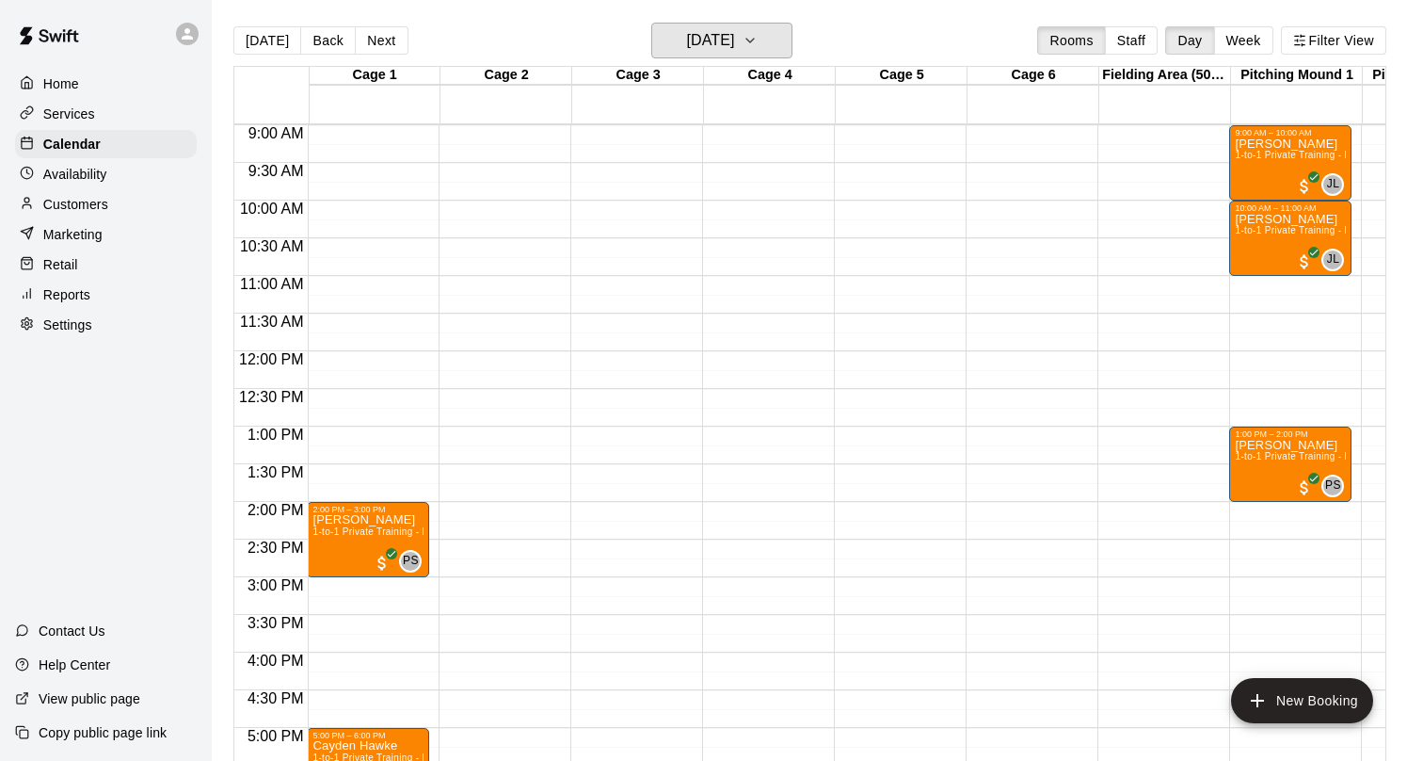
scroll to position [651, 1]
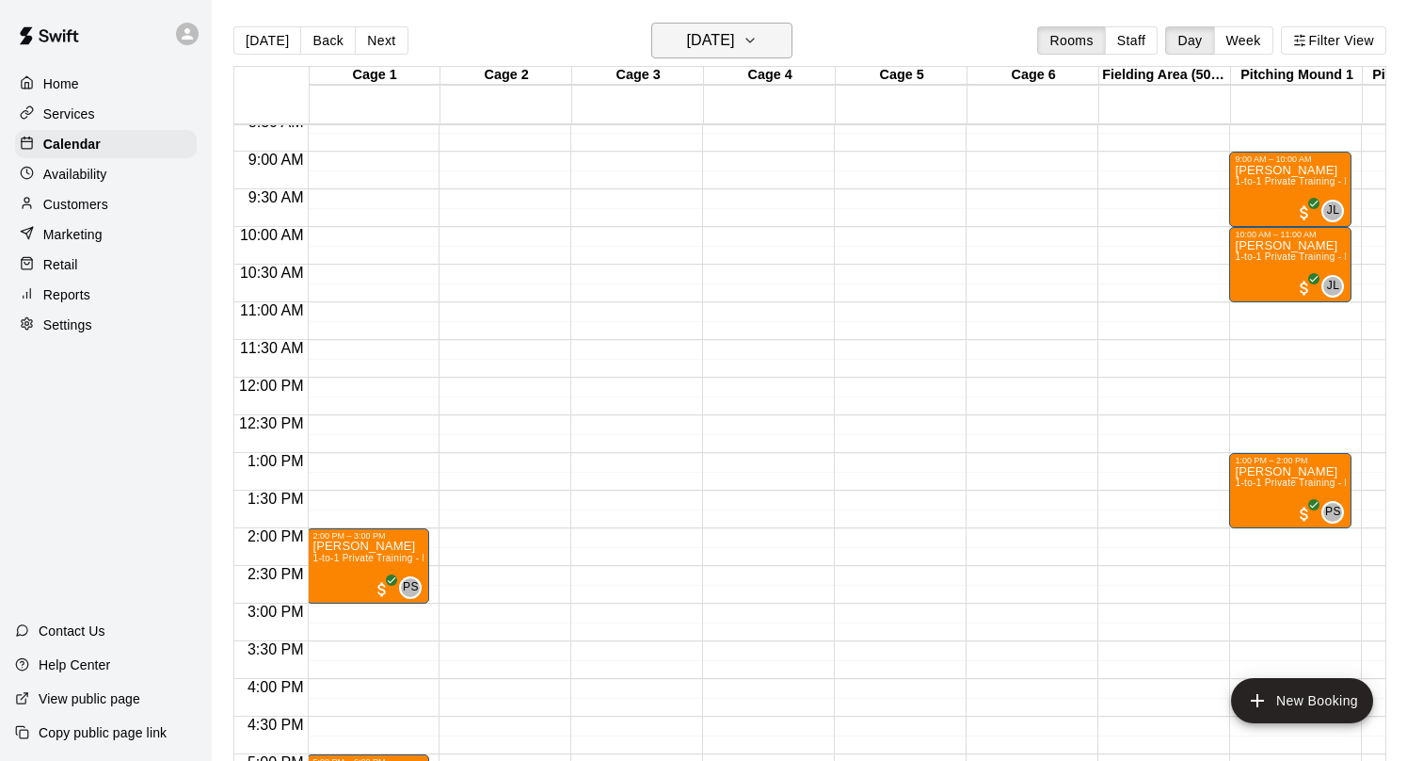
click at [734, 49] on h6 "[DATE]" at bounding box center [710, 40] width 48 height 26
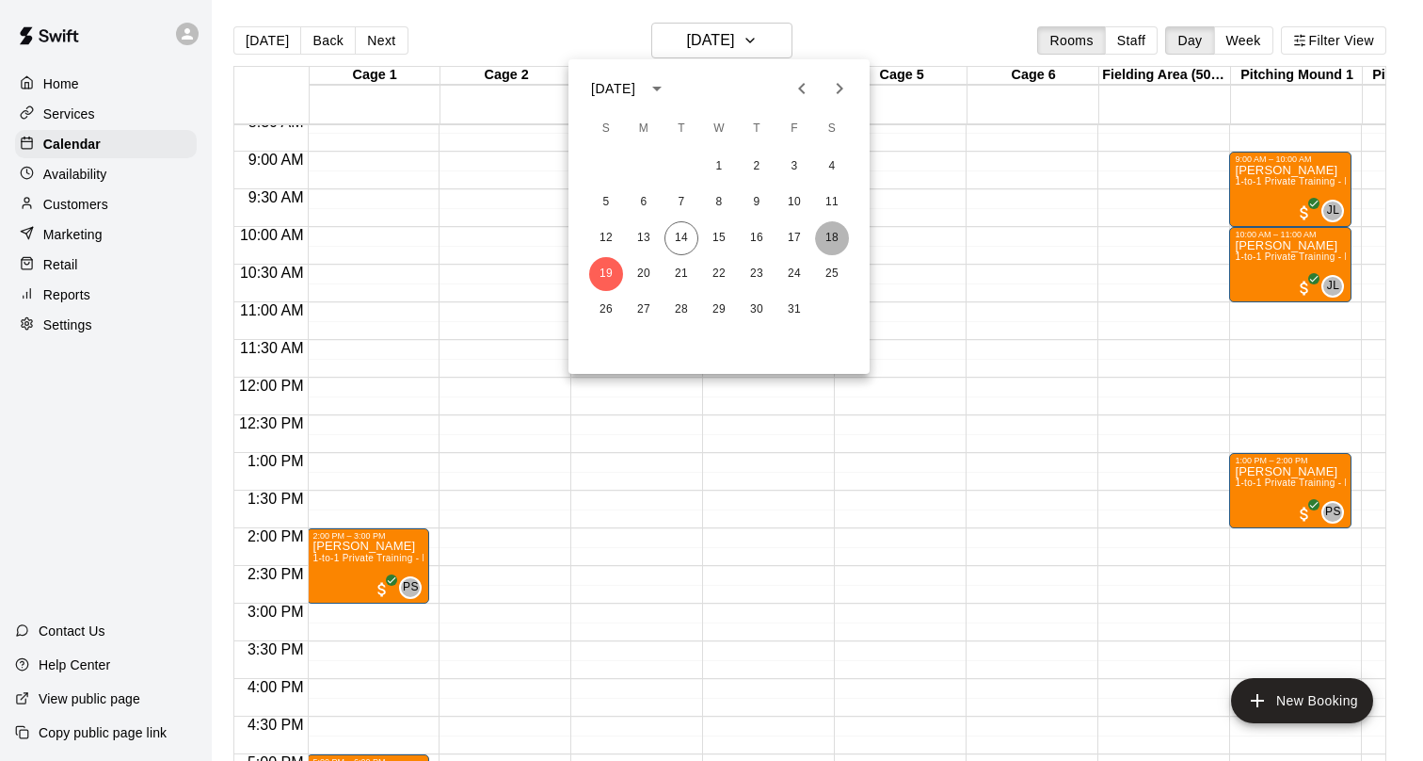
click at [833, 237] on button "18" at bounding box center [832, 238] width 34 height 34
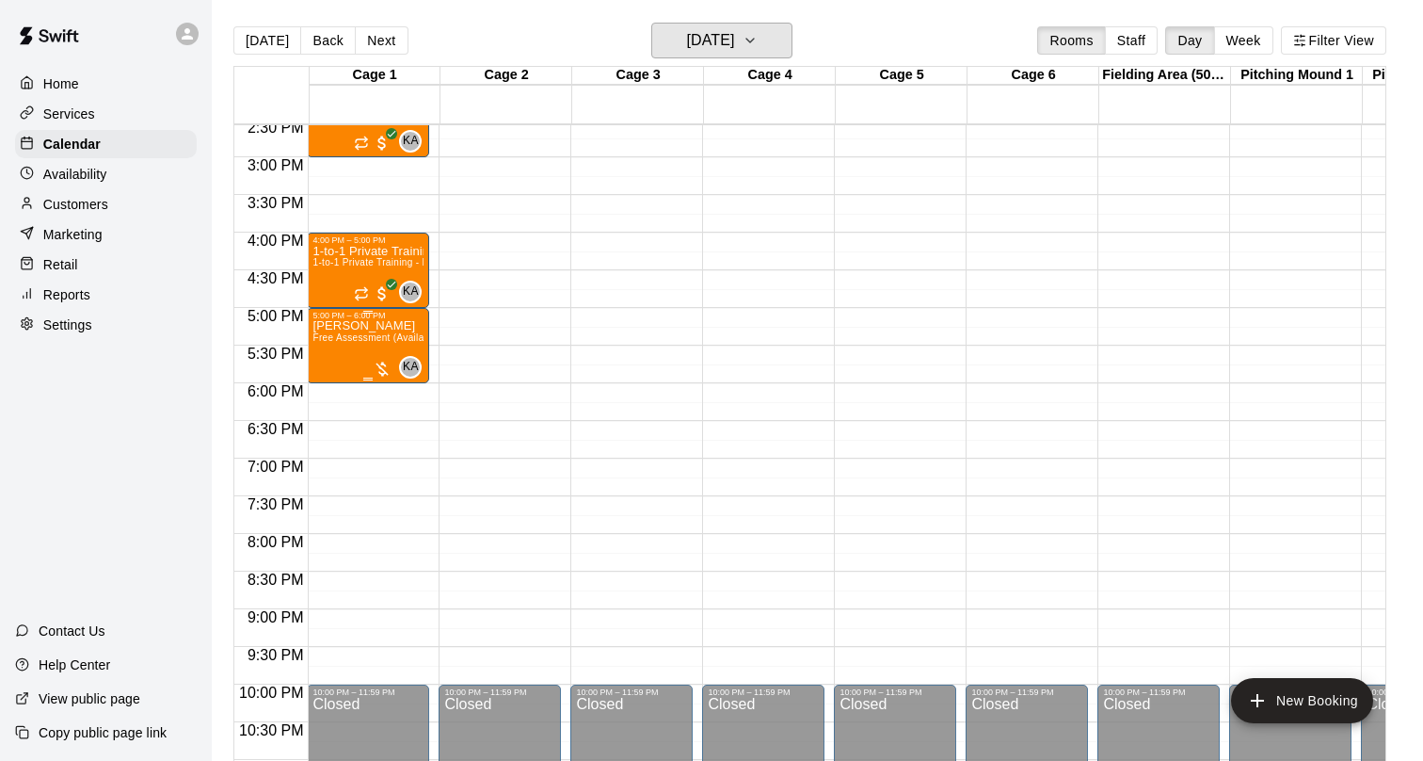
scroll to position [1111, 1]
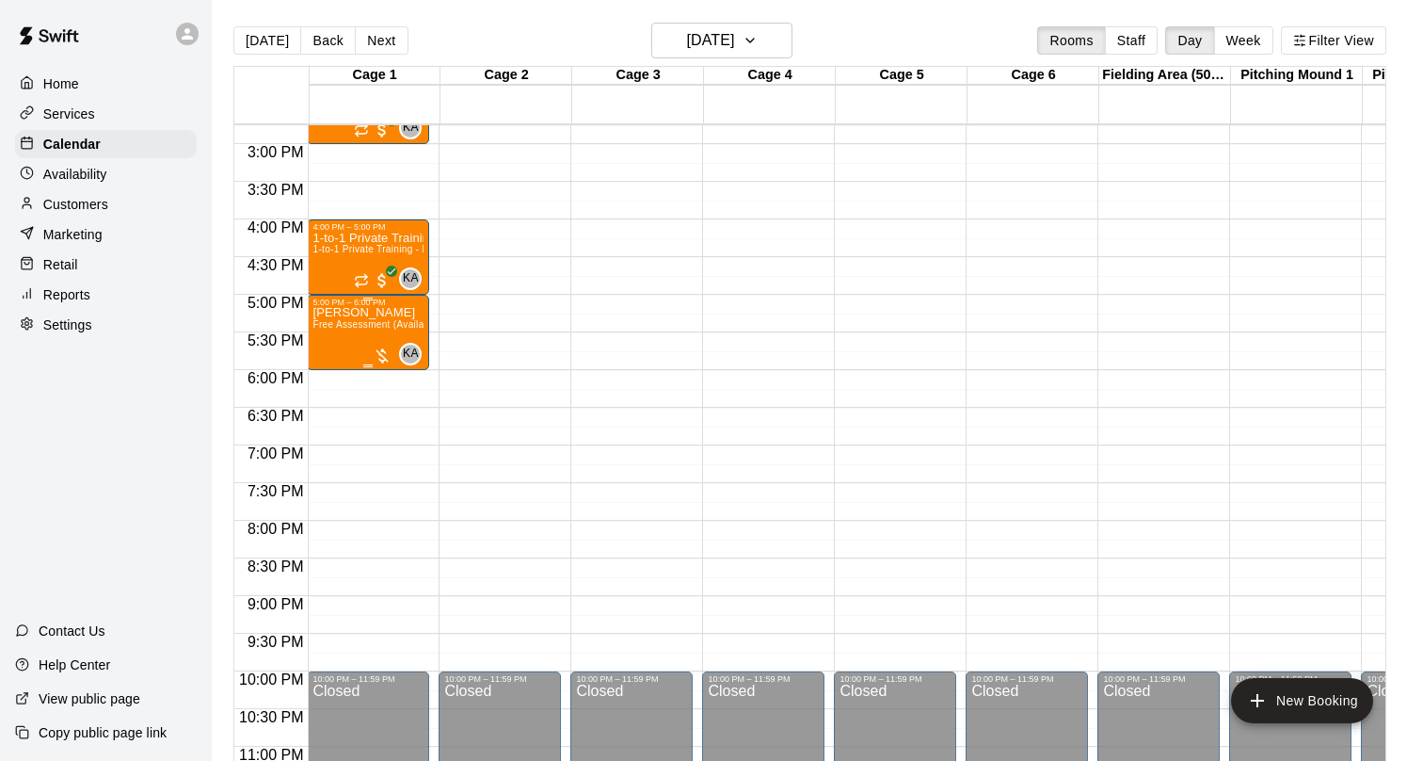
click at [366, 320] on span "Free Assessment (Available to only new players to our training program)" at bounding box center [474, 324] width 323 height 10
click at [329, 383] on img "edit" at bounding box center [333, 385] width 22 height 22
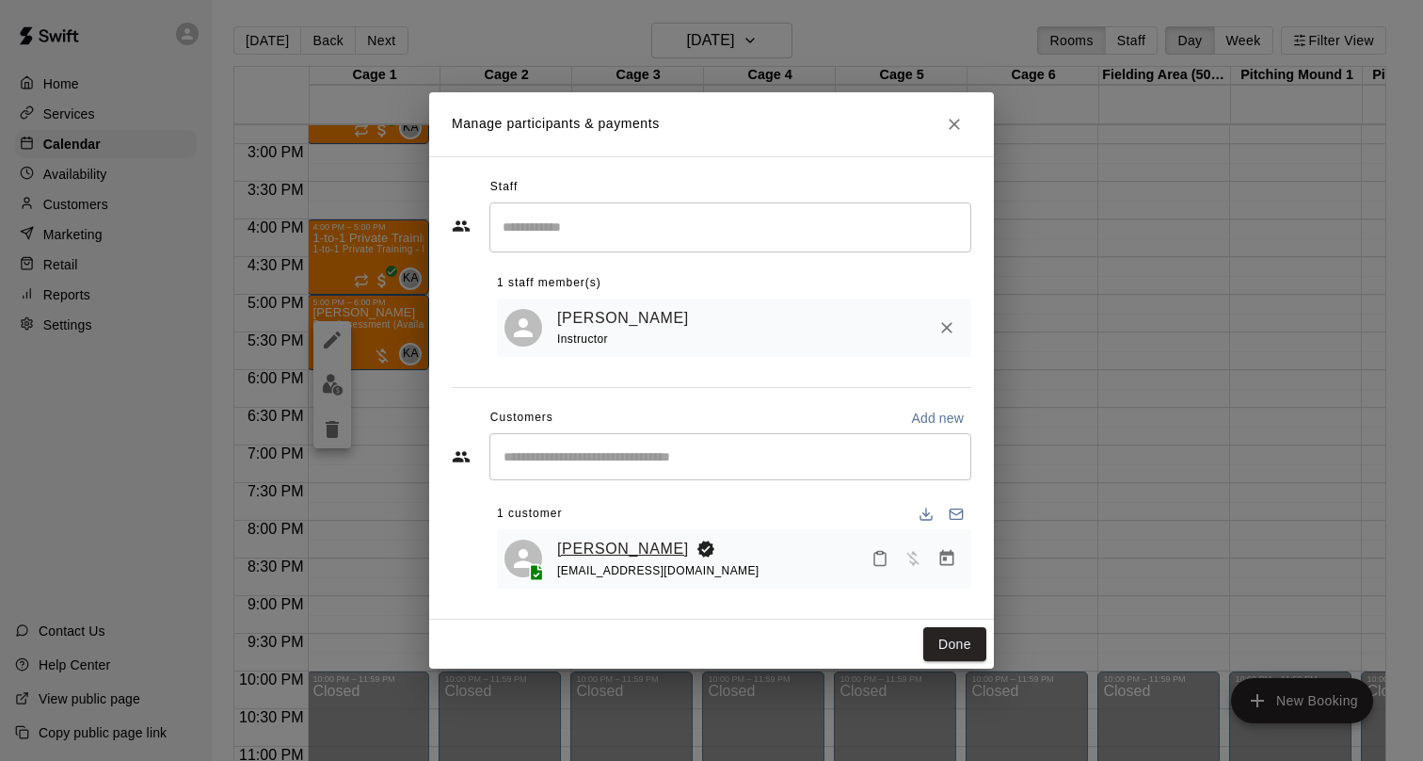
click at [586, 548] on link "[PERSON_NAME]" at bounding box center [623, 549] width 132 height 24
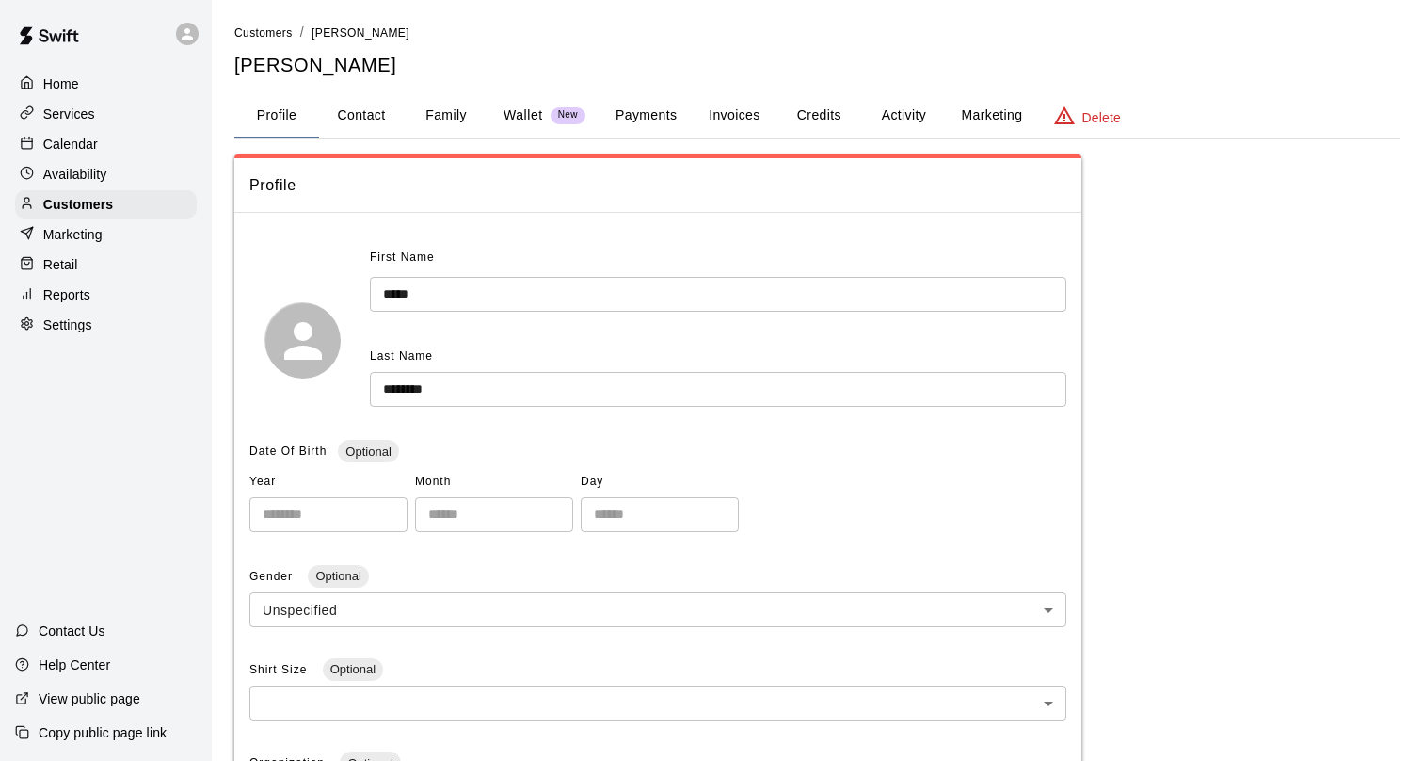
click at [355, 122] on button "Contact" at bounding box center [361, 115] width 85 height 45
select select "**"
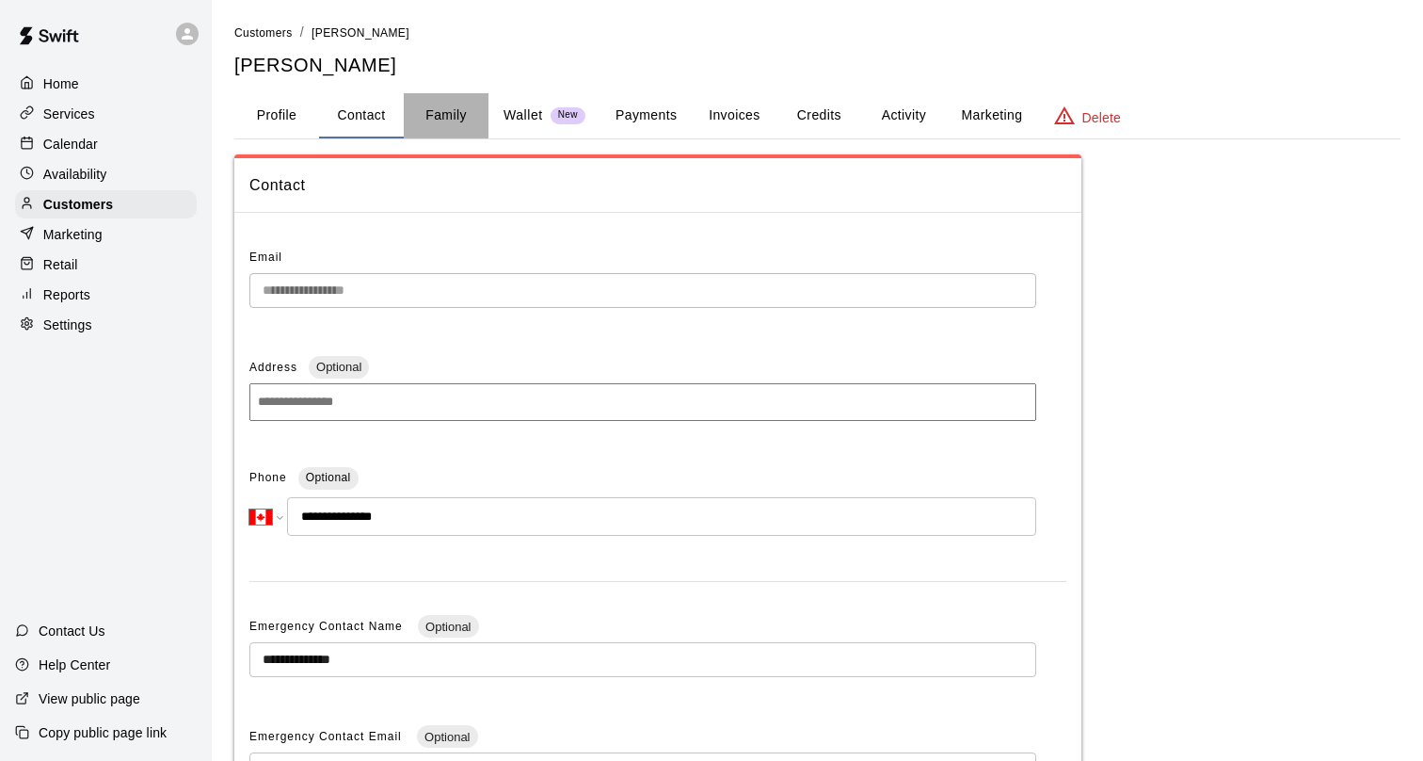
click at [439, 120] on button "Family" at bounding box center [446, 115] width 85 height 45
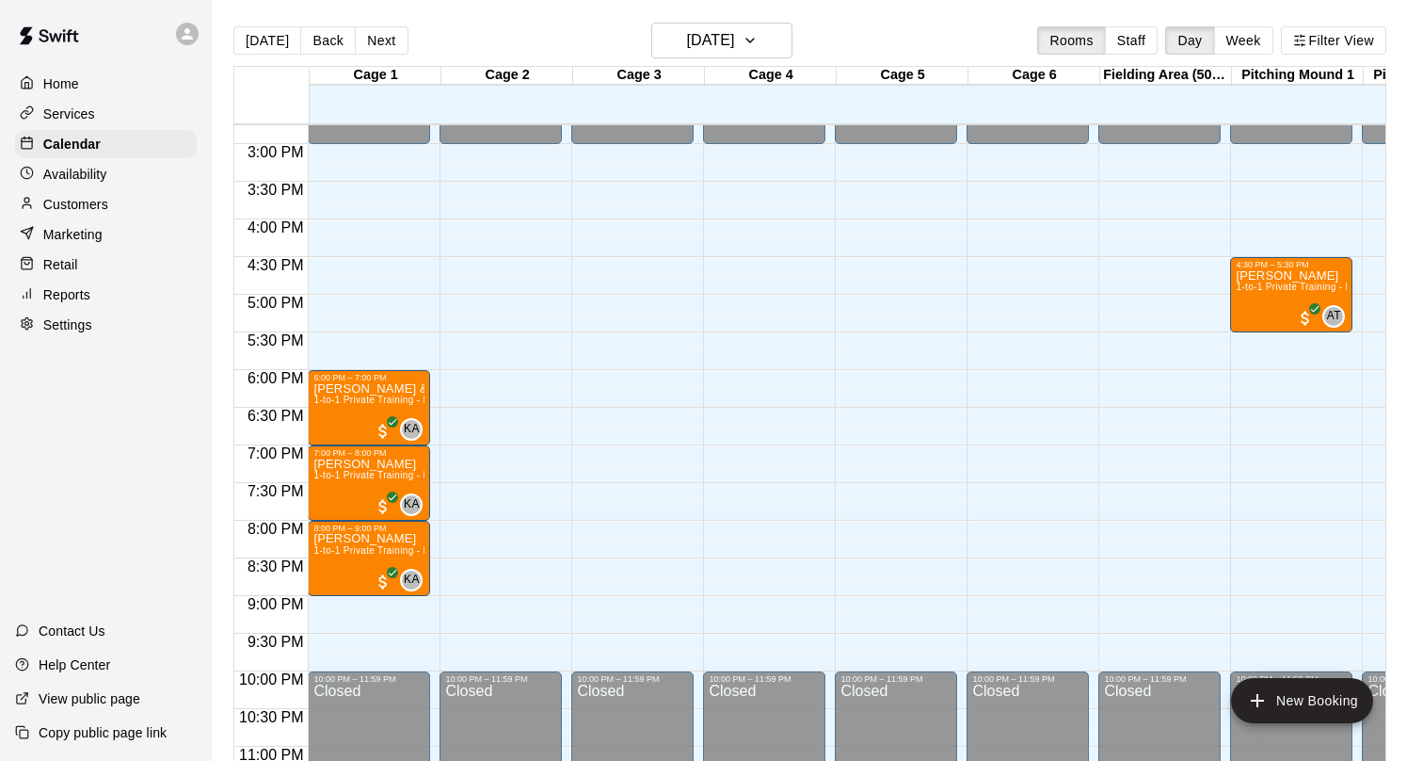
scroll to position [1151, 0]
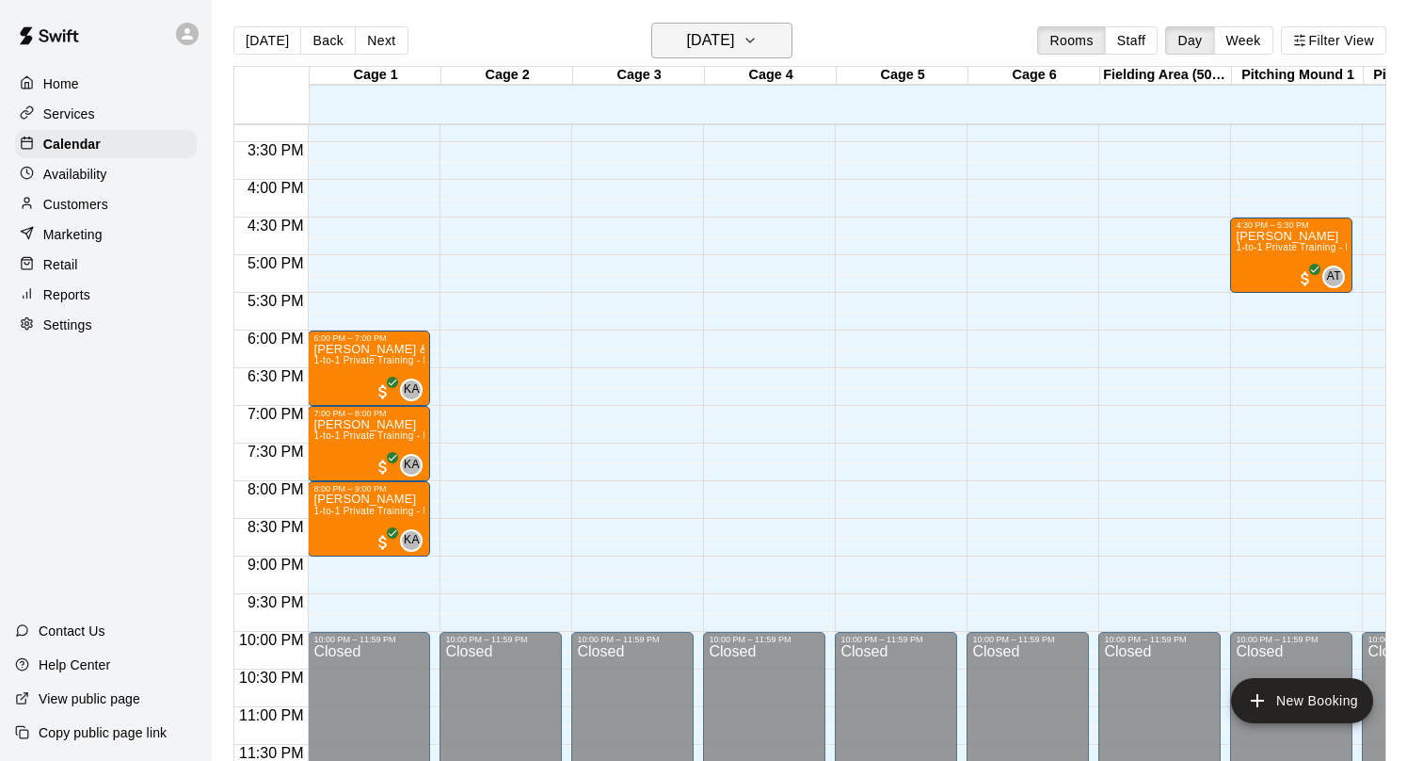
click at [734, 41] on h6 "[DATE]" at bounding box center [710, 40] width 48 height 26
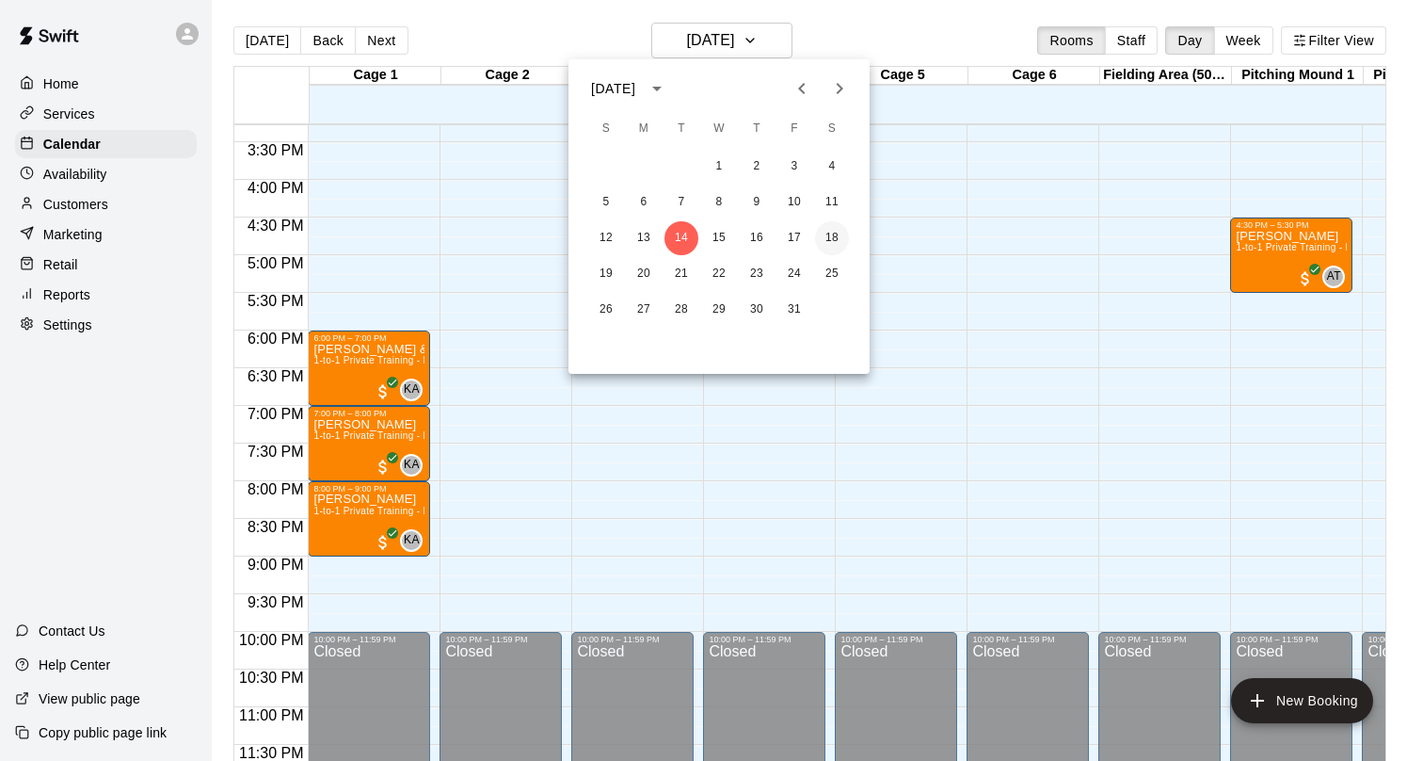
click at [836, 243] on button "18" at bounding box center [832, 238] width 34 height 34
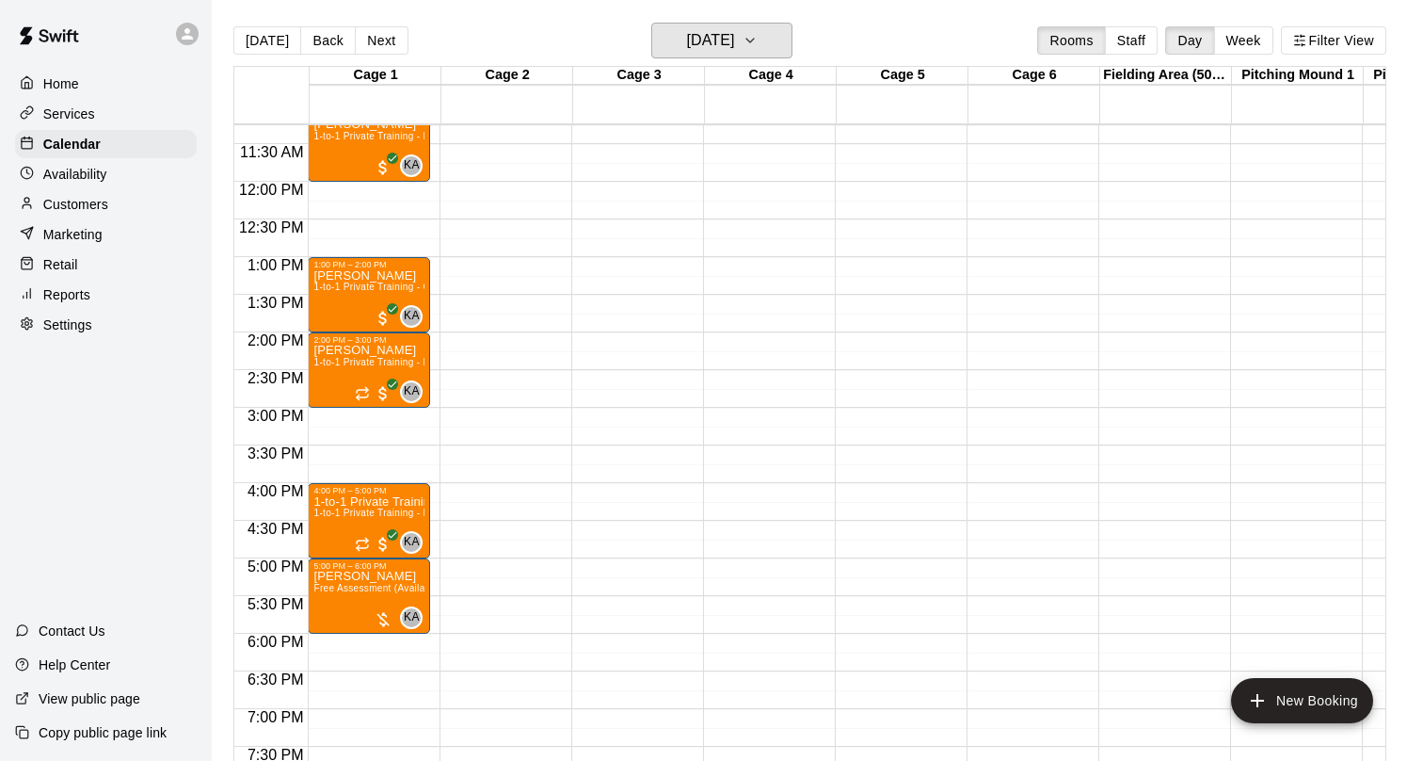
scroll to position [847, 0]
click at [401, 502] on p "1-to-1 Private Training - Hitting ([PERSON_NAME])" at bounding box center [368, 502] width 111 height 0
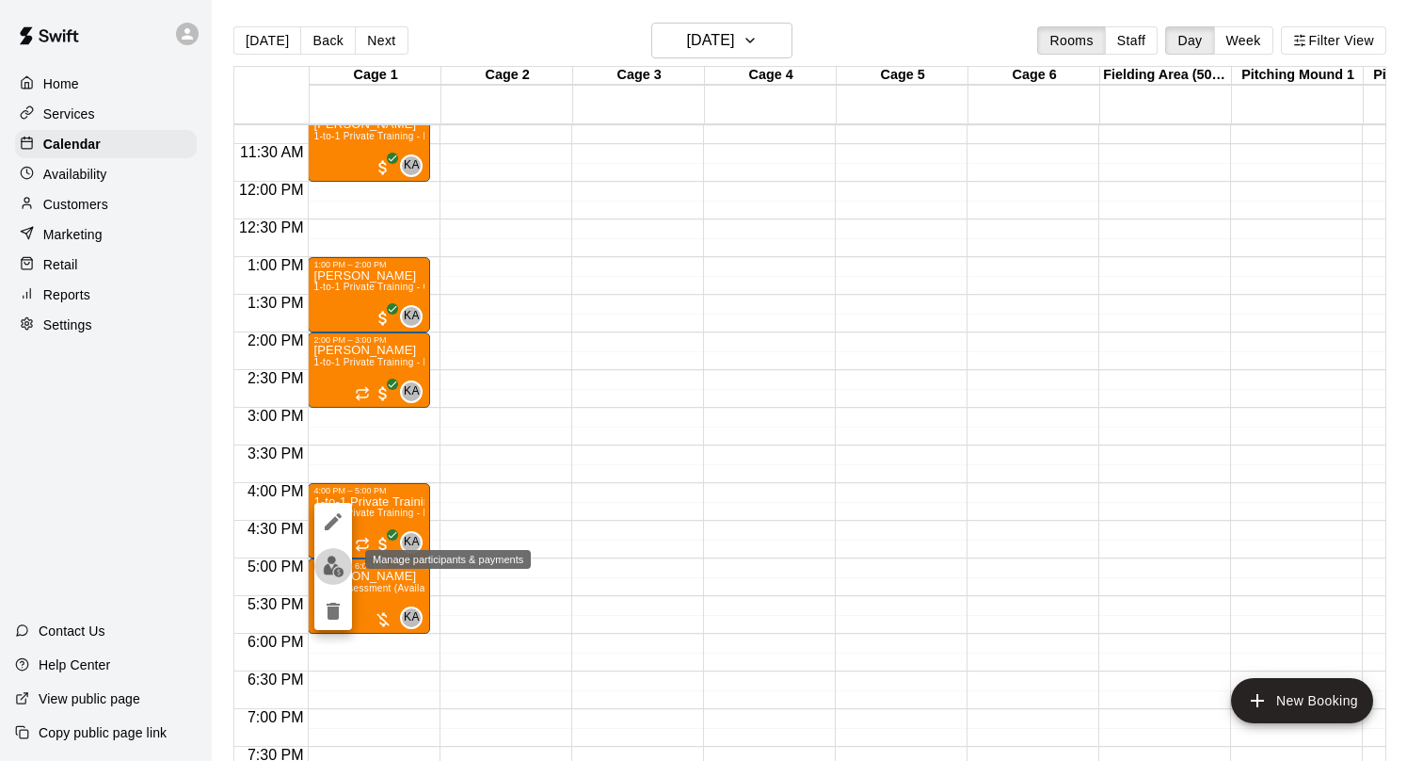
click at [341, 567] on img "edit" at bounding box center [334, 566] width 22 height 22
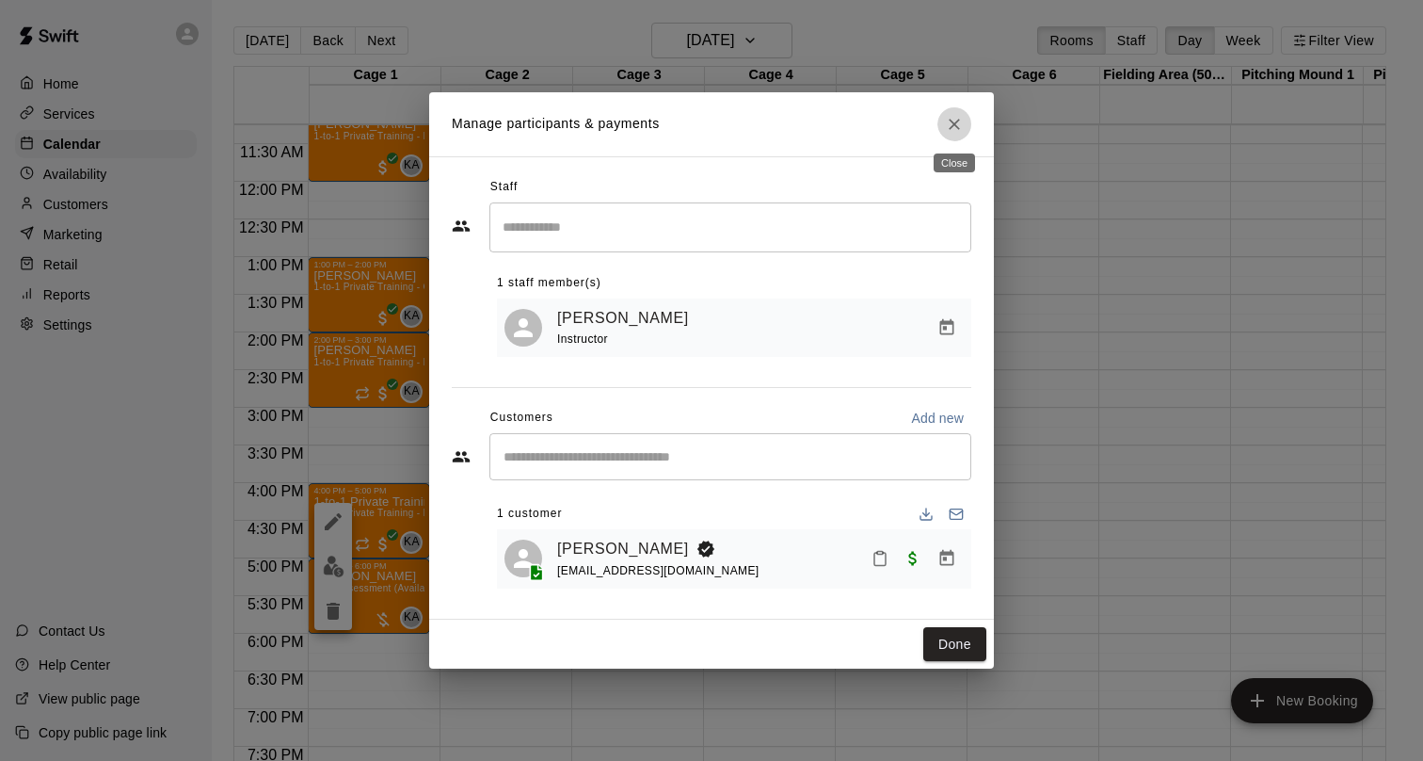
click at [954, 131] on icon "Close" at bounding box center [954, 124] width 19 height 19
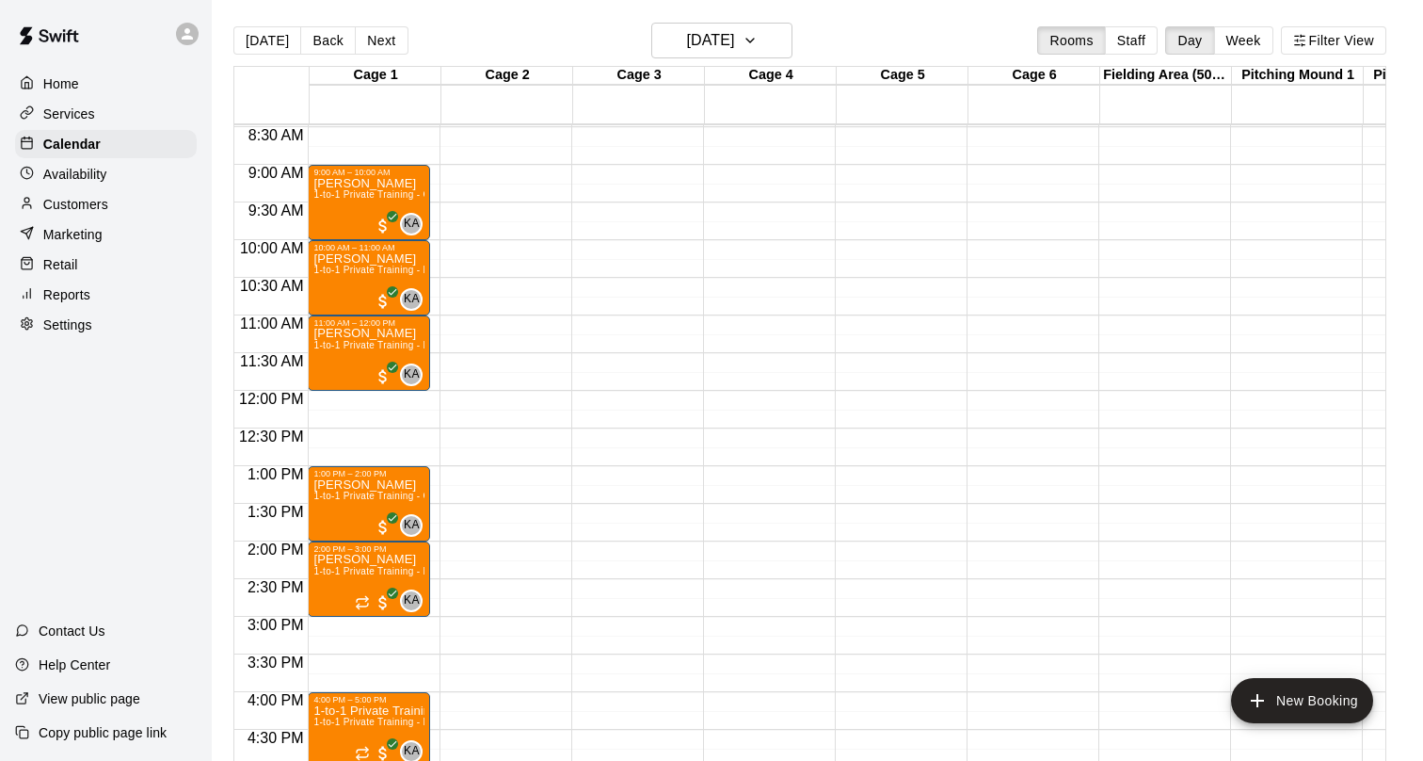
scroll to position [618, 0]
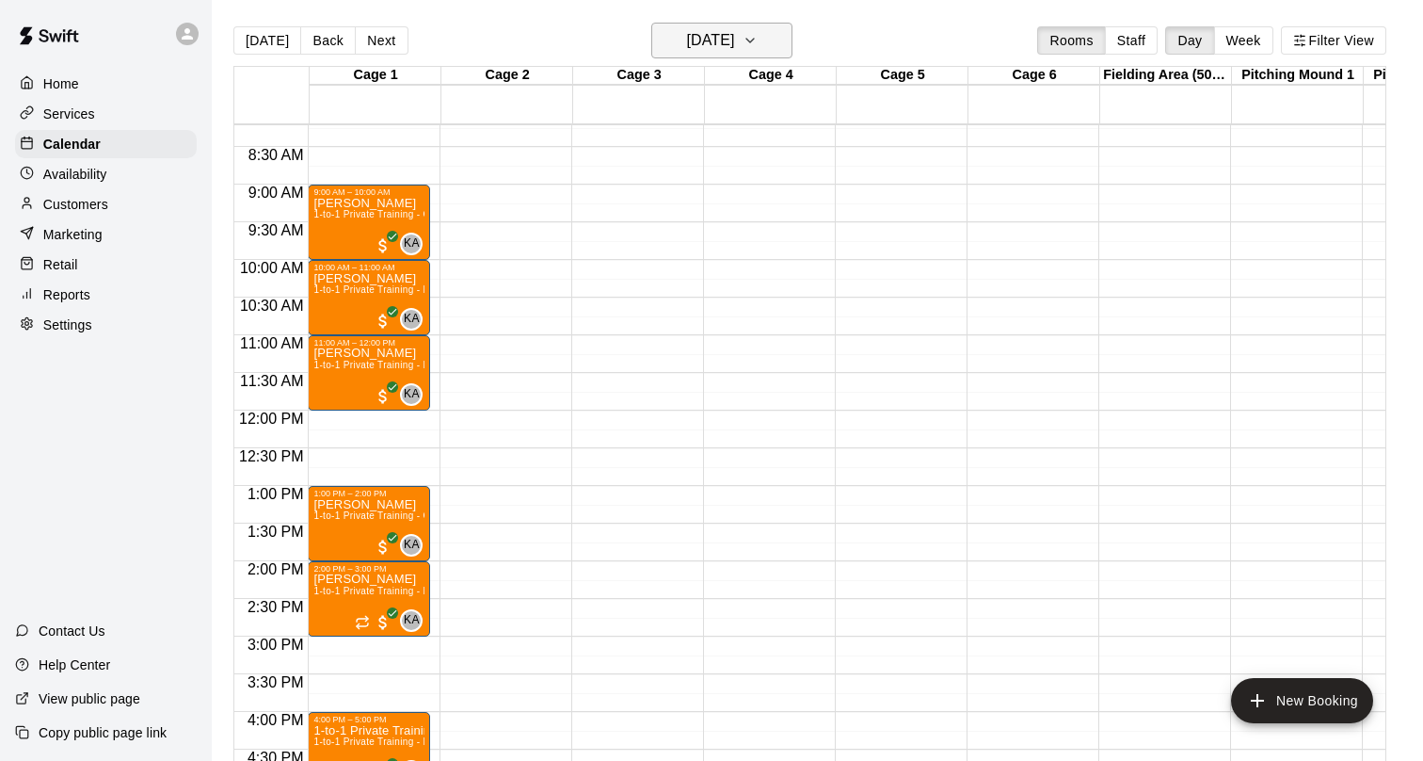
click at [754, 40] on icon "button" at bounding box center [751, 41] width 8 height 4
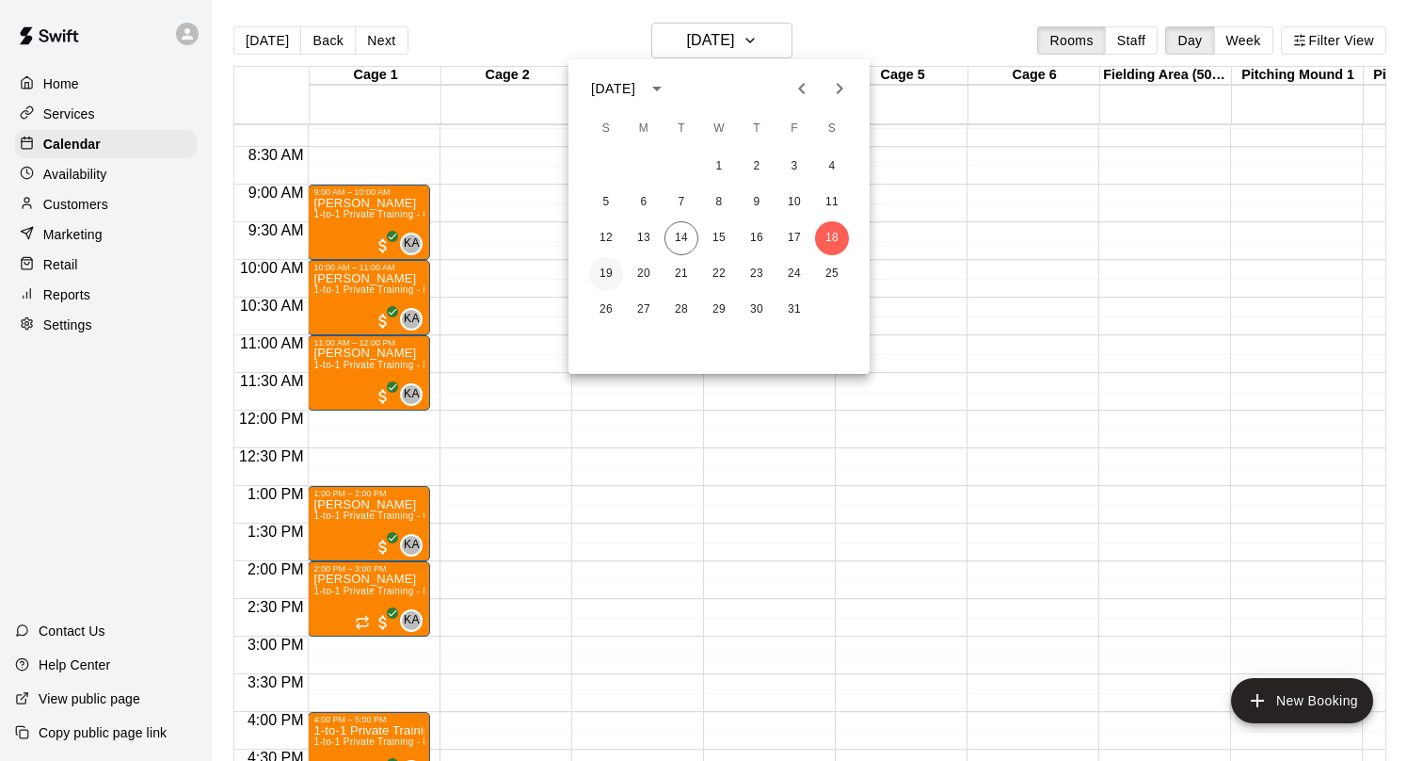
click at [606, 272] on button "19" at bounding box center [606, 274] width 34 height 34
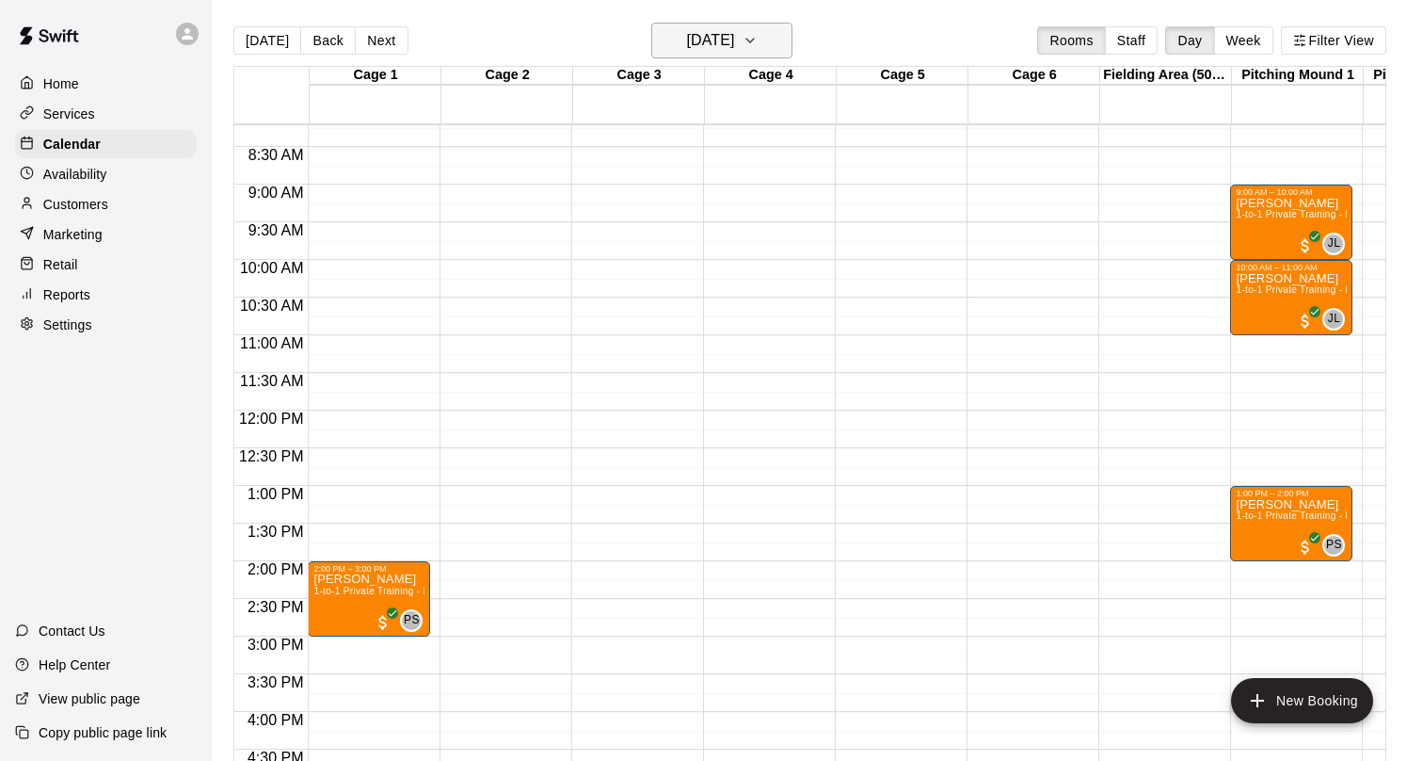
click at [703, 40] on h6 "[DATE]" at bounding box center [710, 40] width 48 height 26
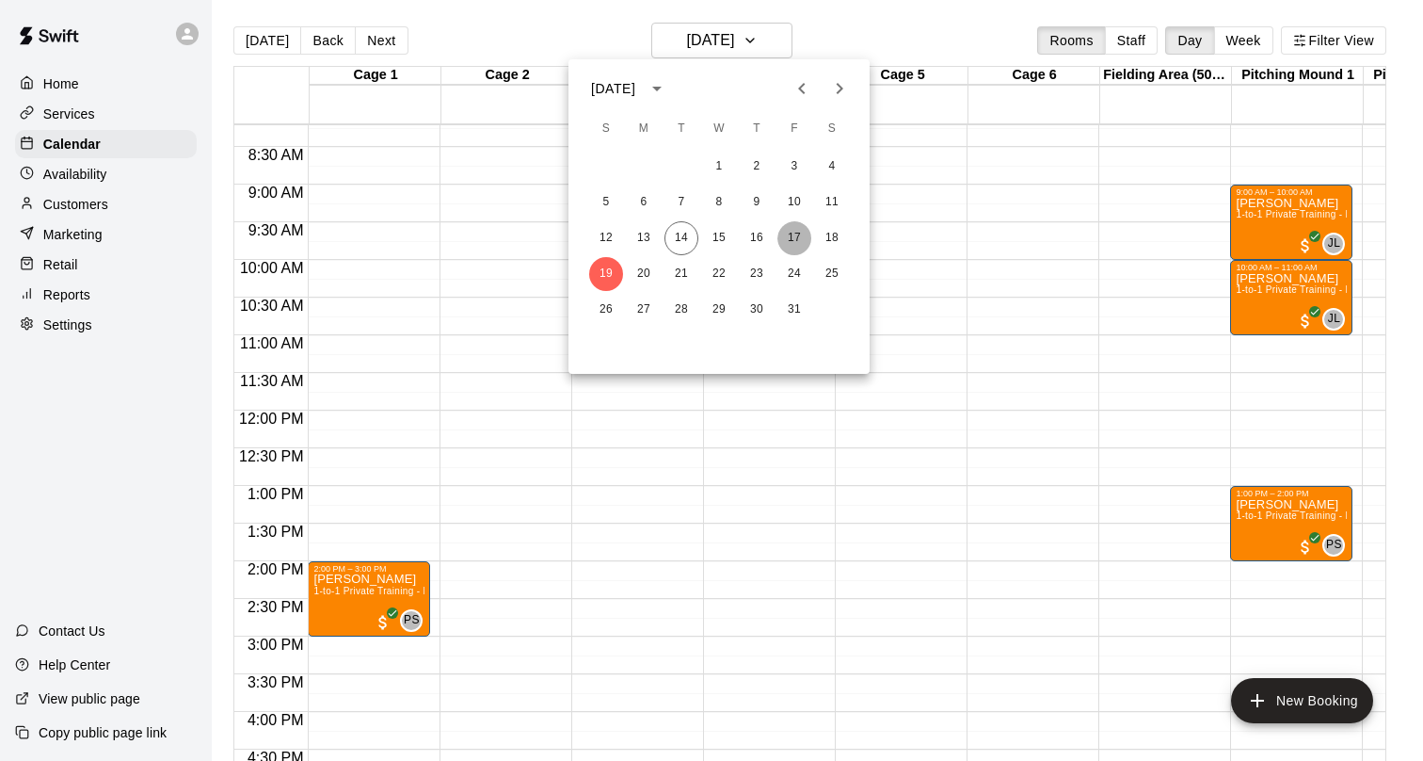
click at [788, 237] on button "17" at bounding box center [795, 238] width 34 height 34
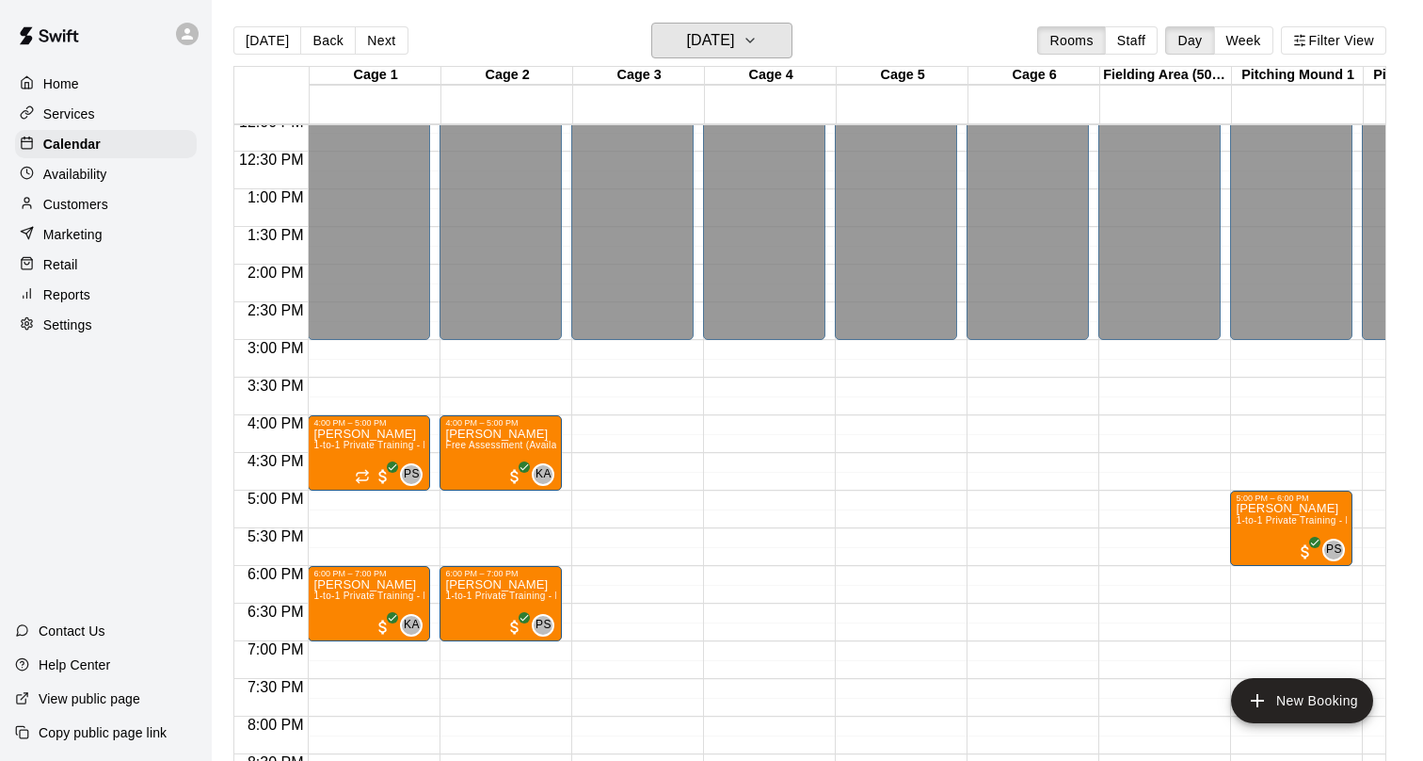
scroll to position [922, 0]
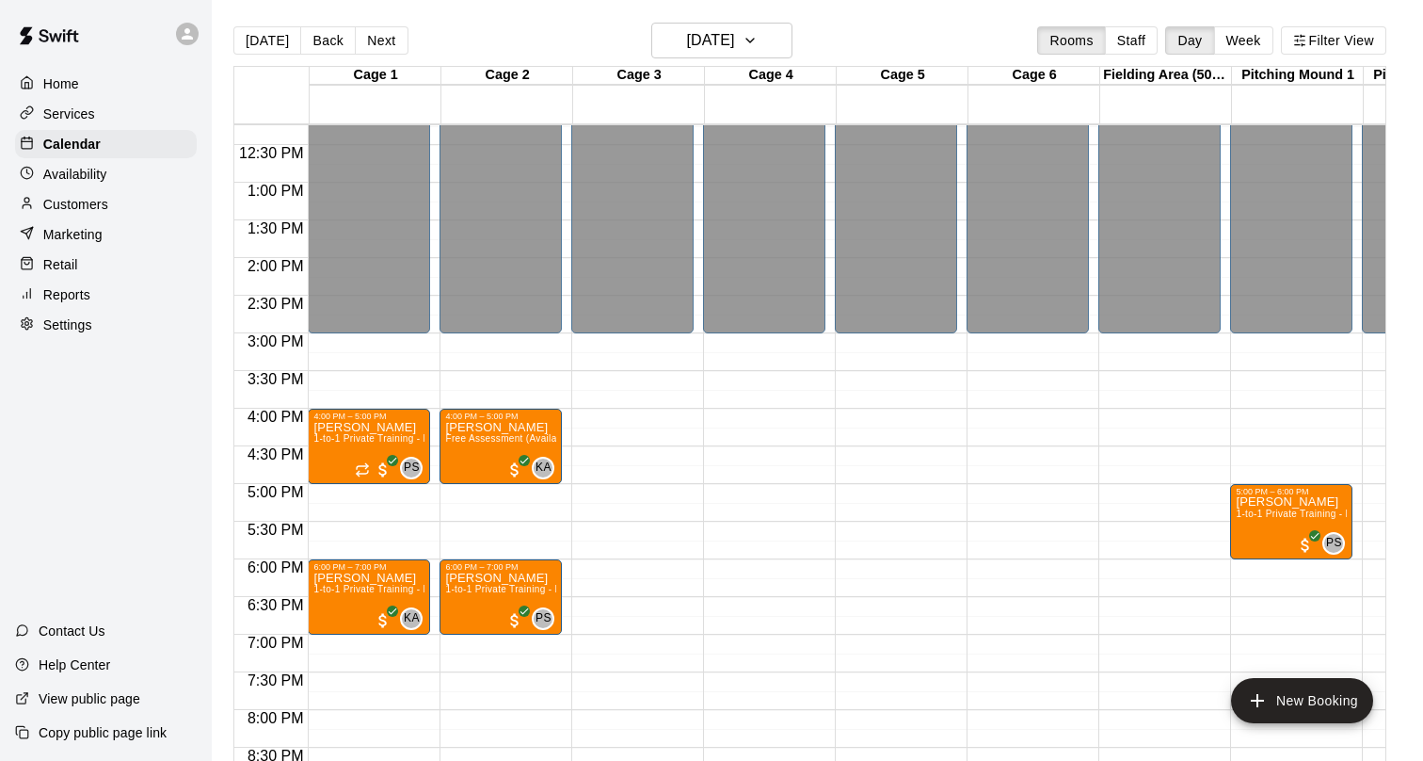
click at [407, 492] on div "12:00 AM – 3:00 PM Closed 4:00 PM – 5:00 PM [PERSON_NAME] 1-to-1 Private Traini…" at bounding box center [369, 107] width 122 height 1807
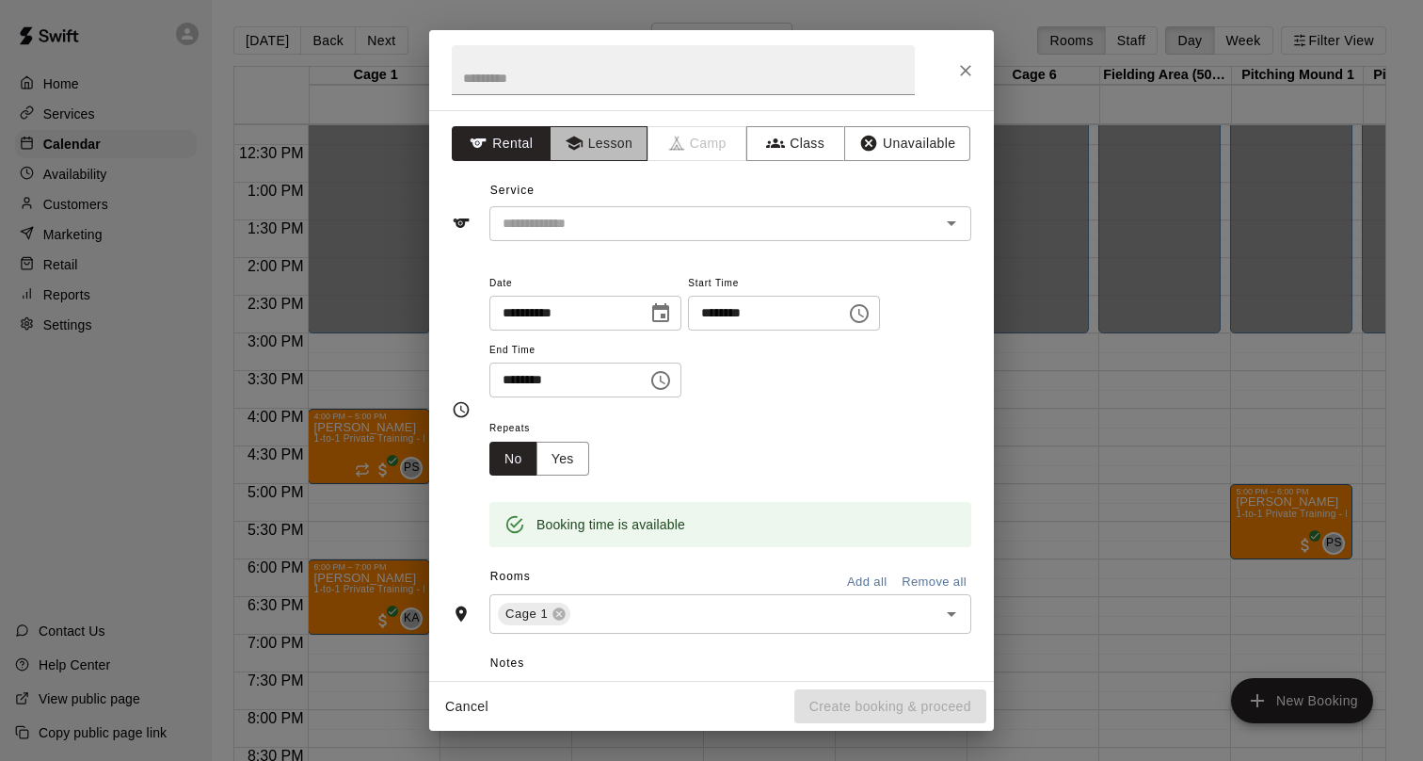
click at [608, 145] on button "Lesson" at bounding box center [599, 143] width 99 height 35
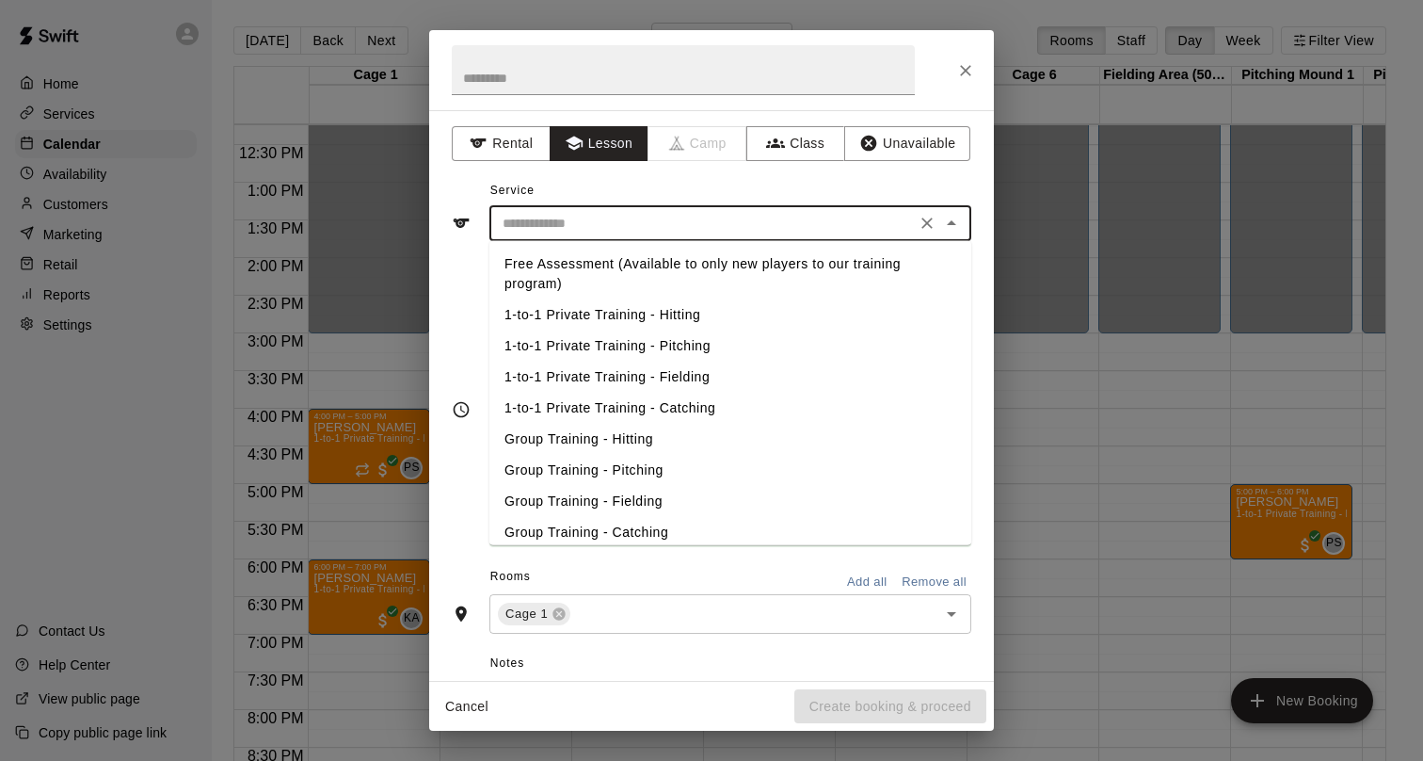
click at [638, 228] on input "text" at bounding box center [702, 224] width 415 height 24
click at [617, 272] on li "Free Assessment (Available to only new players to our training program)" at bounding box center [731, 274] width 482 height 51
type input "**********"
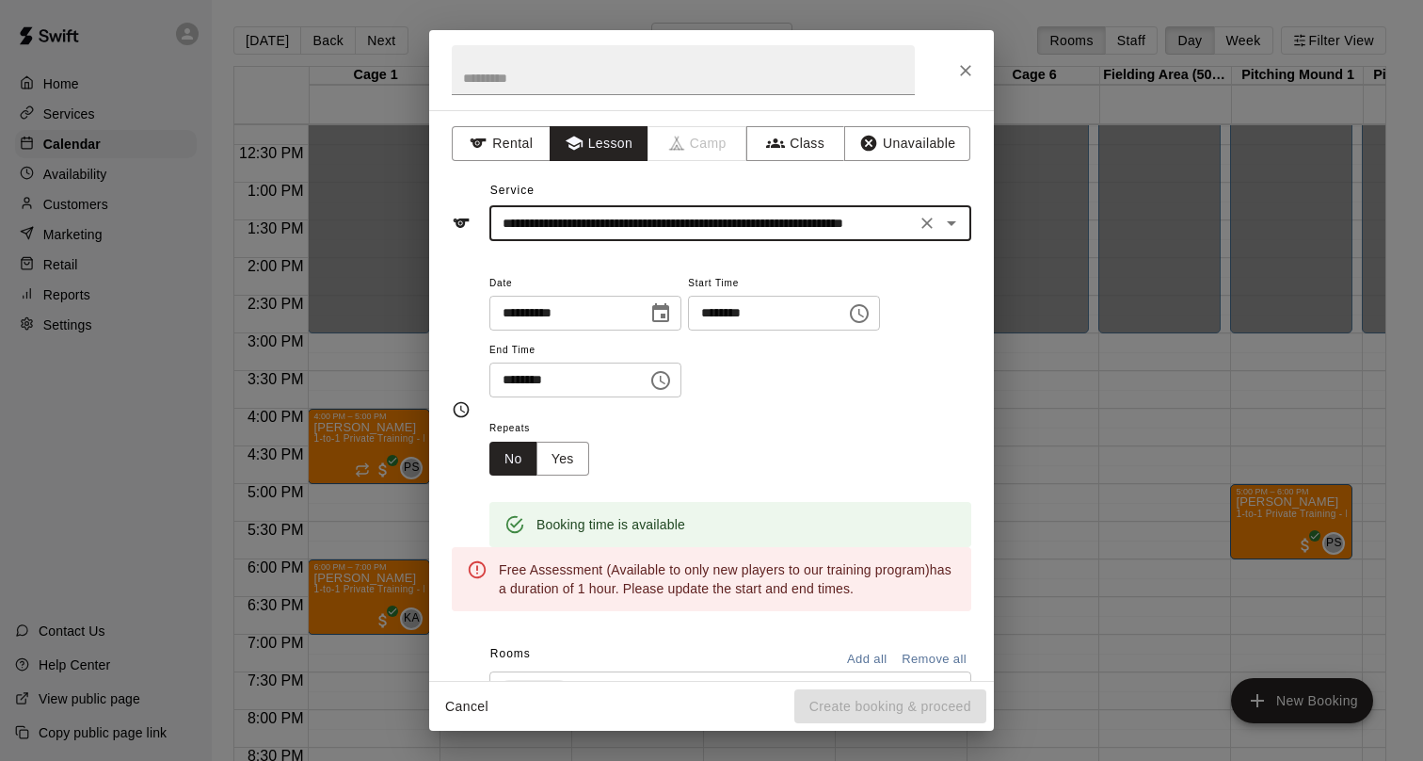
click at [512, 380] on input "********" at bounding box center [562, 379] width 145 height 35
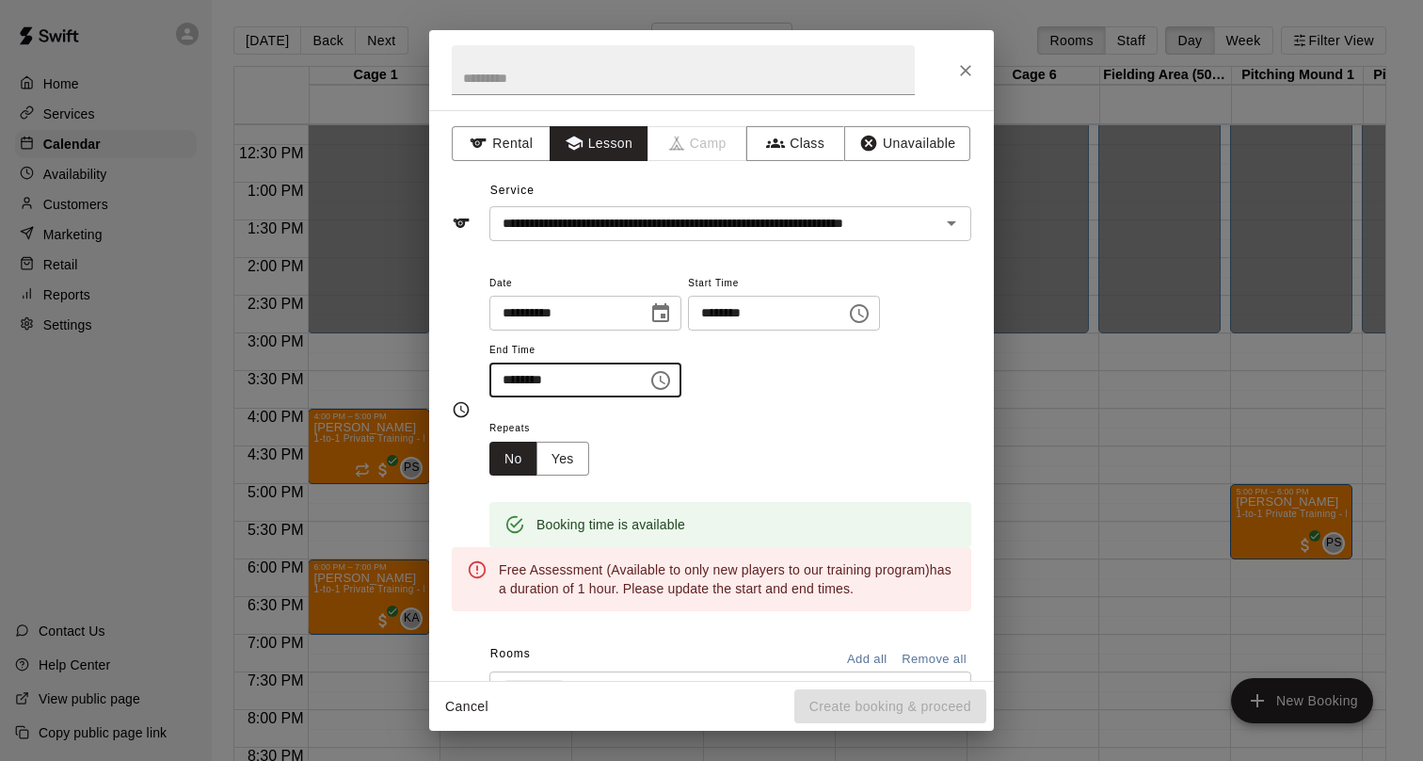
click at [523, 378] on input "********" at bounding box center [562, 379] width 145 height 35
click at [505, 378] on input "********" at bounding box center [562, 379] width 145 height 35
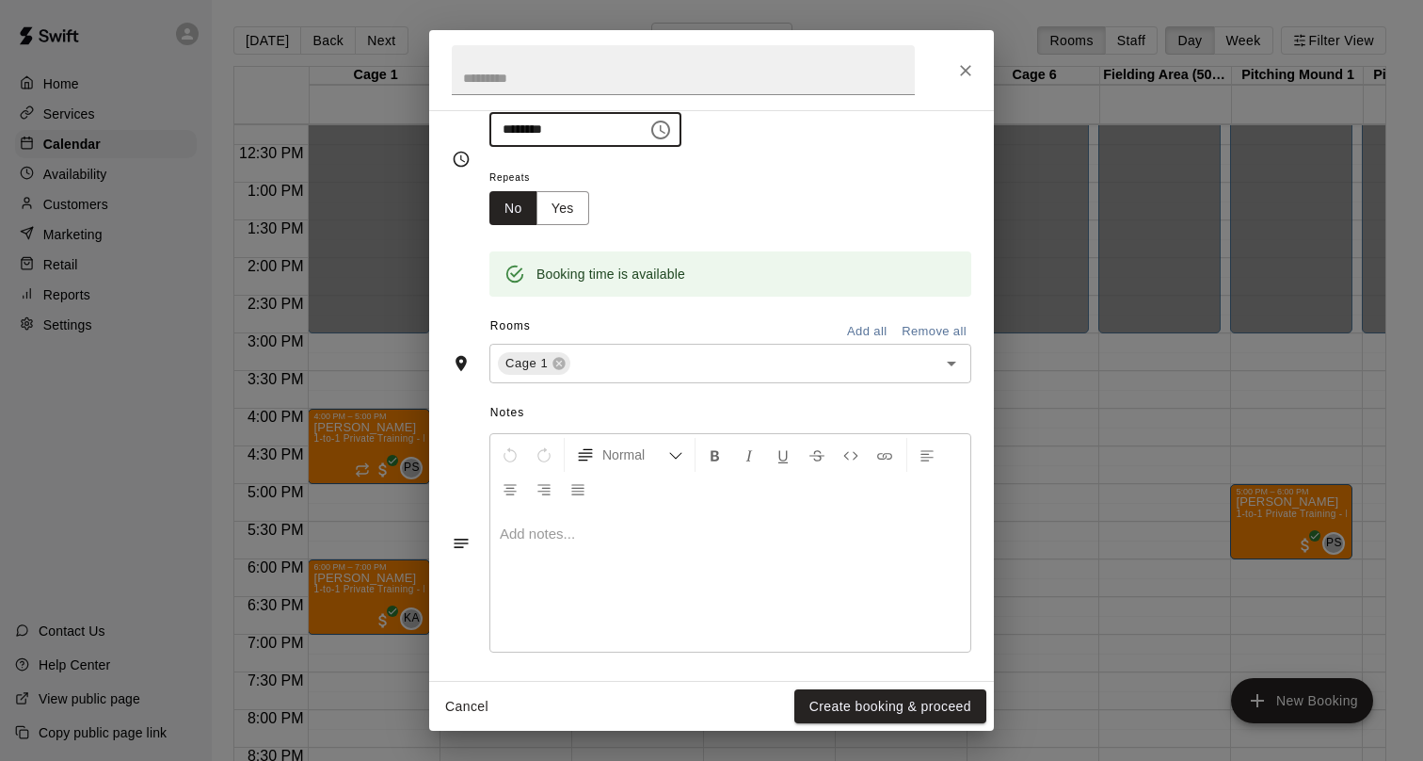
scroll to position [257, 0]
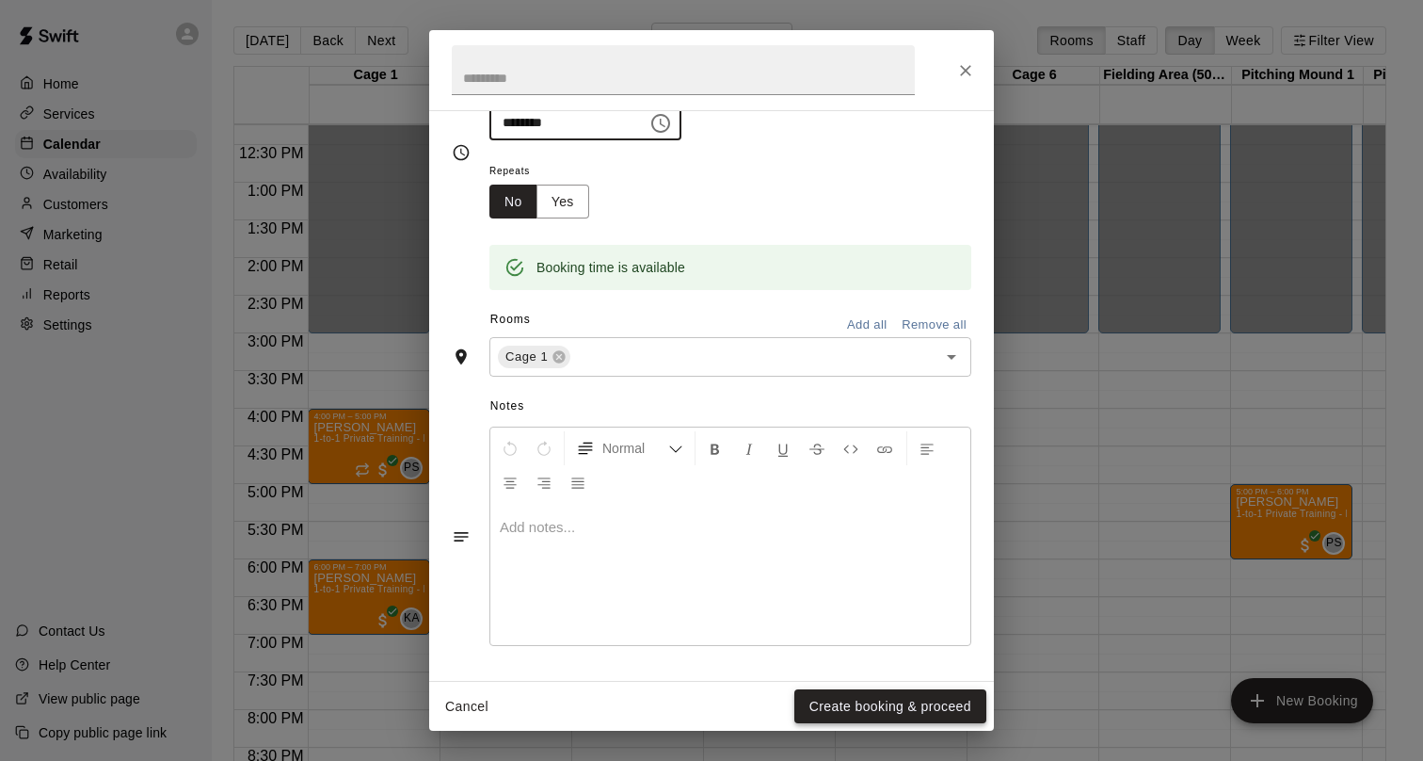
type input "********"
click at [863, 703] on button "Create booking & proceed" at bounding box center [891, 706] width 192 height 35
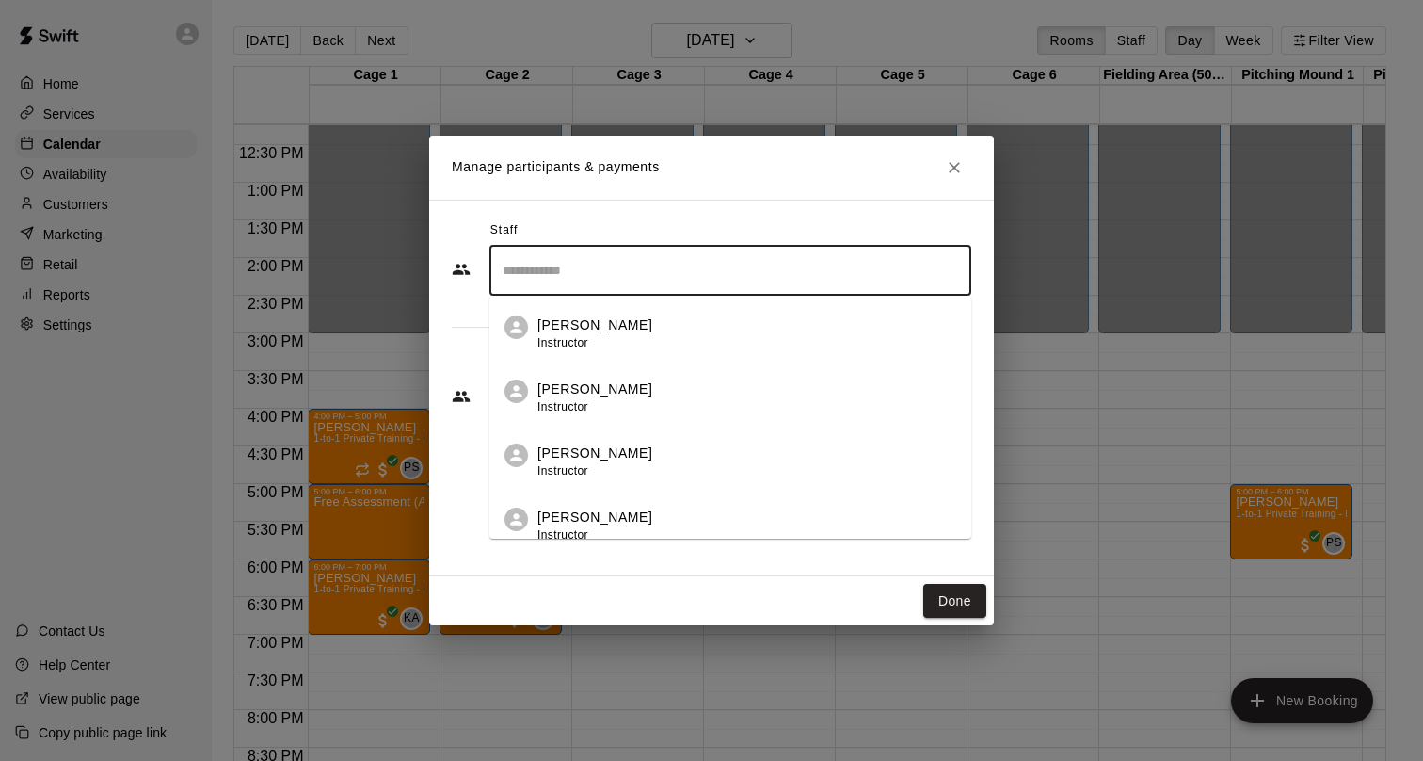
click at [680, 266] on input "Search staff" at bounding box center [730, 270] width 465 height 33
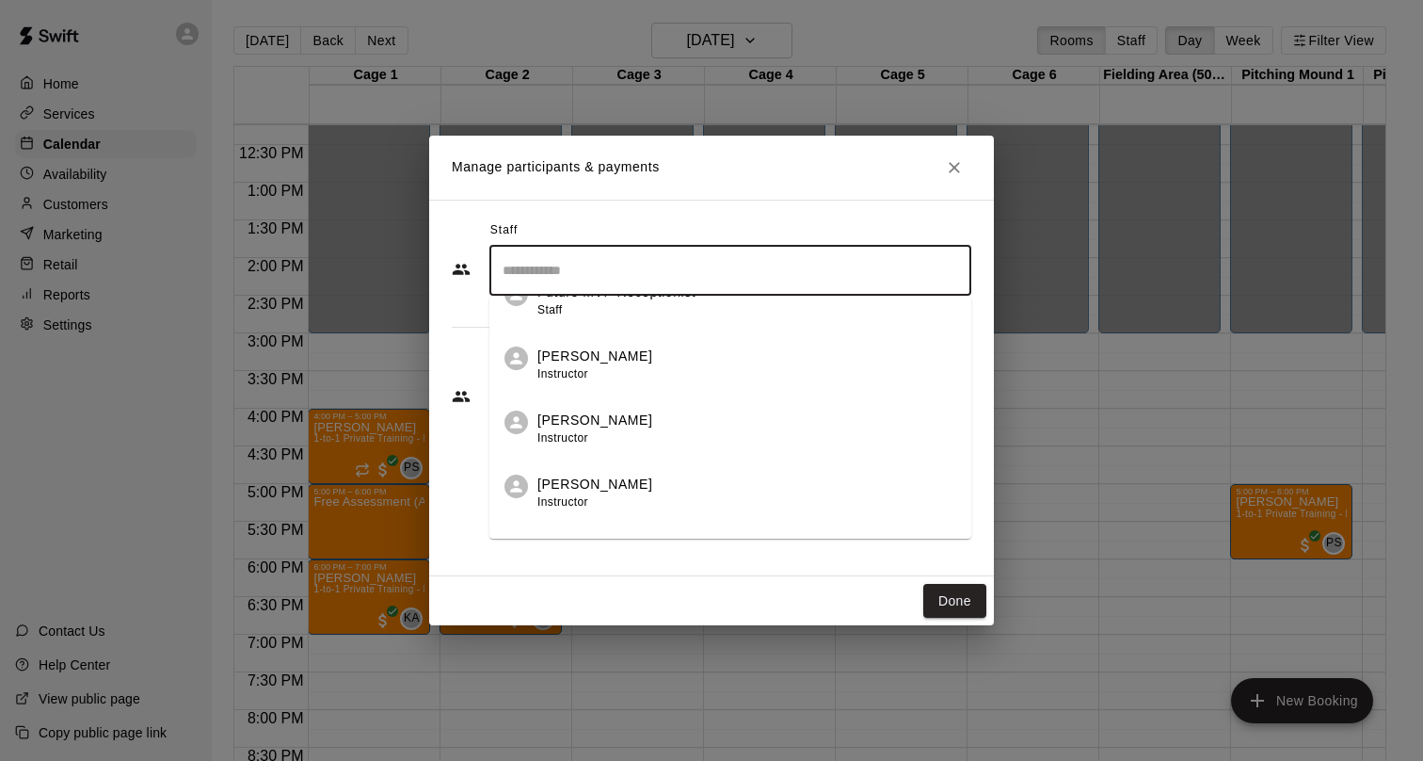
scroll to position [396, 0]
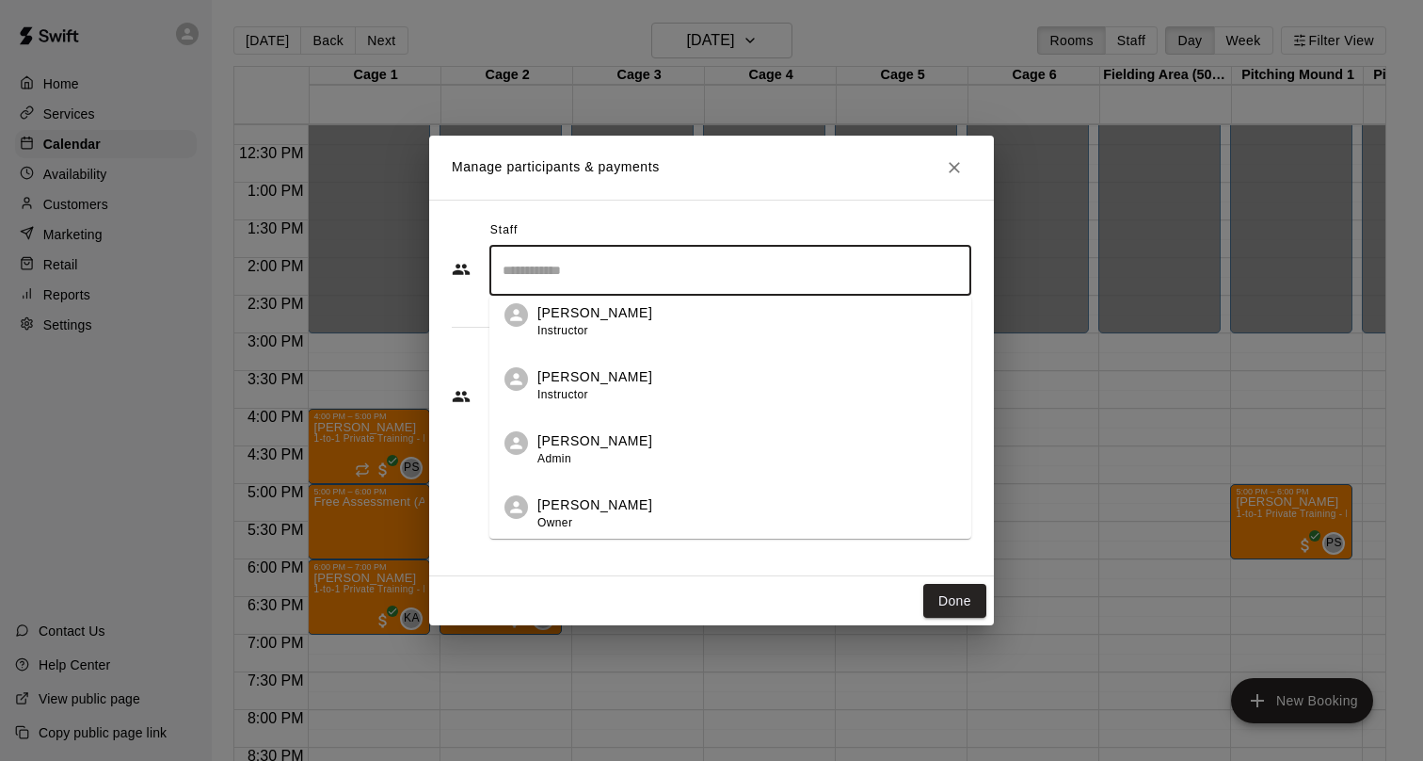
click at [655, 385] on div "[PERSON_NAME] Instructor" at bounding box center [747, 385] width 419 height 37
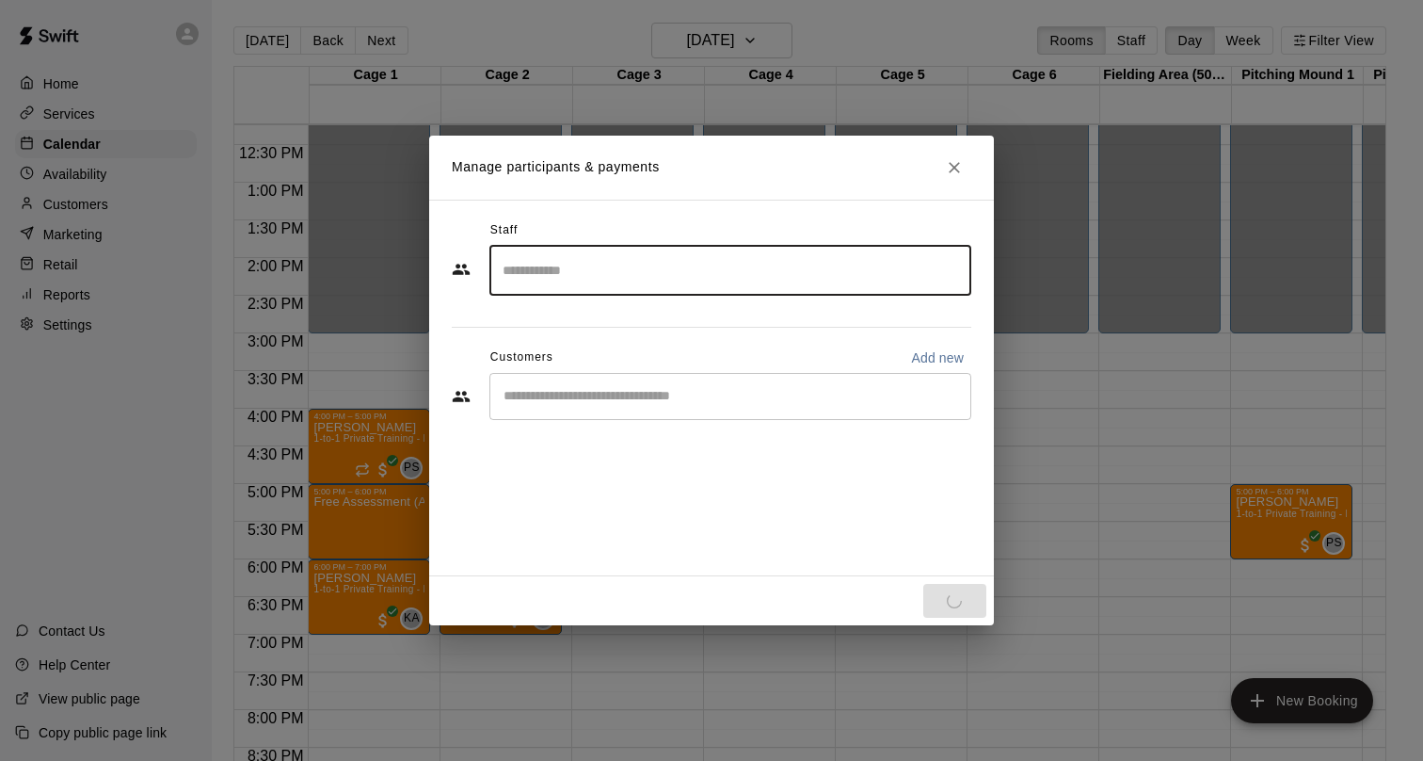
click at [655, 396] on input "Start typing to search customers..." at bounding box center [730, 396] width 465 height 19
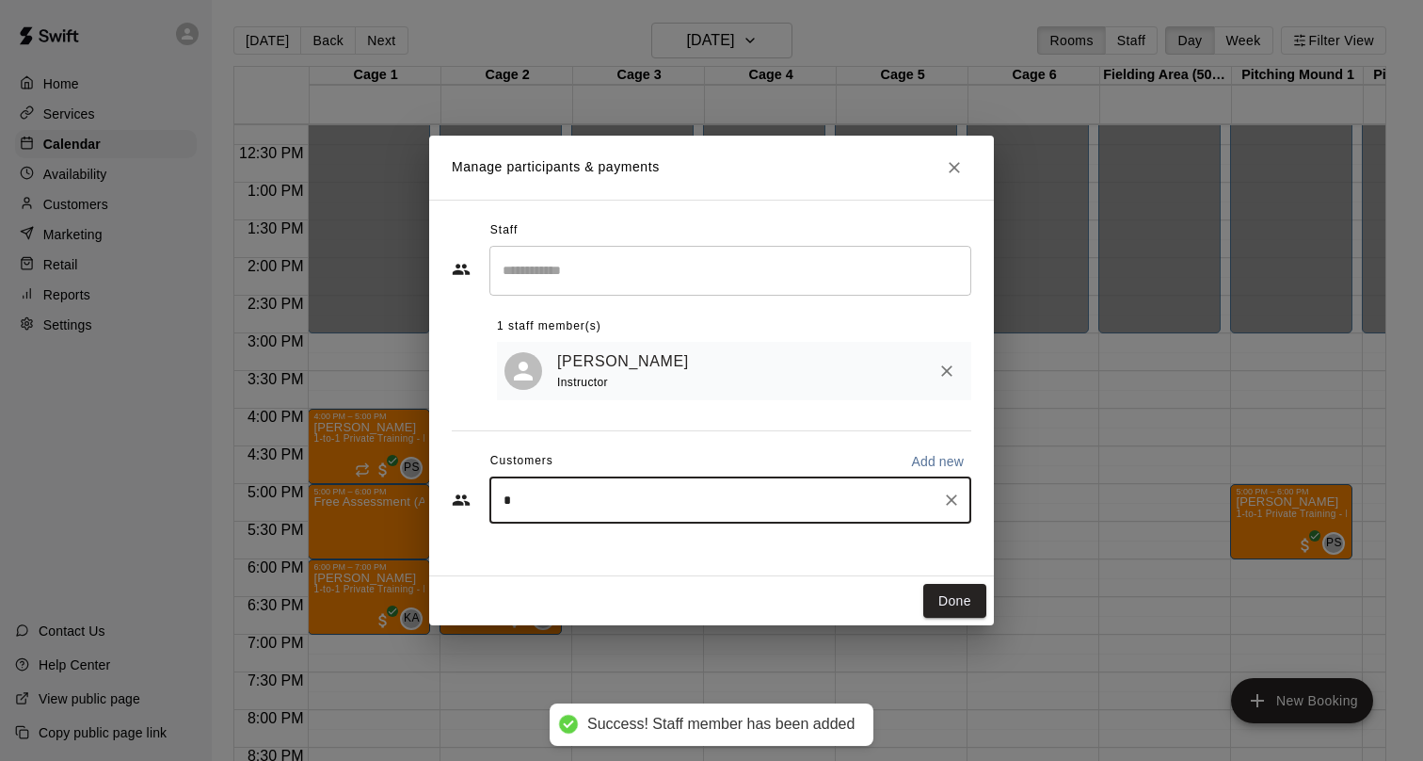
type input "**"
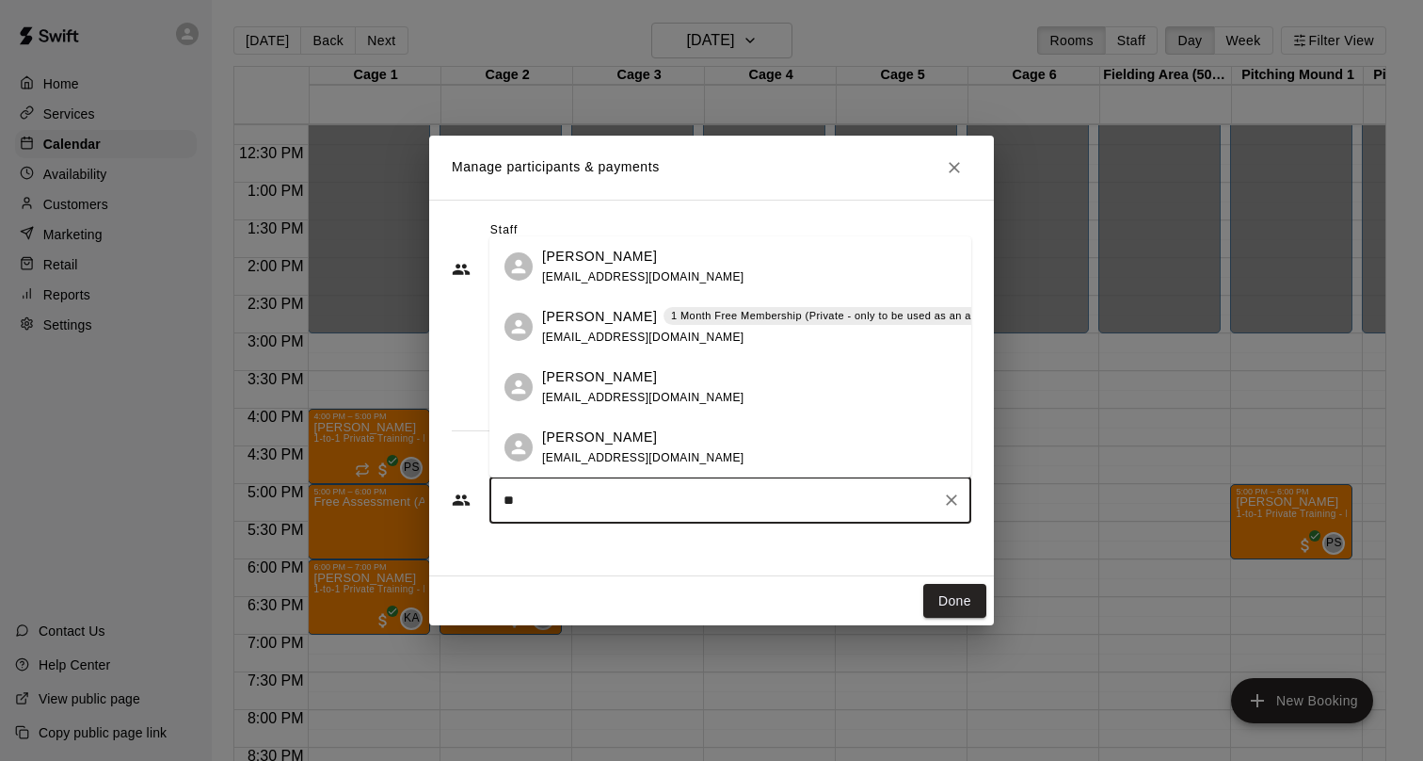
click at [646, 450] on div "[PERSON_NAME] [EMAIL_ADDRESS][DOMAIN_NAME]" at bounding box center [643, 447] width 202 height 40
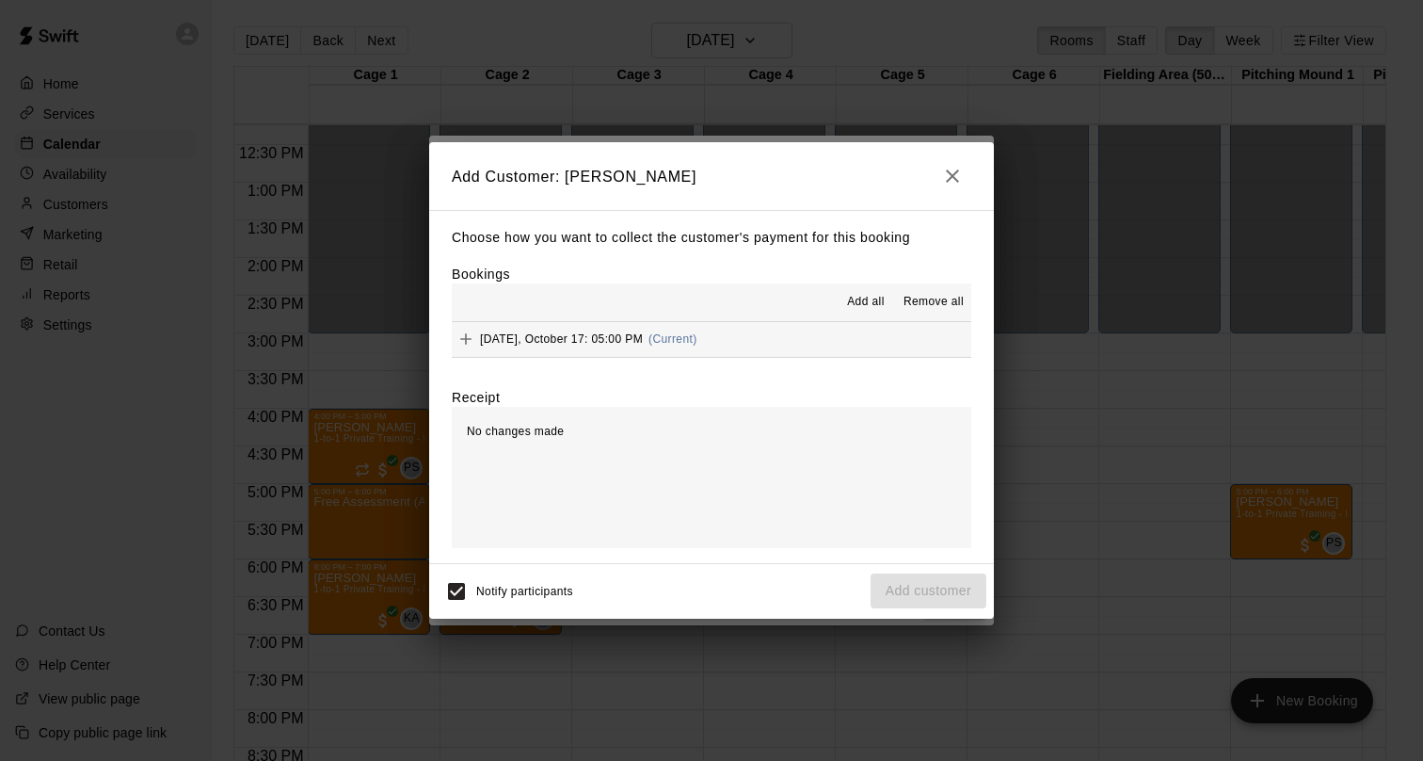
click at [864, 297] on span "Add all" at bounding box center [866, 302] width 38 height 19
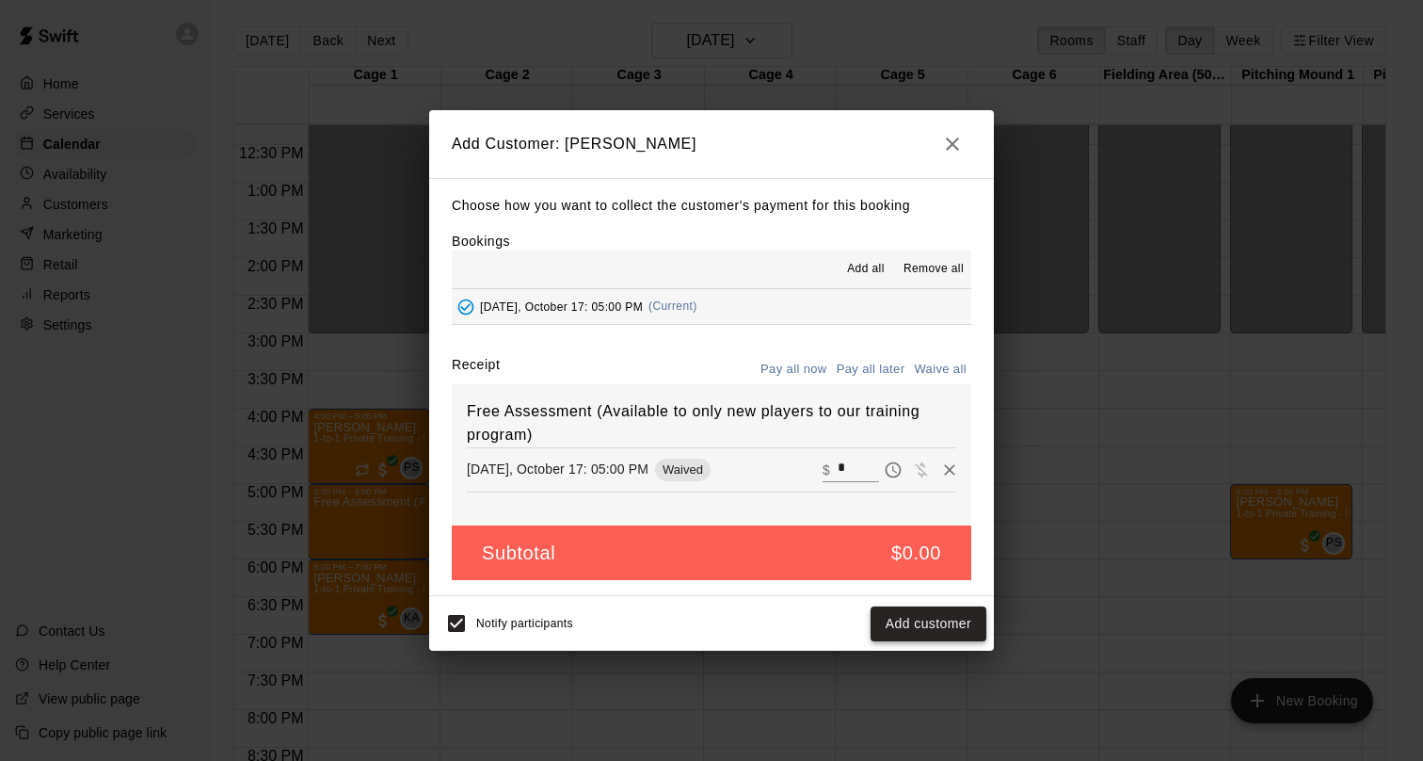
click at [890, 632] on button "Add customer" at bounding box center [929, 623] width 116 height 35
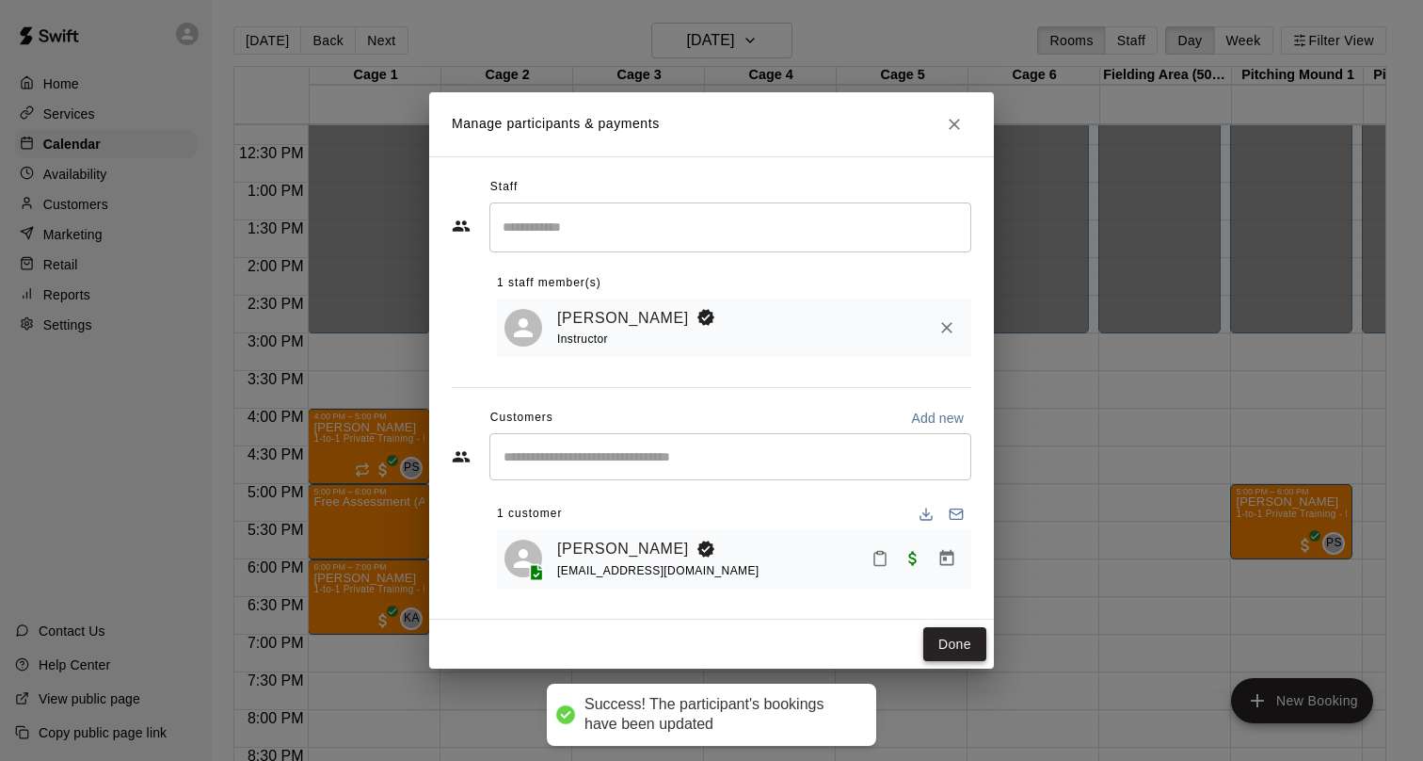
click at [957, 644] on button "Done" at bounding box center [955, 644] width 63 height 35
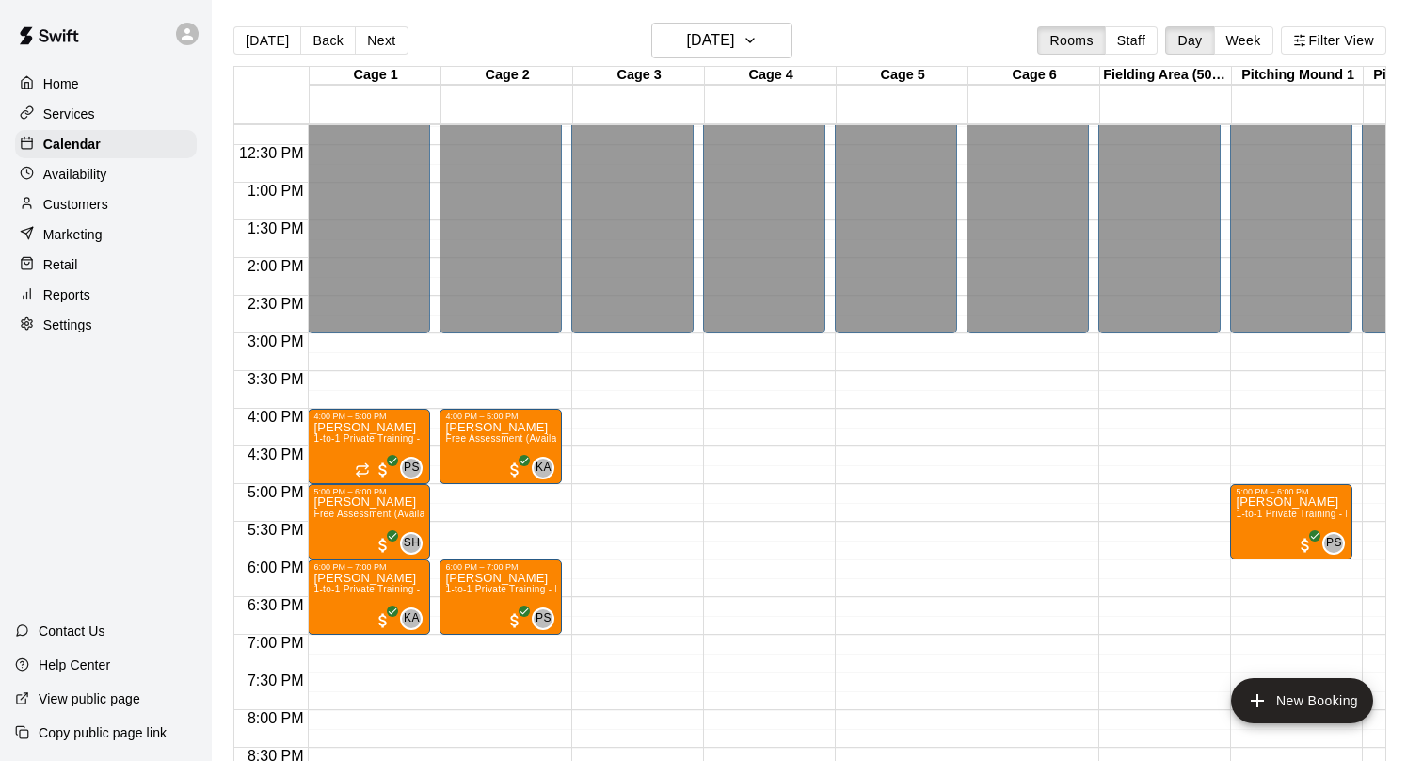
click at [511, 490] on div "12:00 AM – 3:00 PM Closed 4:00 PM – 5:00 PM [PERSON_NAME] Free Assessment (Avai…" at bounding box center [501, 107] width 122 height 1807
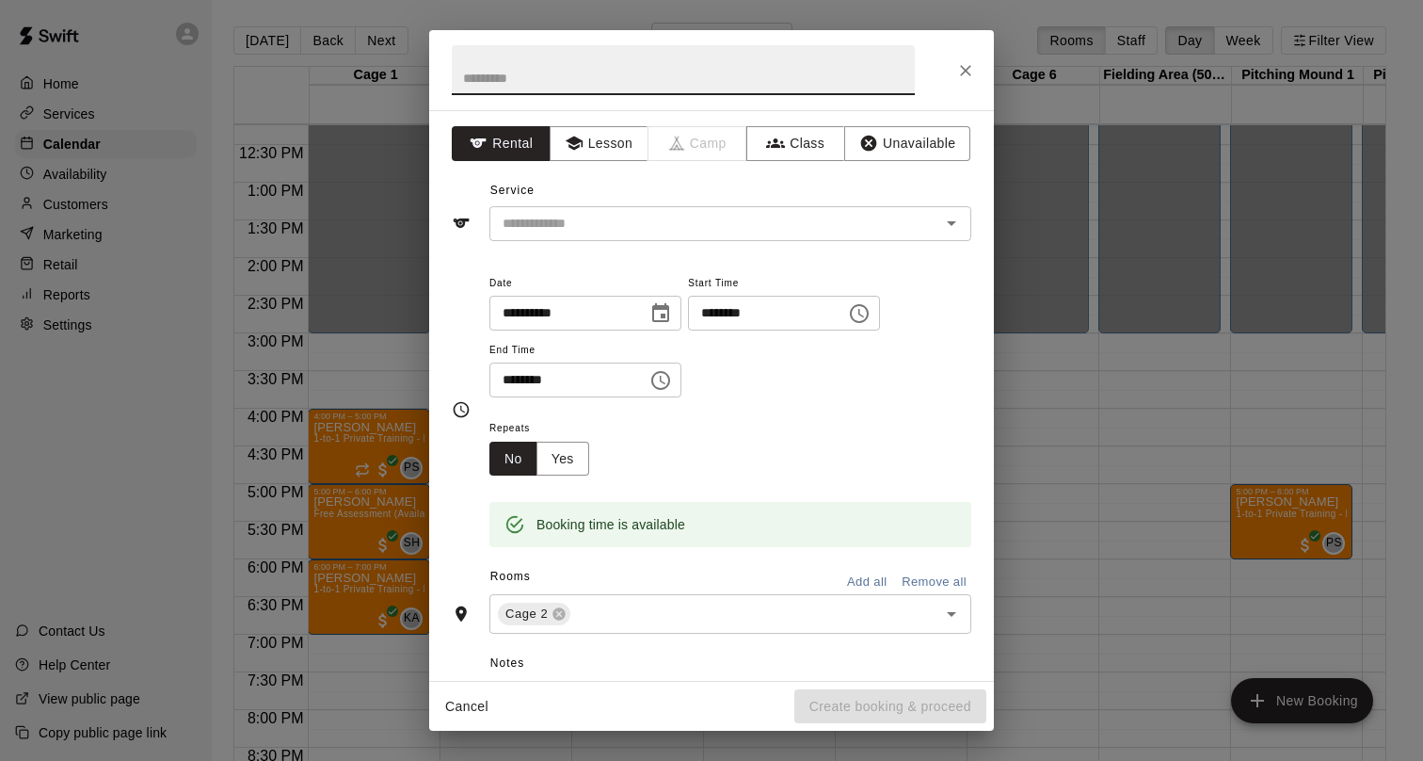
click at [508, 383] on input "********" at bounding box center [562, 379] width 145 height 35
type input "********"
click at [619, 218] on input "text" at bounding box center [702, 224] width 415 height 24
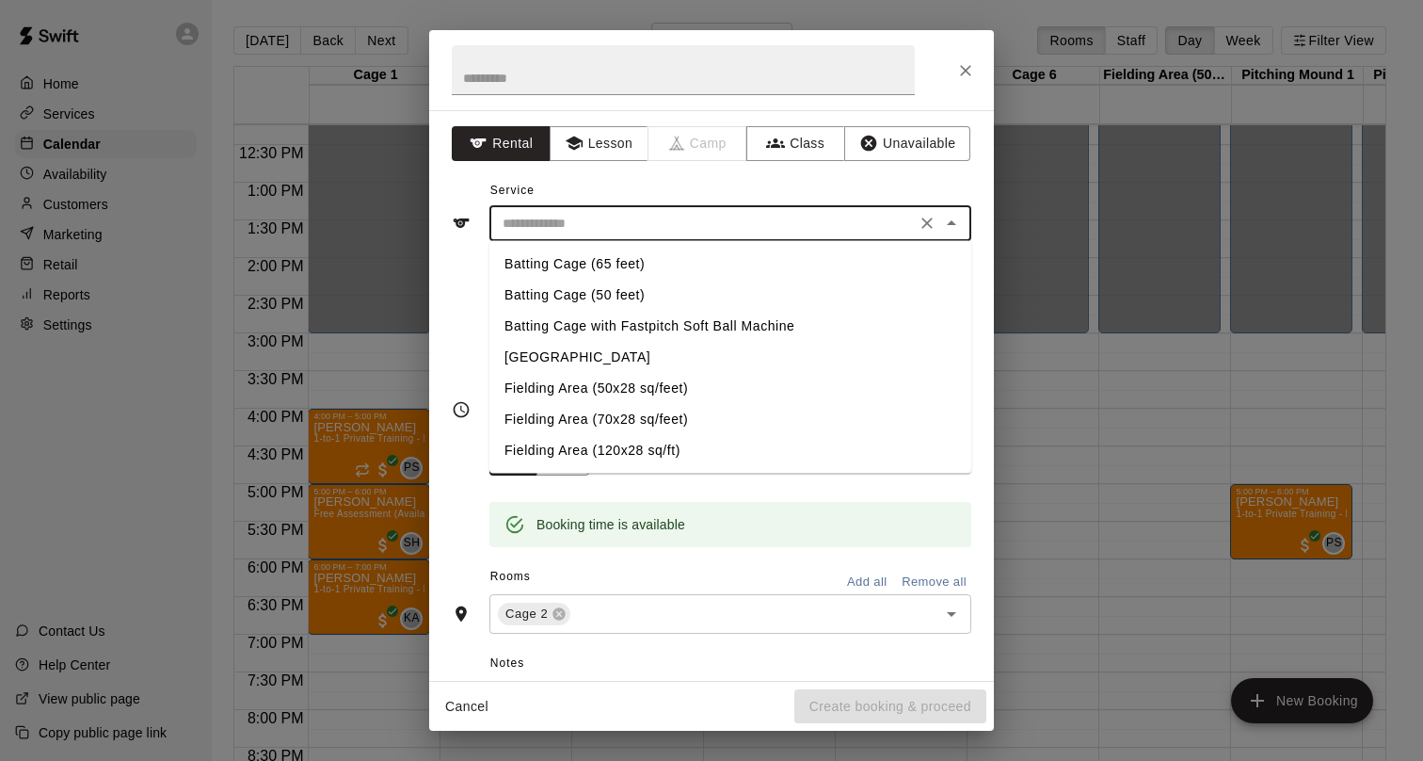
click at [610, 126] on div "**********" at bounding box center [711, 395] width 565 height 570
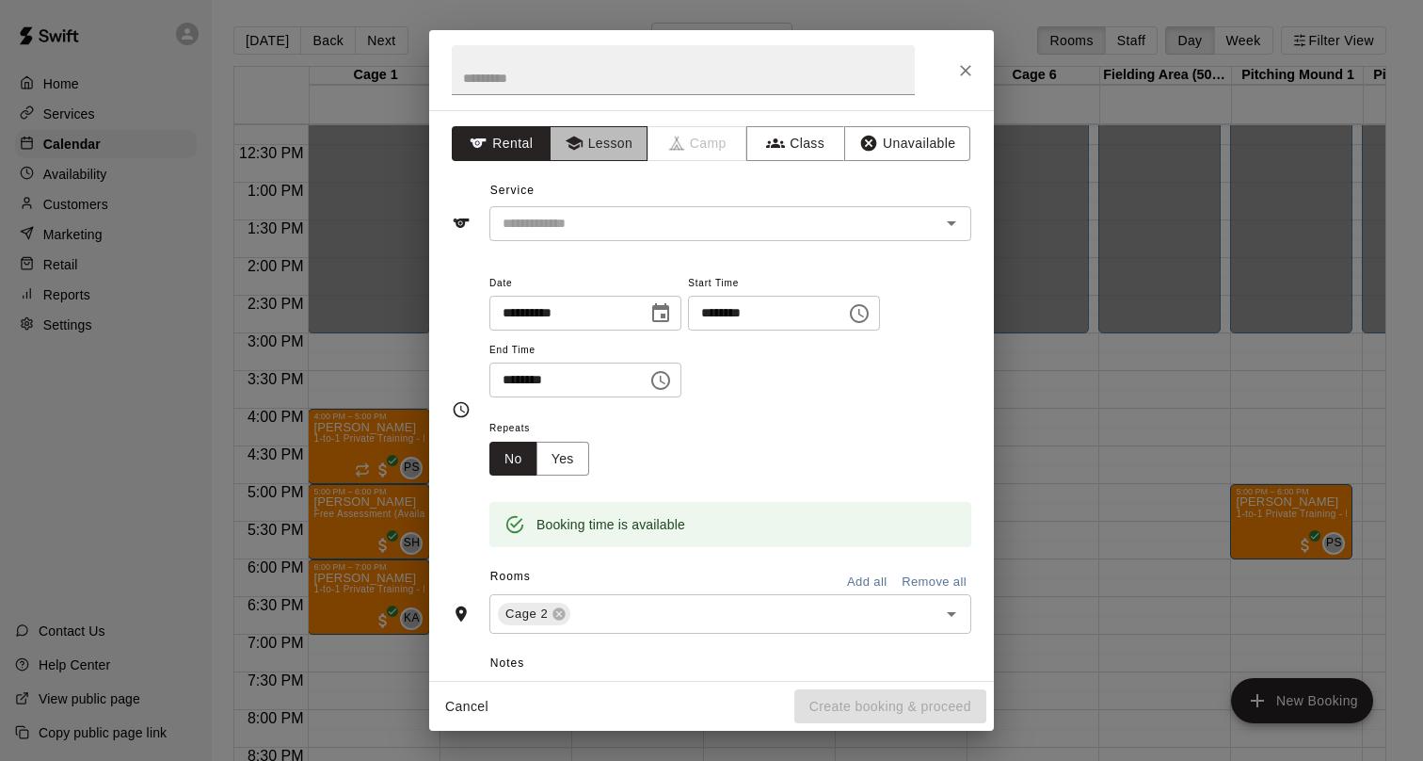
click at [603, 140] on button "Lesson" at bounding box center [599, 143] width 99 height 35
click at [598, 221] on input "text" at bounding box center [702, 224] width 415 height 24
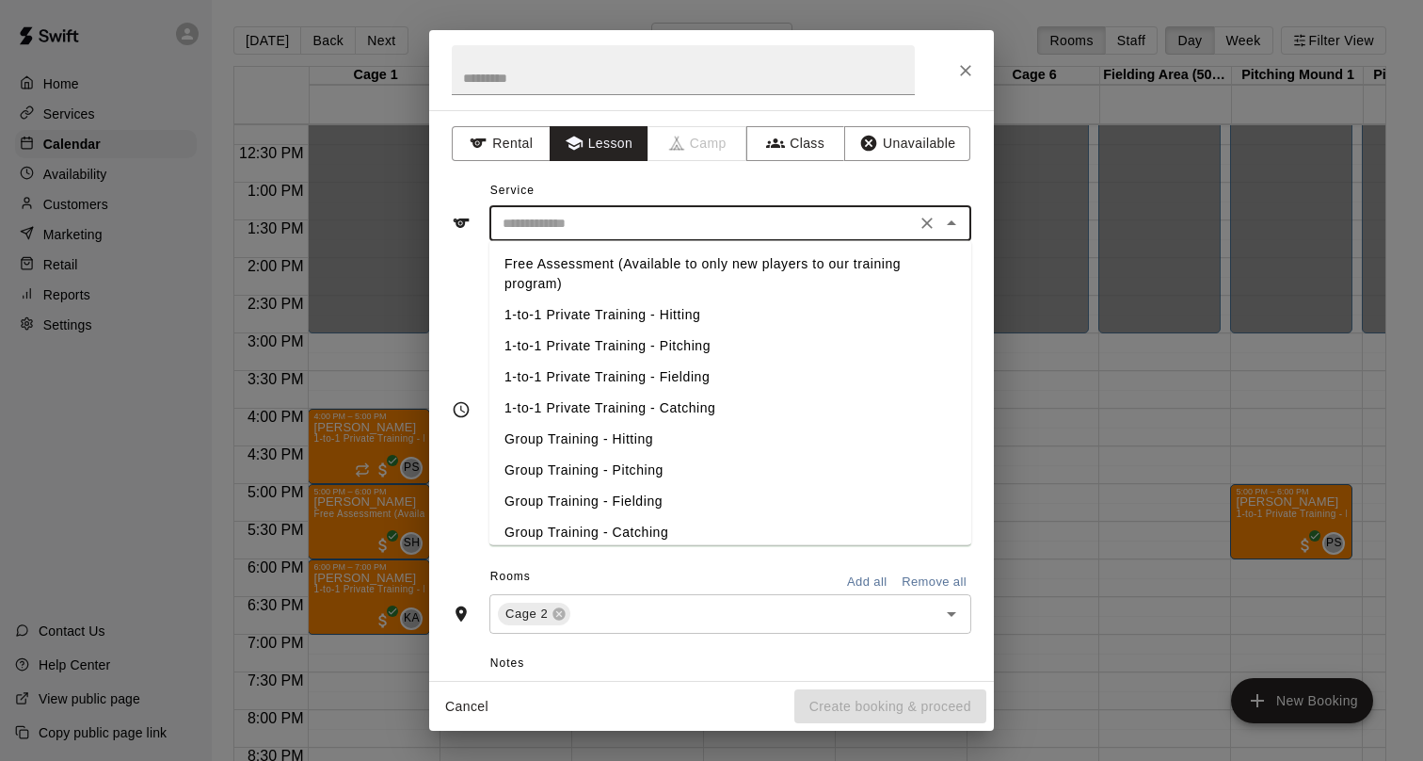
click at [611, 314] on li "1-to-1 Private Training - Hitting" at bounding box center [731, 314] width 482 height 31
type input "**********"
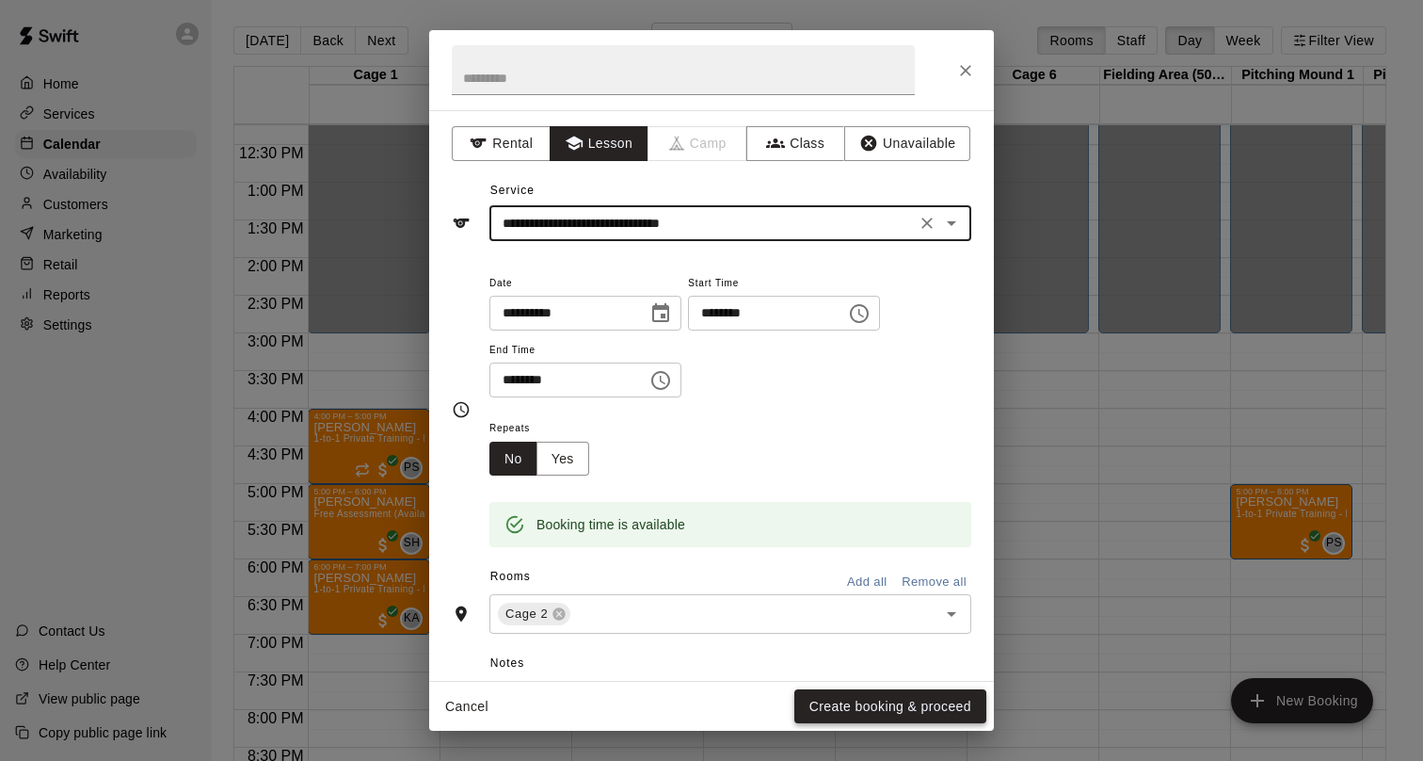
click at [830, 713] on button "Create booking & proceed" at bounding box center [891, 706] width 192 height 35
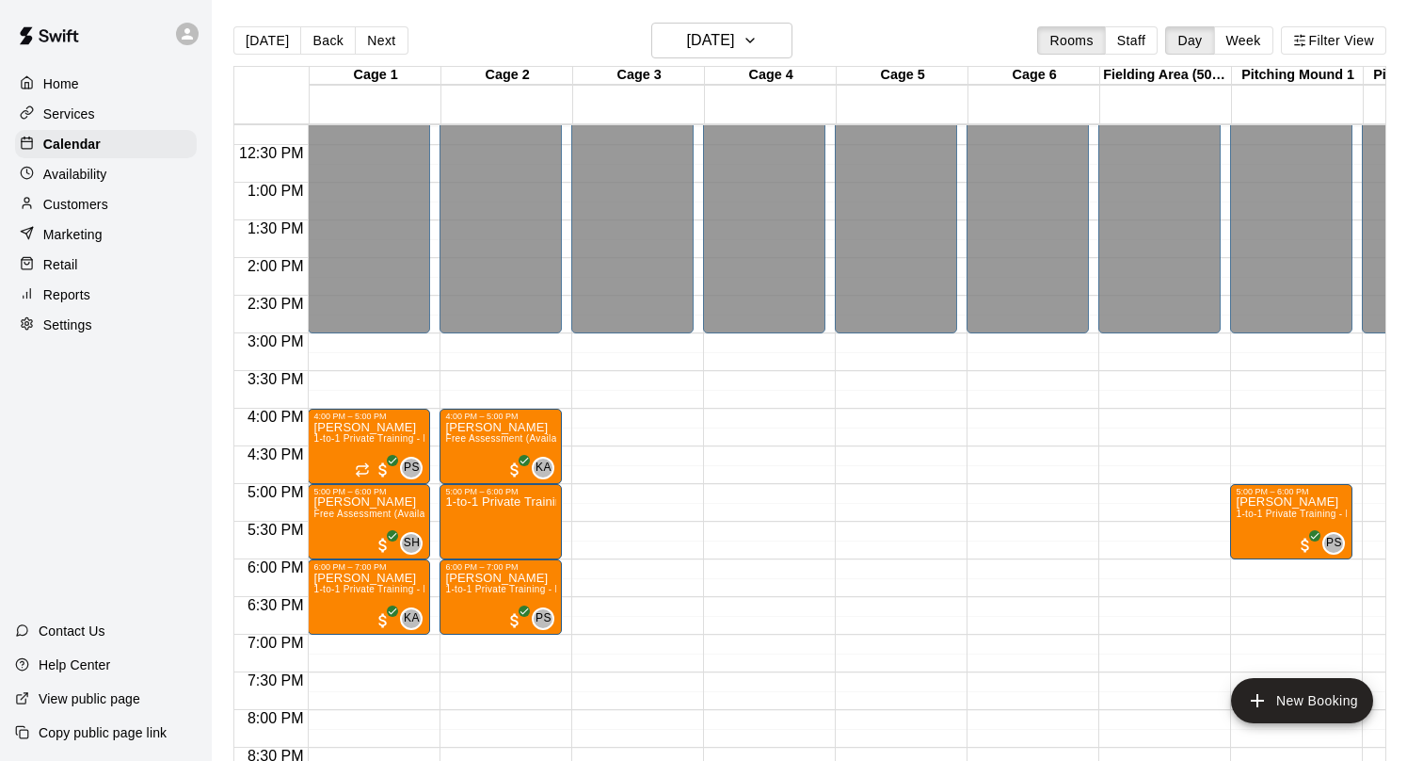
click at [81, 203] on p "Customers" at bounding box center [75, 204] width 65 height 19
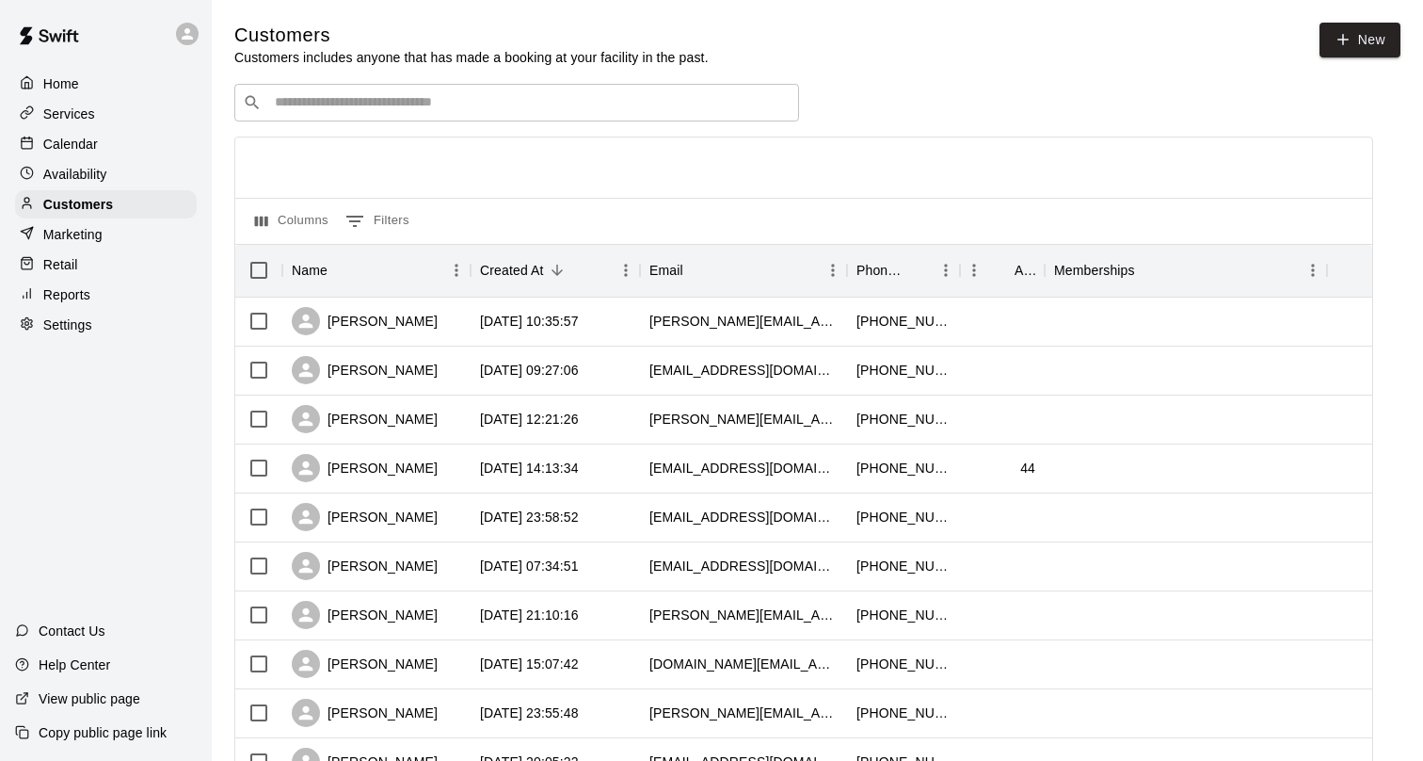
click at [430, 98] on input "Search customers by name or email" at bounding box center [530, 102] width 522 height 19
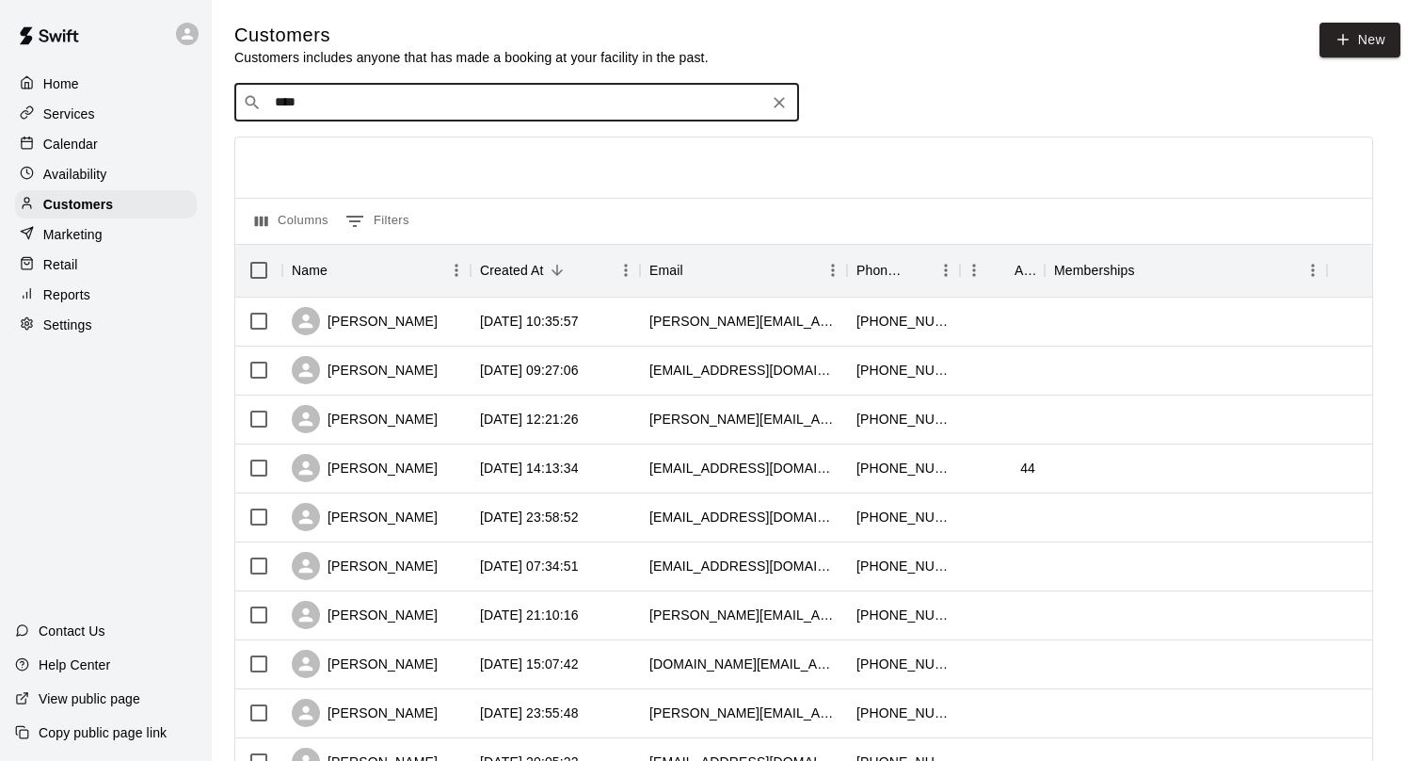
type input "*****"
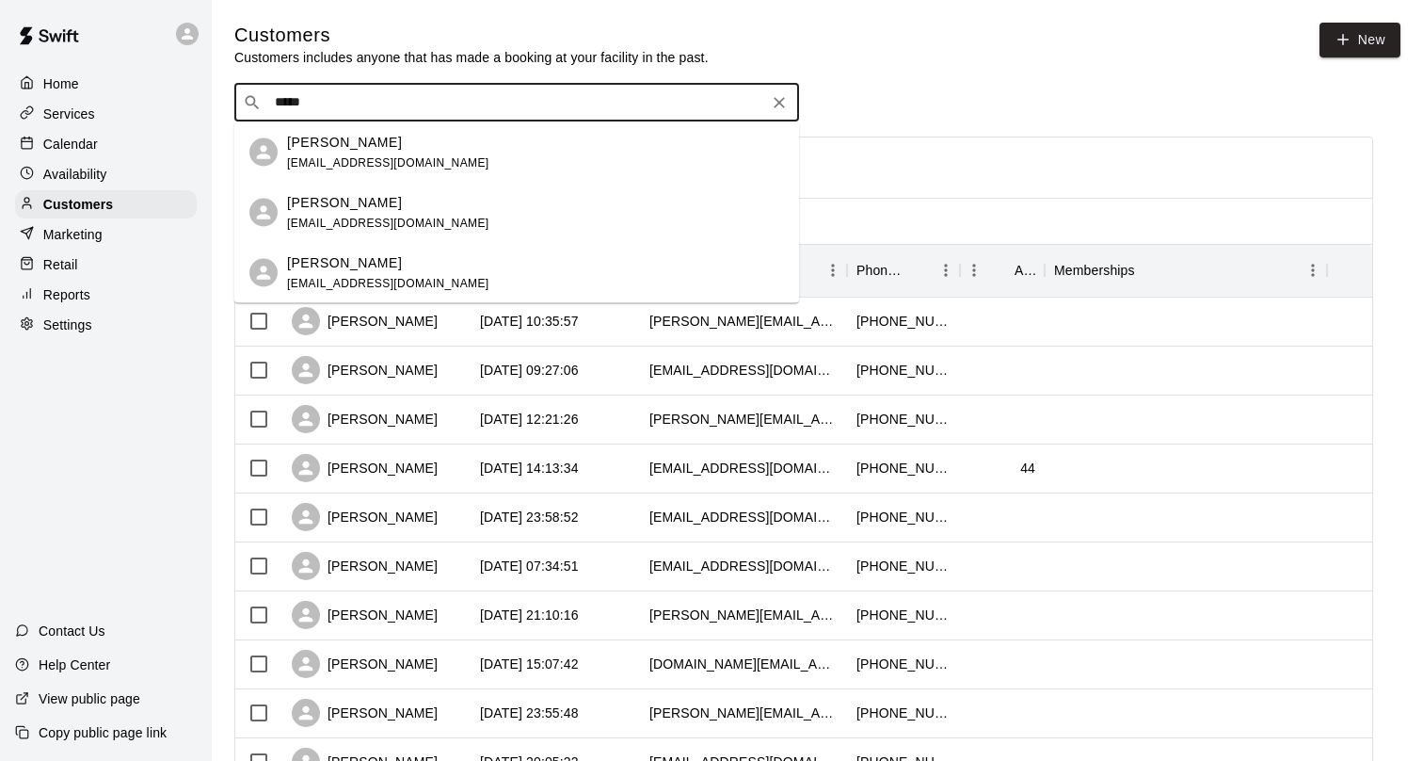
click at [403, 142] on div "[PERSON_NAME]" at bounding box center [388, 142] width 202 height 20
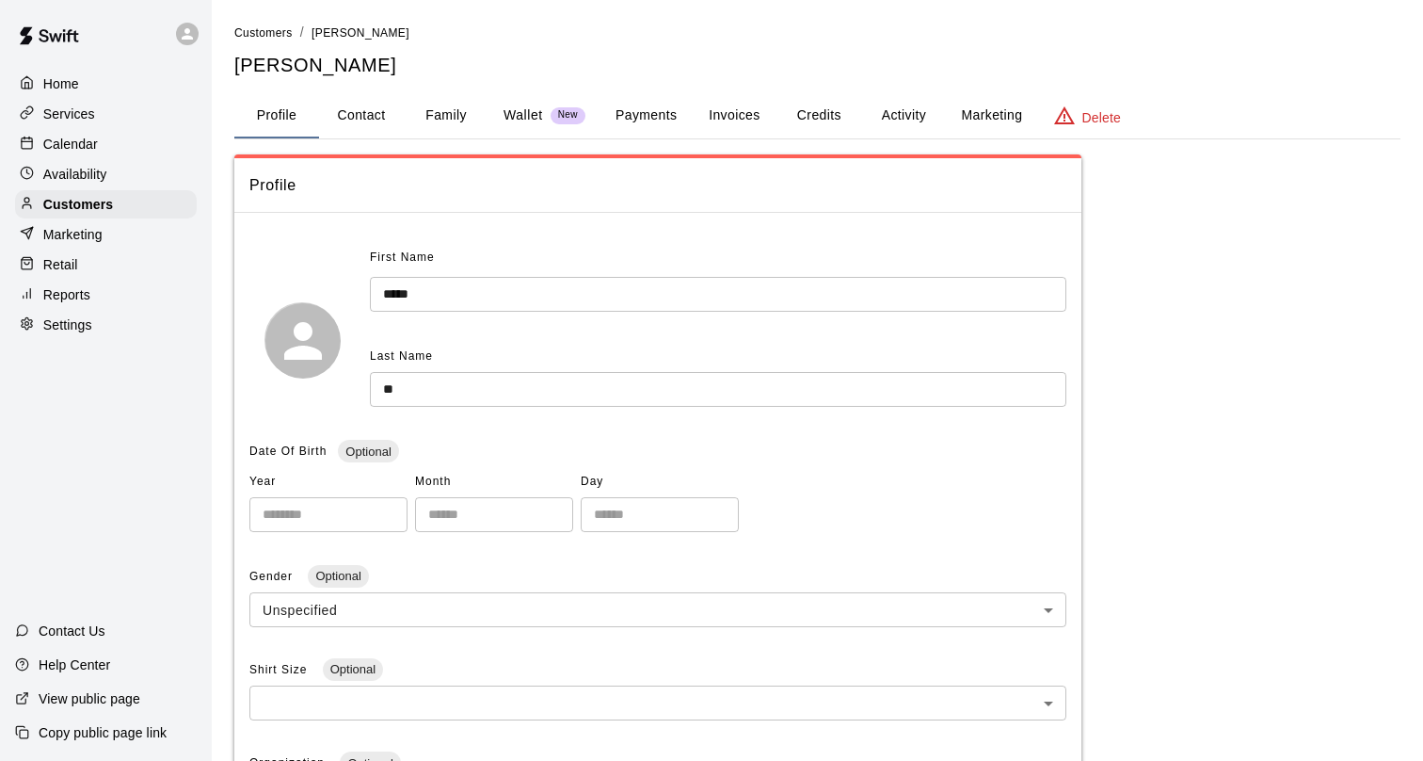
click at [921, 114] on button "Activity" at bounding box center [903, 115] width 85 height 45
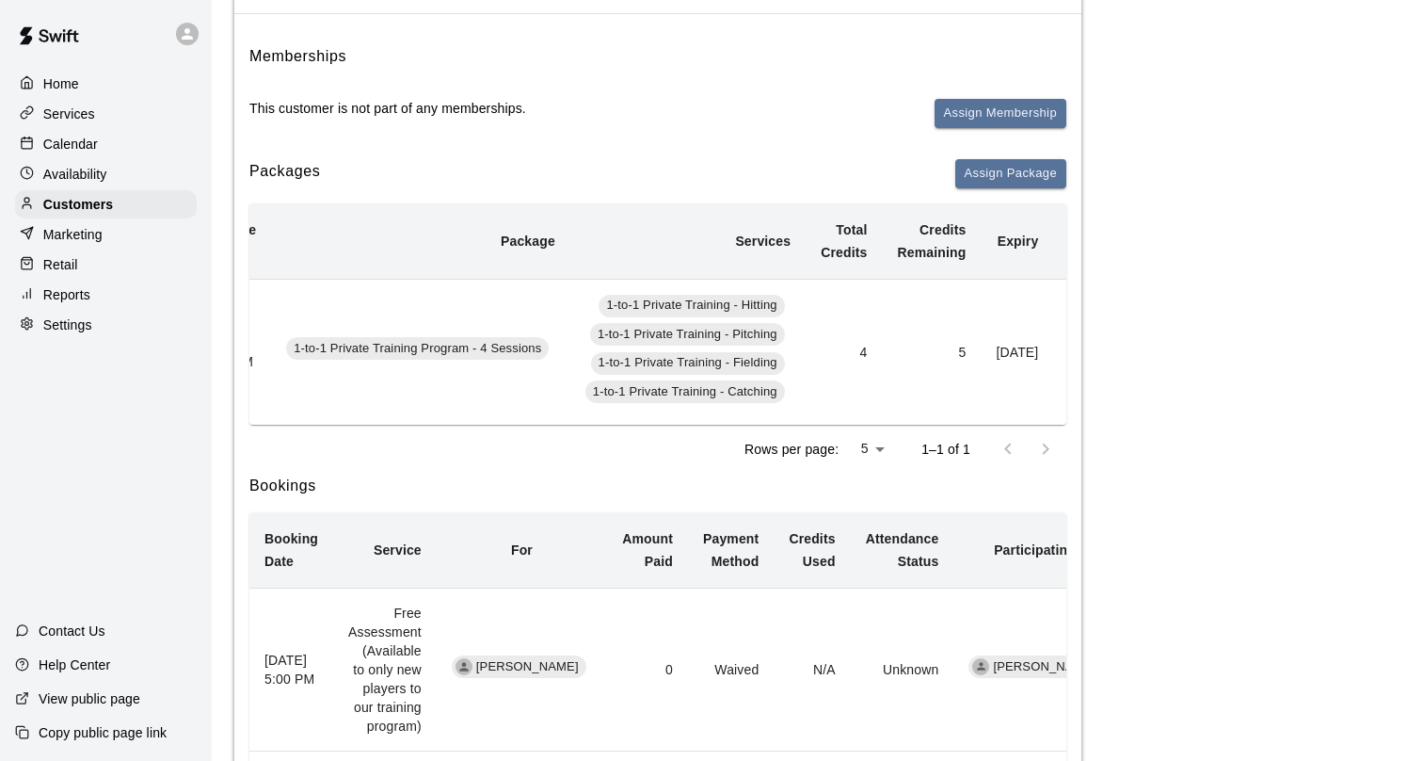
scroll to position [0, 168]
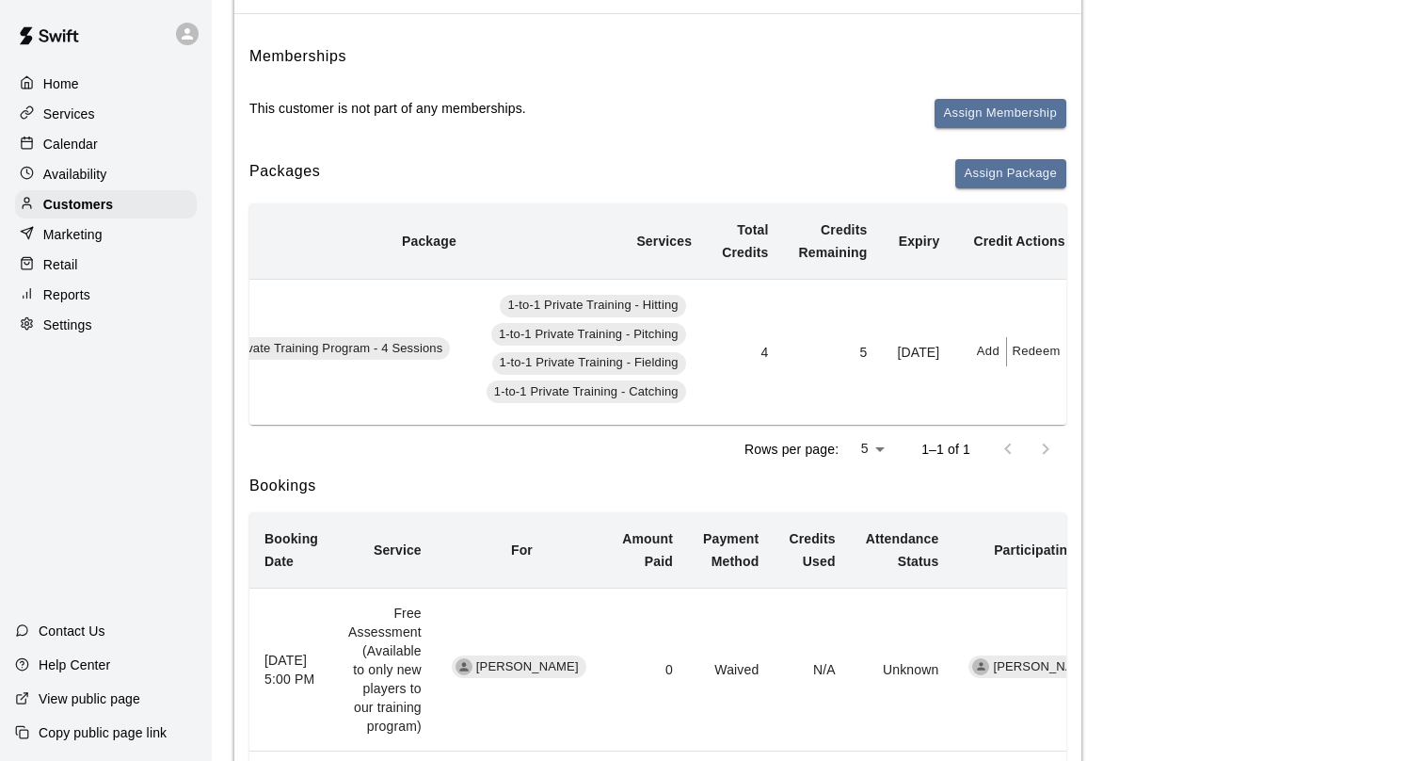
click at [1030, 361] on button "Redeem" at bounding box center [1035, 351] width 57 height 29
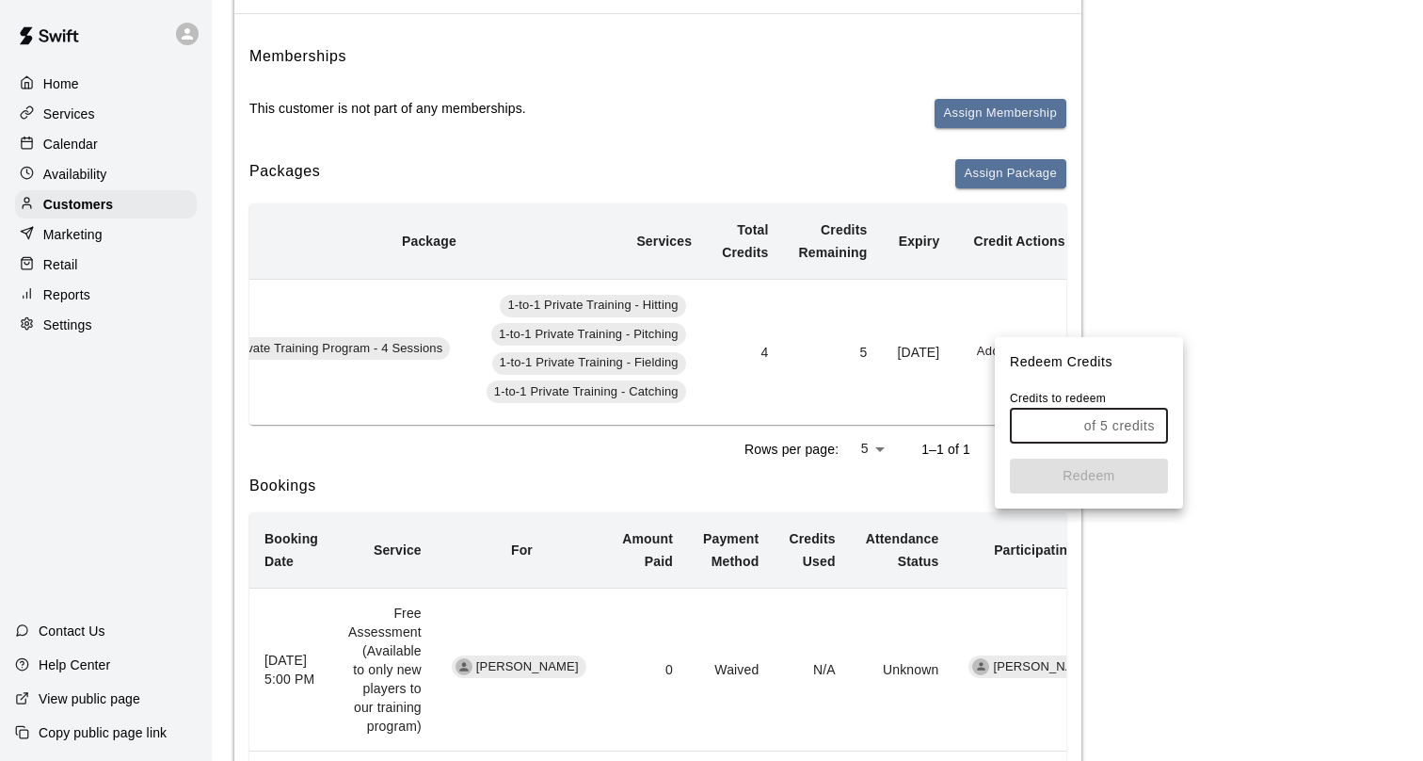
click at [1056, 417] on input "text" at bounding box center [1043, 426] width 67 height 35
type input "*"
click at [1069, 470] on button "Redeem" at bounding box center [1089, 475] width 158 height 35
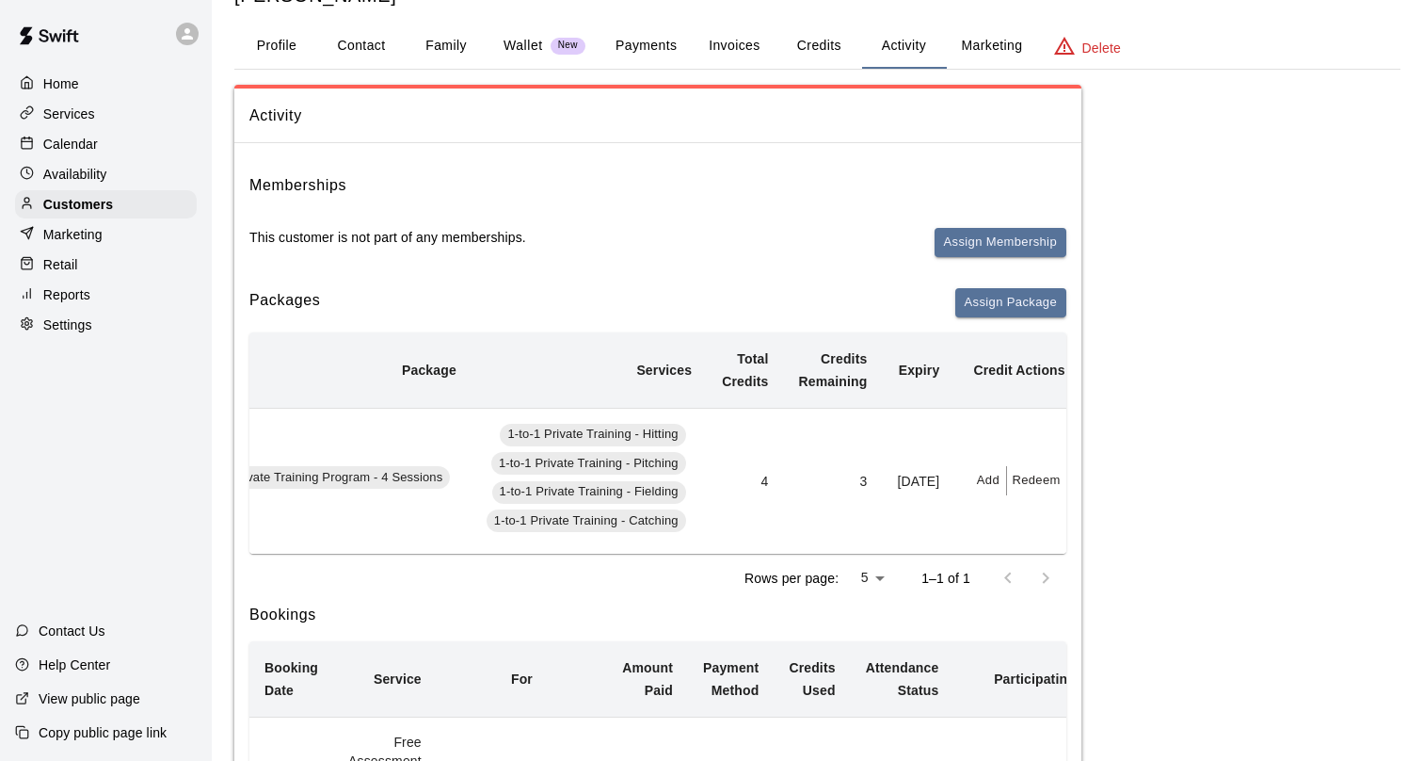
scroll to position [0, 0]
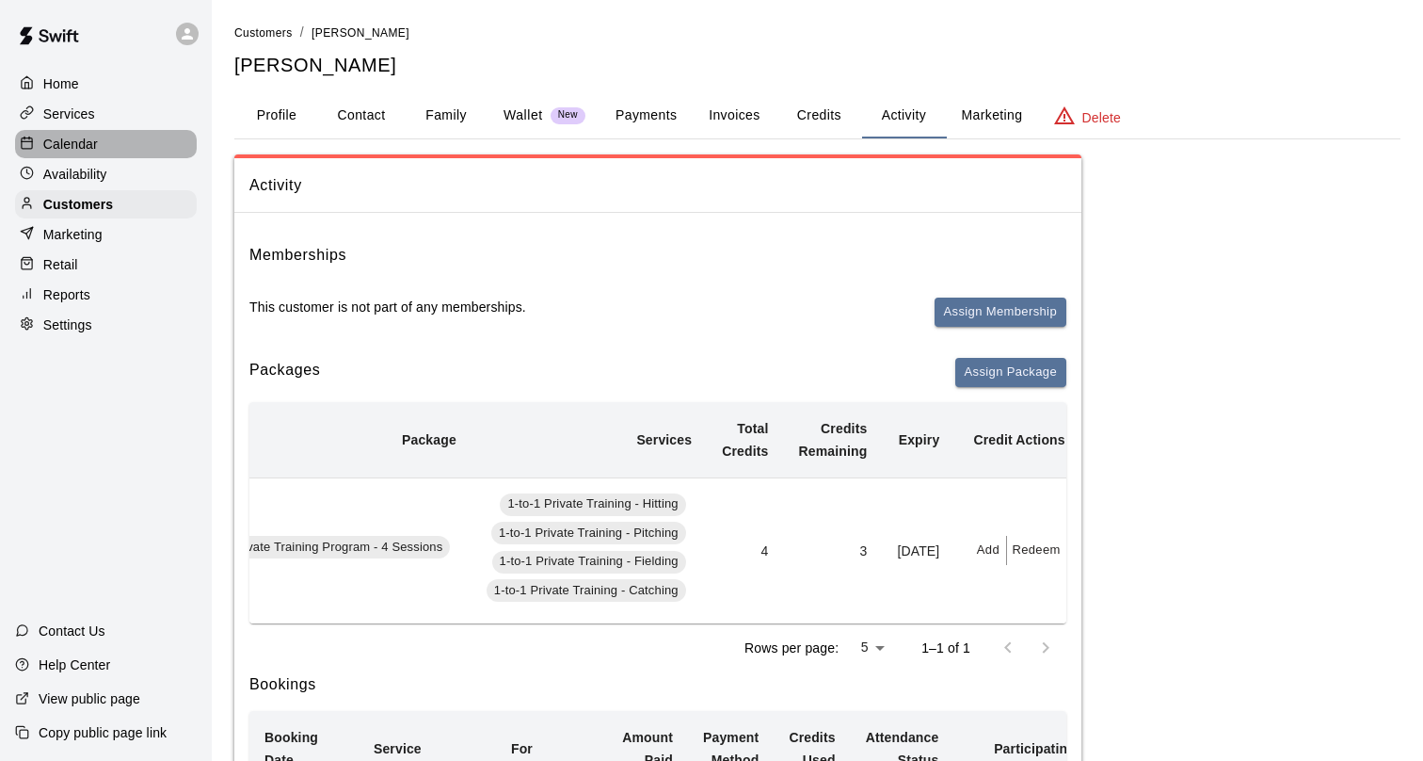
click at [87, 141] on p "Calendar" at bounding box center [70, 144] width 55 height 19
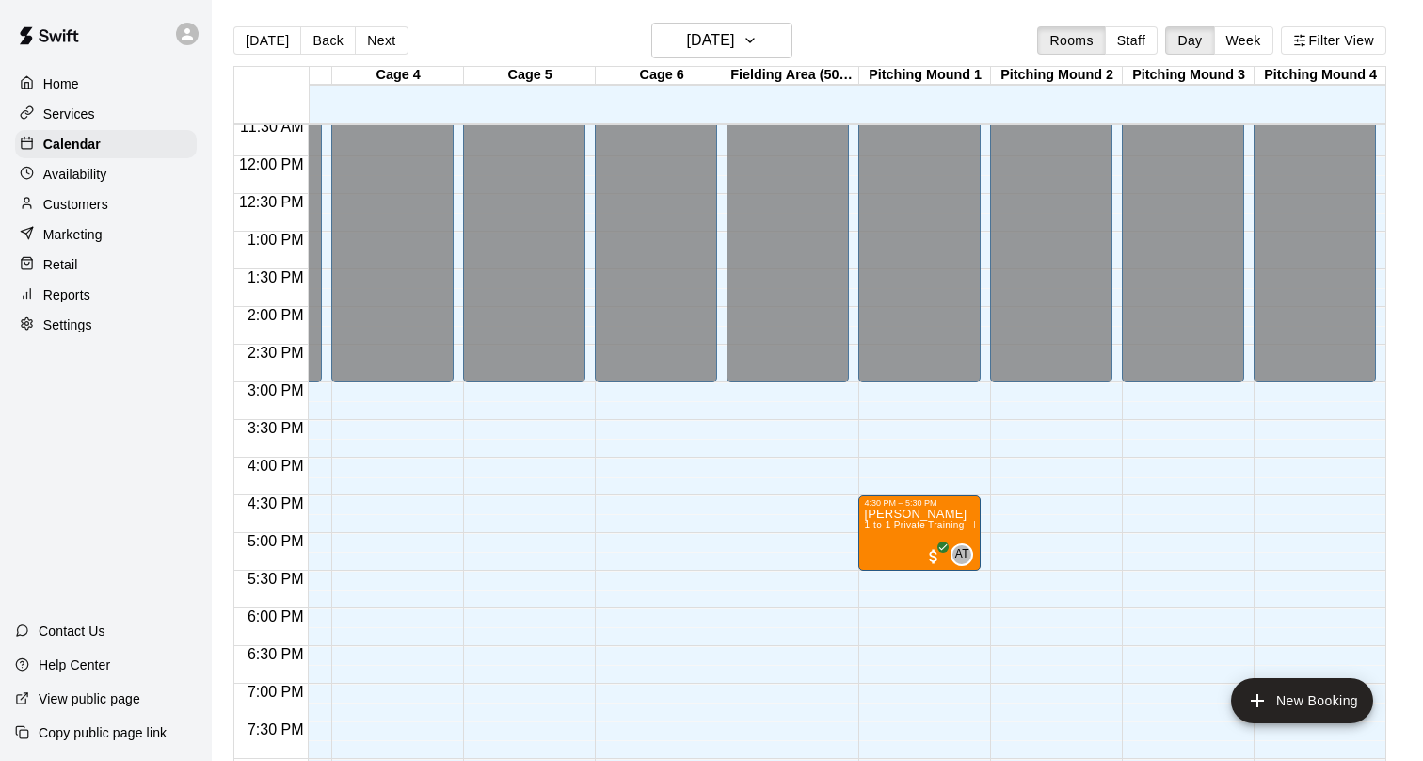
scroll to position [890, 373]
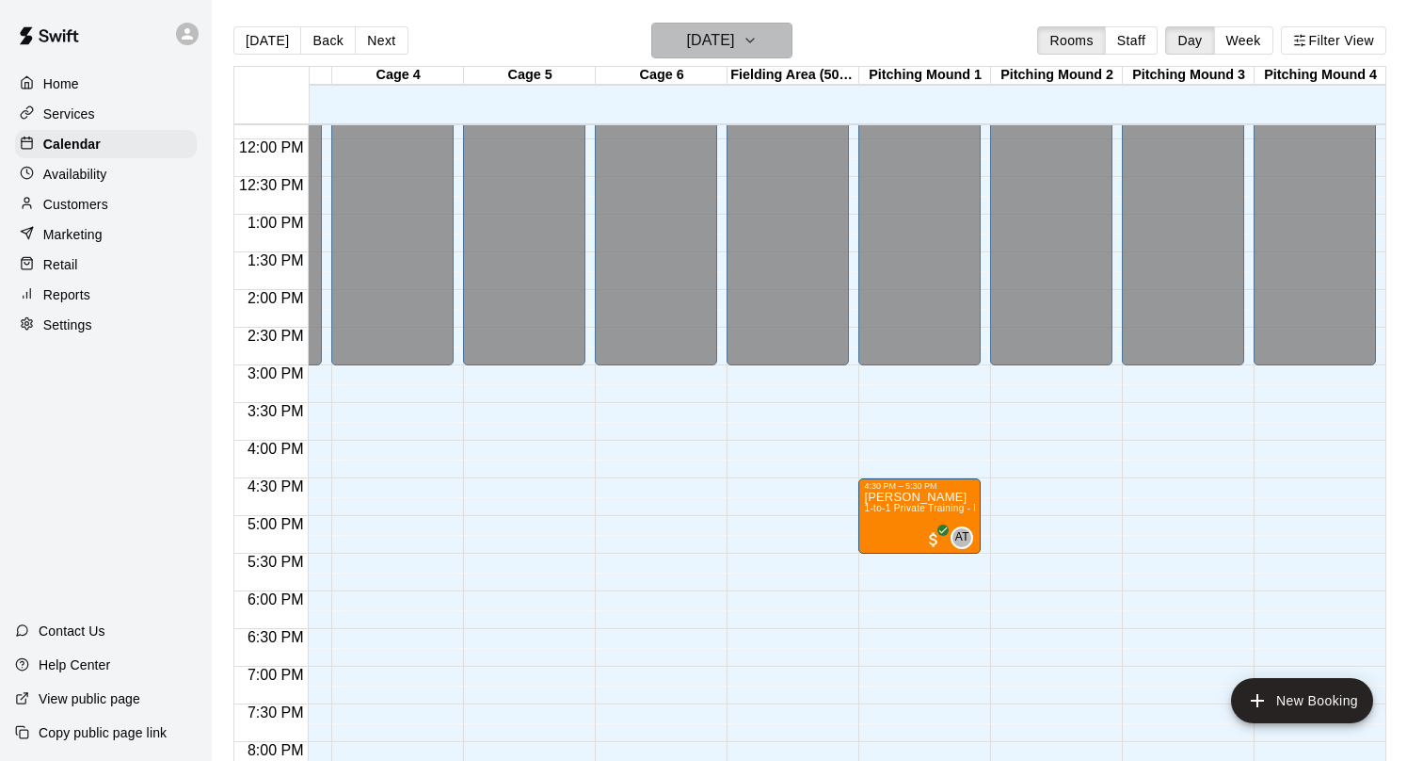
click at [758, 38] on icon "button" at bounding box center [750, 40] width 15 height 23
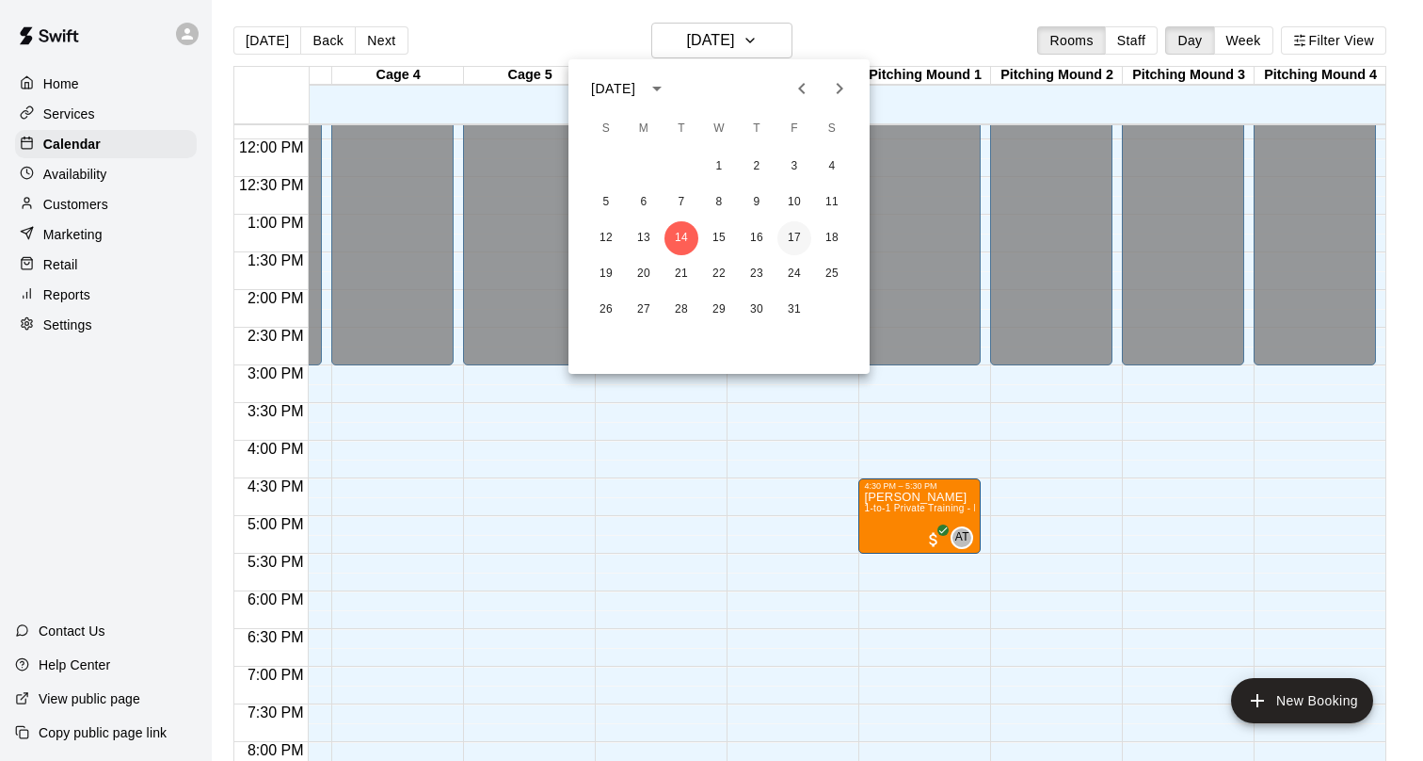
click at [785, 239] on button "17" at bounding box center [795, 238] width 34 height 34
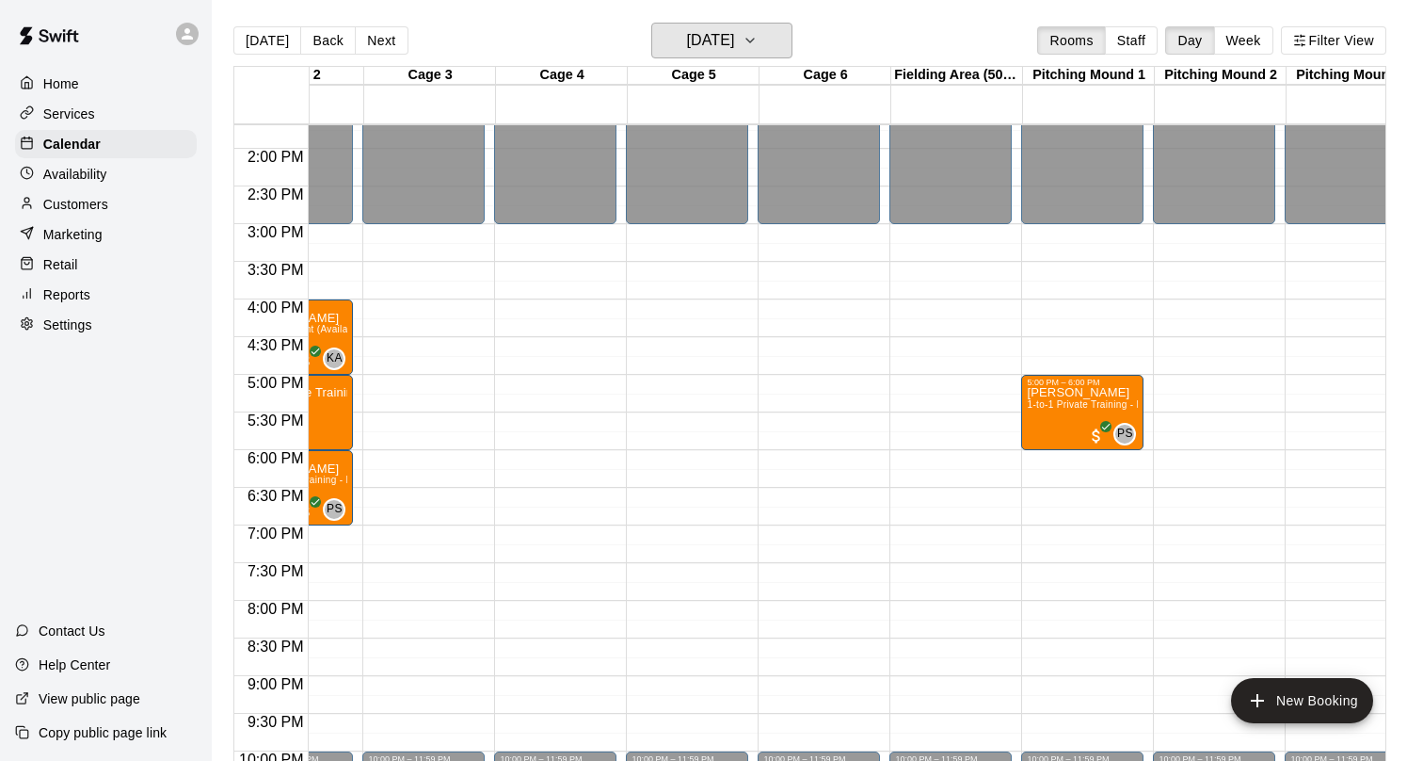
scroll to position [1031, 0]
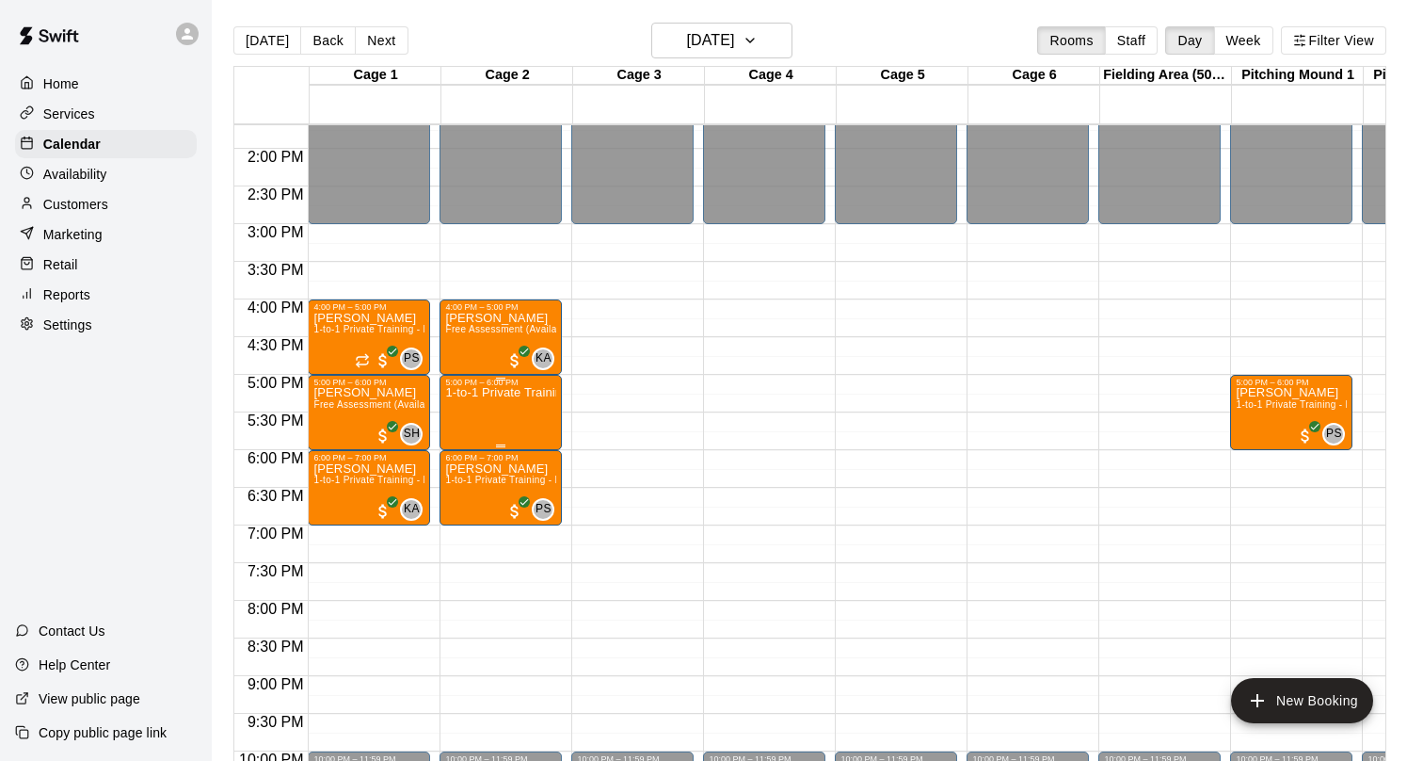
click at [534, 429] on div "1-to-1 Private Training - Hitting" at bounding box center [500, 767] width 111 height 761
click at [462, 453] on img "edit" at bounding box center [466, 453] width 22 height 22
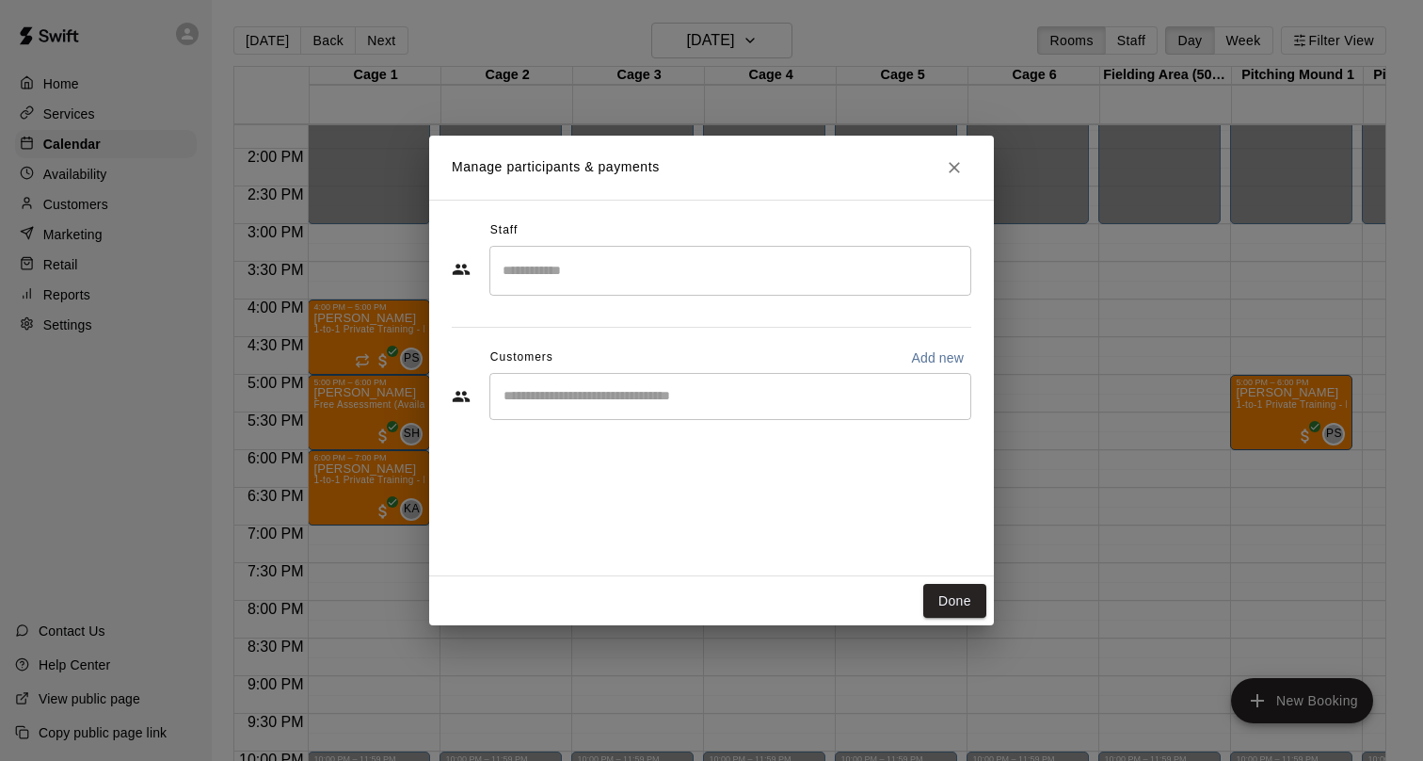
click at [538, 270] on input "Search staff" at bounding box center [730, 270] width 465 height 33
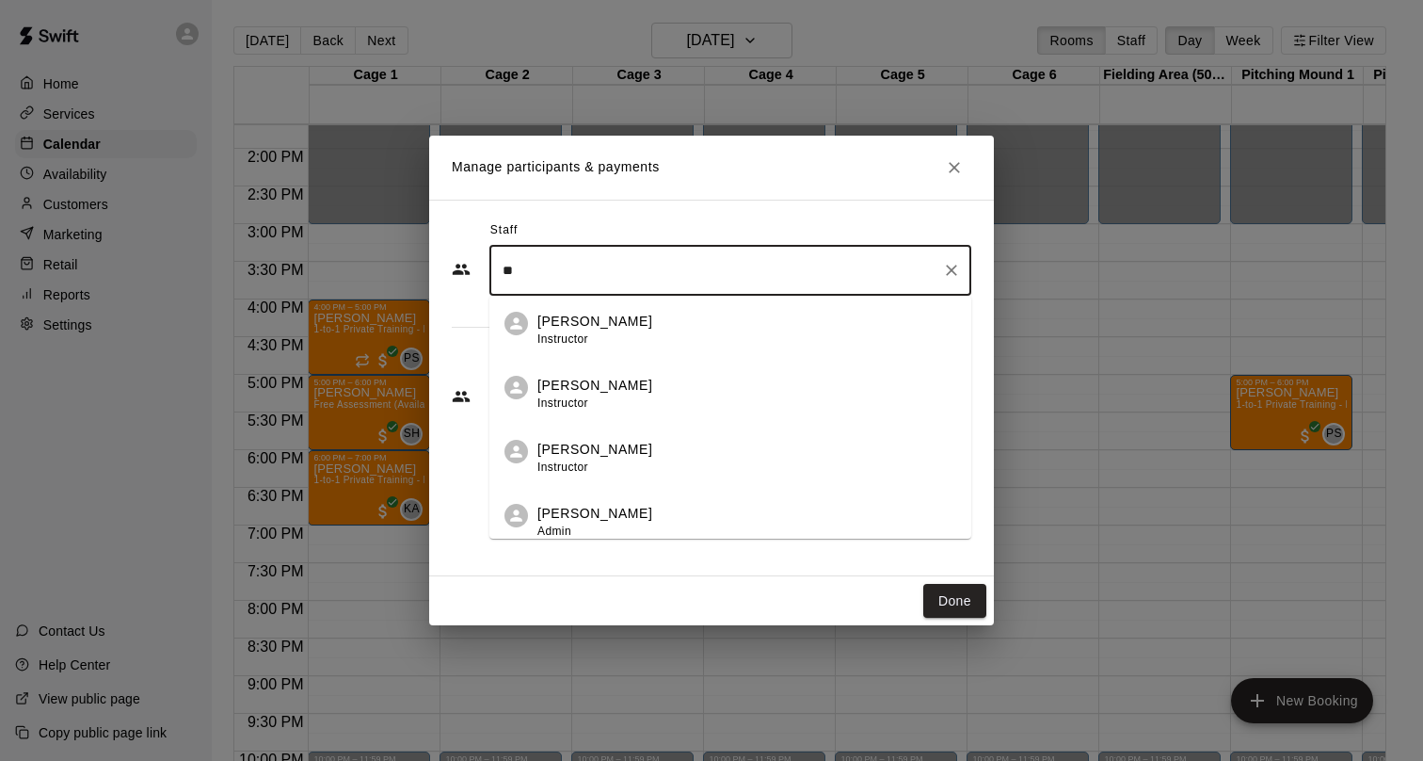
scroll to position [329, 0]
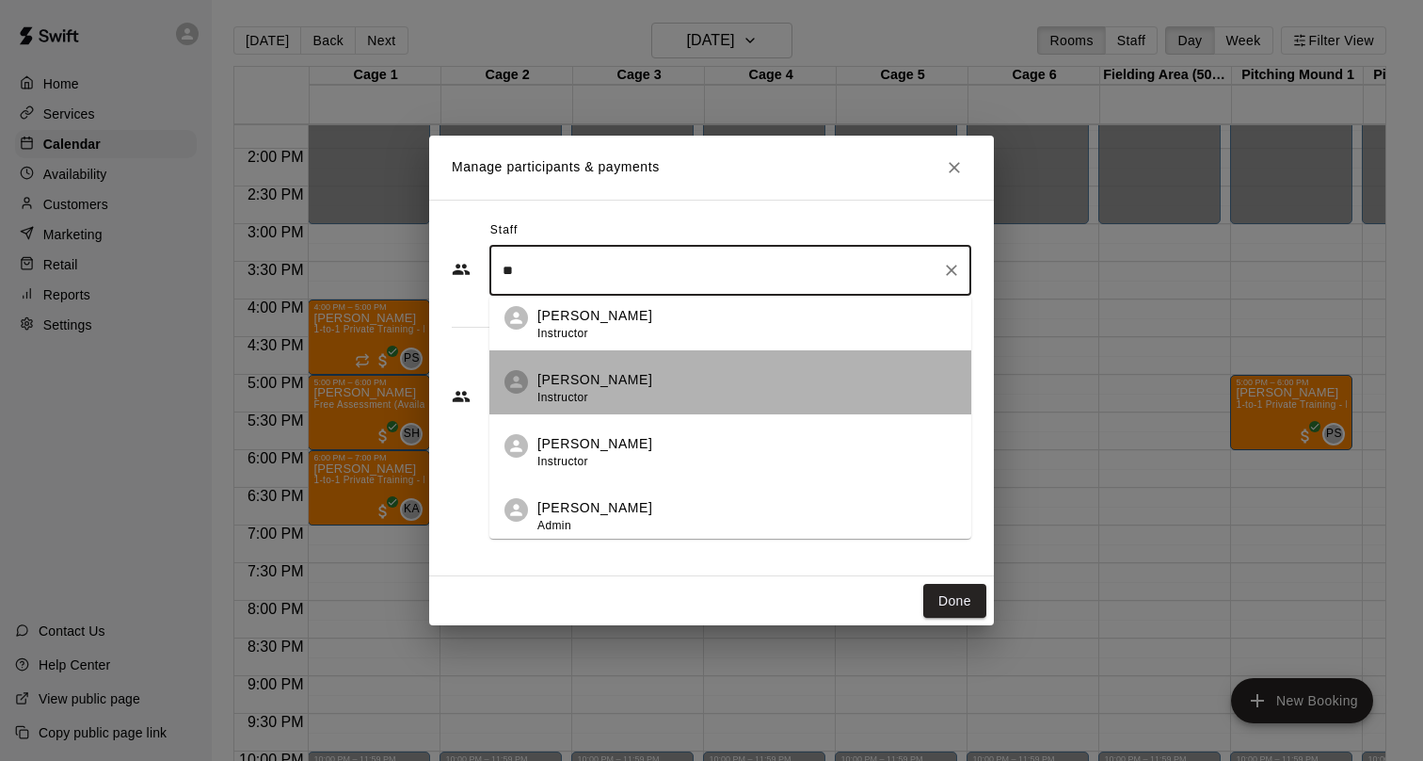
click at [667, 380] on div "[PERSON_NAME] Instructor" at bounding box center [747, 388] width 419 height 37
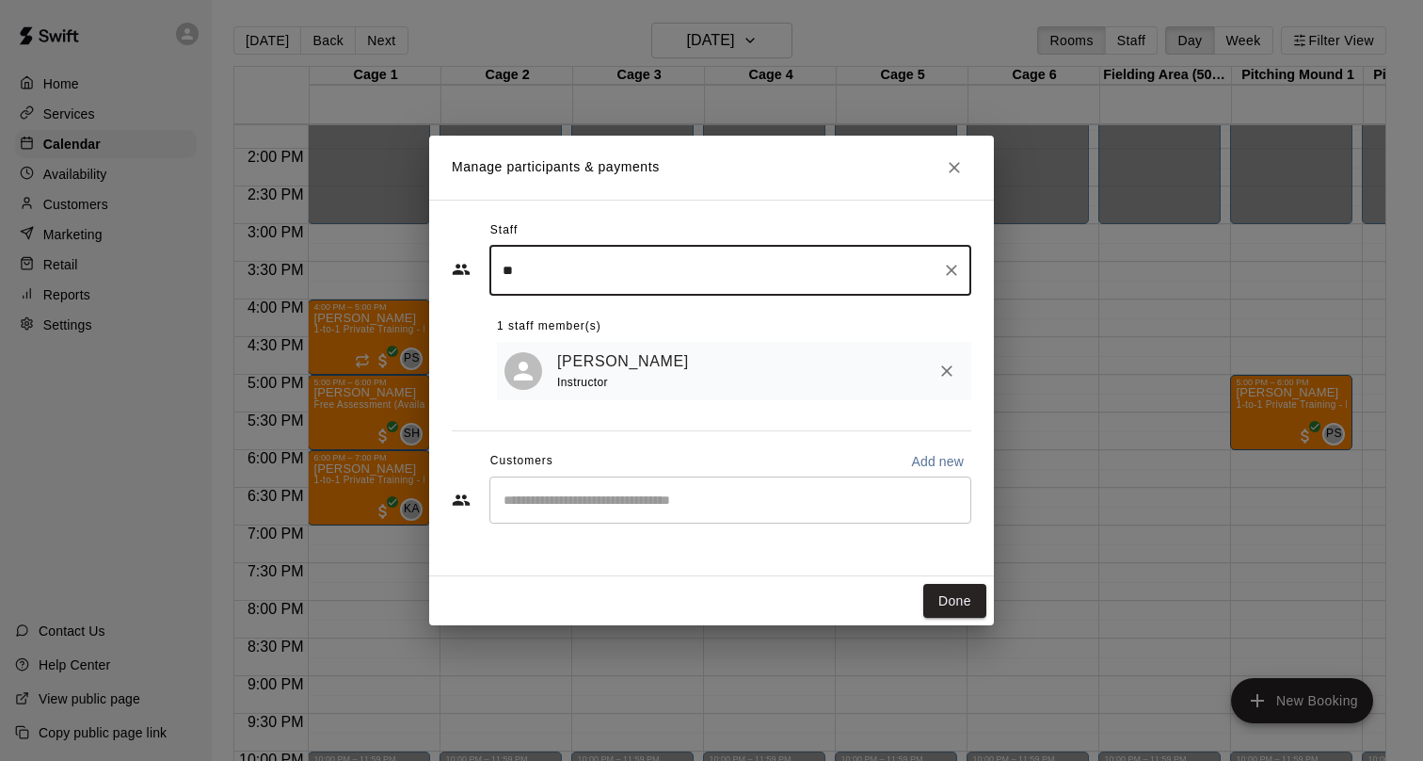
type input "**"
click at [697, 506] on input "Start typing to search customers..." at bounding box center [730, 499] width 465 height 19
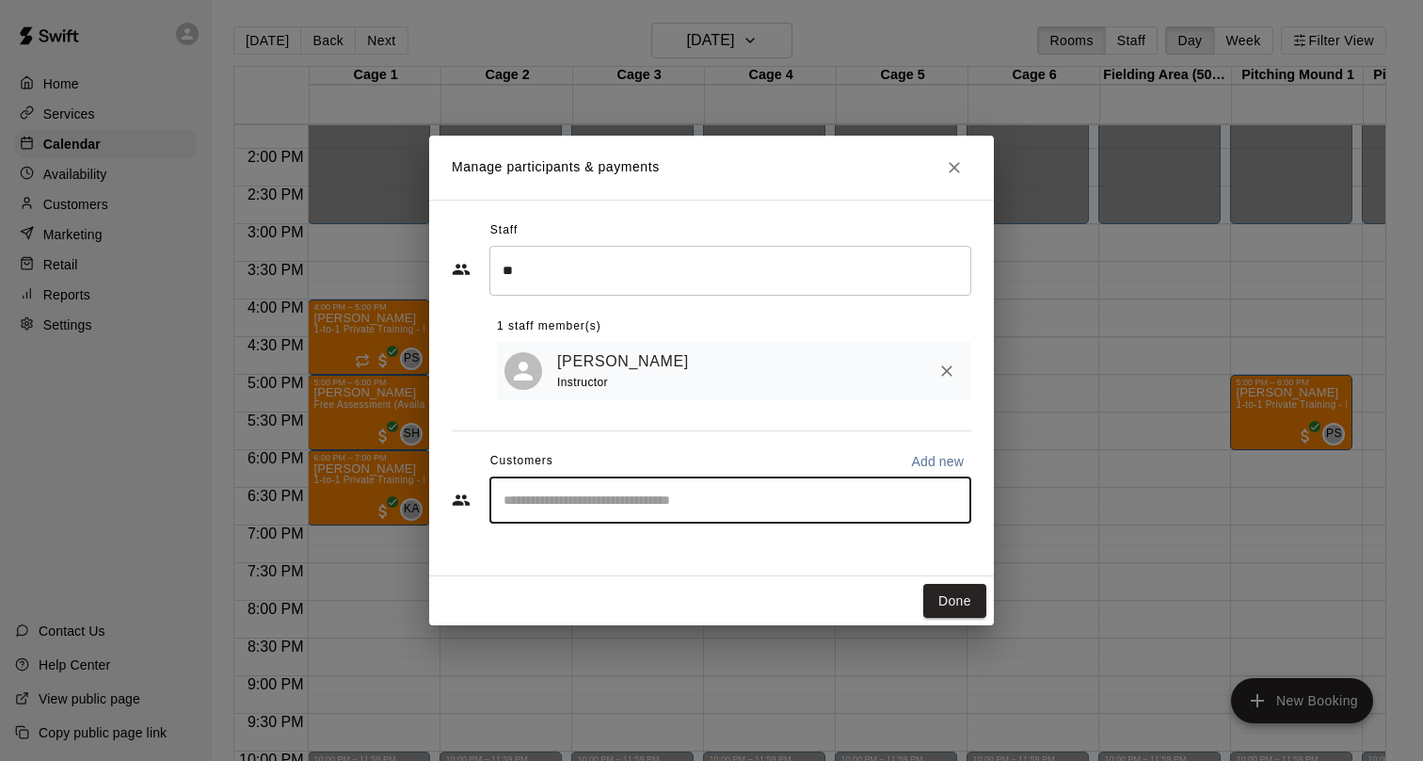
click at [857, 504] on input "Start typing to search customers..." at bounding box center [730, 499] width 465 height 19
type input "*****"
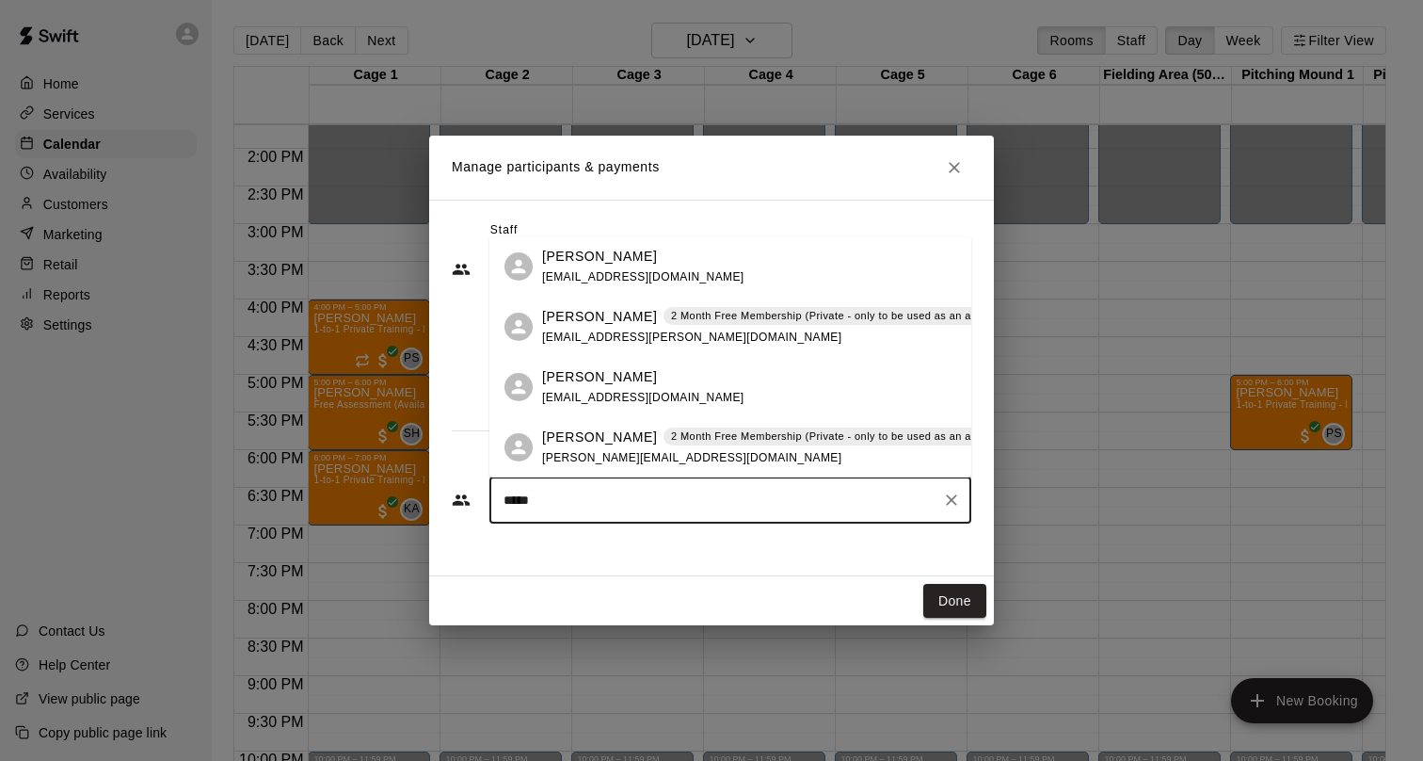
click at [642, 271] on span "[EMAIL_ADDRESS][DOMAIN_NAME]" at bounding box center [643, 276] width 202 height 13
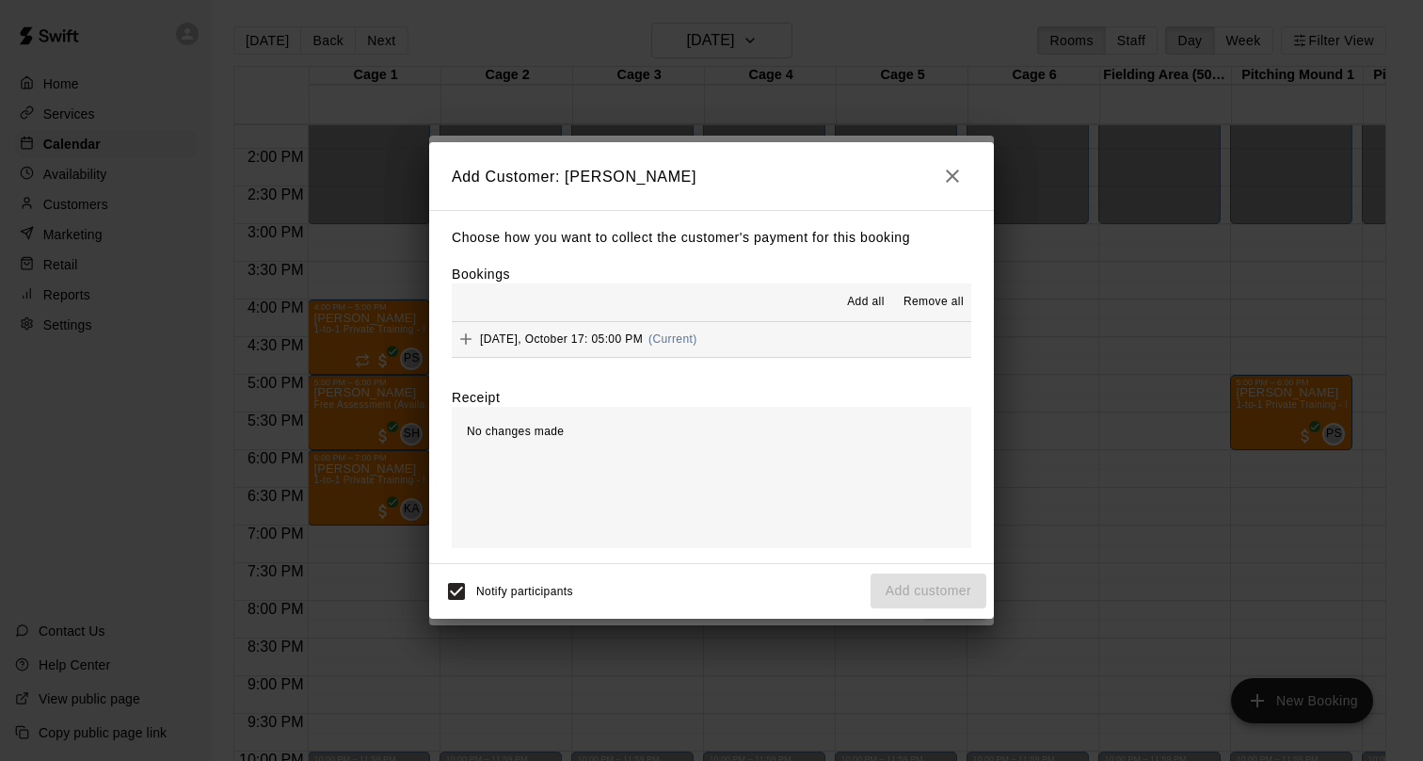
click at [863, 287] on button "Add all" at bounding box center [866, 302] width 60 height 30
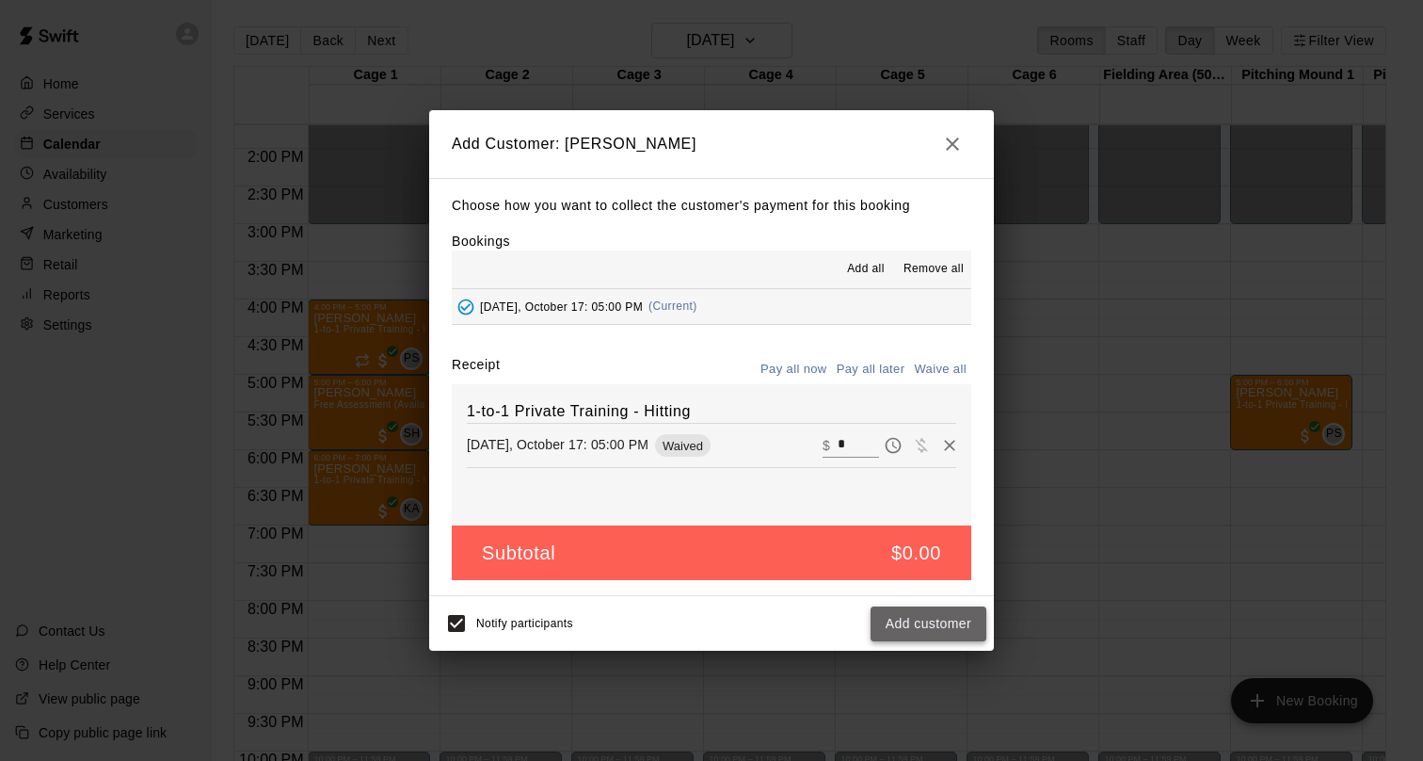
click at [907, 631] on button "Add customer" at bounding box center [929, 623] width 116 height 35
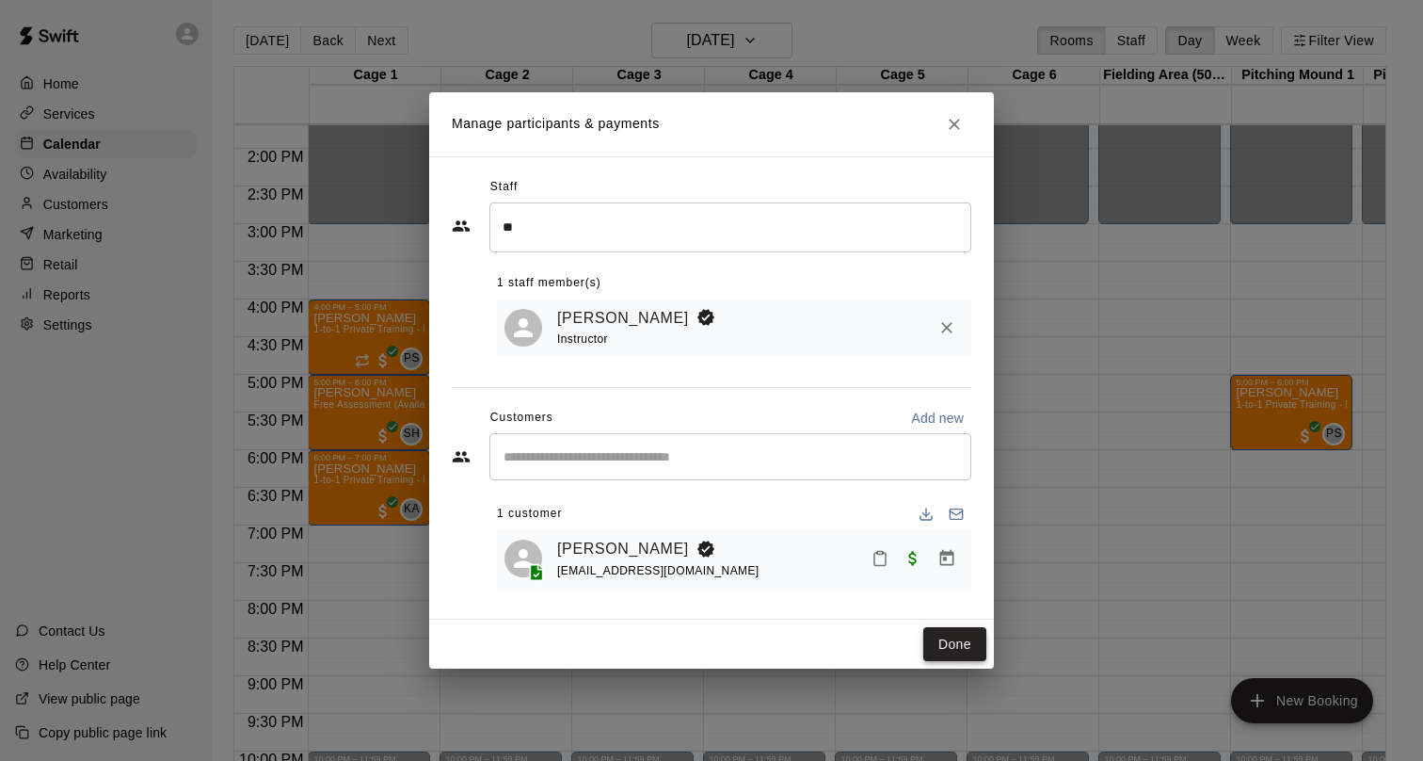
click at [940, 649] on button "Done" at bounding box center [955, 644] width 63 height 35
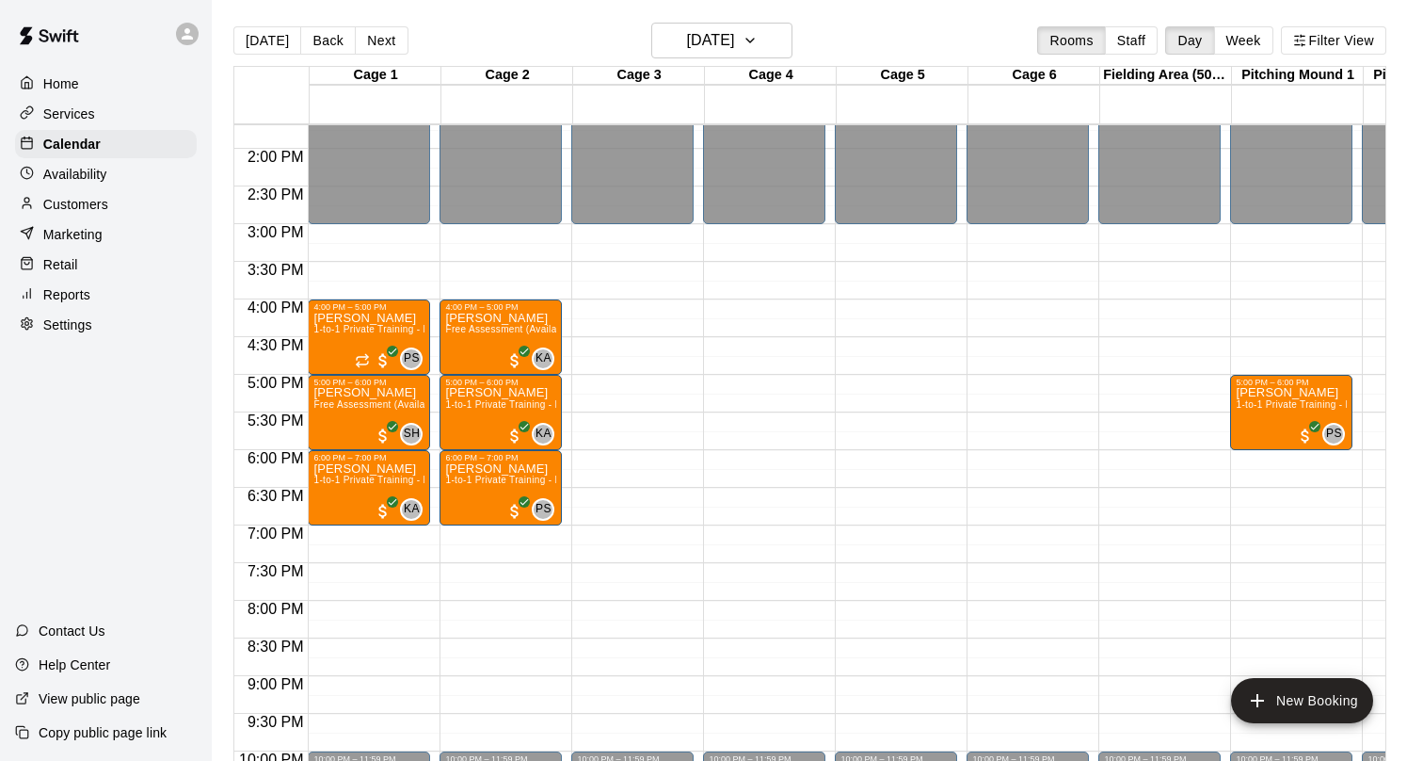
click at [122, 171] on div "Availability" at bounding box center [106, 174] width 182 height 28
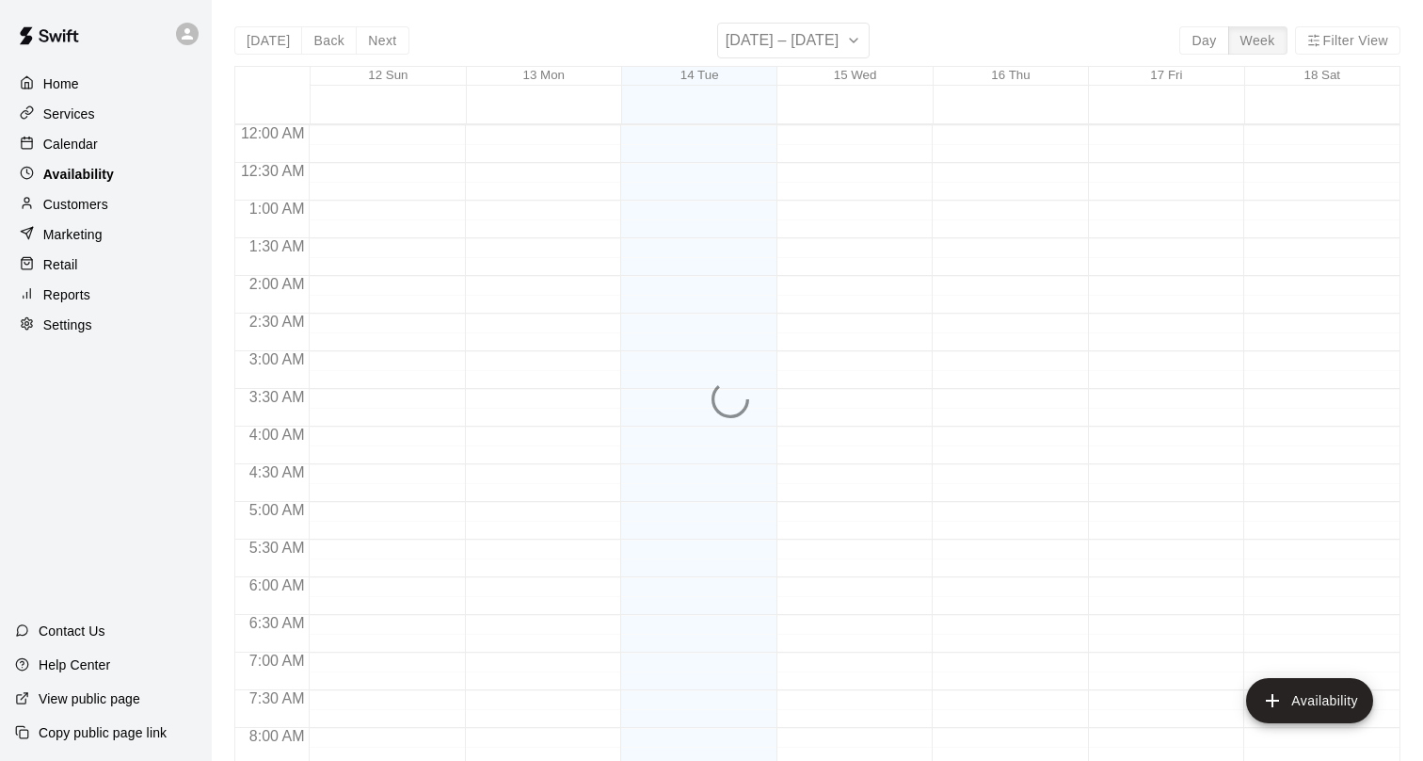
scroll to position [821, 0]
